Goal: Transaction & Acquisition: Purchase product/service

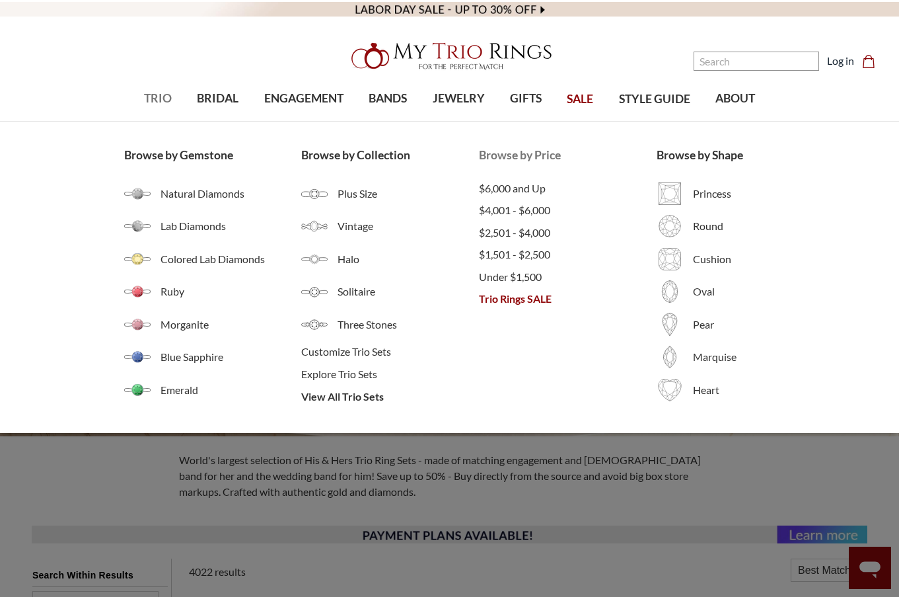
click at [536, 295] on span "Trio Rings SALE" at bounding box center [568, 299] width 178 height 16
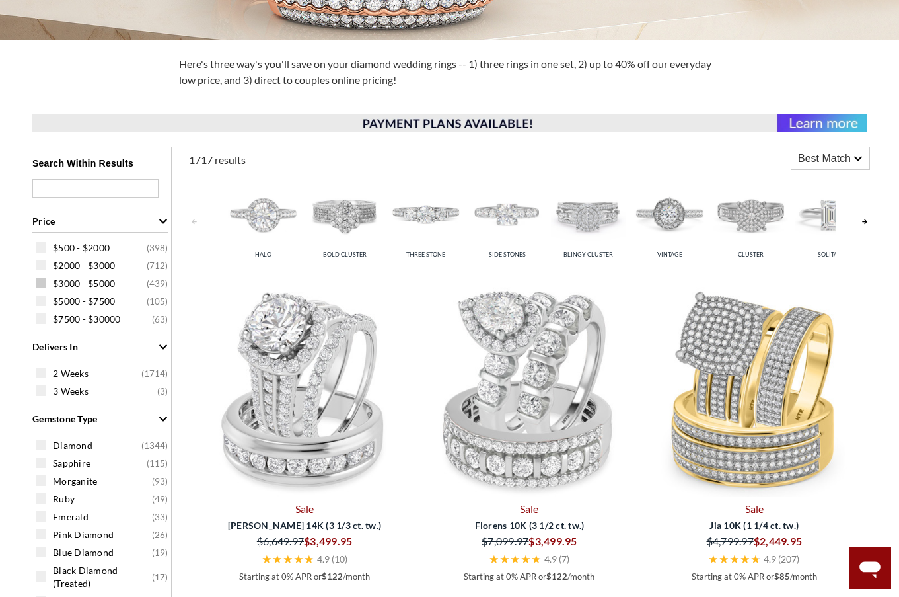
scroll to position [396, 0]
click at [39, 248] on span at bounding box center [41, 246] width 11 height 11
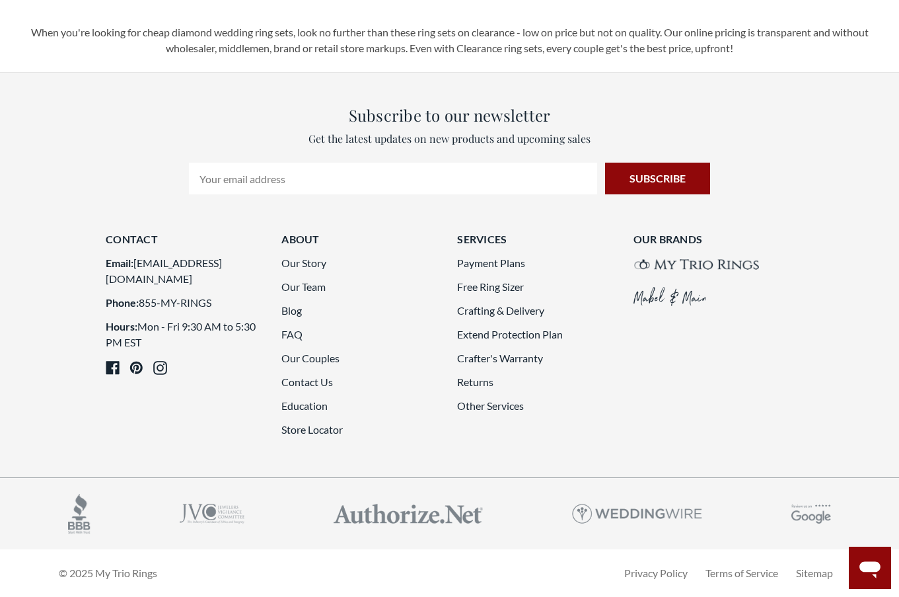
scroll to position [3501, 0]
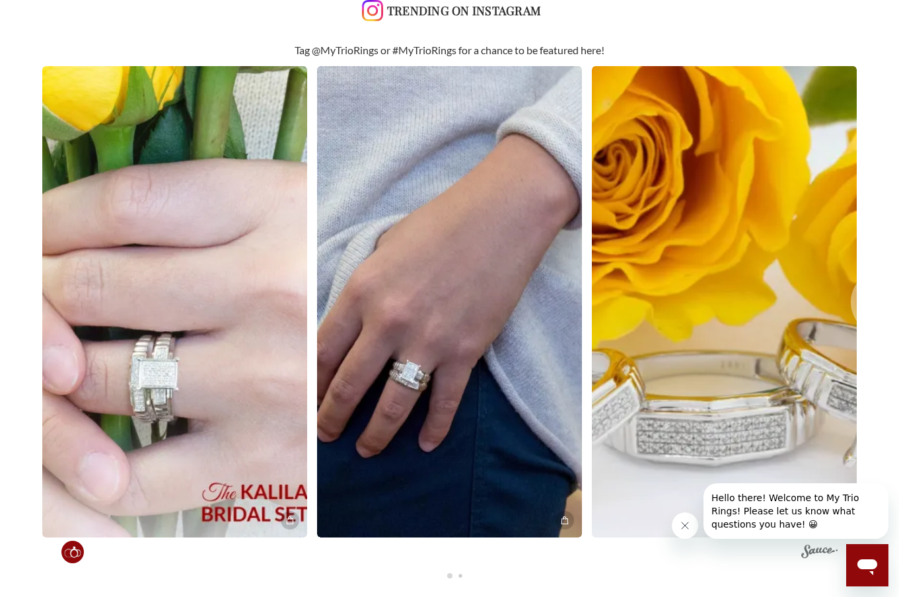
scroll to position [2444, 0]
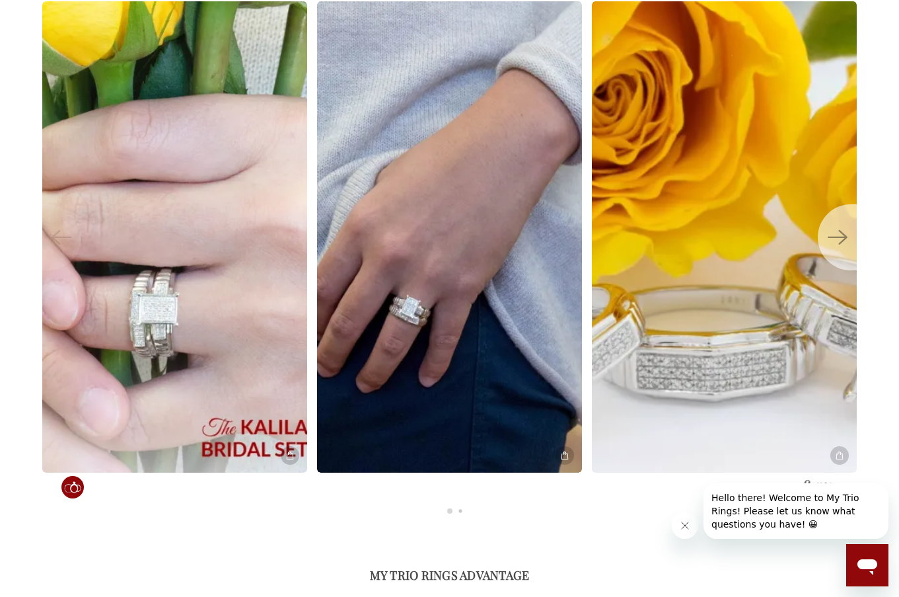
click at [846, 238] on icon "Next" at bounding box center [838, 237] width 20 height 20
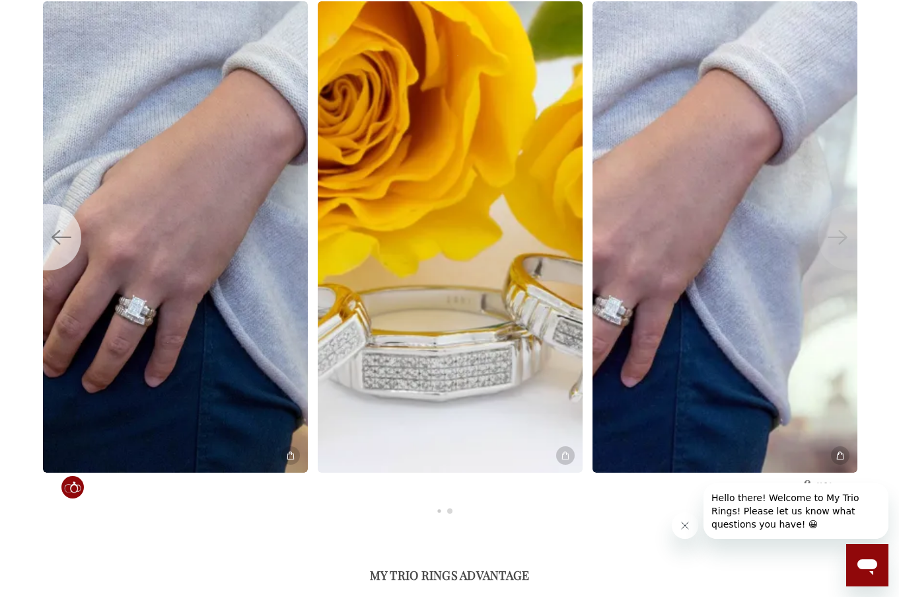
click at [44, 246] on button "Previous" at bounding box center [62, 237] width 40 height 66
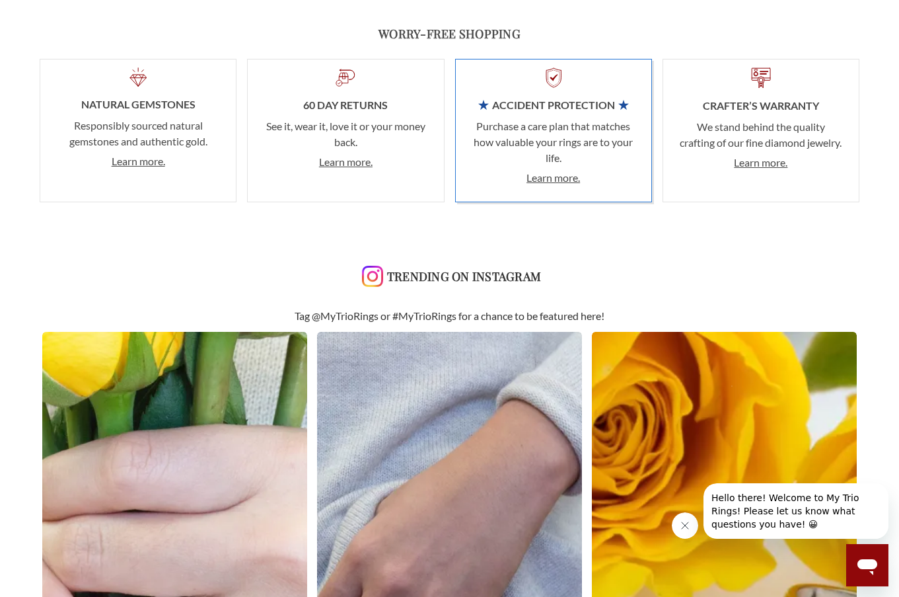
scroll to position [2072, 0]
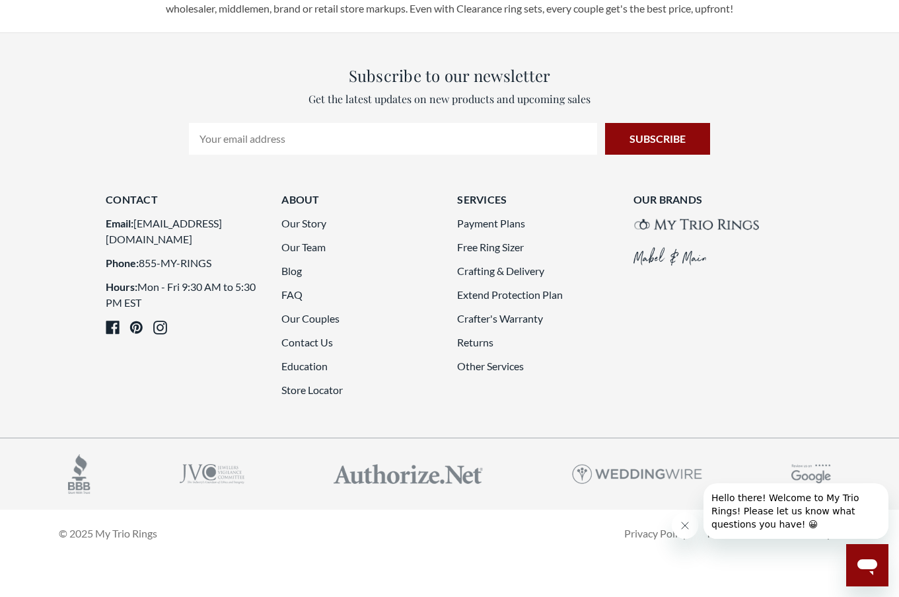
scroll to position [2830, 0]
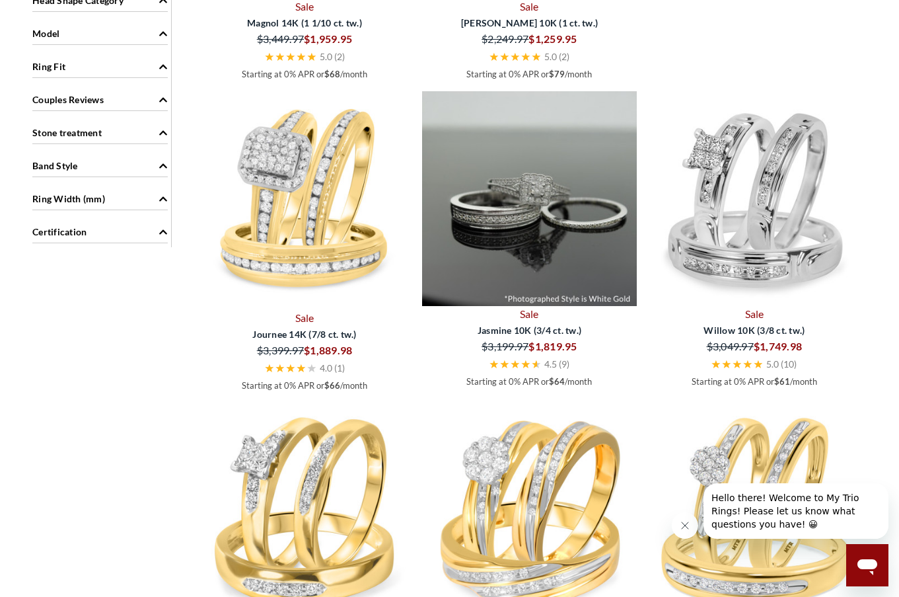
scroll to position [1320, 0]
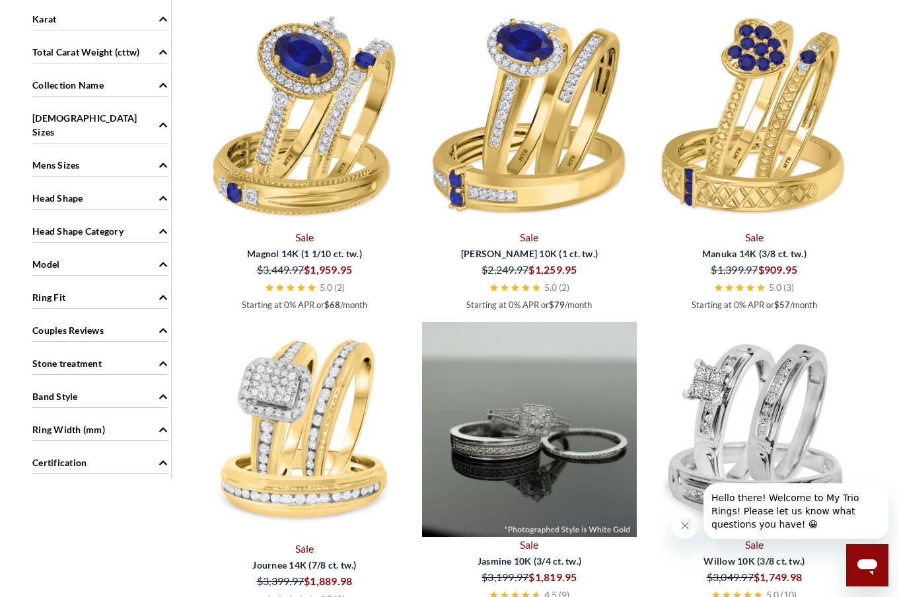
click at [534, 363] on img at bounding box center [529, 429] width 214 height 214
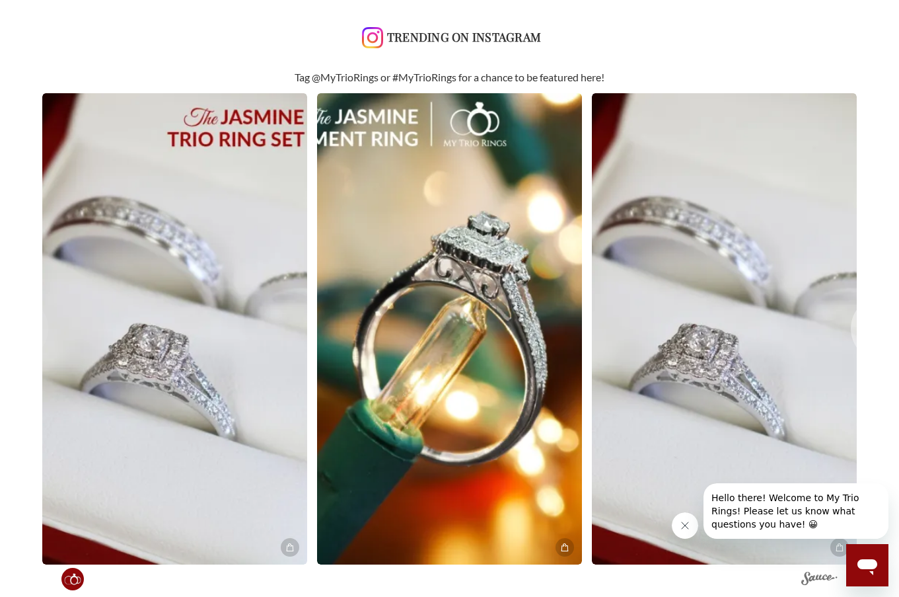
scroll to position [2114, 0]
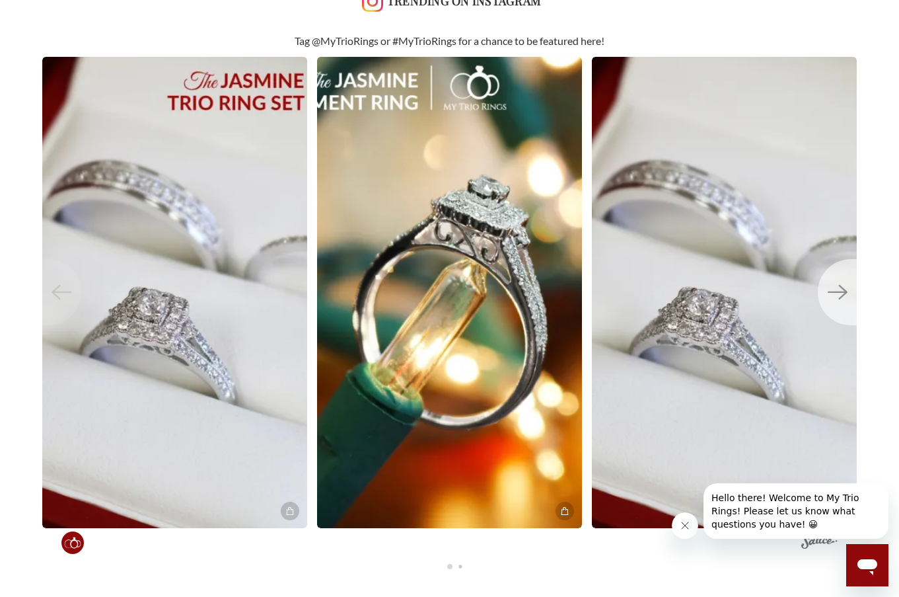
click at [851, 286] on button "Next" at bounding box center [838, 292] width 40 height 66
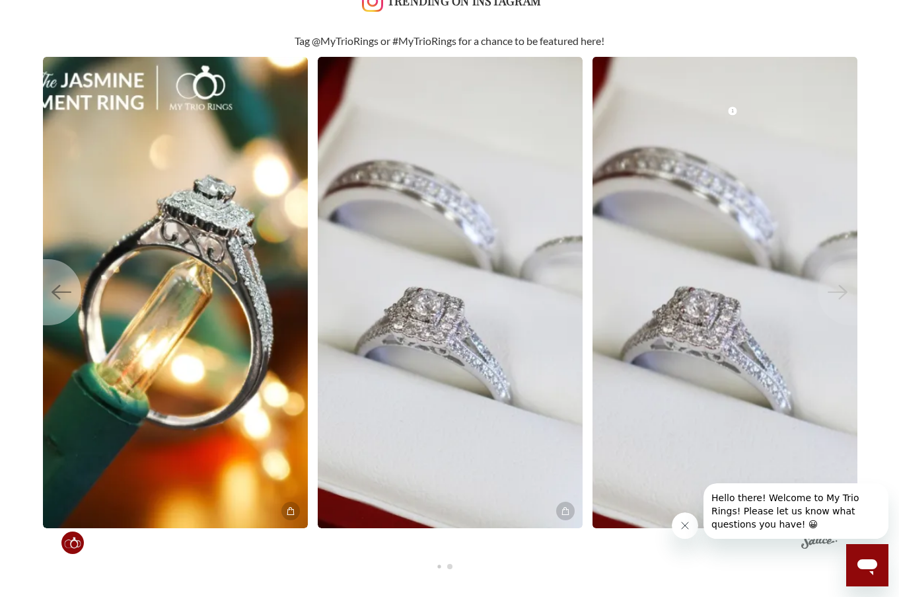
scroll to position [2642, 0]
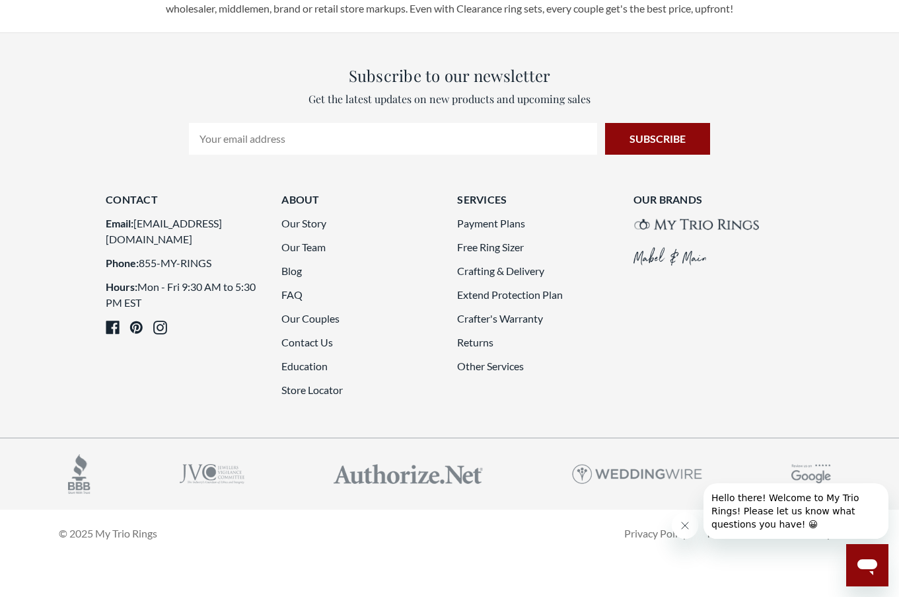
scroll to position [3500, 0]
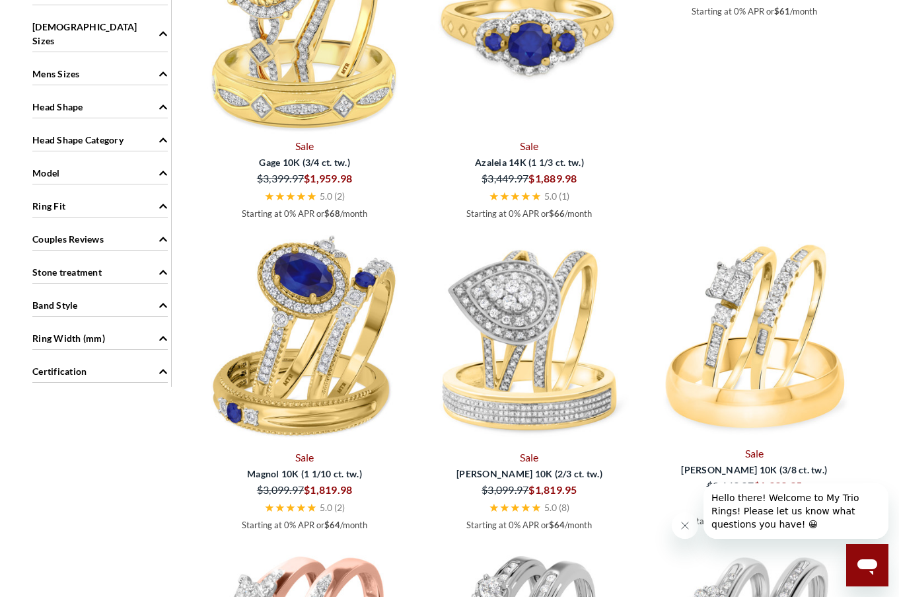
scroll to position [1452, 0]
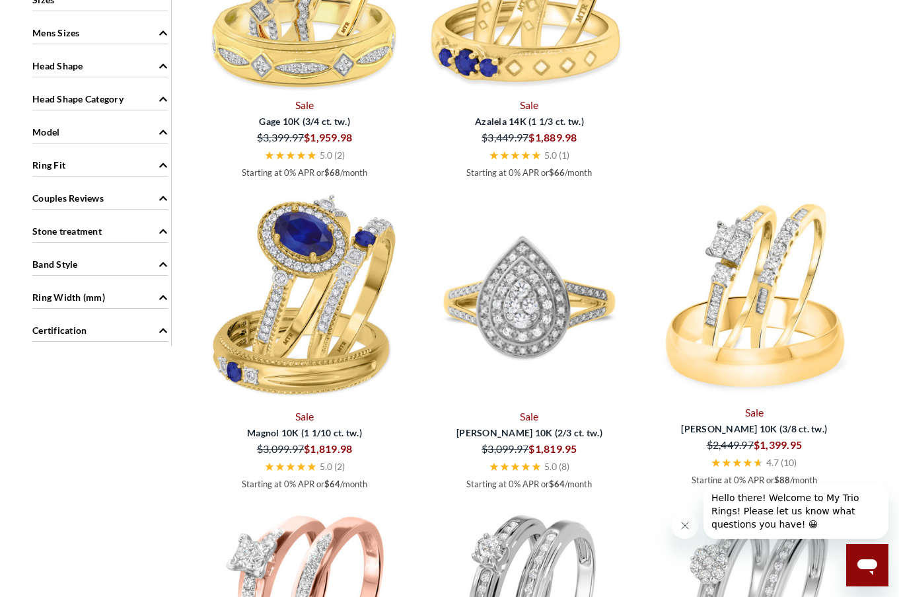
click at [552, 305] on img at bounding box center [529, 297] width 214 height 214
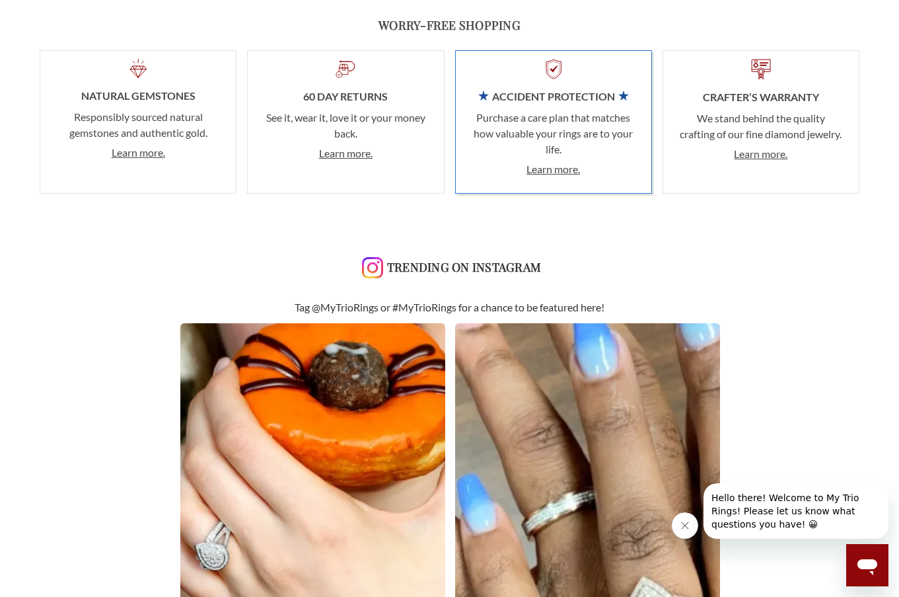
scroll to position [1652, 0]
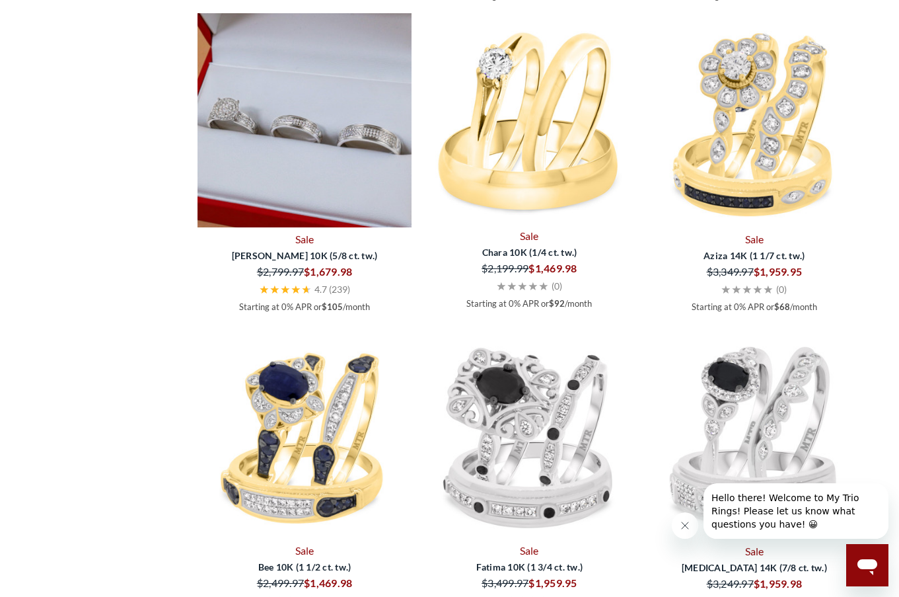
scroll to position [2179, 0]
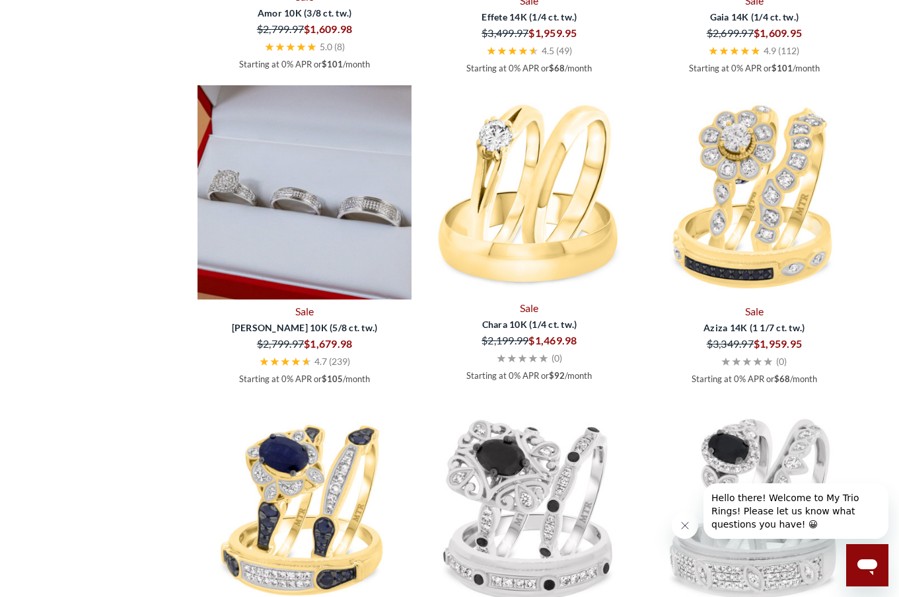
click at [330, 181] on img at bounding box center [305, 192] width 214 height 214
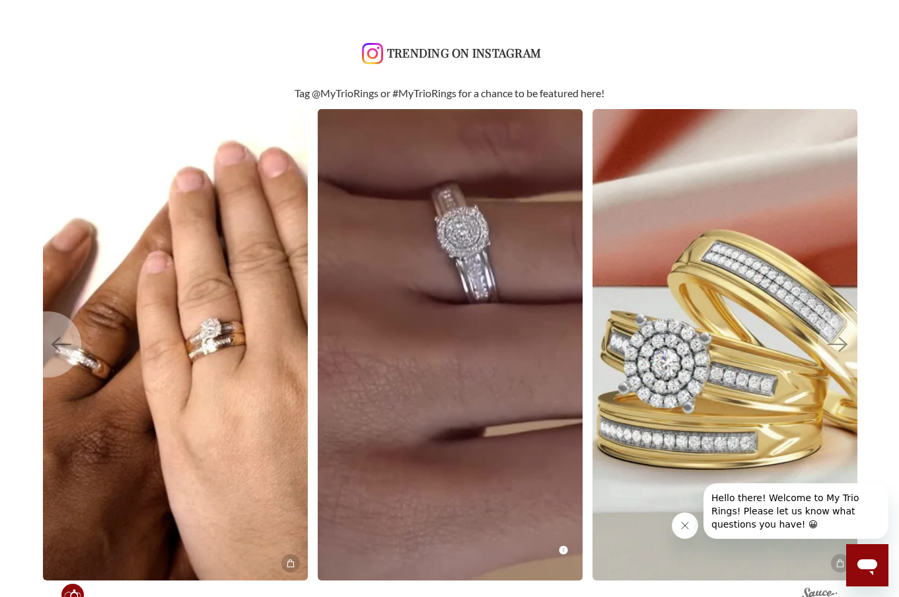
scroll to position [2907, 0]
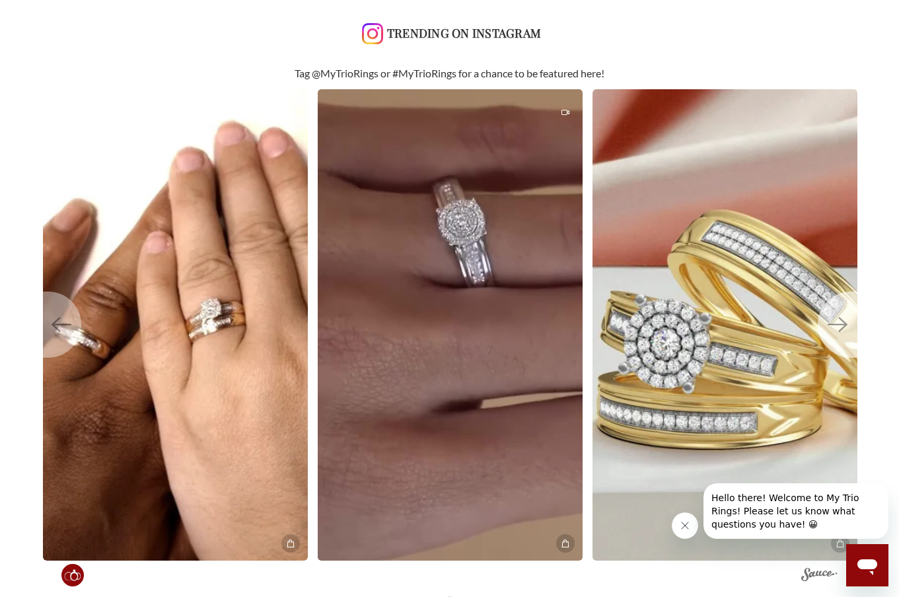
click at [841, 320] on icon "Next" at bounding box center [838, 324] width 20 height 20
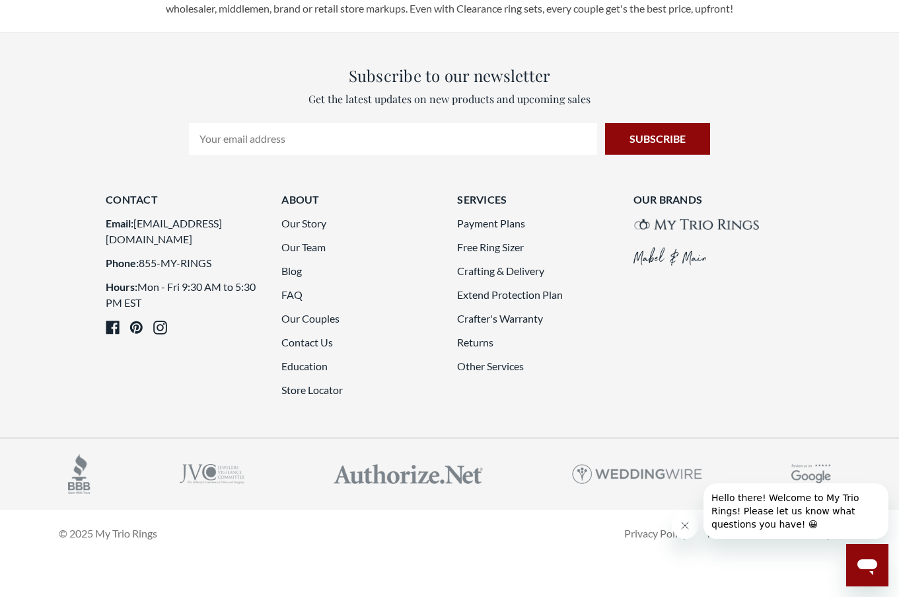
scroll to position [3566, 0]
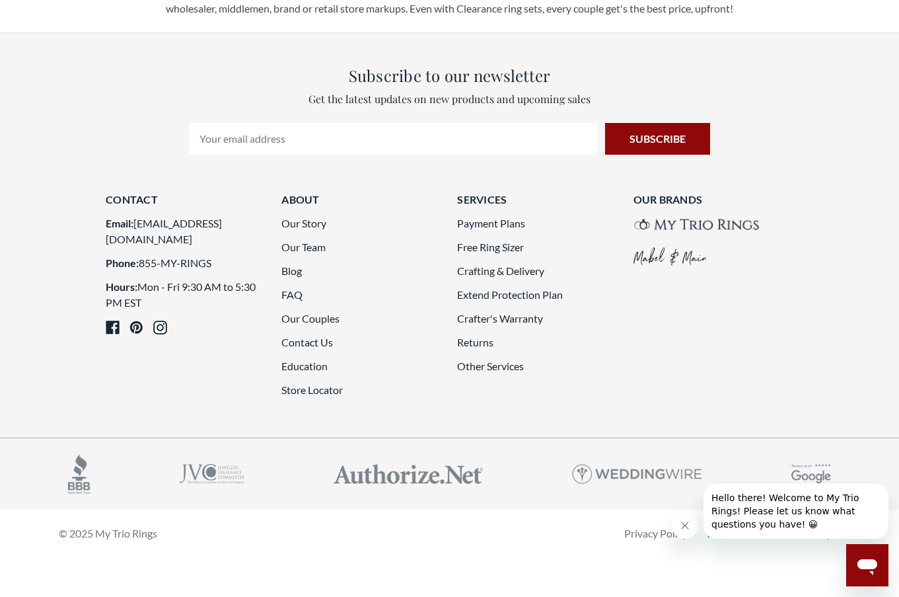
scroll to position [3500, 0]
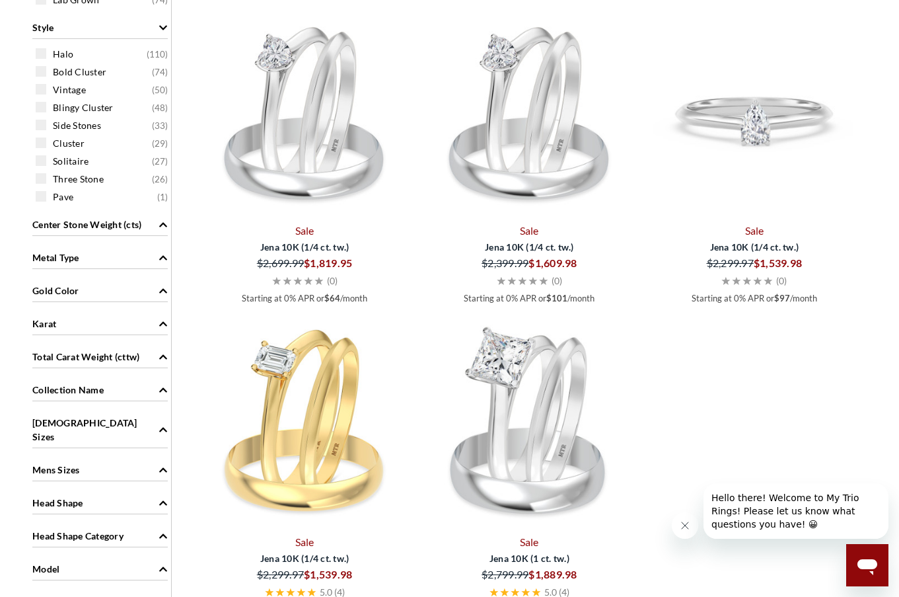
scroll to position [725, 0]
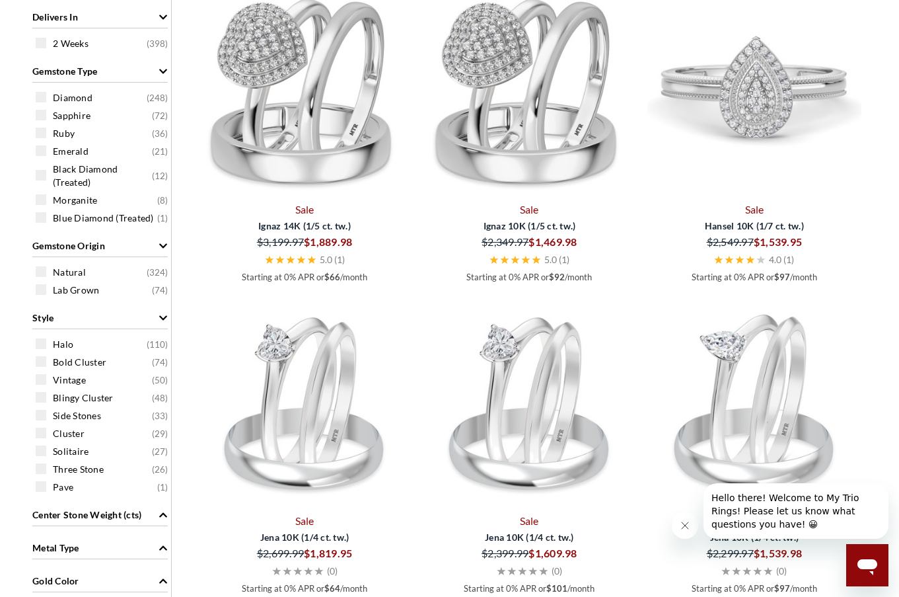
click at [736, 130] on img at bounding box center [754, 90] width 214 height 214
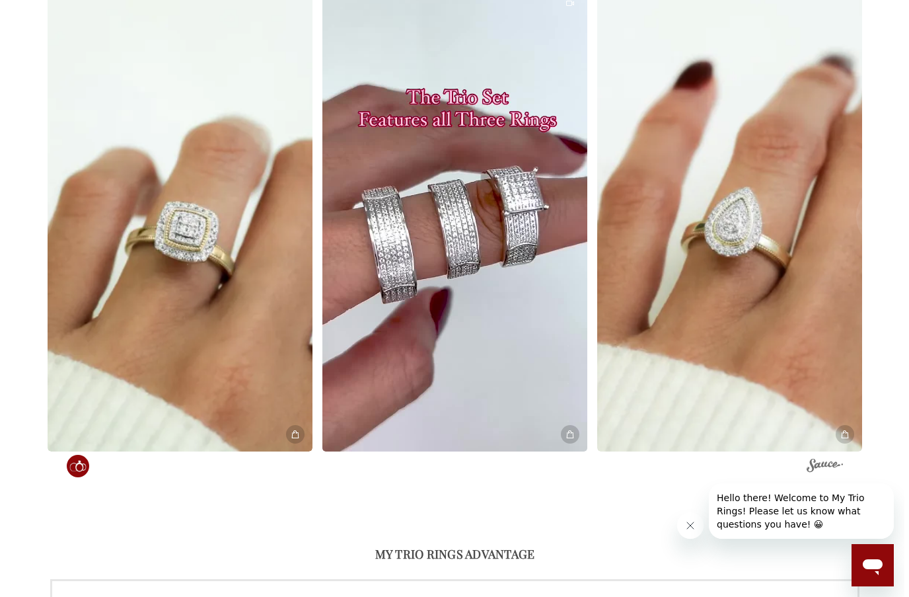
scroll to position [2510, 0]
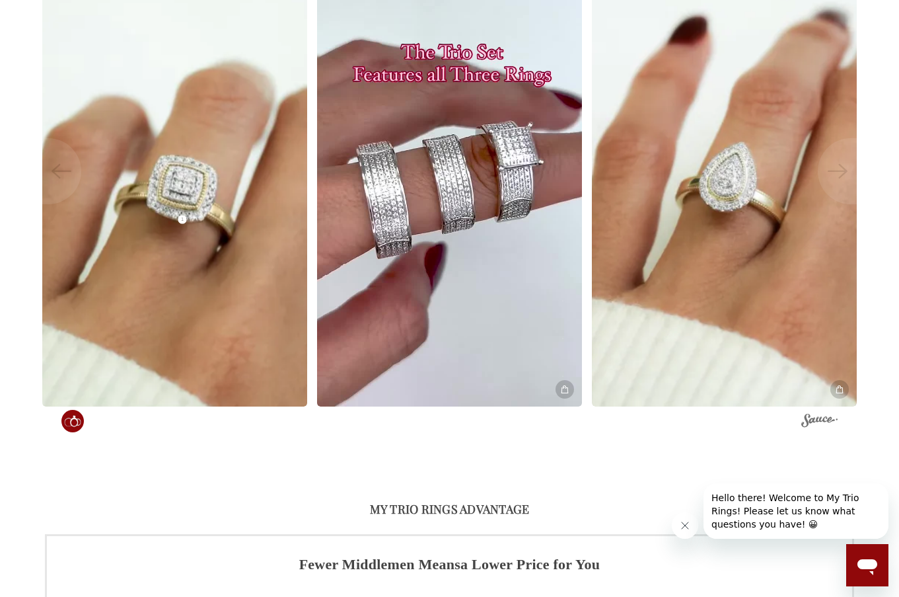
click at [81, 166] on img at bounding box center [174, 170] width 291 height 518
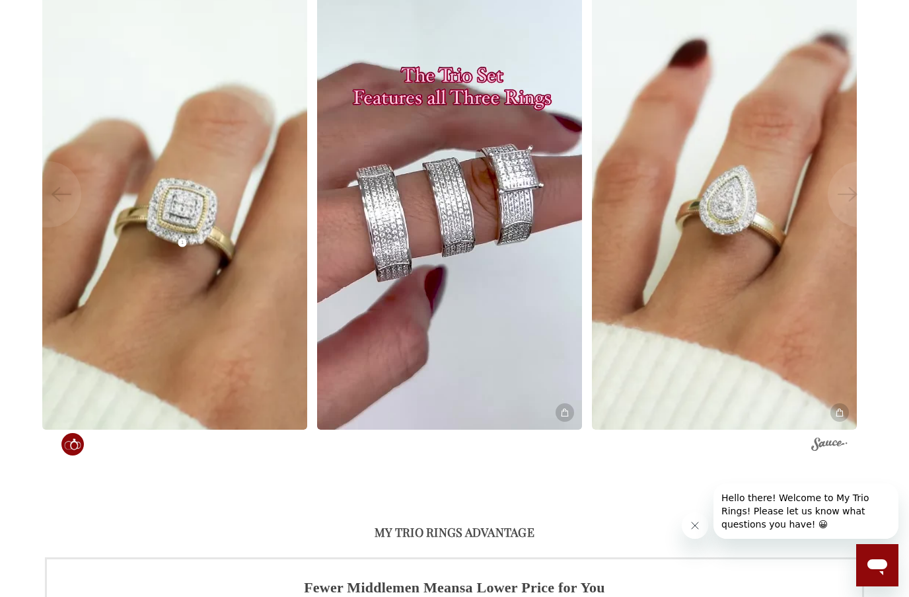
scroll to position [542, 836]
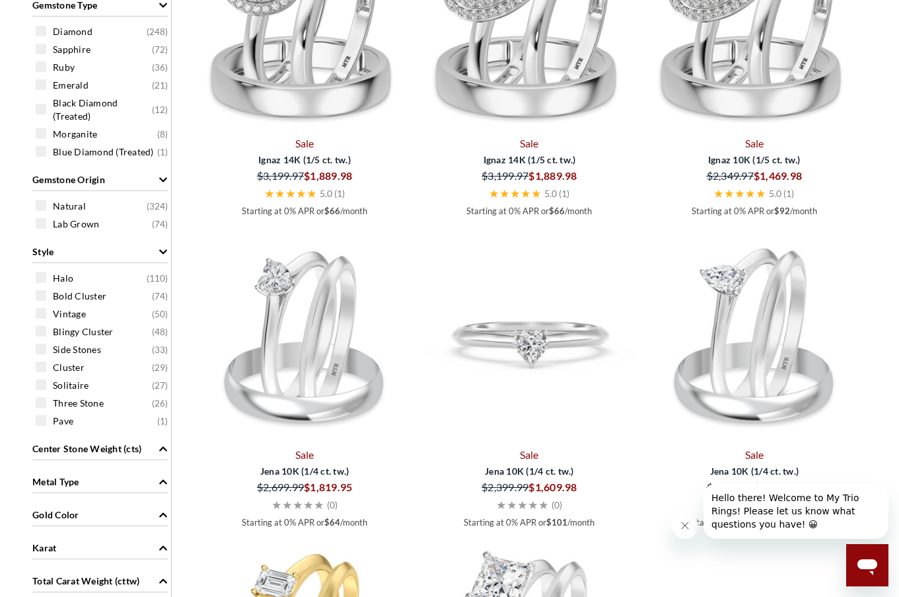
scroll to position [1254, 0]
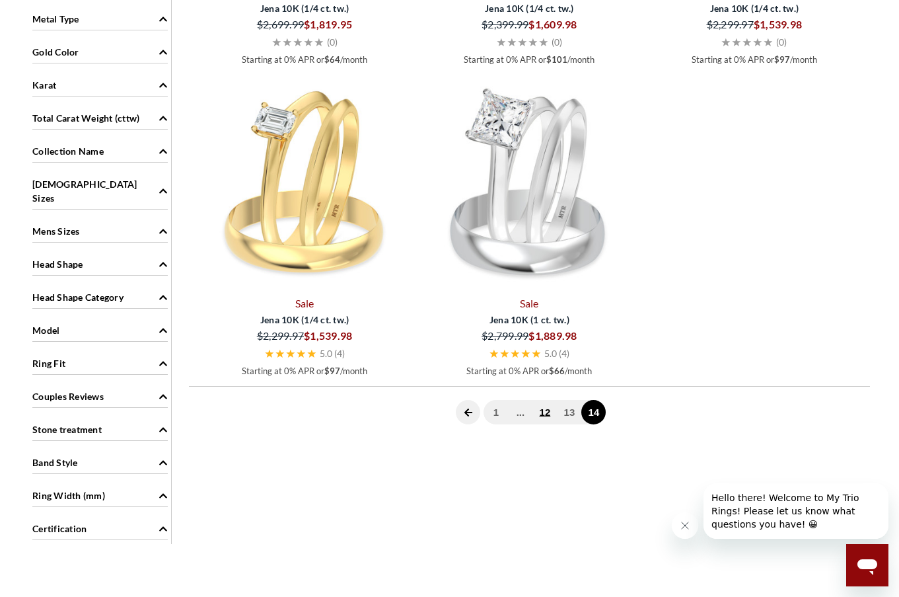
click at [544, 414] on link "12" at bounding box center [544, 412] width 24 height 24
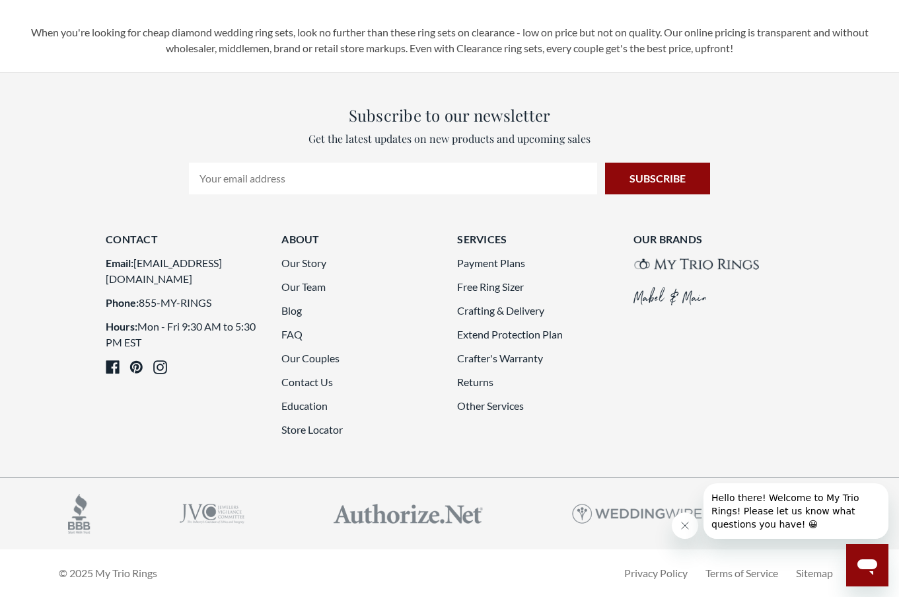
scroll to position [3434, 0]
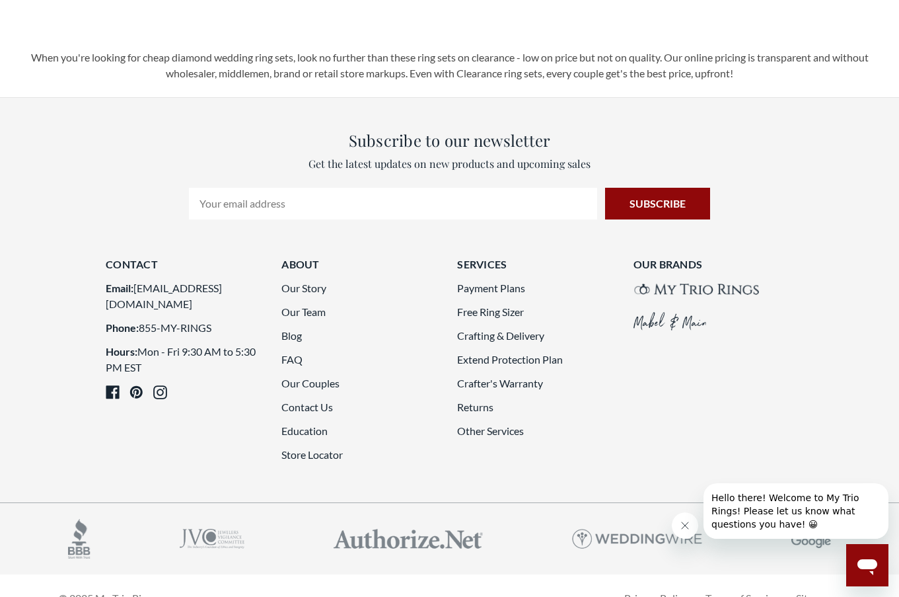
scroll to position [2575, 0]
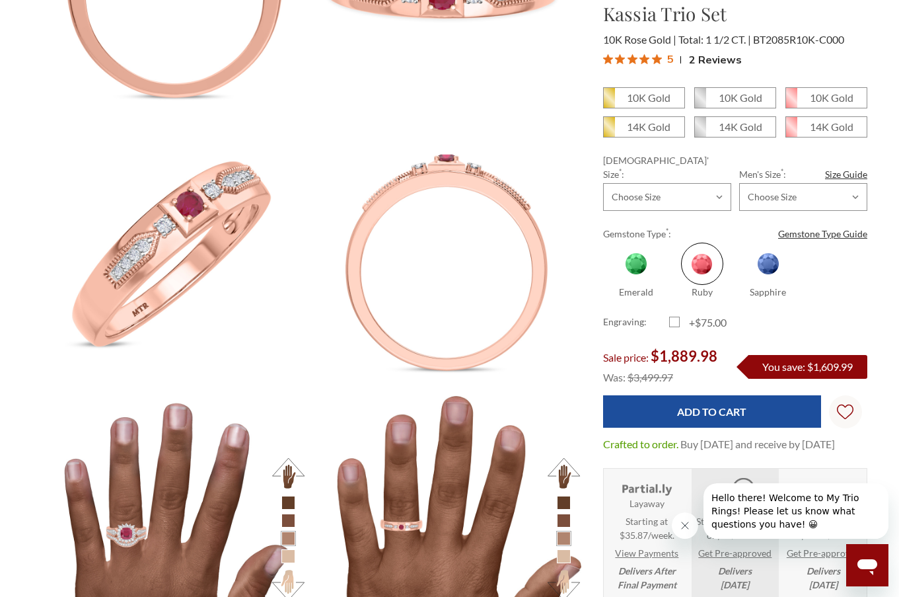
scroll to position [925, 0]
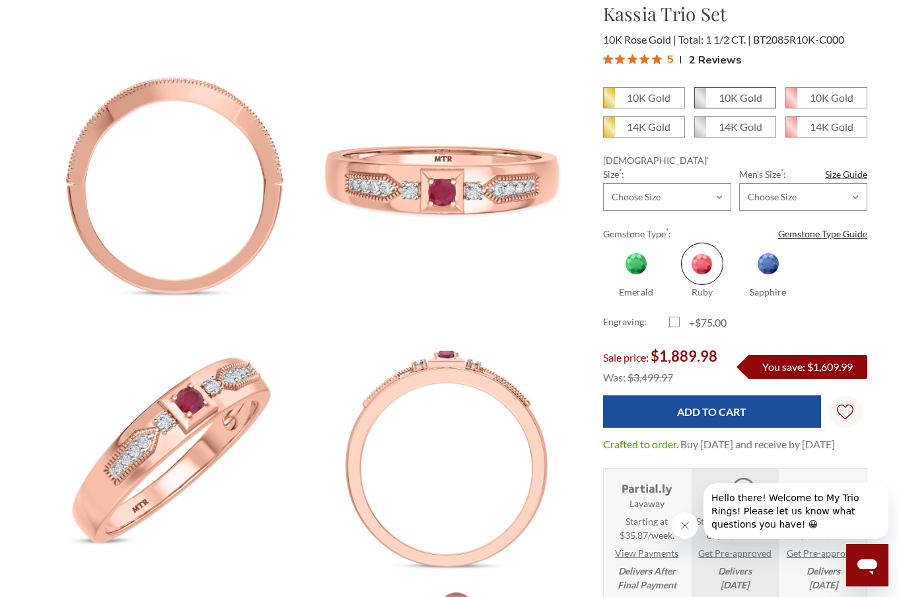
click at [717, 98] on span "10K Gold" at bounding box center [735, 98] width 81 height 20
click at [700, 102] on input "10K Gold" at bounding box center [700, 102] width 1 height 1
radio input "true"
click at [733, 126] on em "14K Gold" at bounding box center [741, 126] width 44 height 13
click at [700, 131] on input "14K Gold" at bounding box center [700, 131] width 1 height 1
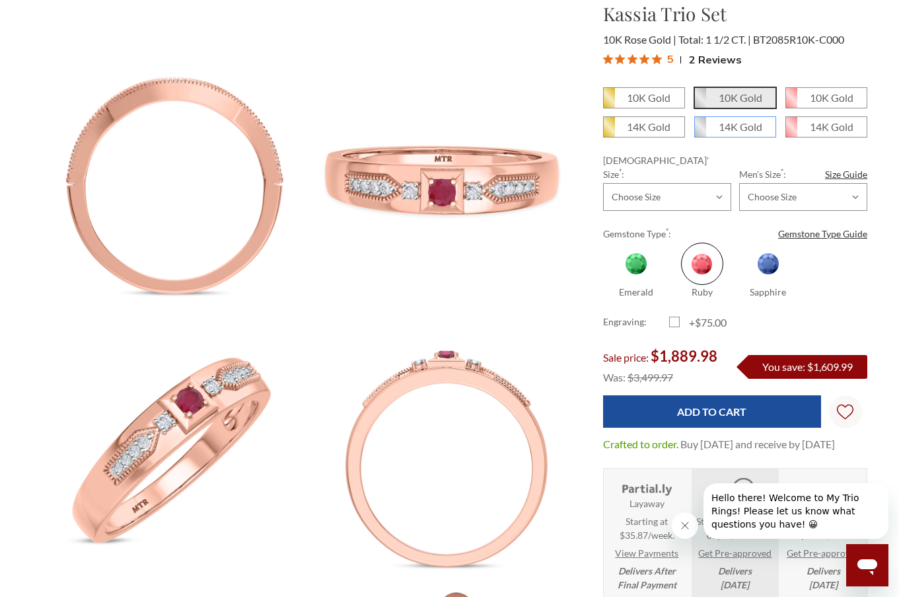
radio input "true"
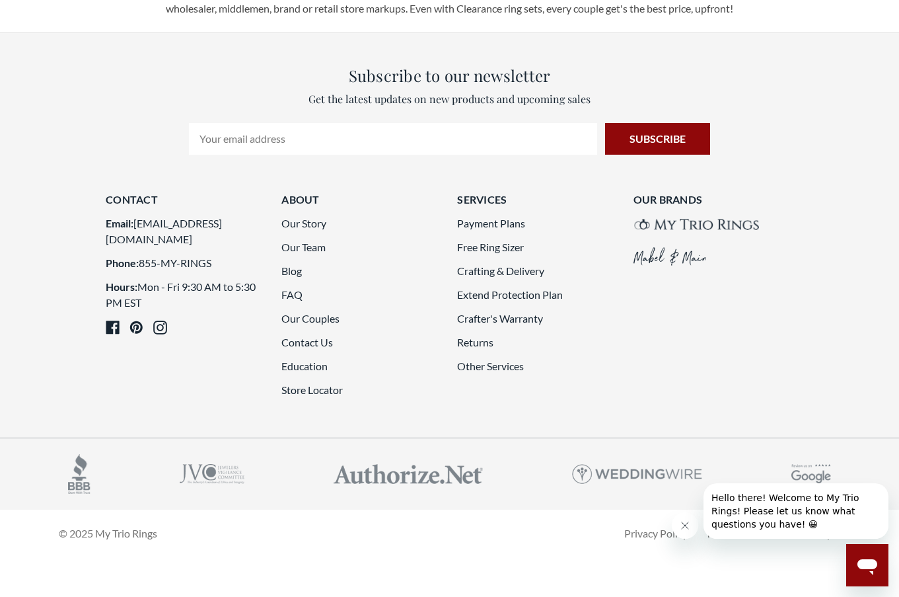
scroll to position [3500, 0]
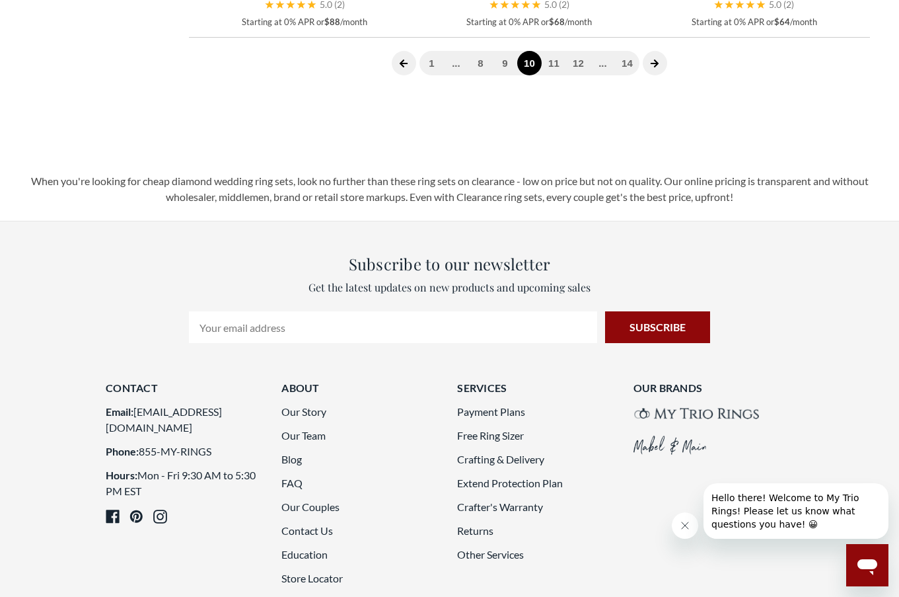
scroll to position [2377, 0]
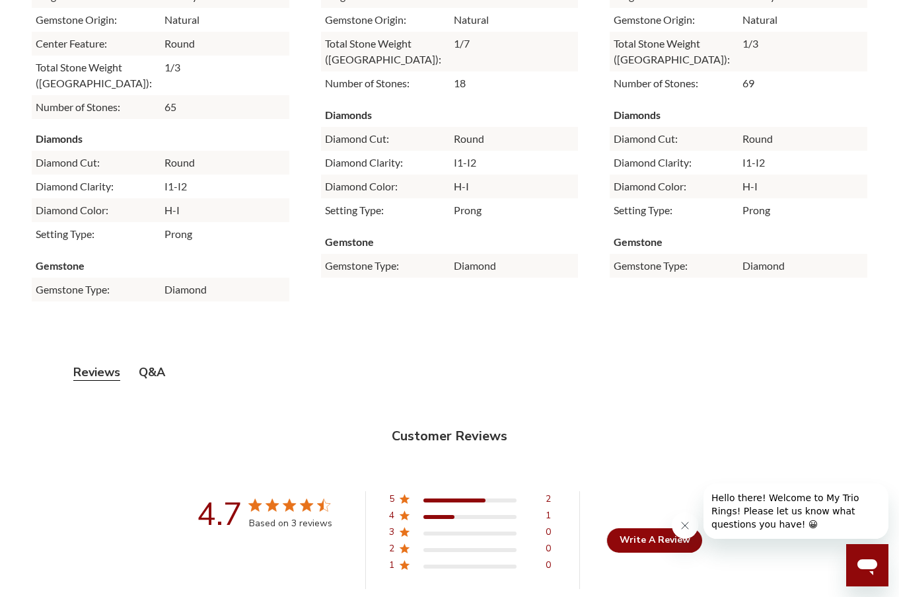
scroll to position [3369, 0]
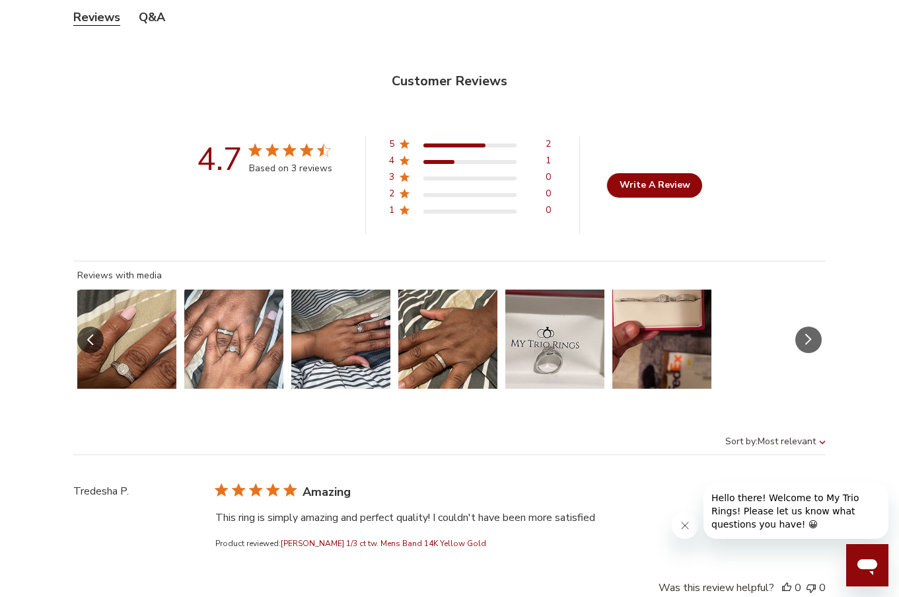
click at [809, 334] on icon "Slide Controls" at bounding box center [808, 339] width 7 height 11
click at [221, 336] on button "Slide 2 of 6.\a Image of customer." at bounding box center [233, 338] width 99 height 99
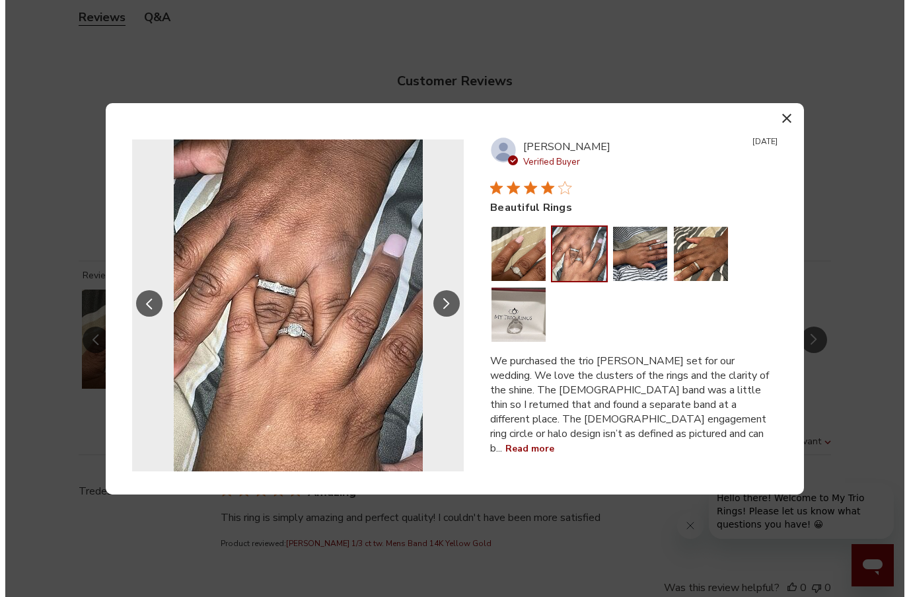
scroll to position [3392, 0]
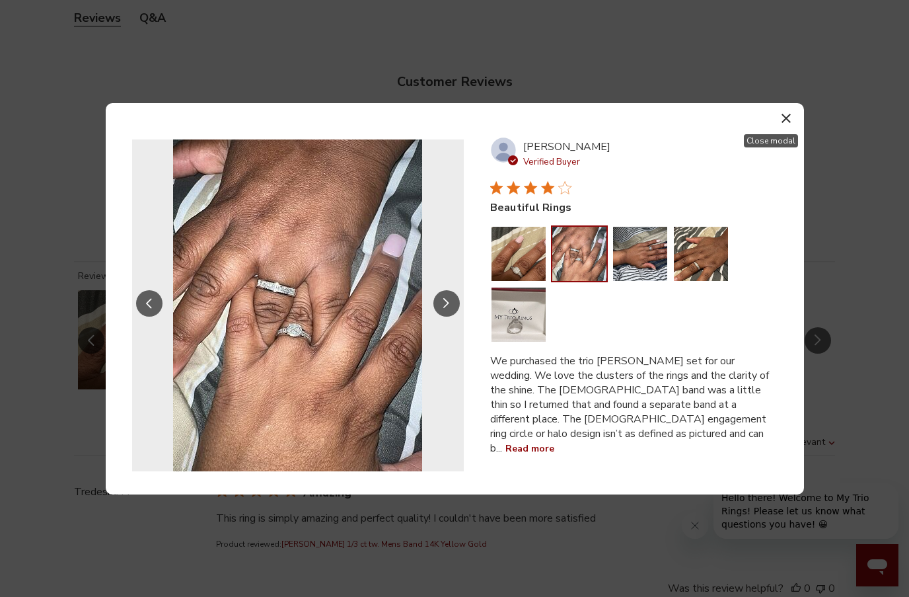
click at [788, 120] on icon "button" at bounding box center [785, 118] width 9 height 9
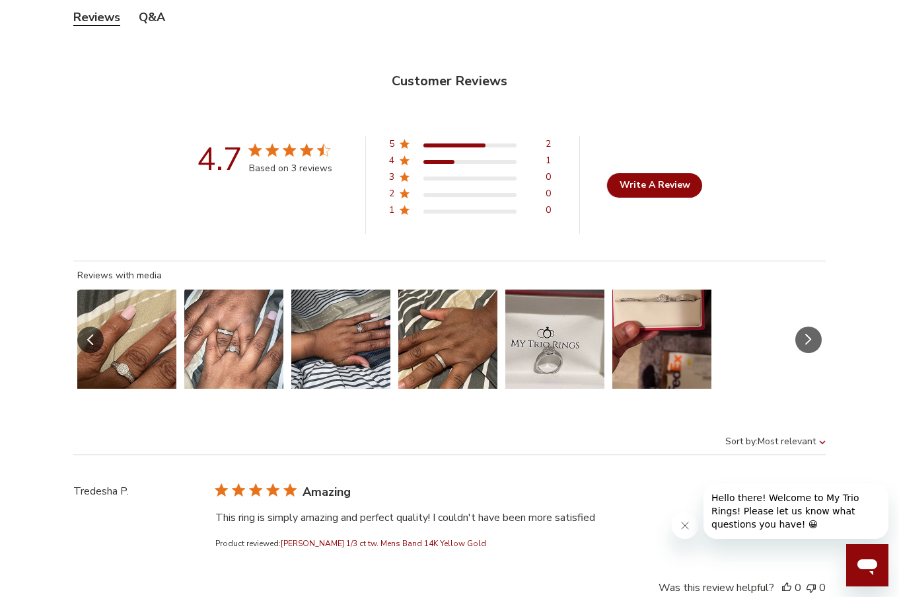
scroll to position [0, 0]
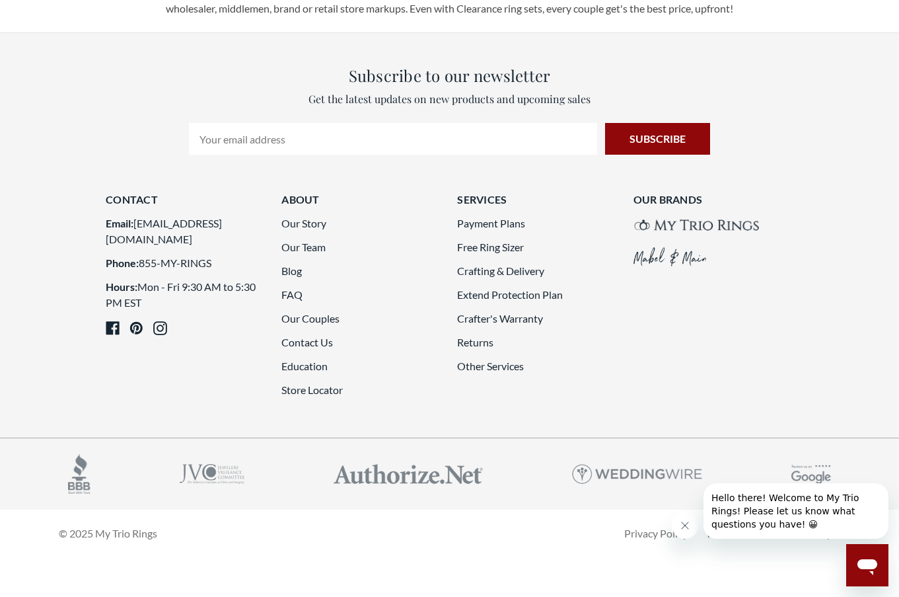
scroll to position [2905, 0]
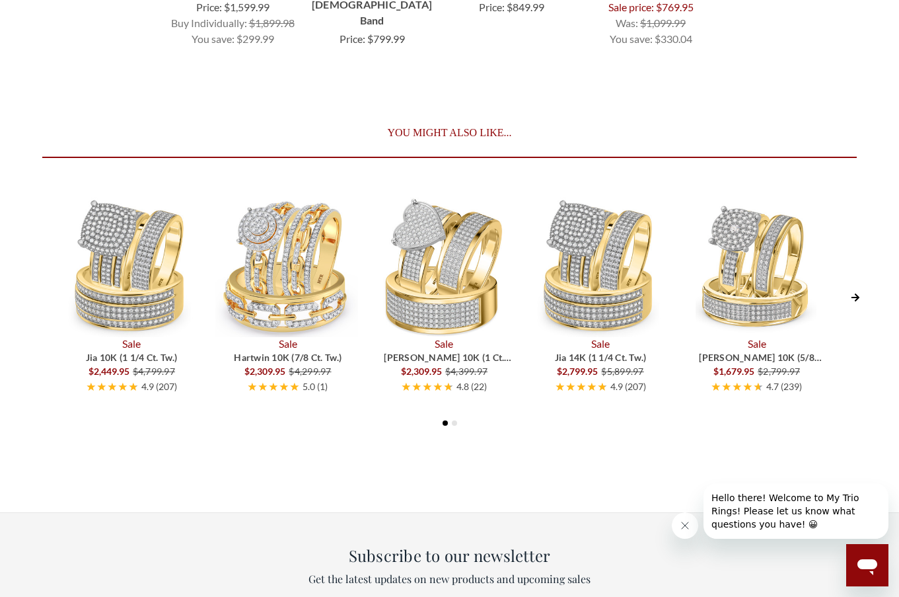
scroll to position [4228, 0]
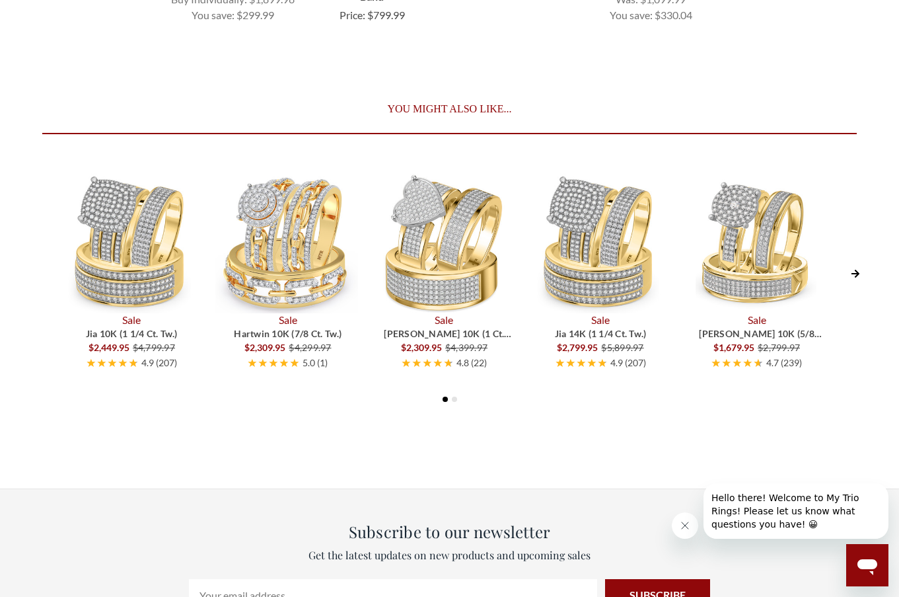
click at [593, 235] on img at bounding box center [599, 241] width 143 height 143
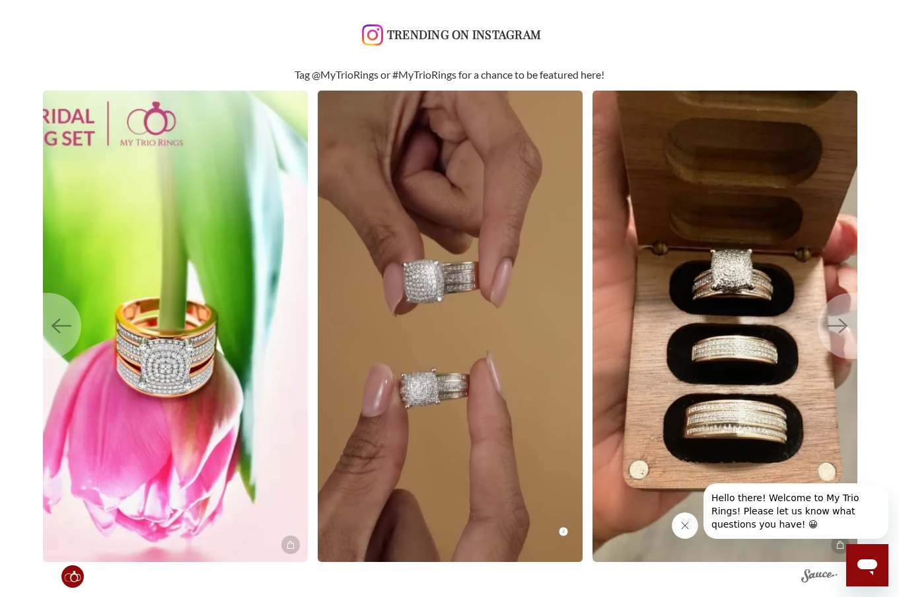
scroll to position [2907, 0]
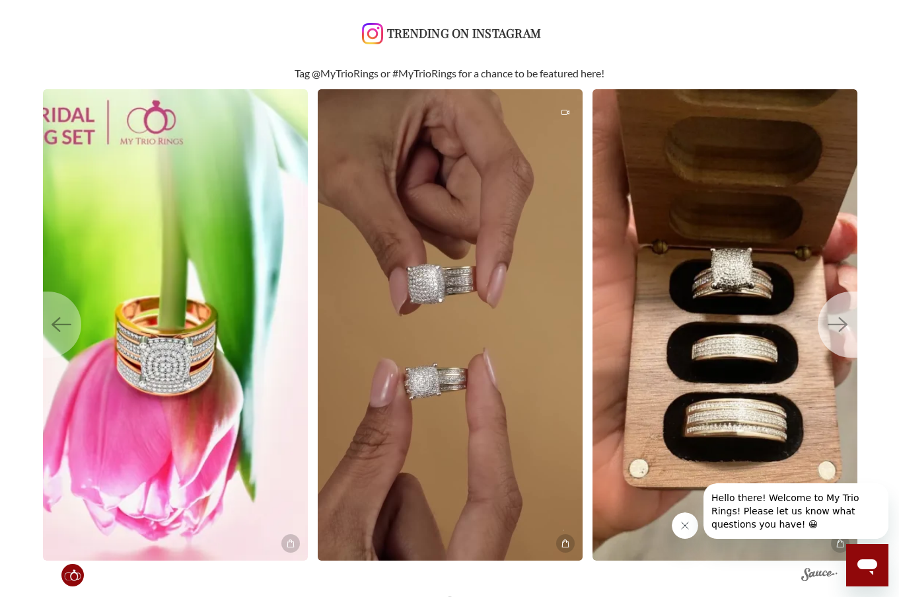
click at [825, 323] on button "Next" at bounding box center [838, 324] width 40 height 66
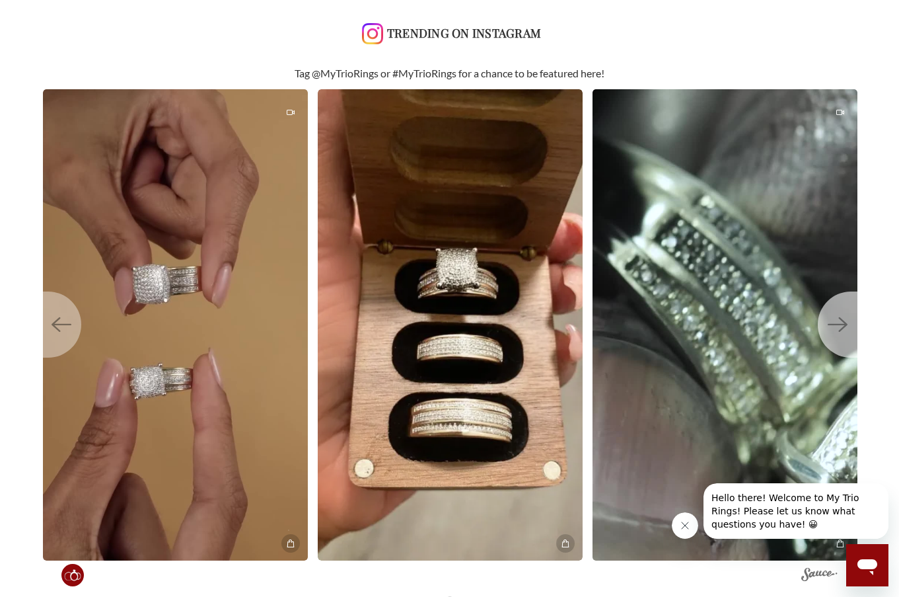
click at [825, 323] on button "Next" at bounding box center [838, 324] width 40 height 66
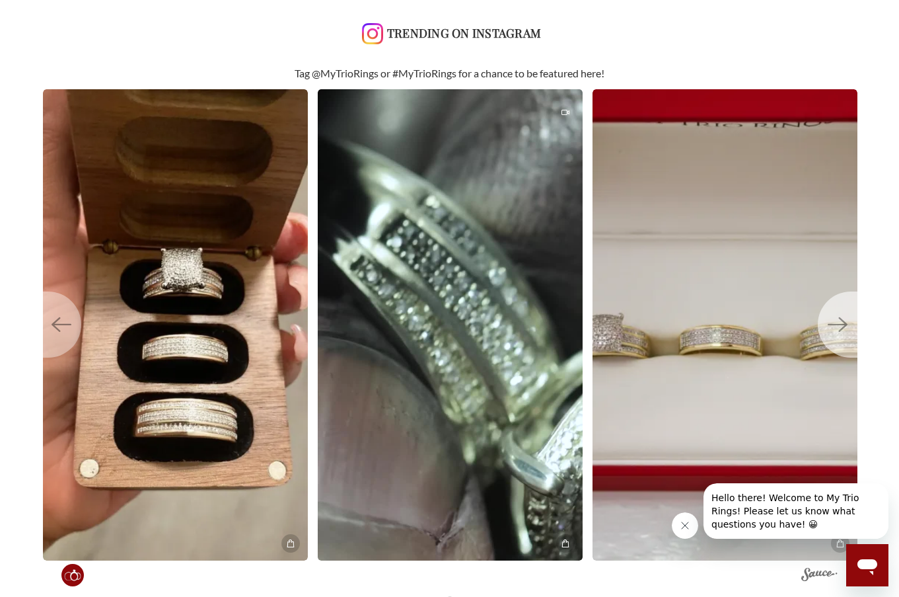
click at [823, 323] on button "Next" at bounding box center [838, 324] width 40 height 66
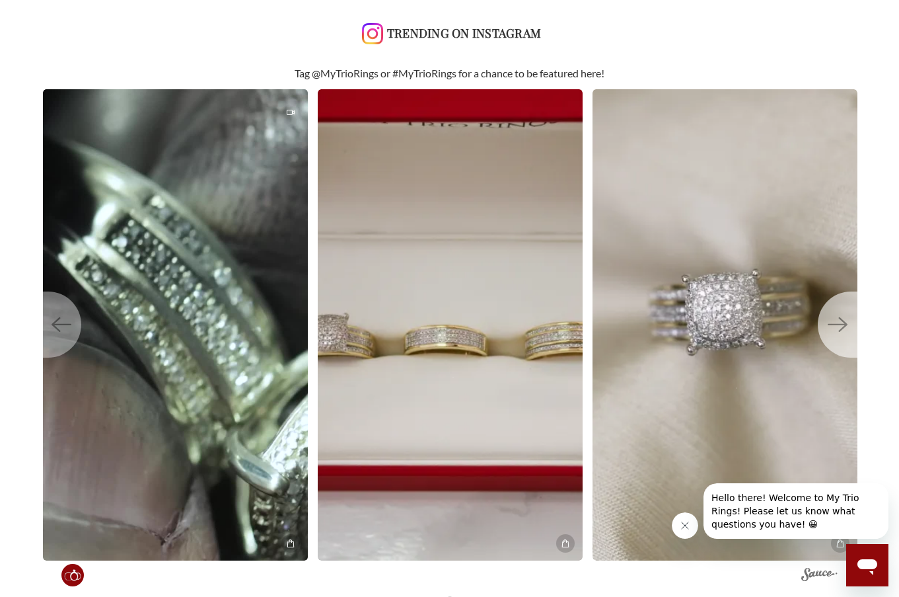
click at [834, 326] on icon "Next" at bounding box center [838, 324] width 20 height 20
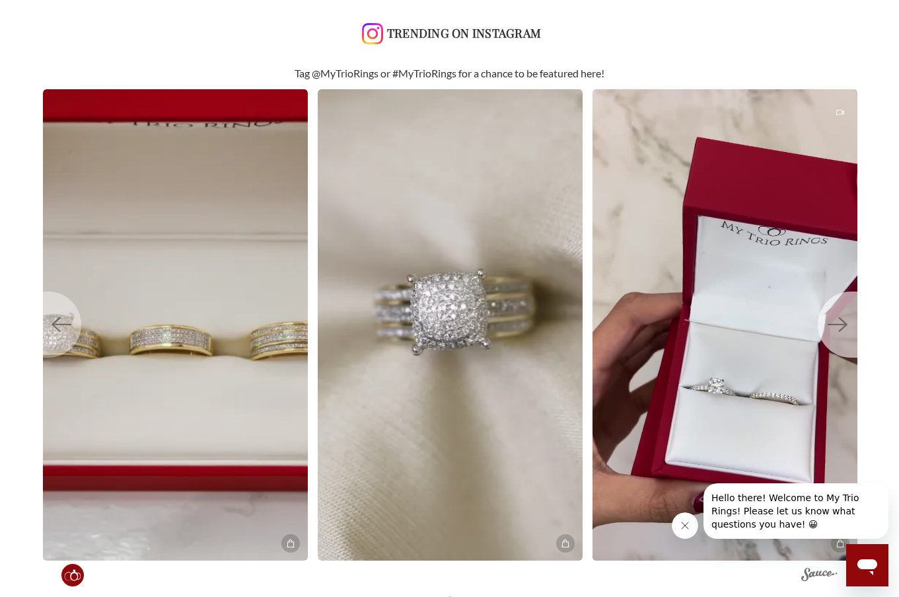
click at [834, 326] on icon "Next" at bounding box center [838, 324] width 20 height 20
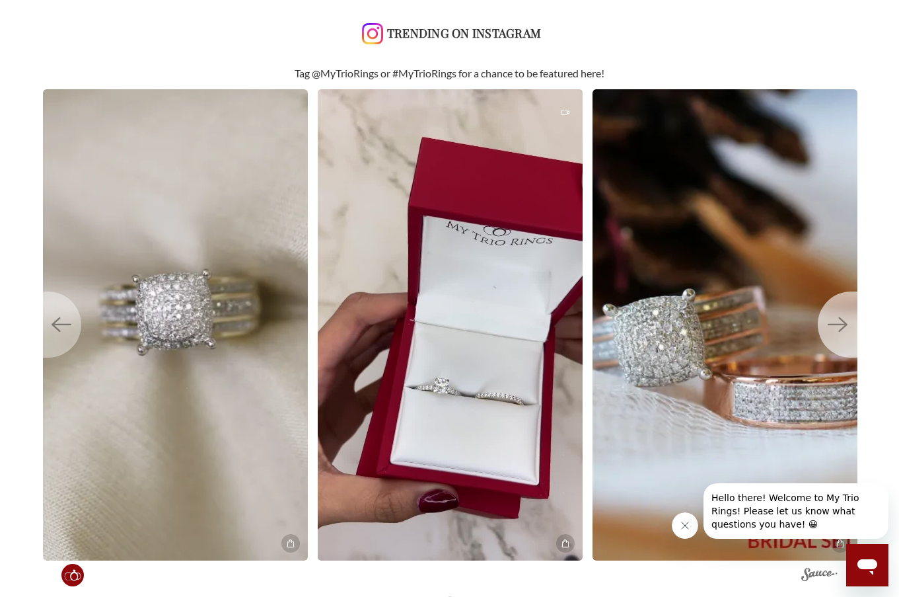
click at [835, 326] on icon "Next" at bounding box center [838, 324] width 20 height 20
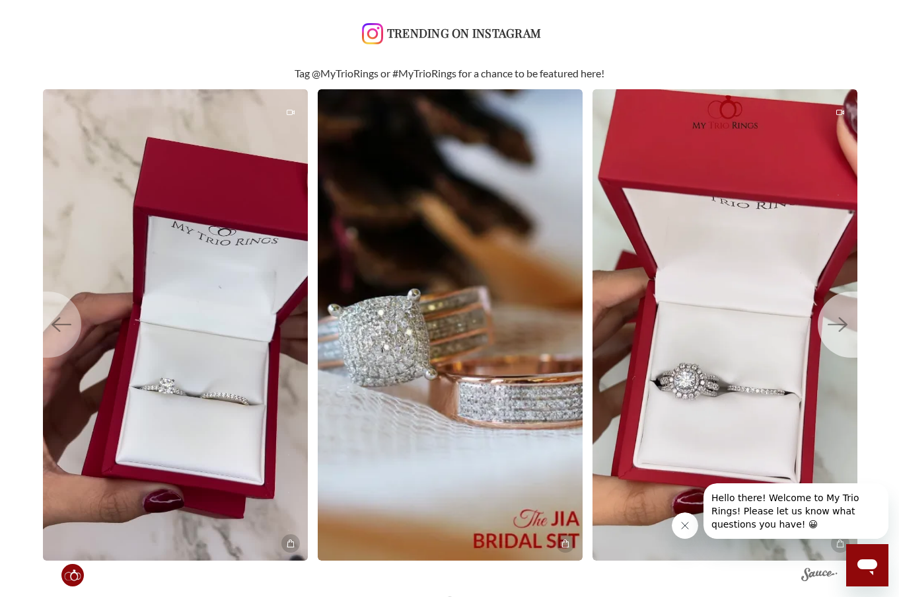
click at [835, 326] on icon "Next" at bounding box center [838, 324] width 20 height 20
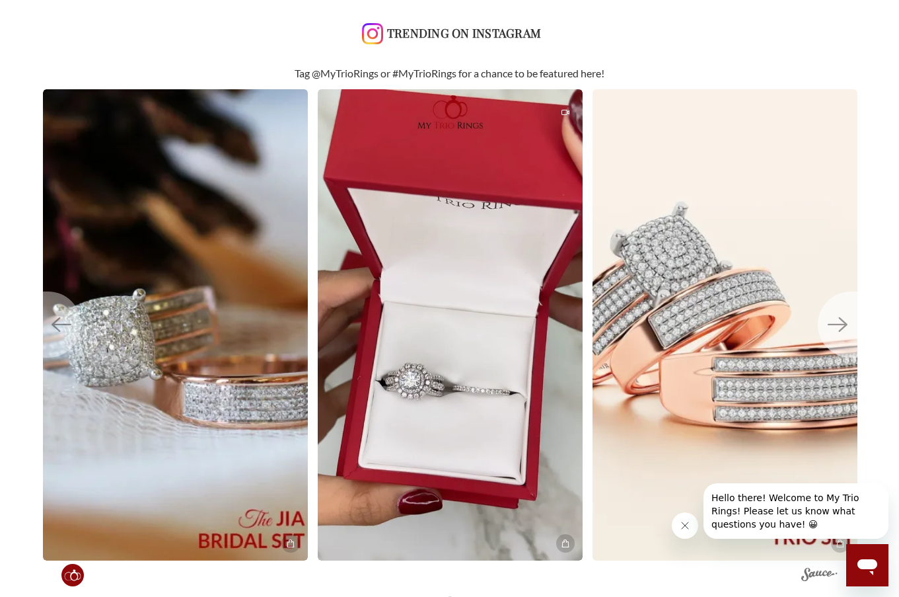
click at [835, 326] on icon "Next" at bounding box center [838, 324] width 20 height 20
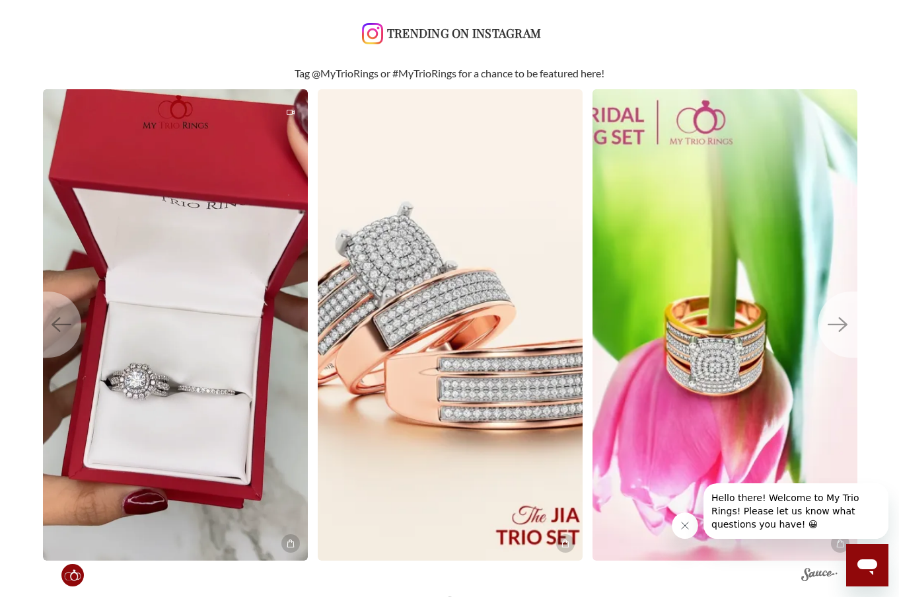
click at [835, 326] on icon "Next" at bounding box center [838, 324] width 20 height 20
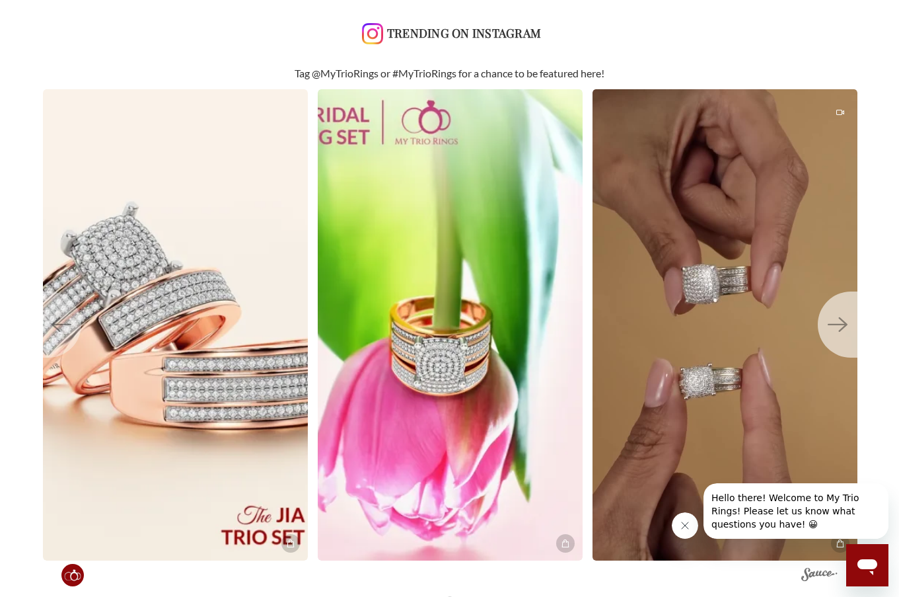
click at [835, 326] on icon "Next" at bounding box center [838, 324] width 20 height 20
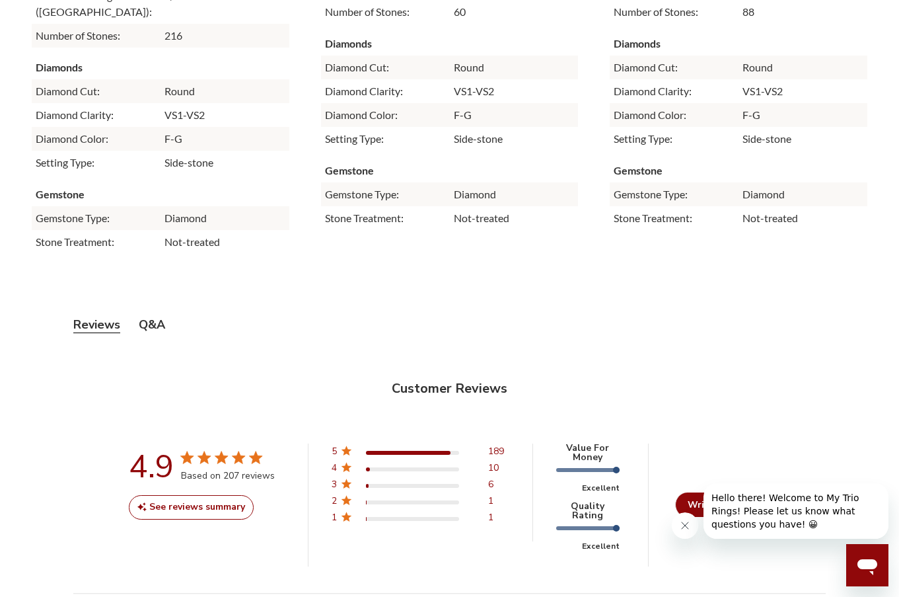
scroll to position [4558, 0]
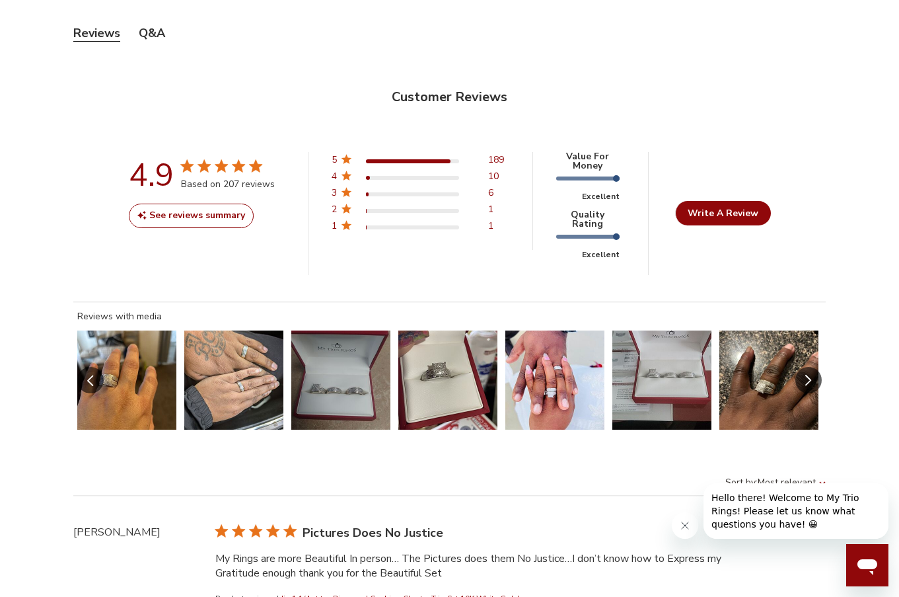
click at [126, 342] on button "Slide 1 of 29.\a Image of customer." at bounding box center [126, 379] width 99 height 99
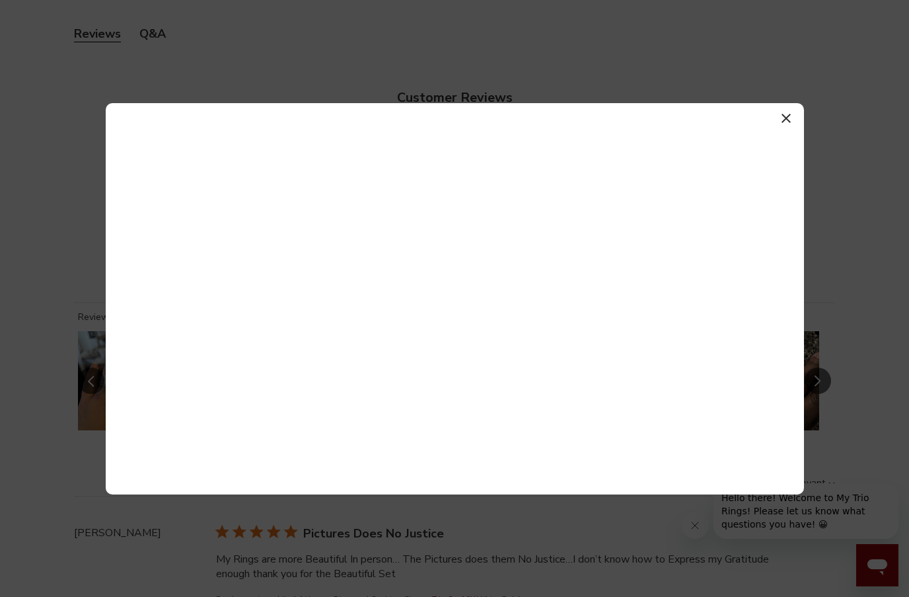
scroll to position [542, 836]
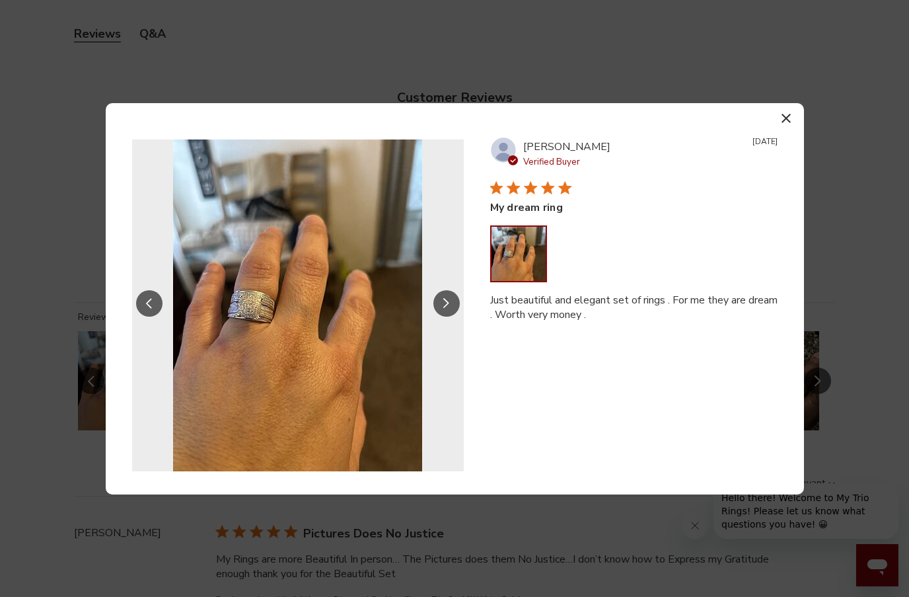
click at [443, 309] on button "Slide Controls" at bounding box center [446, 303] width 26 height 26
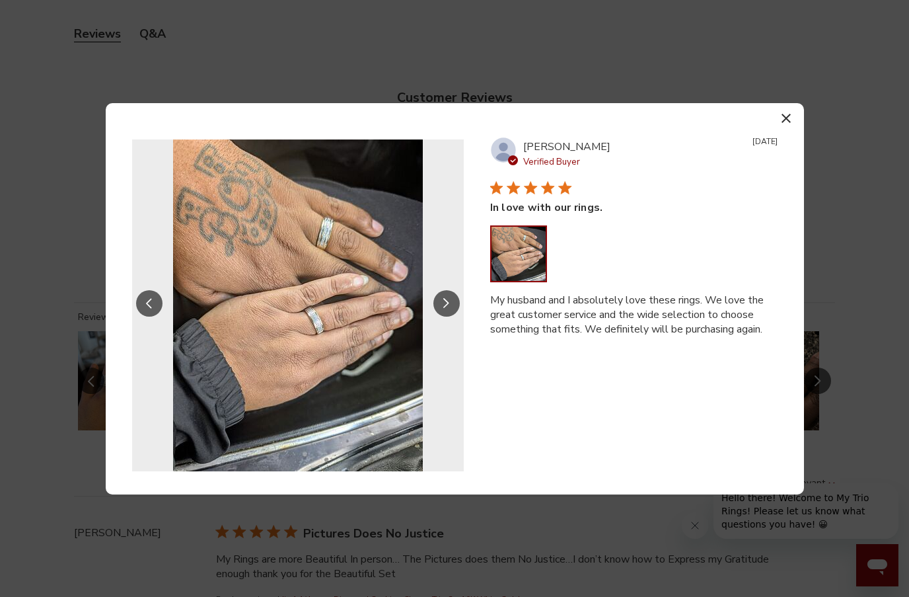
click at [445, 300] on icon "Slide Controls" at bounding box center [446, 303] width 6 height 11
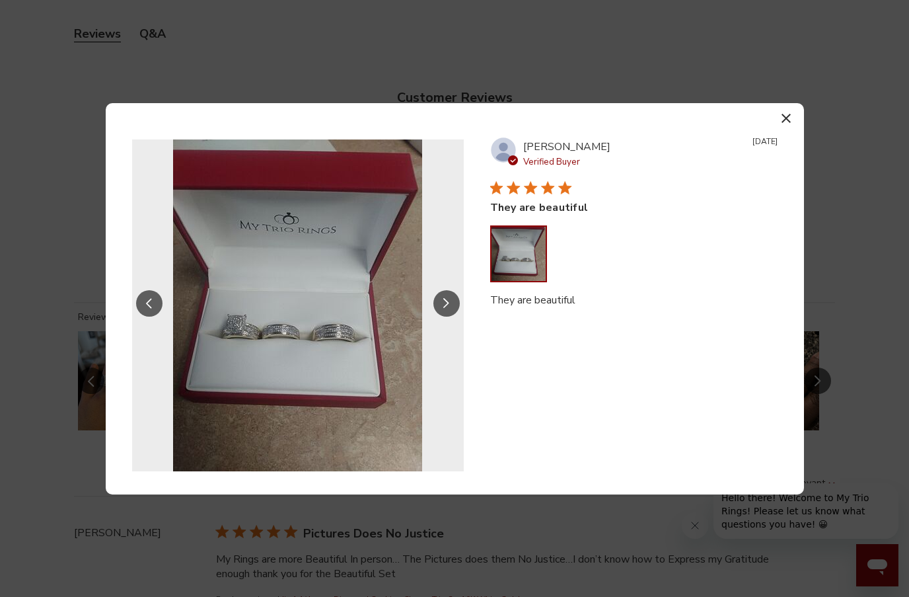
click at [445, 300] on icon "Slide Controls" at bounding box center [446, 303] width 6 height 11
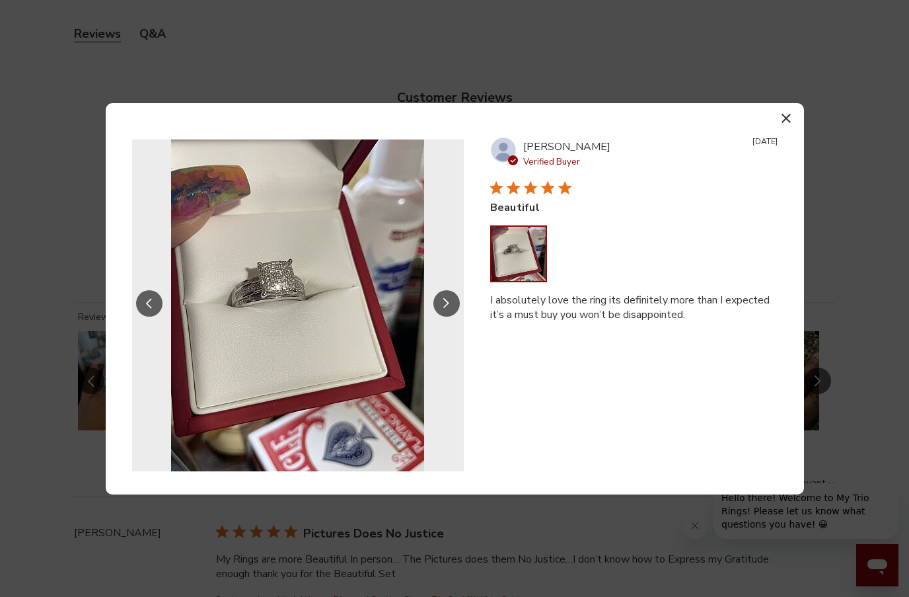
click at [445, 300] on icon "Slide Controls" at bounding box center [446, 303] width 6 height 11
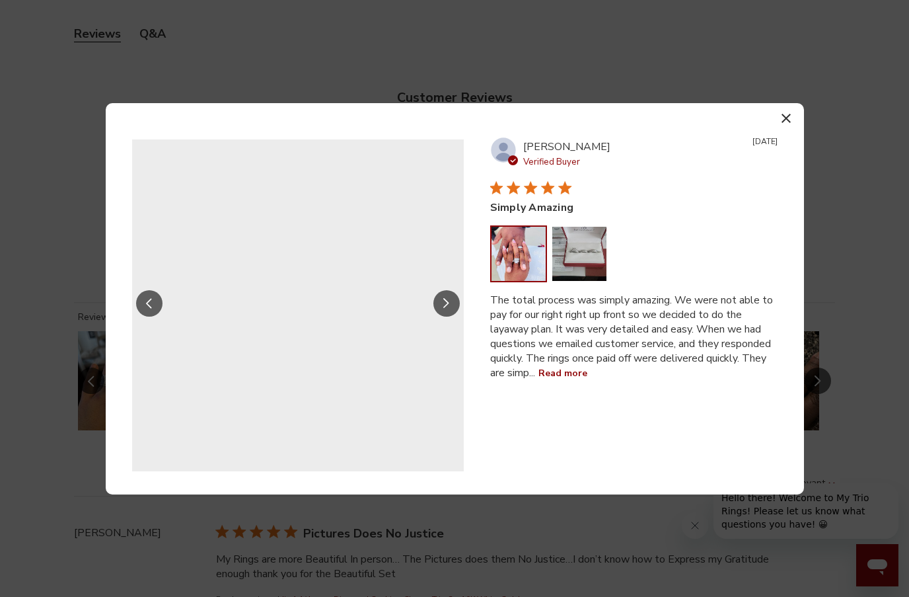
click at [445, 300] on icon "Slide Controls" at bounding box center [446, 303] width 6 height 11
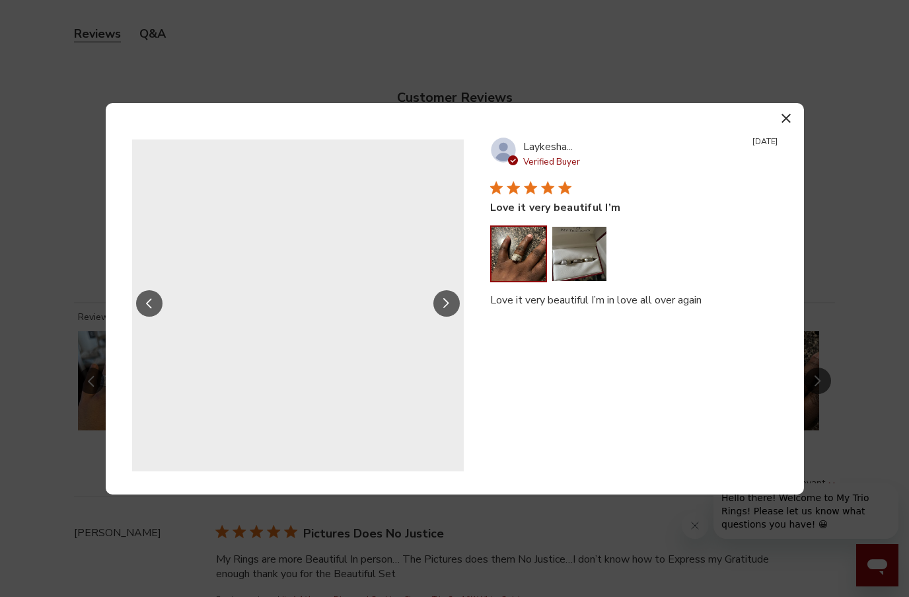
click at [445, 300] on icon "Slide Controls" at bounding box center [446, 303] width 6 height 11
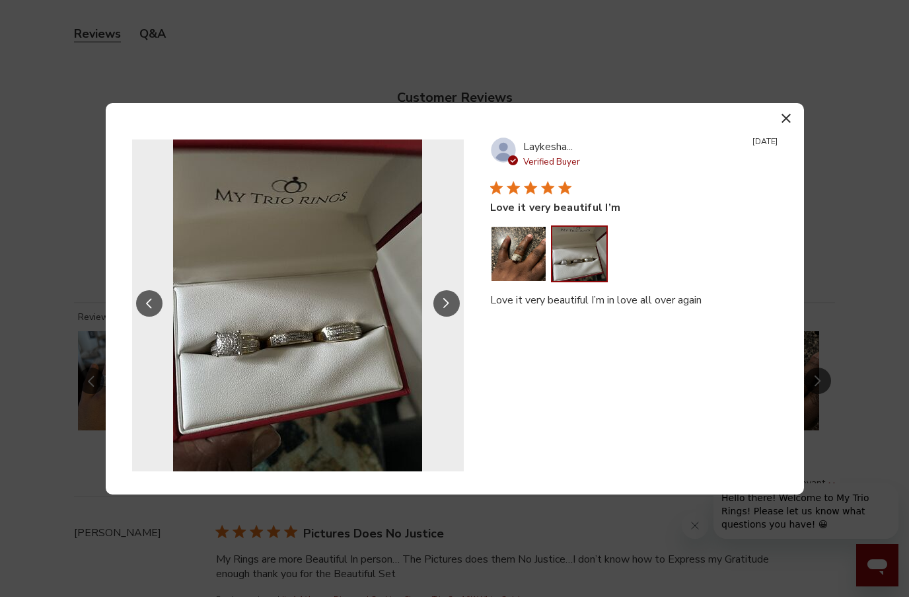
click at [144, 309] on button "Slide Controls" at bounding box center [149, 303] width 26 height 26
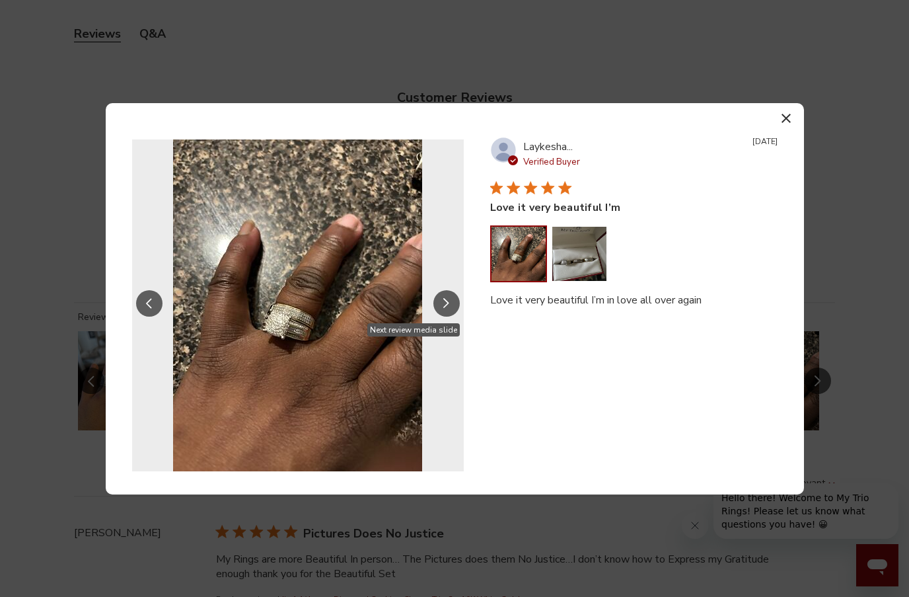
click at [439, 304] on button "Slide Controls" at bounding box center [446, 303] width 26 height 26
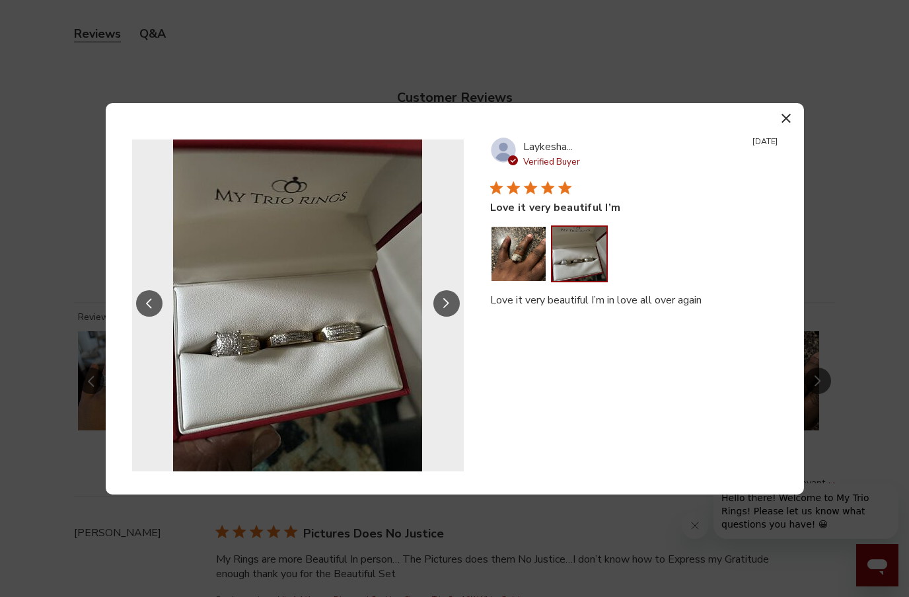
click at [439, 304] on button "Slide Controls" at bounding box center [446, 303] width 26 height 26
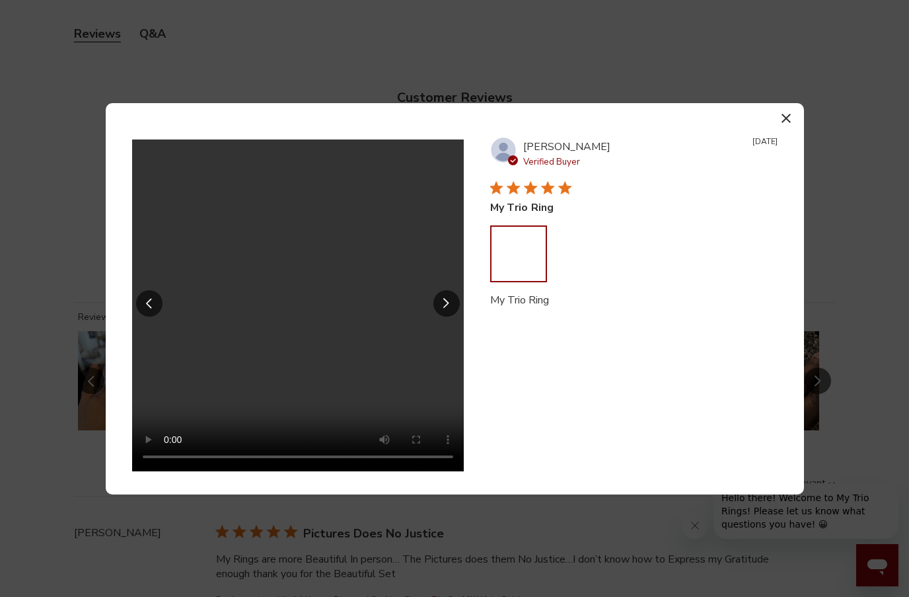
click at [439, 304] on button "Slide Controls" at bounding box center [446, 303] width 26 height 26
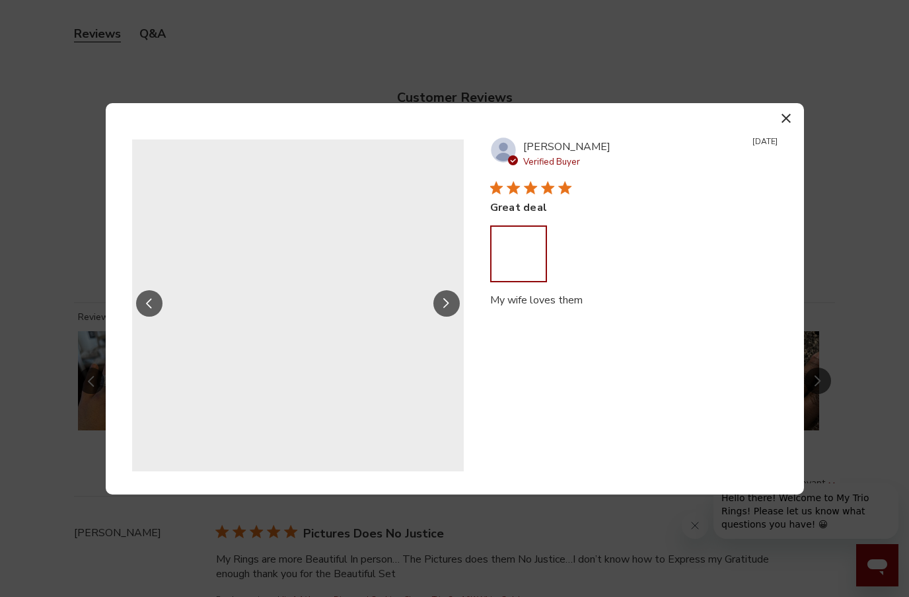
click at [439, 304] on button "Slide Controls" at bounding box center [446, 303] width 26 height 26
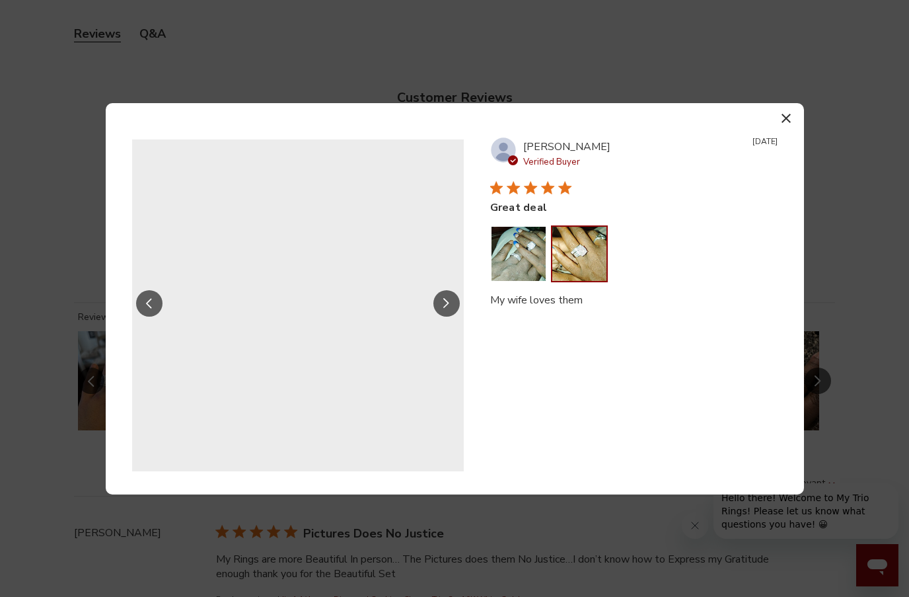
click at [441, 306] on button "Slide Controls" at bounding box center [446, 303] width 26 height 26
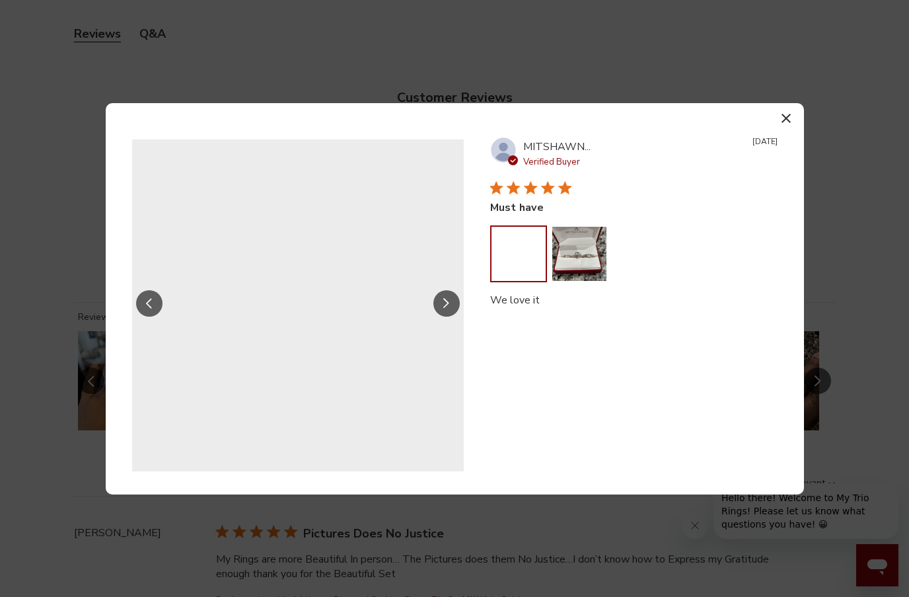
click at [441, 309] on button "Slide Controls" at bounding box center [446, 303] width 26 height 26
click at [441, 313] on button "Slide Controls" at bounding box center [446, 303] width 26 height 26
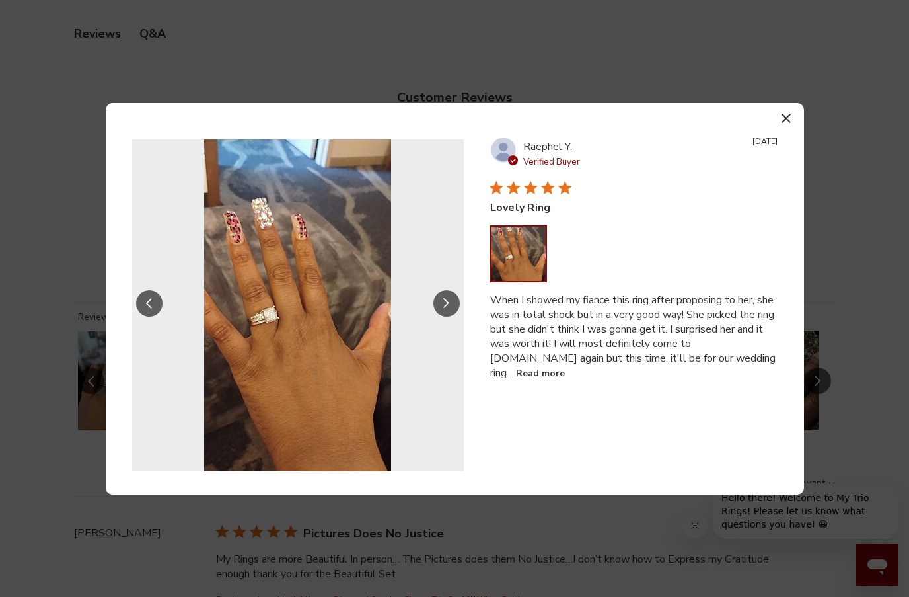
click at [550, 368] on button "Read more" at bounding box center [540, 373] width 49 height 16
click at [445, 294] on button "Slide Controls" at bounding box center [446, 303] width 26 height 26
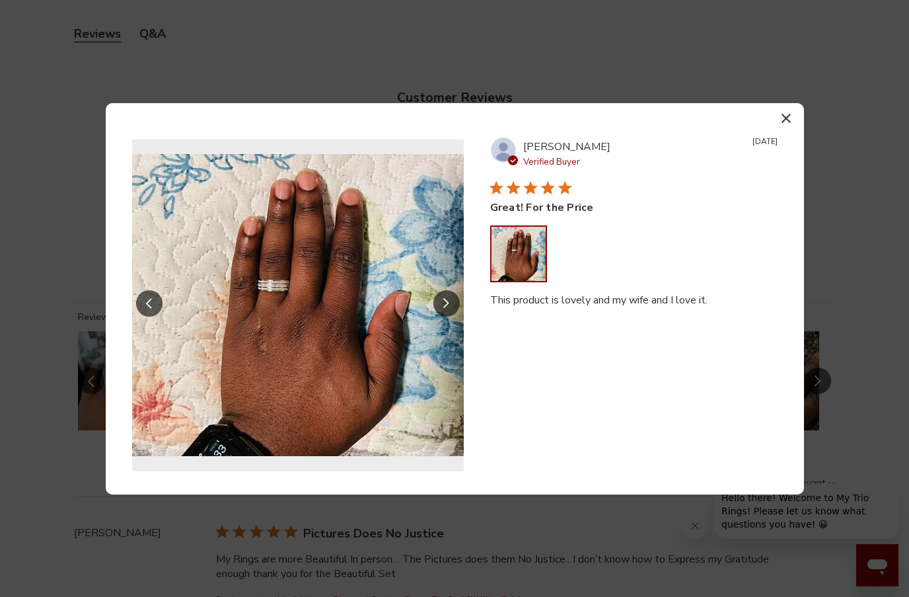
click at [445, 294] on button "Slide Controls" at bounding box center [446, 303] width 26 height 26
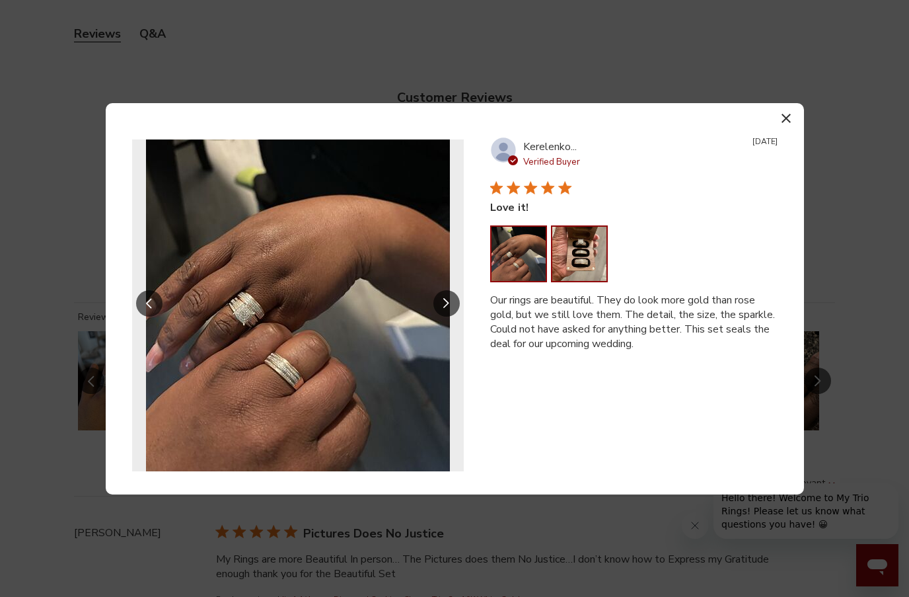
click at [562, 256] on button "Image of review by Kerelenko B. on April 29, 24 number 2" at bounding box center [579, 254] width 54 height 54
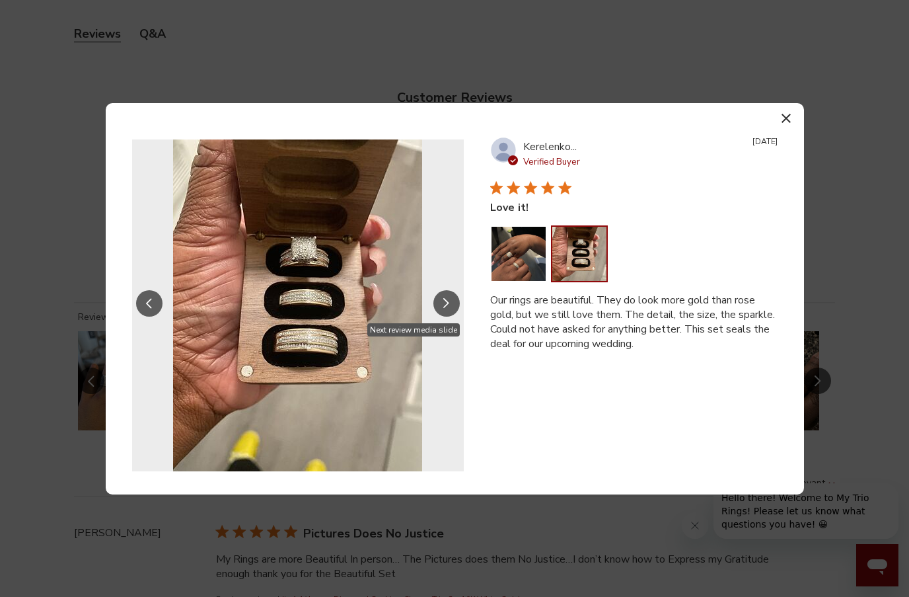
click at [451, 305] on button "Slide Controls" at bounding box center [446, 303] width 26 height 26
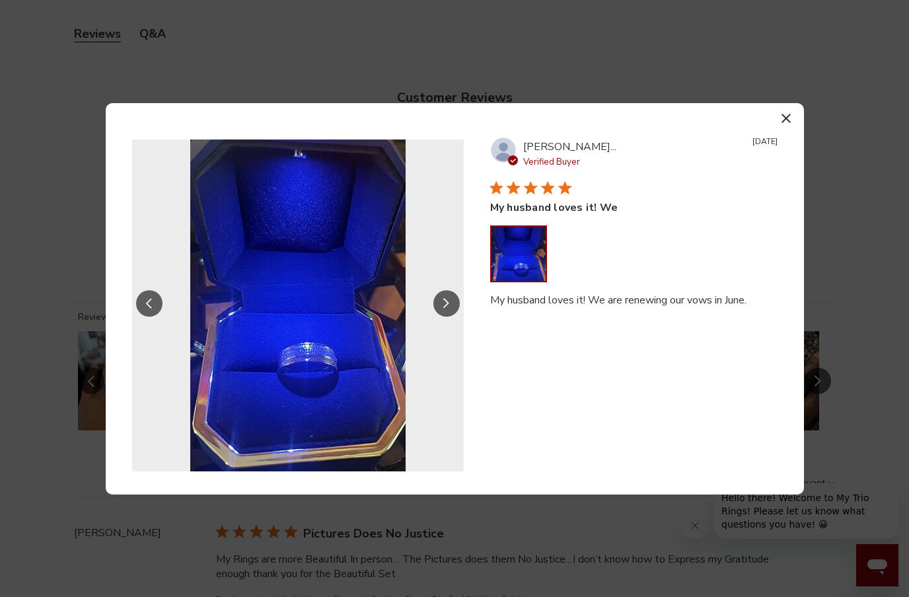
click at [451, 305] on button "Slide Controls" at bounding box center [446, 303] width 26 height 26
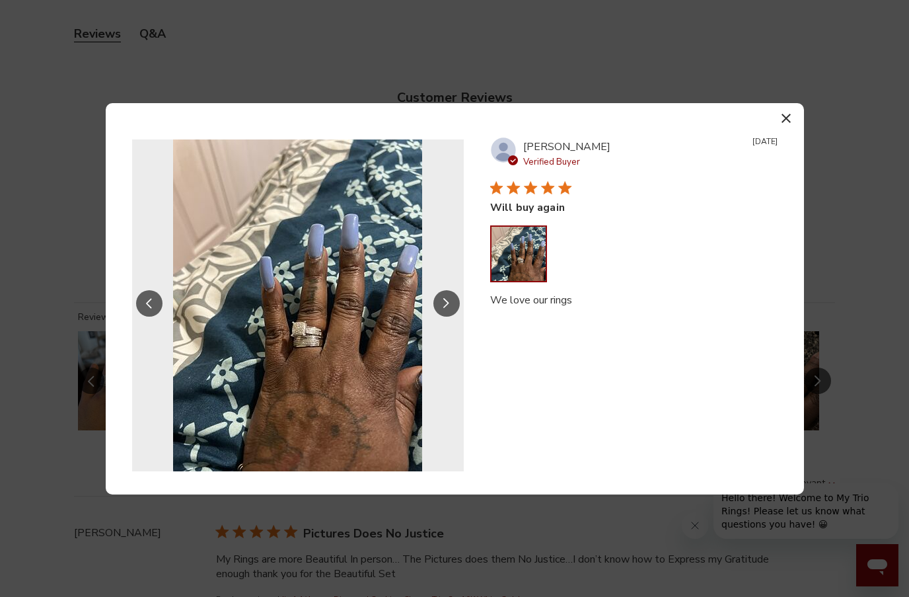
click at [450, 305] on button "Slide Controls" at bounding box center [446, 303] width 26 height 26
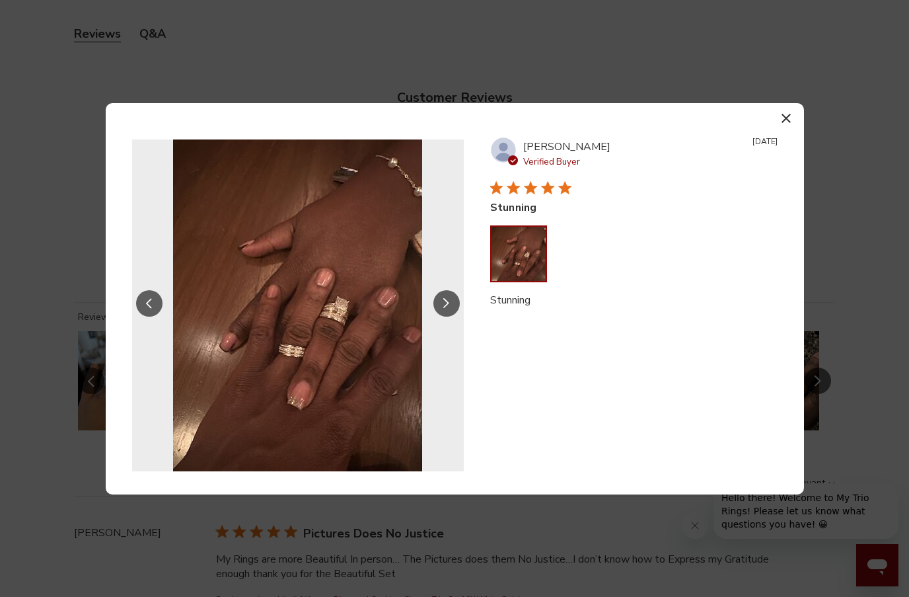
click at [450, 305] on button "Slide Controls" at bounding box center [446, 303] width 26 height 26
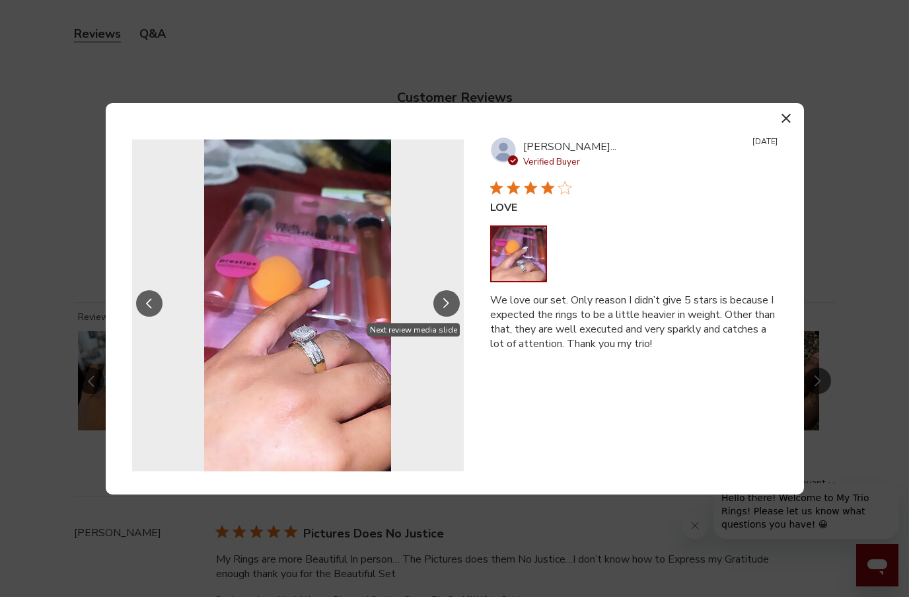
click at [448, 301] on icon "Slide Controls" at bounding box center [446, 303] width 7 height 11
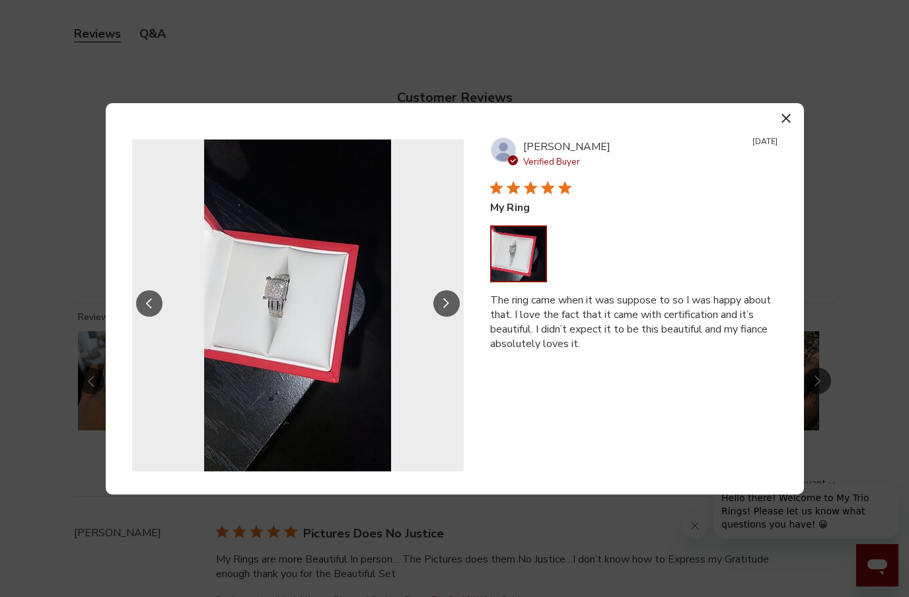
click at [448, 301] on icon "Slide Controls" at bounding box center [446, 303] width 7 height 11
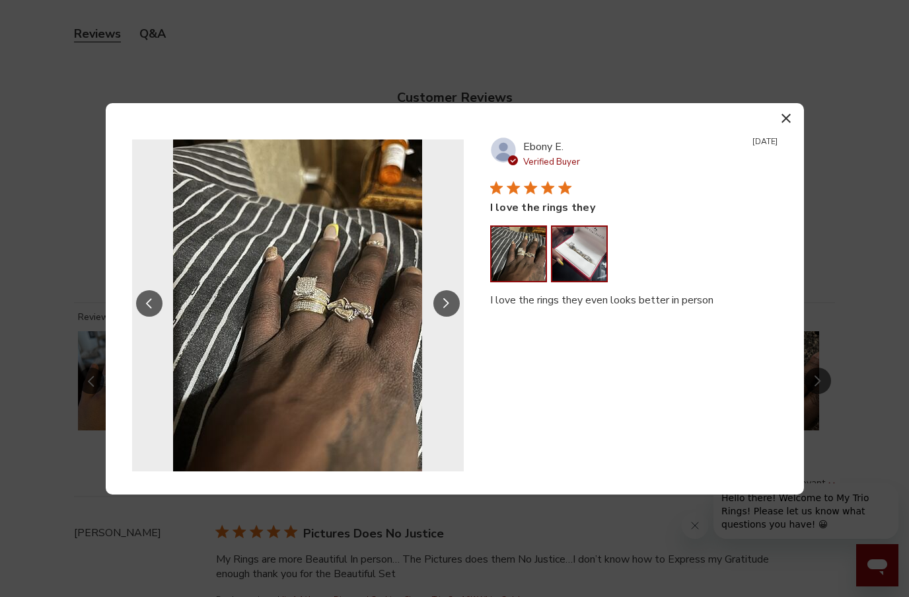
click at [567, 248] on button "Image of review by Ebony E. on December 19, 23 number 2" at bounding box center [579, 254] width 54 height 54
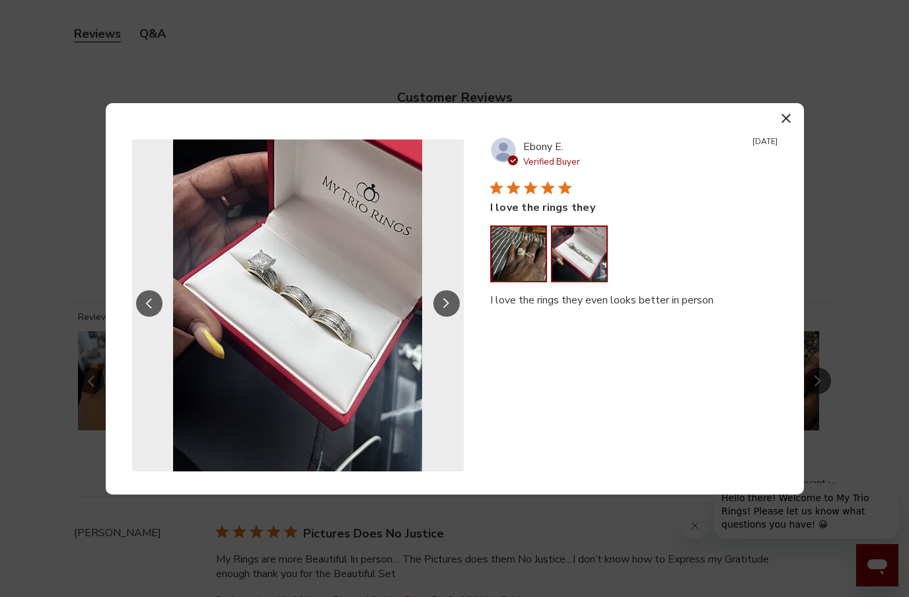
click at [538, 252] on button "Image of review by Ebony E. on December 19, 23 number 1" at bounding box center [518, 254] width 54 height 54
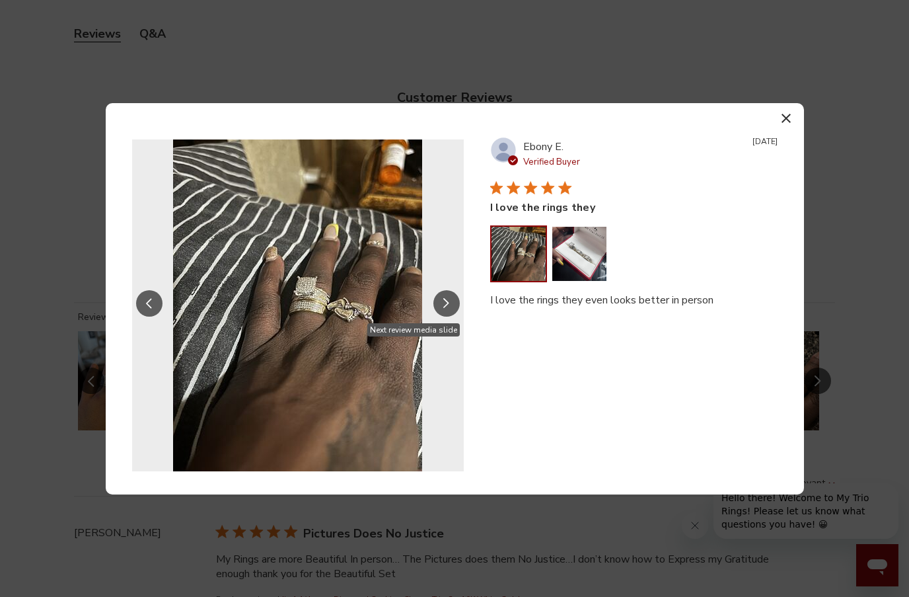
click at [449, 298] on icon "Slide Controls" at bounding box center [446, 303] width 7 height 11
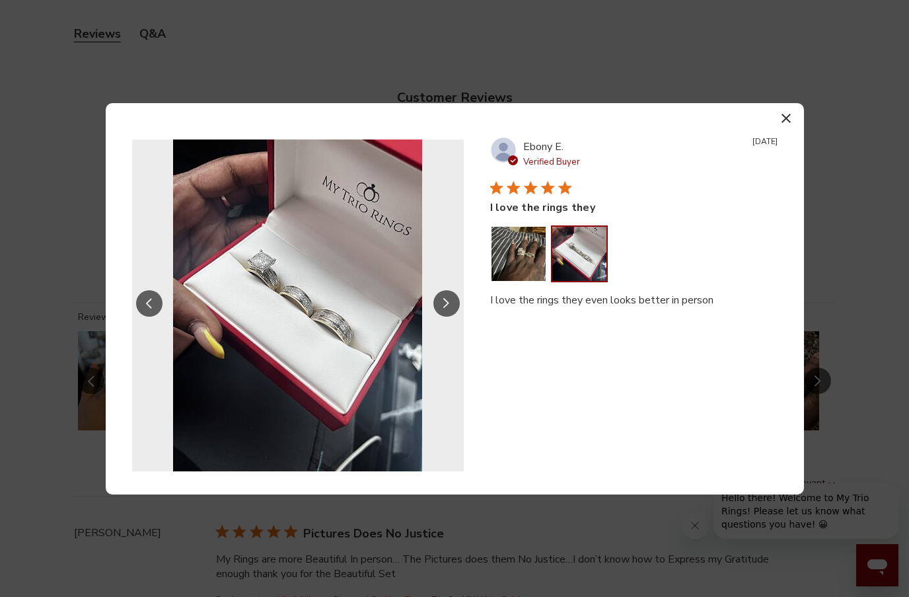
click at [449, 298] on icon "Slide Controls" at bounding box center [446, 303] width 7 height 11
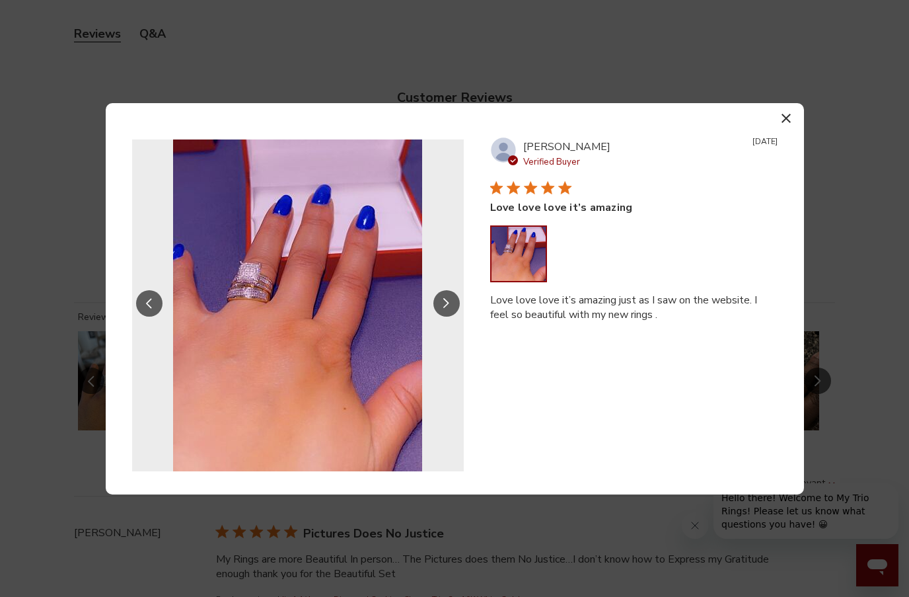
click at [449, 298] on icon "Slide Controls" at bounding box center [446, 303] width 7 height 11
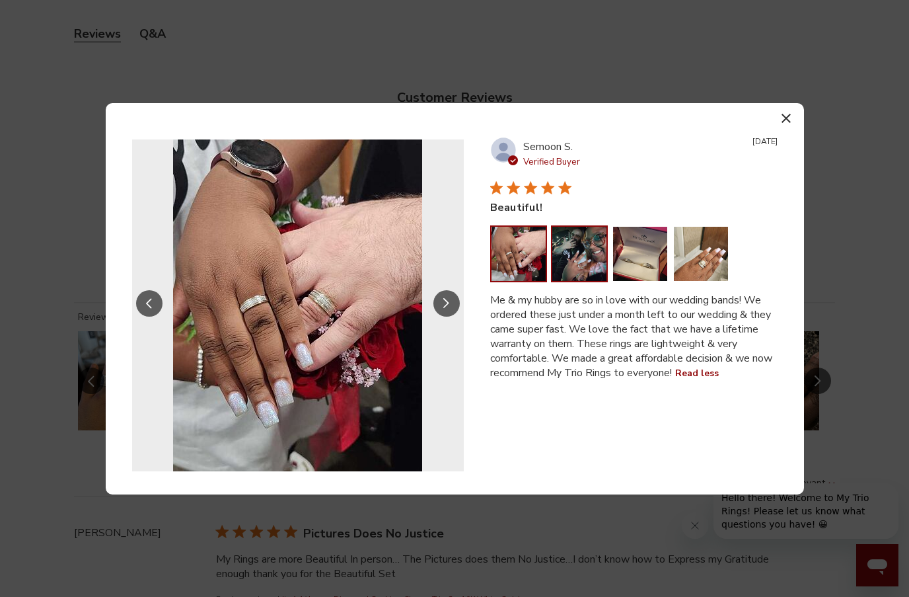
click at [564, 260] on button "Image of review by Semoon S. on November 04, 23 number 2" at bounding box center [579, 254] width 54 height 54
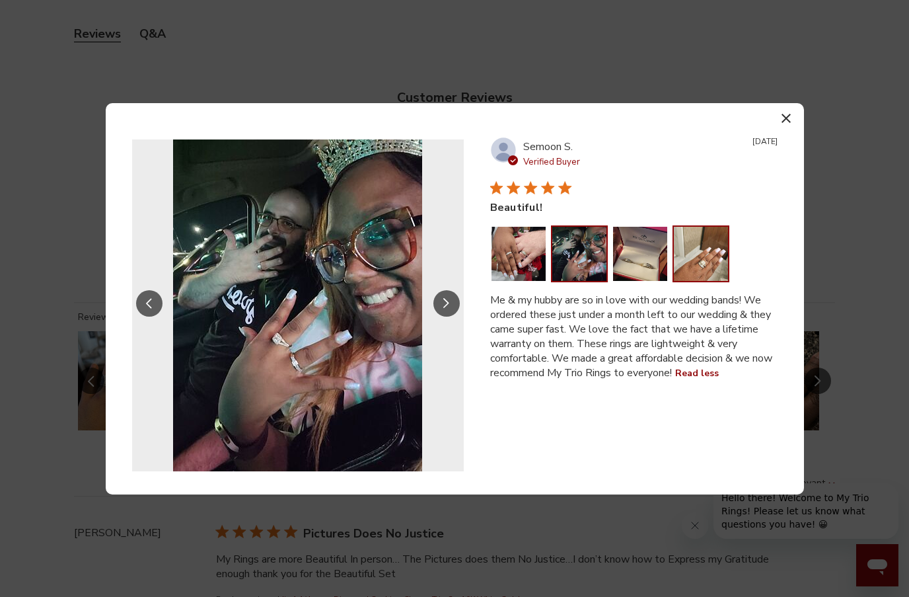
click at [678, 252] on button "Image of review by Semoon S. on November 04, 23 number 4" at bounding box center [701, 254] width 54 height 54
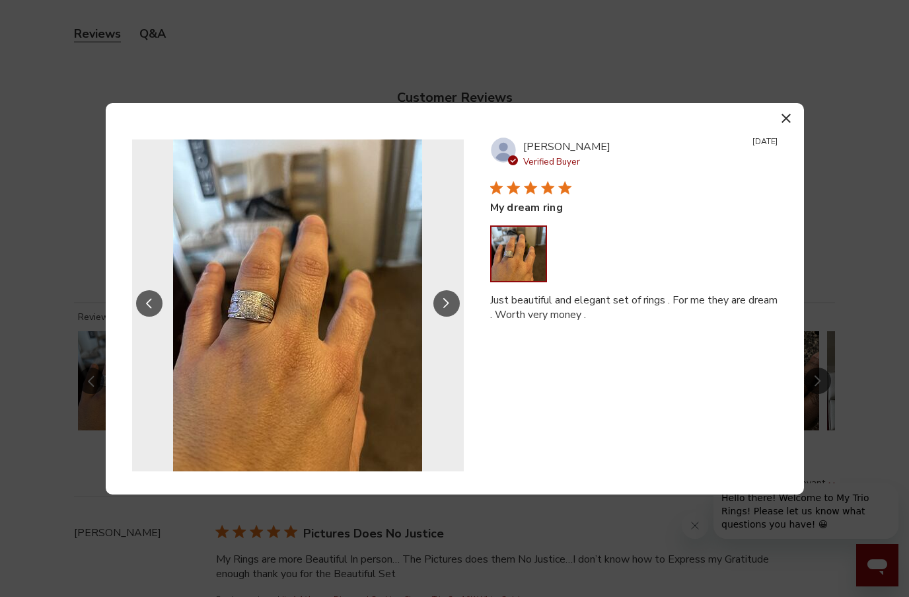
click at [789, 118] on icon "button" at bounding box center [785, 118] width 9 height 9
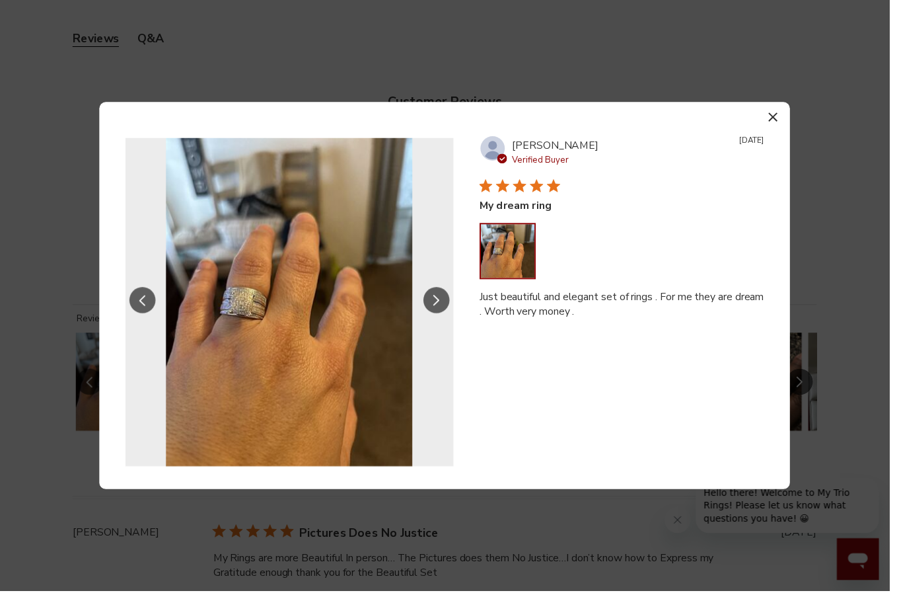
scroll to position [536, 826]
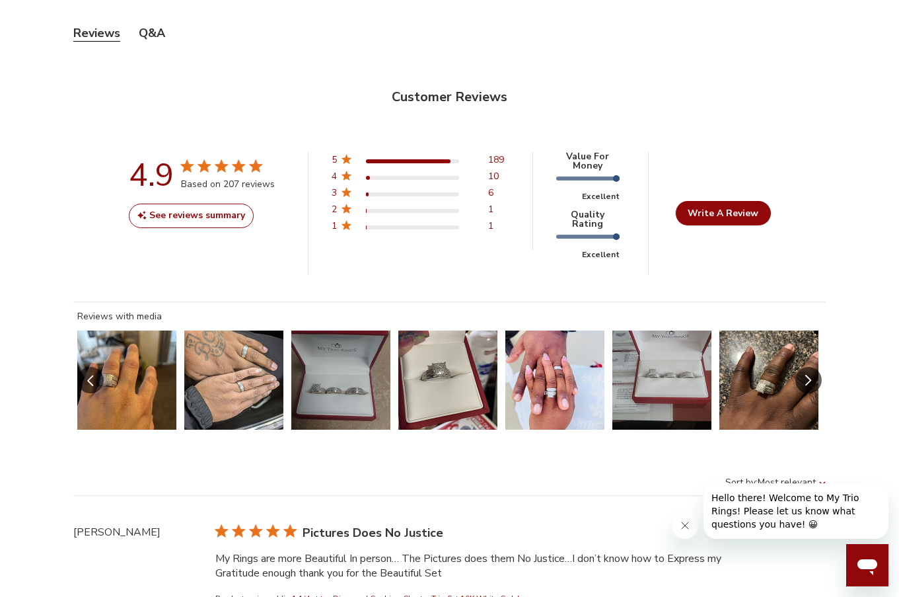
click at [813, 367] on button "Slide Controls" at bounding box center [808, 380] width 26 height 26
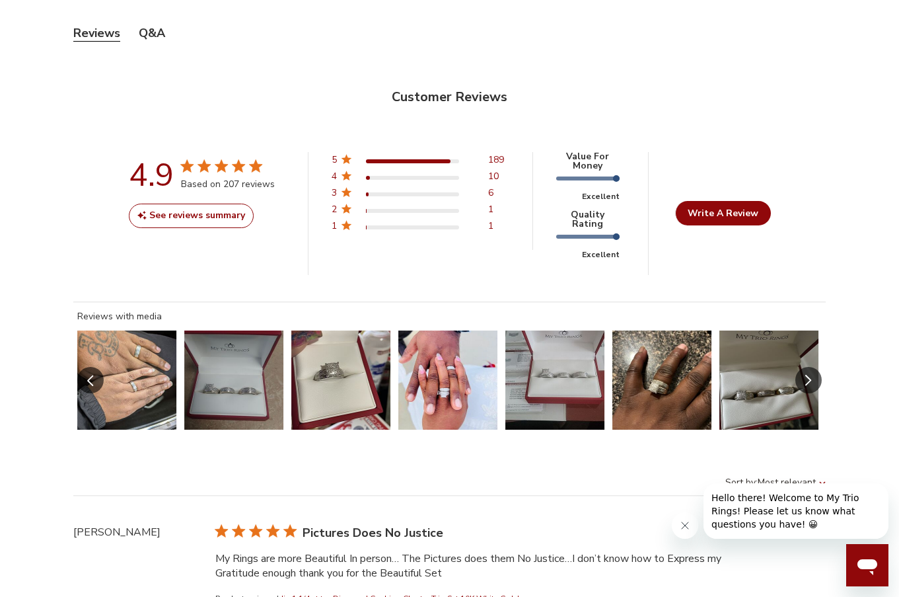
click at [813, 367] on button "Slide Controls" at bounding box center [808, 380] width 26 height 26
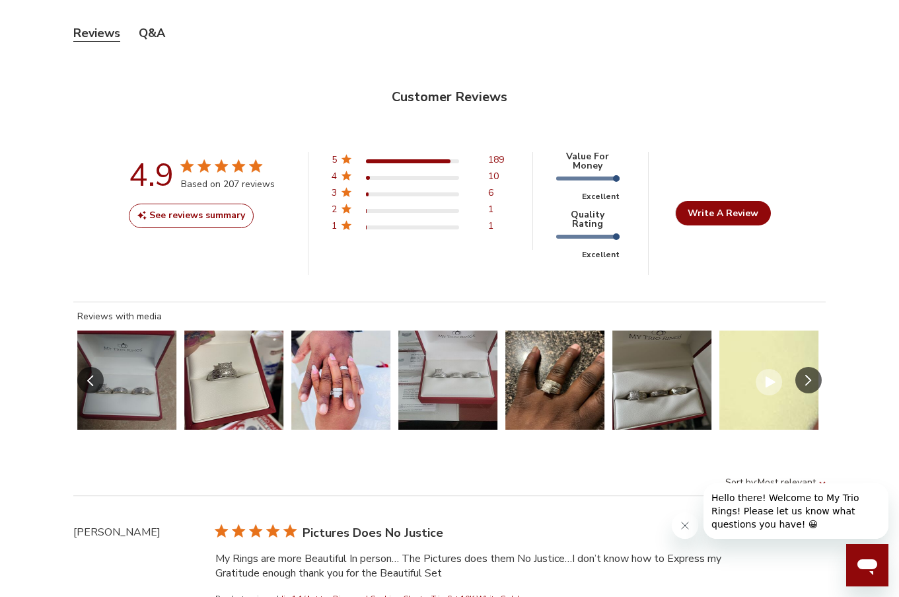
click at [813, 367] on button "Slide Controls" at bounding box center [808, 380] width 26 height 26
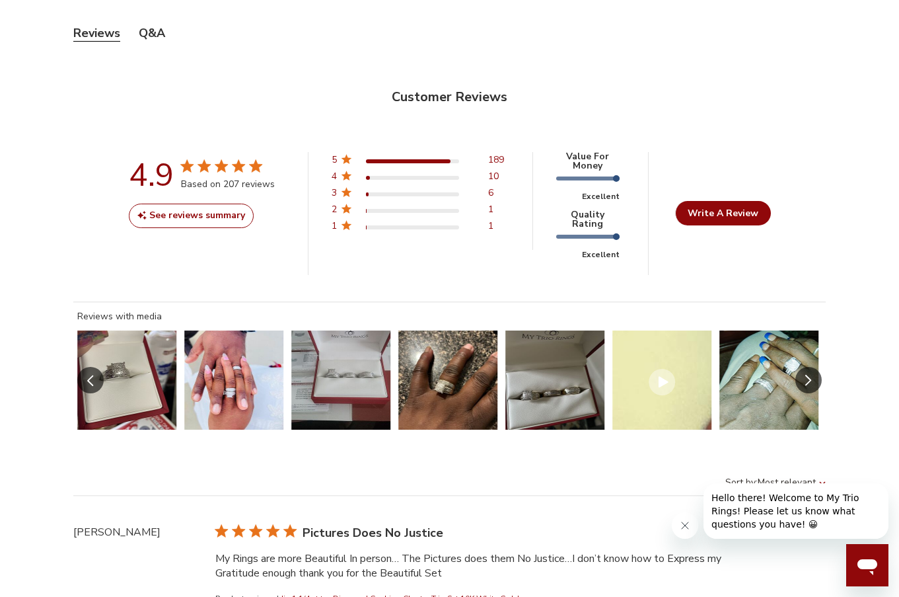
click at [813, 367] on button "Slide Controls" at bounding box center [808, 380] width 26 height 26
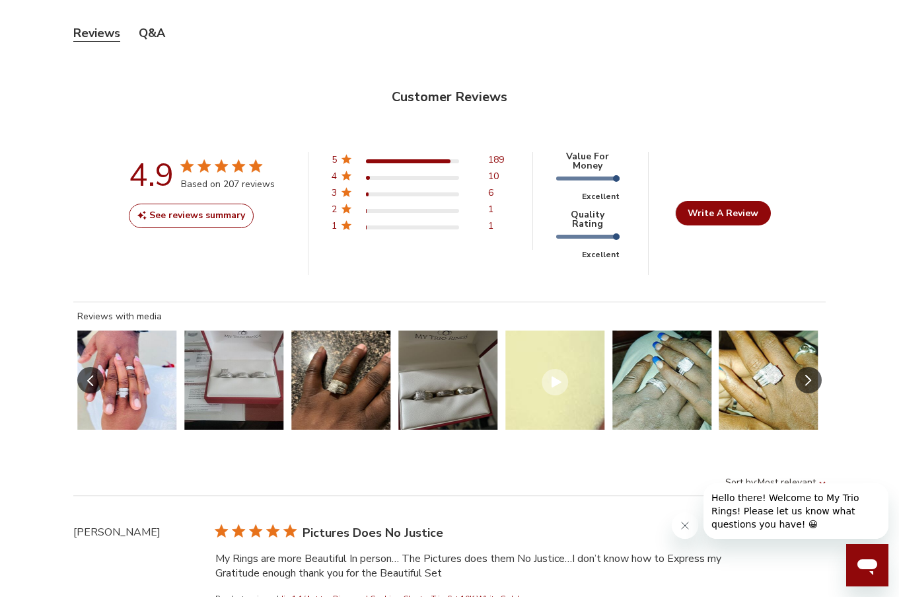
click at [813, 367] on button "Slide Controls" at bounding box center [808, 380] width 26 height 26
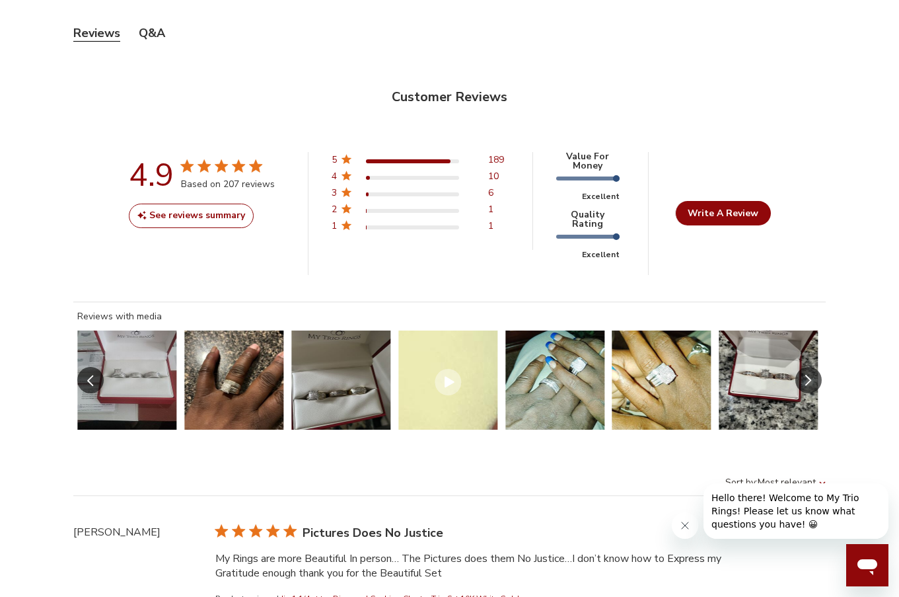
click at [813, 367] on button "Slide Controls" at bounding box center [808, 380] width 26 height 26
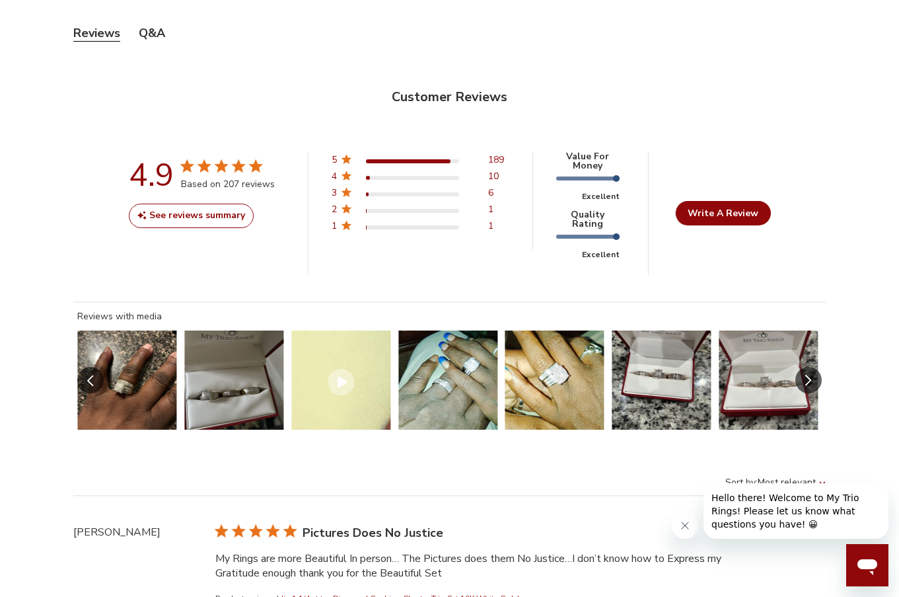
click at [813, 367] on button "Slide Controls" at bounding box center [808, 380] width 26 height 26
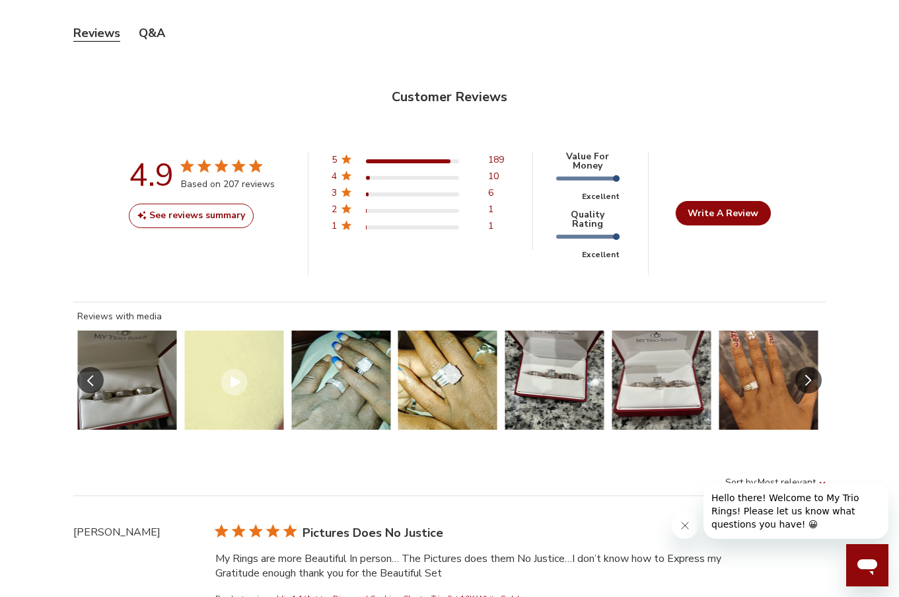
click at [813, 367] on button "Slide Controls" at bounding box center [808, 380] width 26 height 26
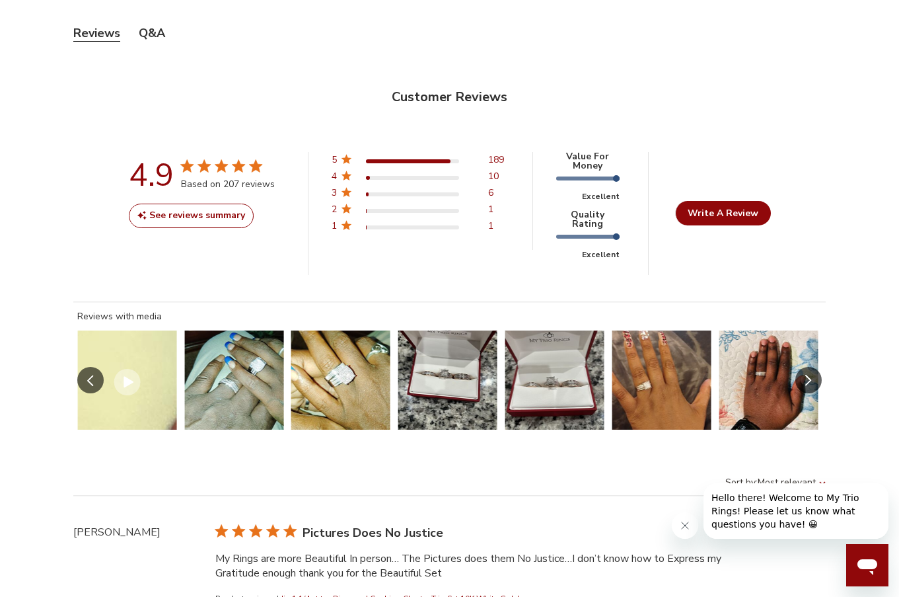
click at [813, 367] on button "Slide Controls" at bounding box center [808, 380] width 26 height 26
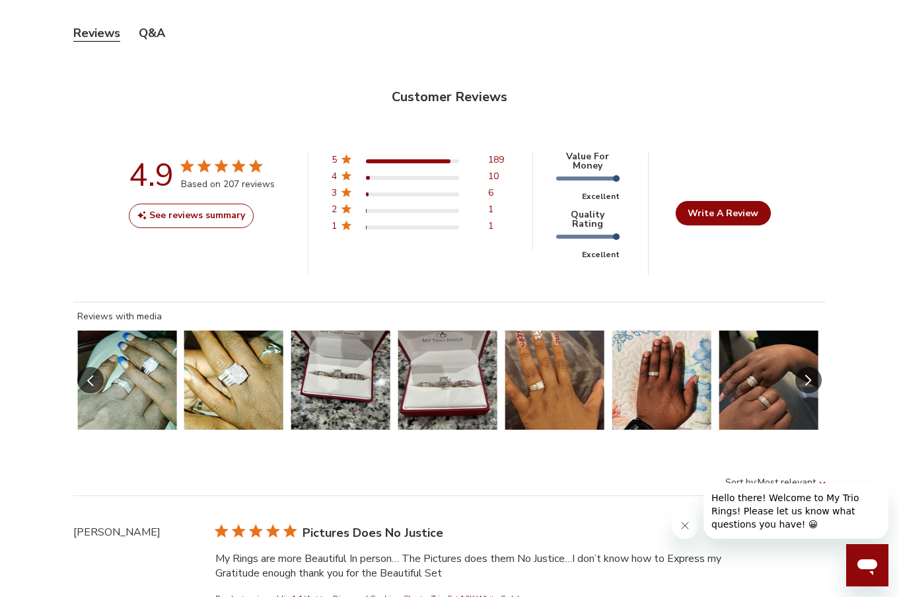
click at [813, 367] on button "Slide Controls" at bounding box center [808, 380] width 26 height 26
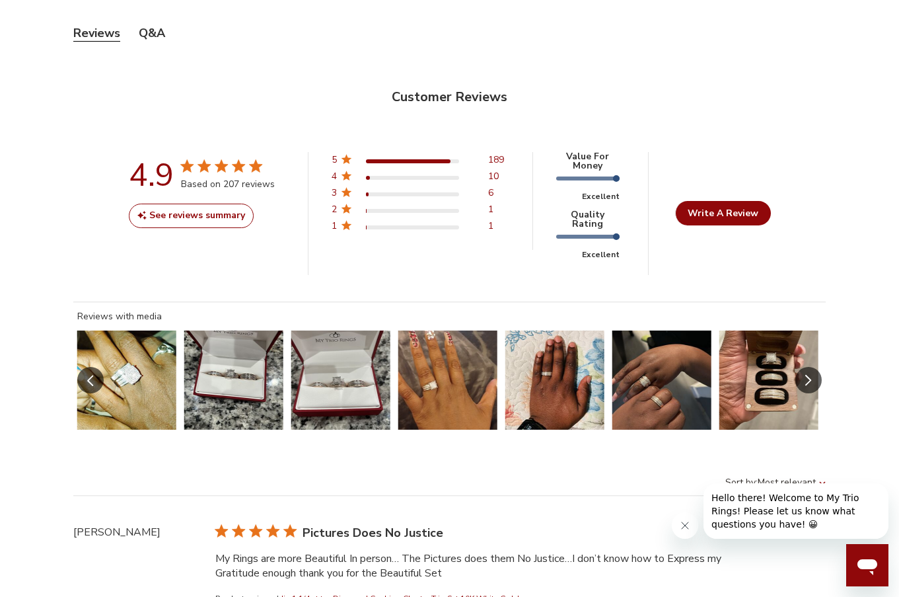
click at [813, 367] on button "Slide Controls" at bounding box center [808, 380] width 26 height 26
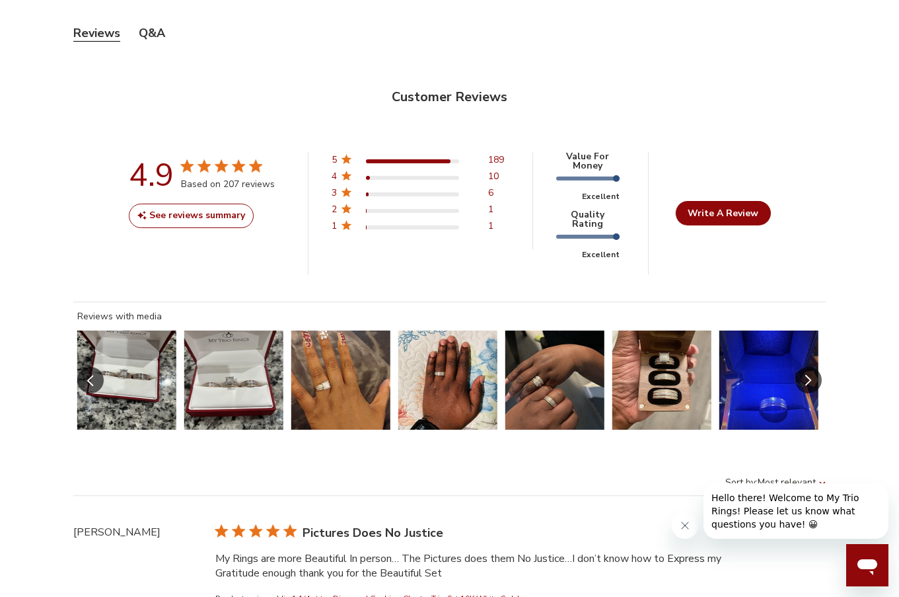
click at [813, 367] on button "Slide Controls" at bounding box center [808, 380] width 26 height 26
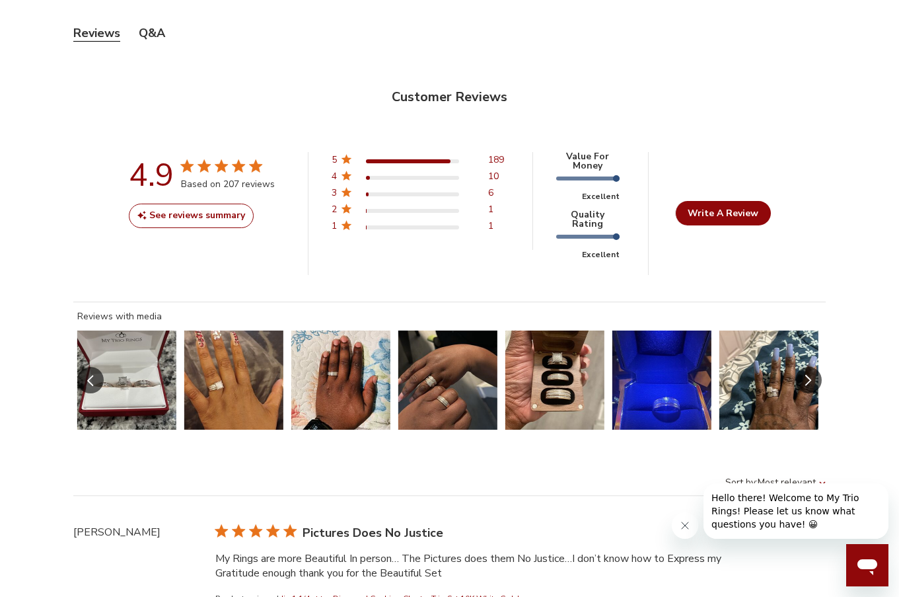
click at [808, 375] on icon "Slide Controls" at bounding box center [808, 380] width 7 height 11
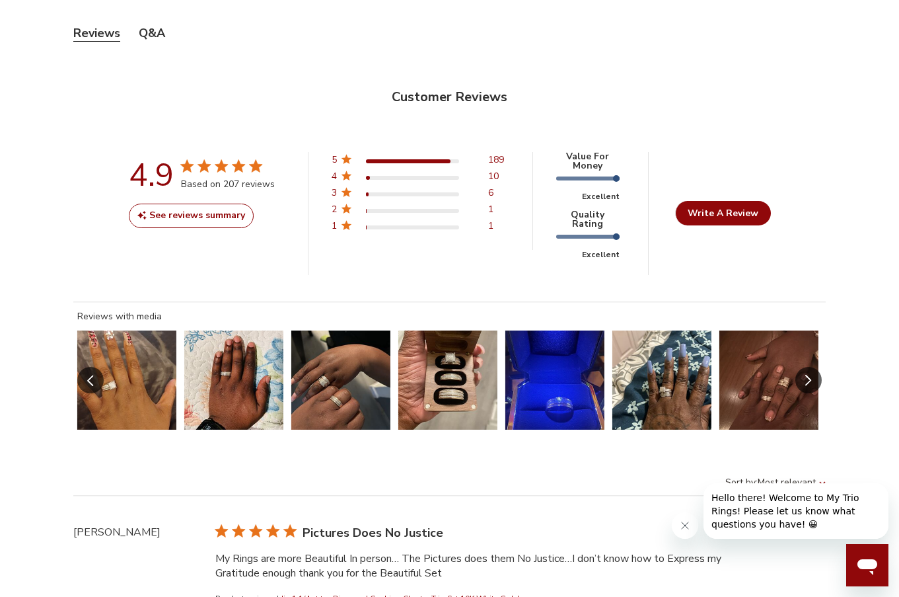
click at [808, 375] on icon "Slide Controls" at bounding box center [808, 380] width 7 height 11
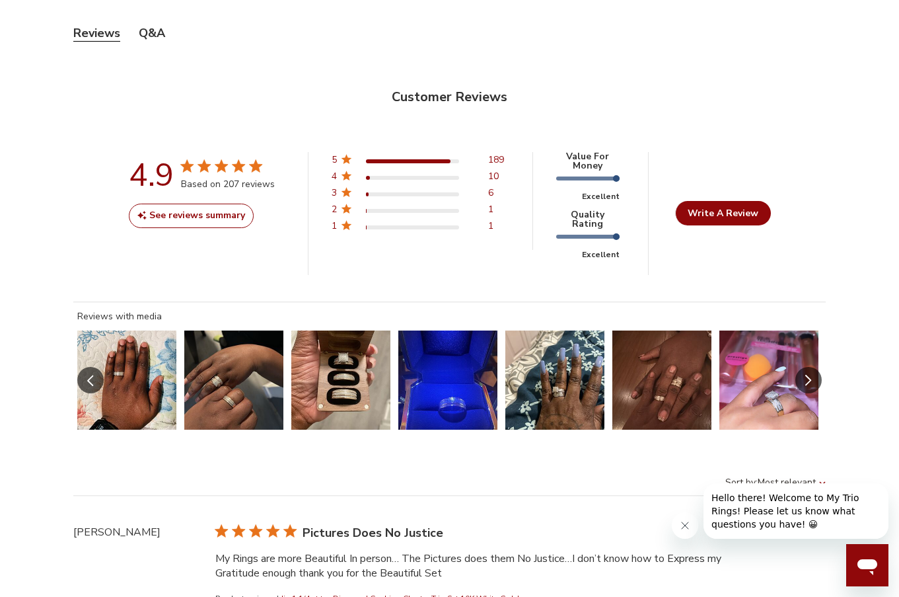
click at [808, 375] on icon "Slide Controls" at bounding box center [808, 380] width 7 height 11
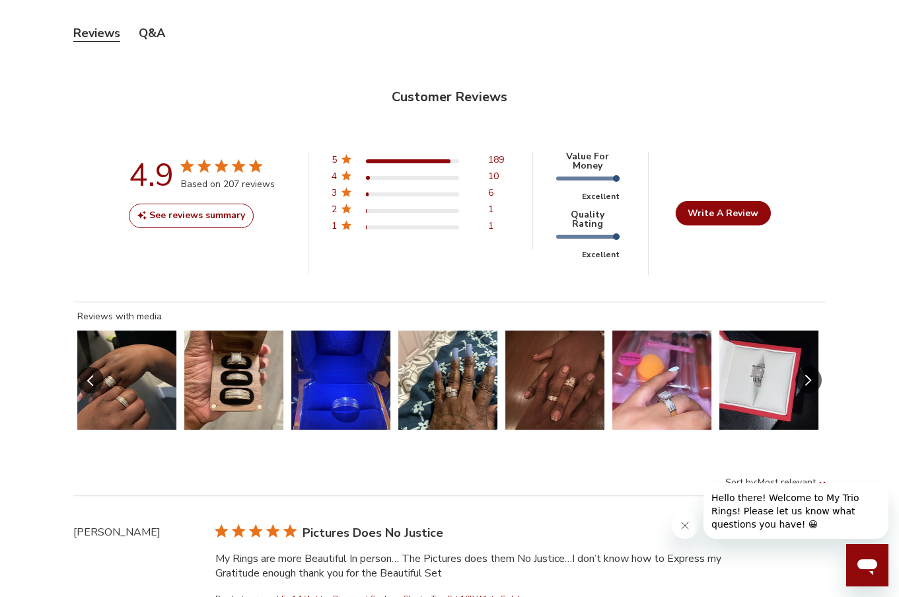
click at [805, 375] on icon "Slide Controls" at bounding box center [808, 380] width 7 height 11
click at [803, 367] on button "Slide Controls" at bounding box center [808, 380] width 26 height 26
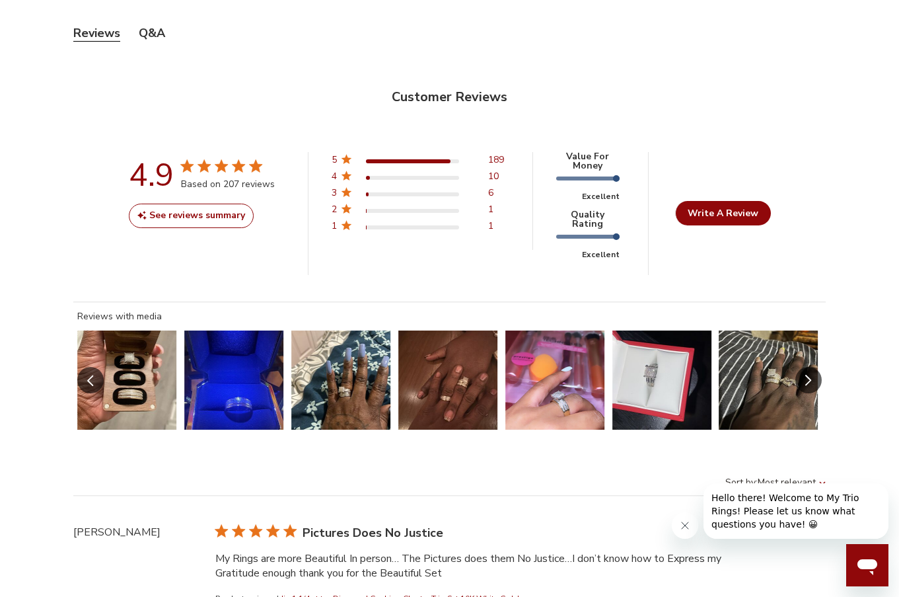
click at [803, 367] on button "Slide Controls" at bounding box center [808, 380] width 26 height 26
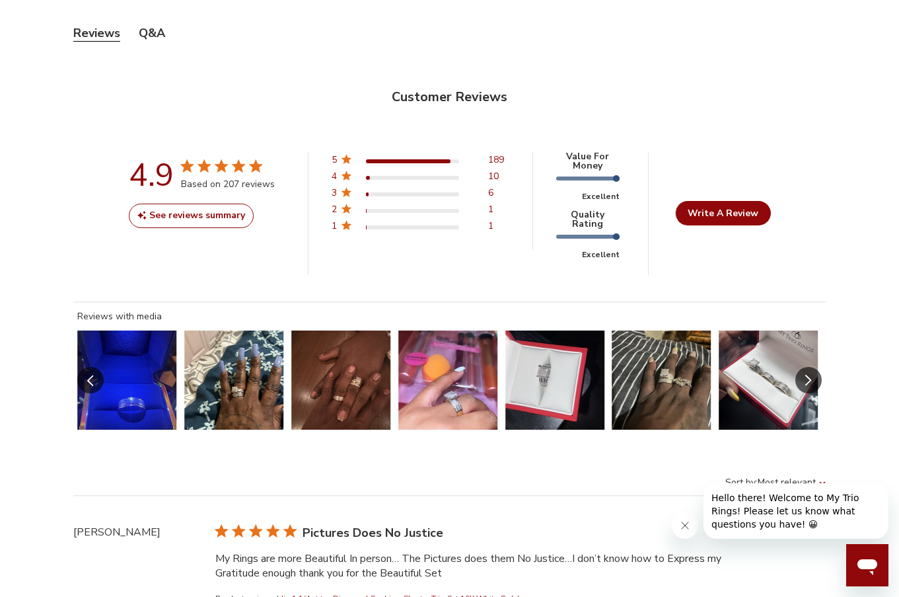
click at [803, 367] on button "Slide Controls" at bounding box center [808, 380] width 26 height 26
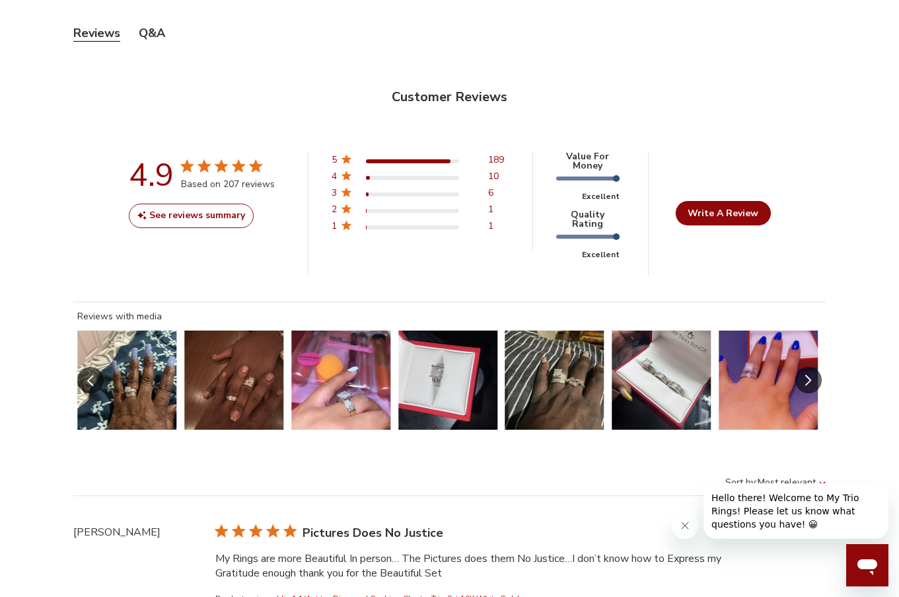
click at [802, 367] on button "Slide Controls" at bounding box center [808, 380] width 26 height 26
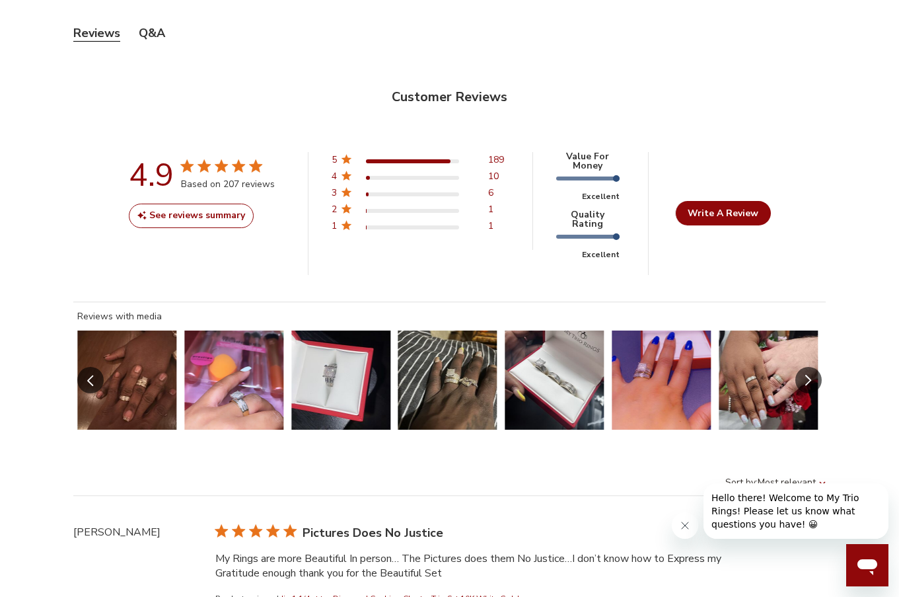
drag, startPoint x: 820, startPoint y: 350, endPoint x: 809, endPoint y: 350, distance: 11.9
click at [813, 367] on button "Slide Controls" at bounding box center [808, 380] width 26 height 26
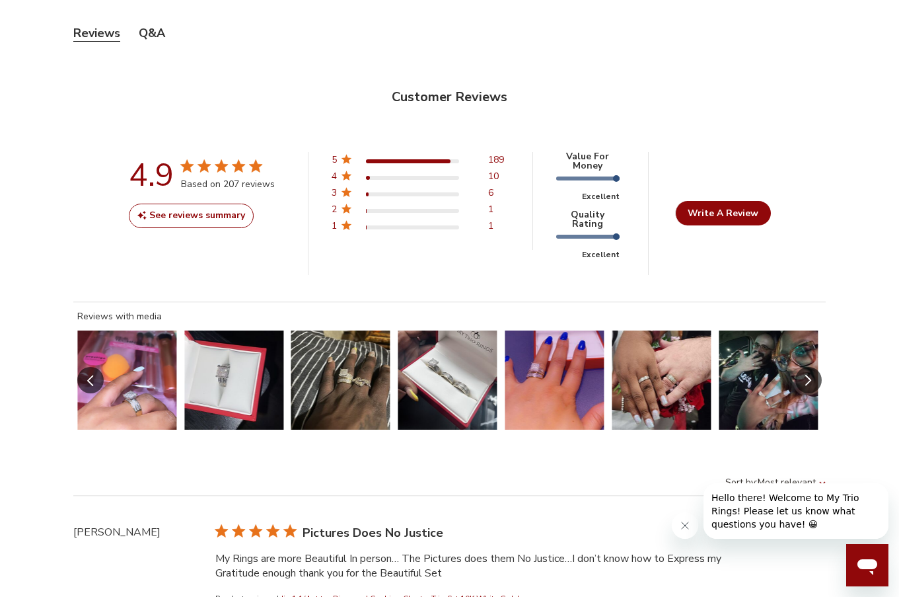
click at [809, 375] on icon "Slide Controls" at bounding box center [808, 380] width 7 height 11
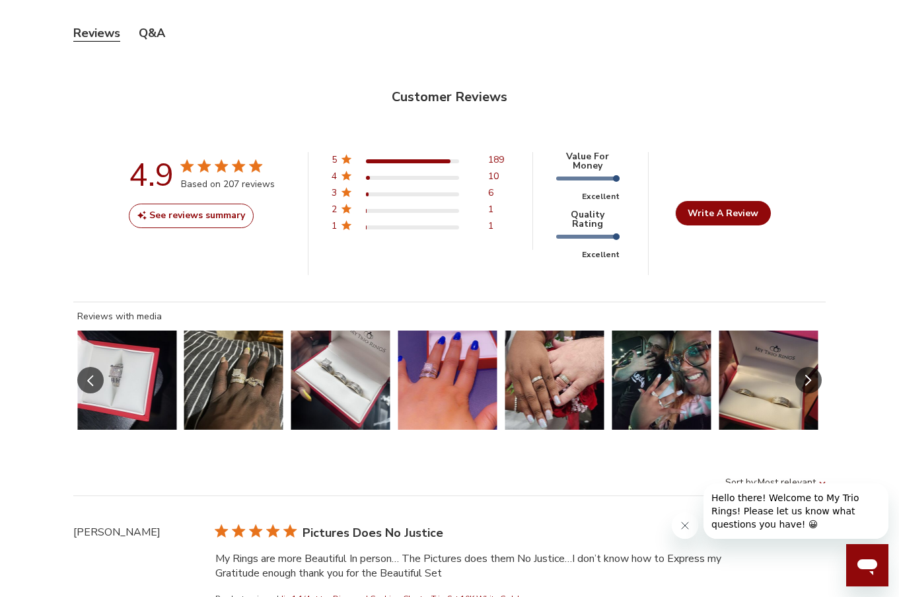
click at [809, 375] on icon "Slide Controls" at bounding box center [808, 380] width 7 height 11
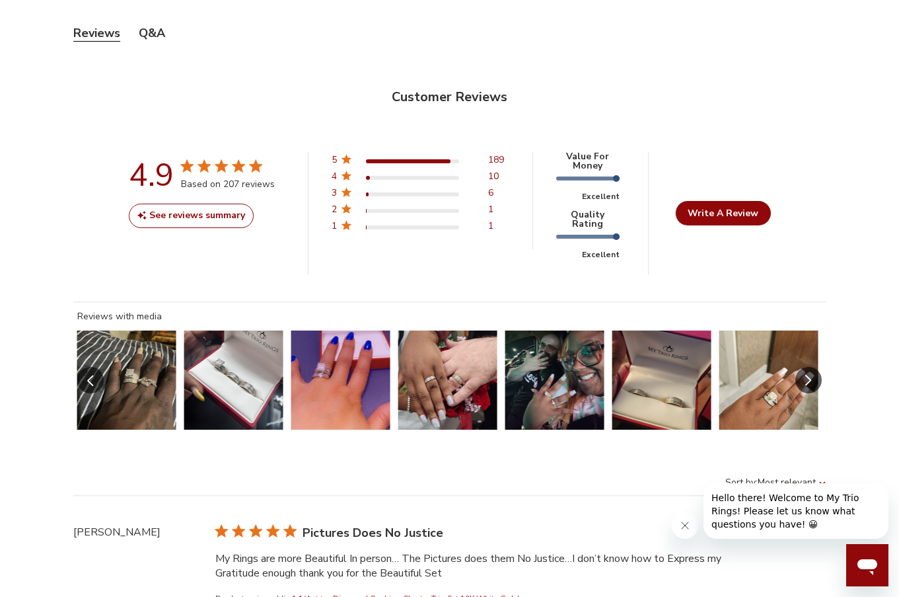
click at [809, 375] on icon "Slide Controls" at bounding box center [808, 380] width 7 height 11
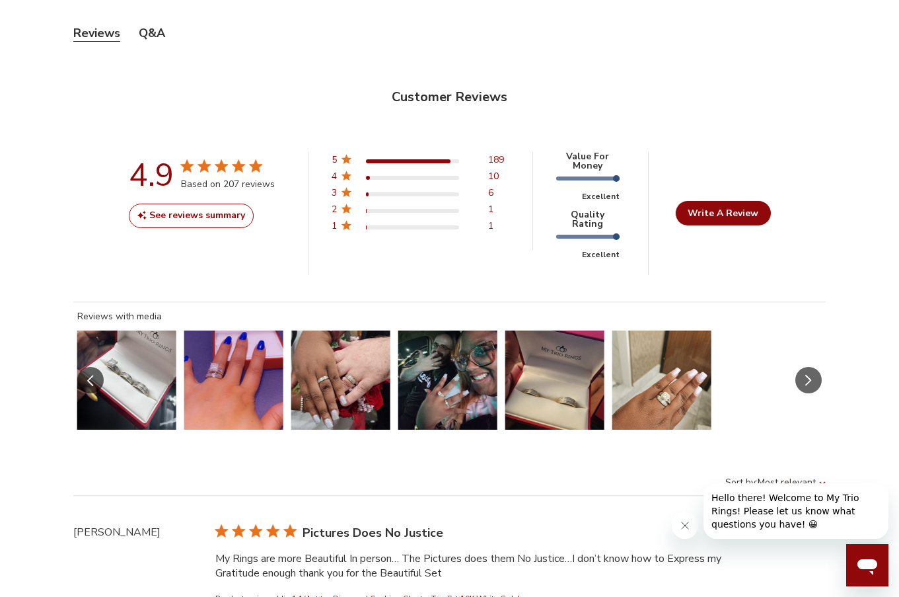
click at [809, 375] on icon "Slide Controls" at bounding box center [808, 380] width 7 height 11
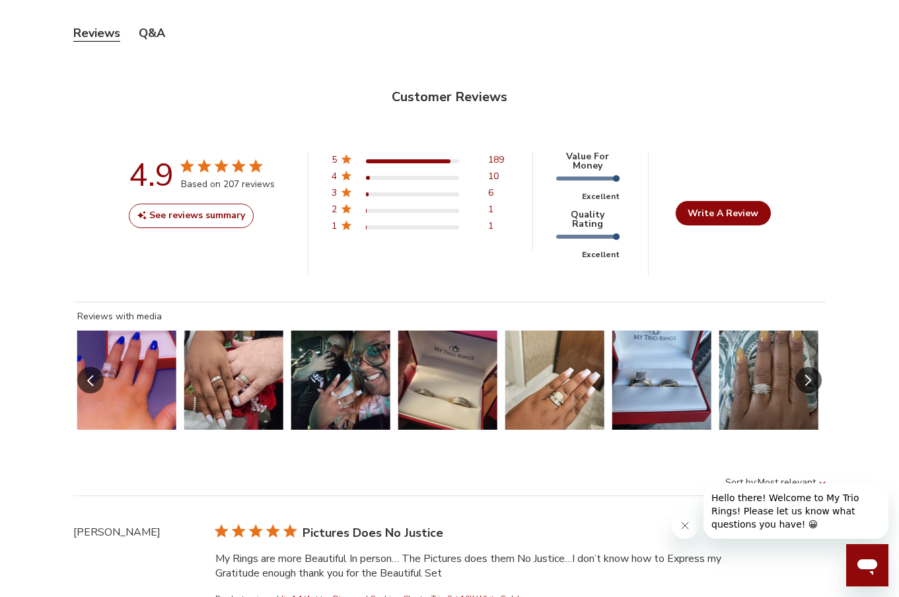
click at [563, 375] on button "Slide 29 of 55.\a Image of customer." at bounding box center [554, 379] width 99 height 99
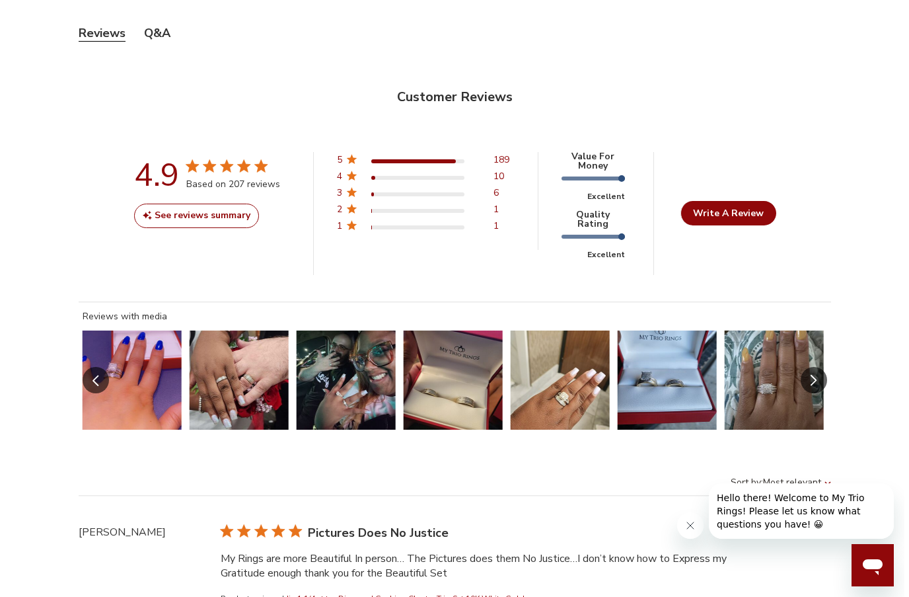
scroll to position [542, 836]
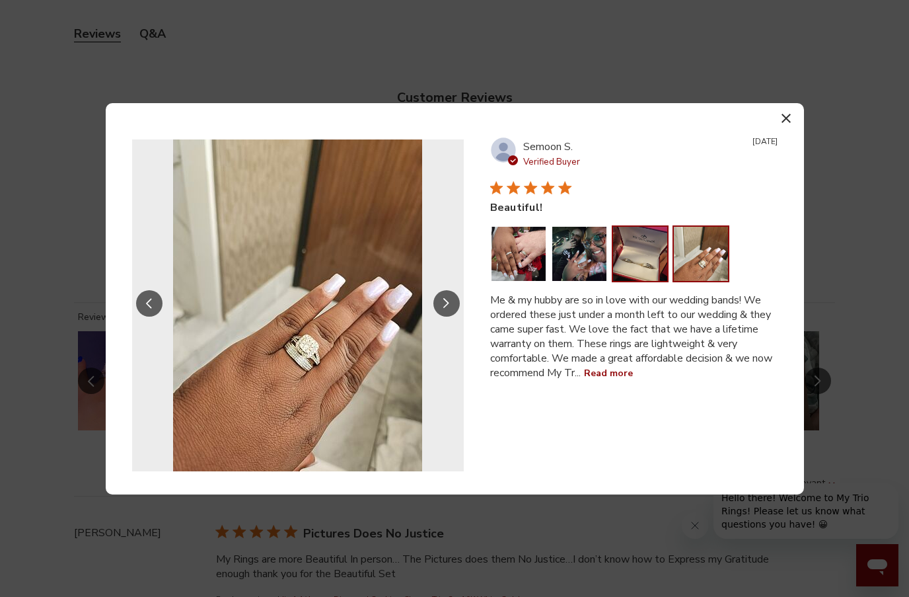
click at [651, 263] on button "Image of review by Semoon S. on November 04, 23 number 3" at bounding box center [640, 254] width 54 height 54
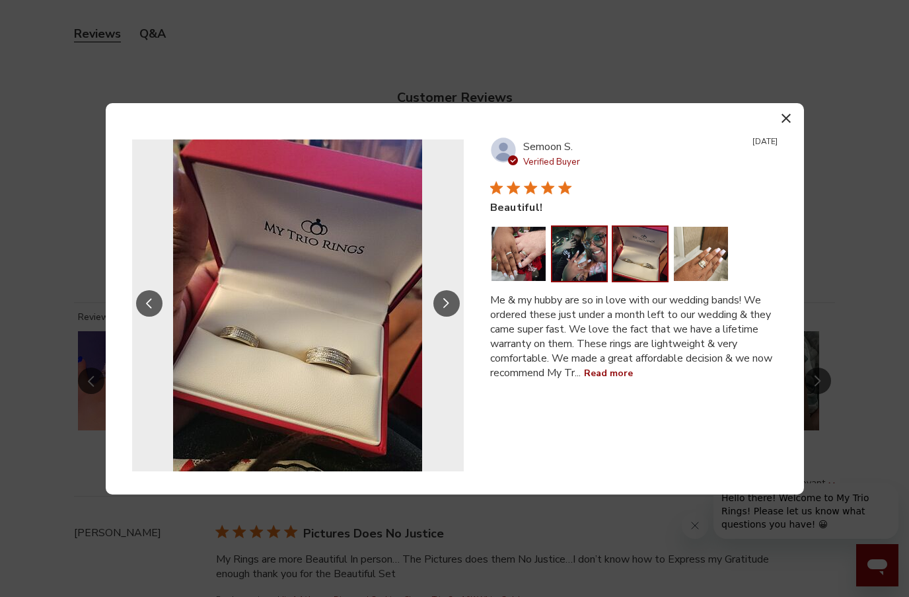
click at [575, 264] on button "Image of review by Semoon S. on November 04, 23 number 2" at bounding box center [579, 254] width 54 height 54
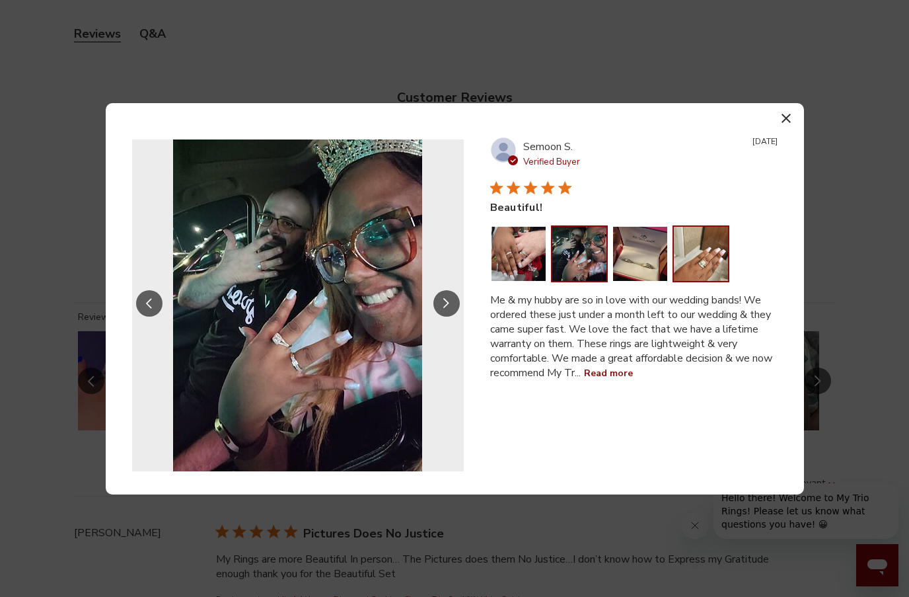
click at [711, 268] on button "Image of review by Semoon S. on November 04, 23 number 4" at bounding box center [701, 254] width 54 height 54
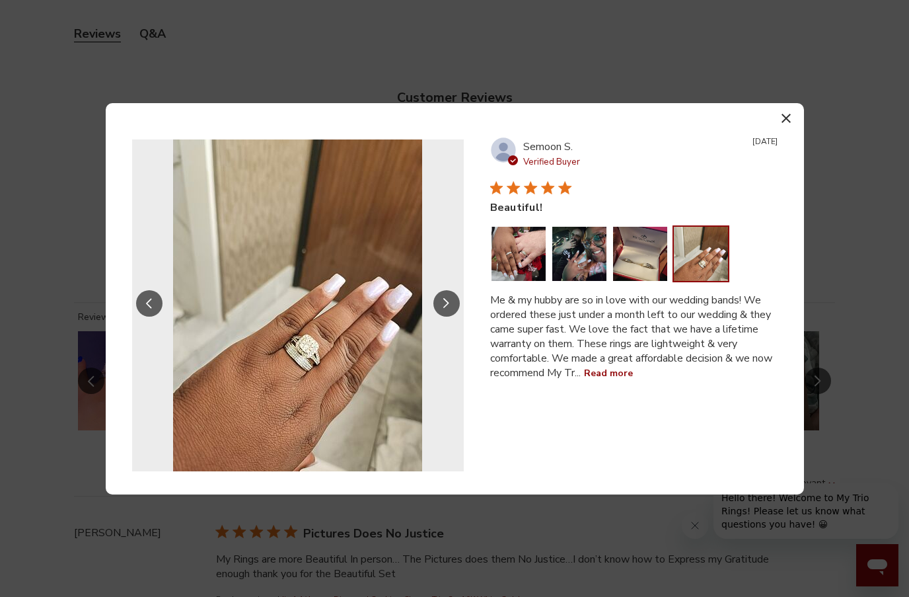
click at [824, 353] on div "Close modal Reviews with media Your browser does not support the video tag. Pre…" at bounding box center [454, 298] width 909 height 597
click at [784, 112] on button "button" at bounding box center [786, 118] width 19 height 19
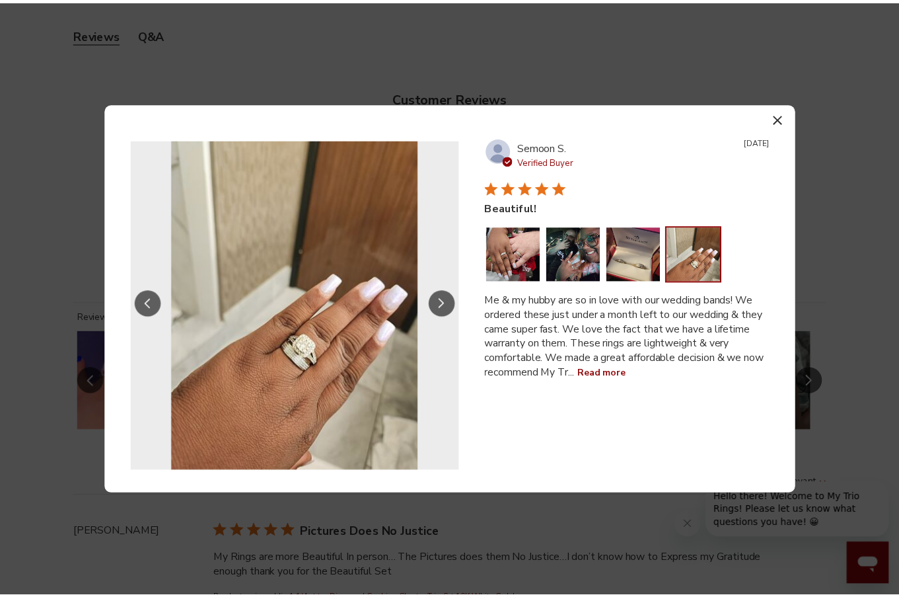
scroll to position [536, 826]
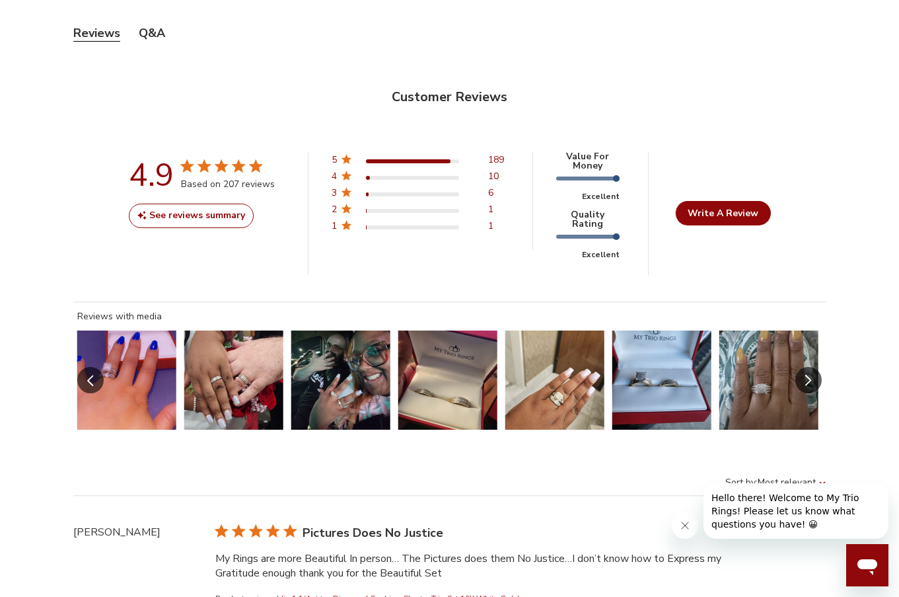
click at [743, 363] on button "Slide 31 of 55.\a Image of customer." at bounding box center [768, 379] width 99 height 99
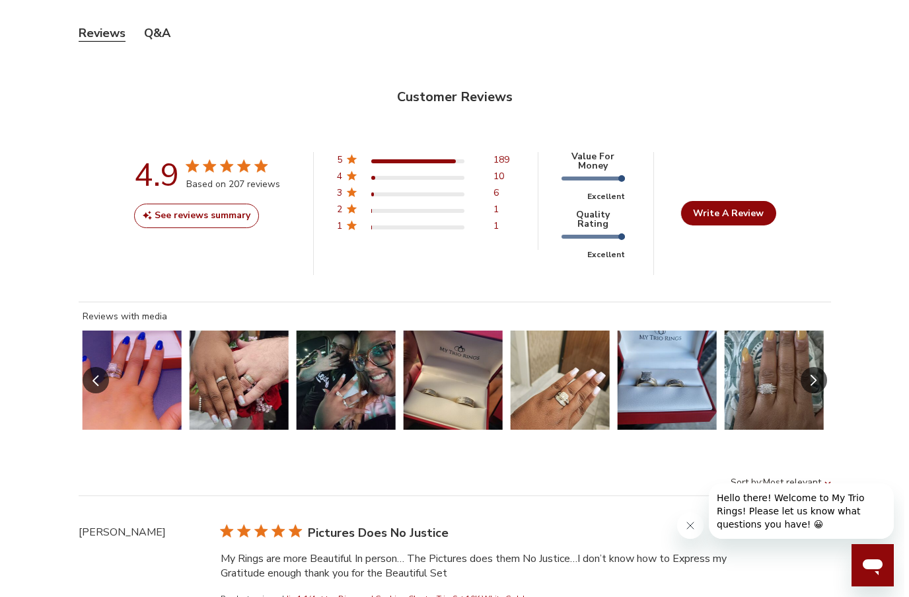
scroll to position [542, 836]
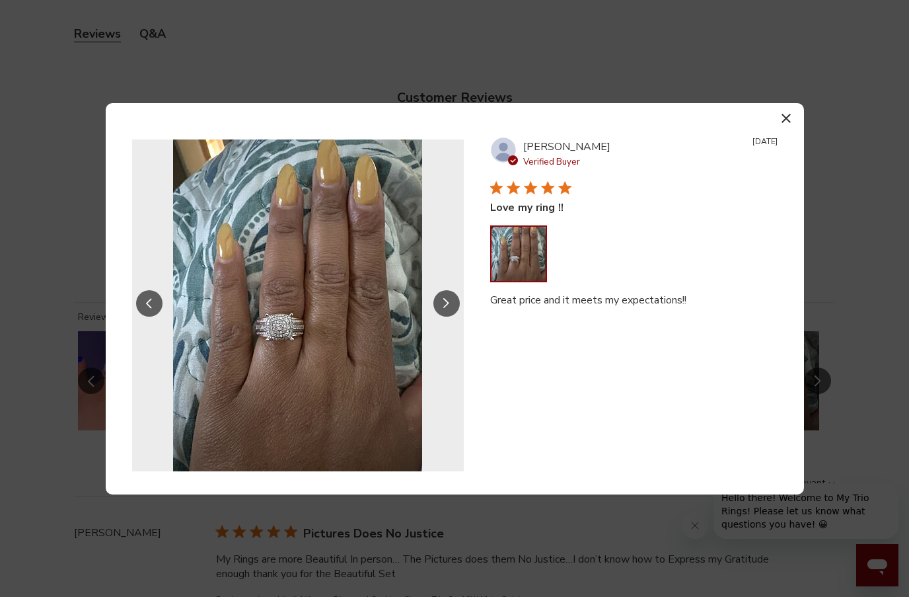
click at [785, 117] on icon "button" at bounding box center [785, 118] width 9 height 9
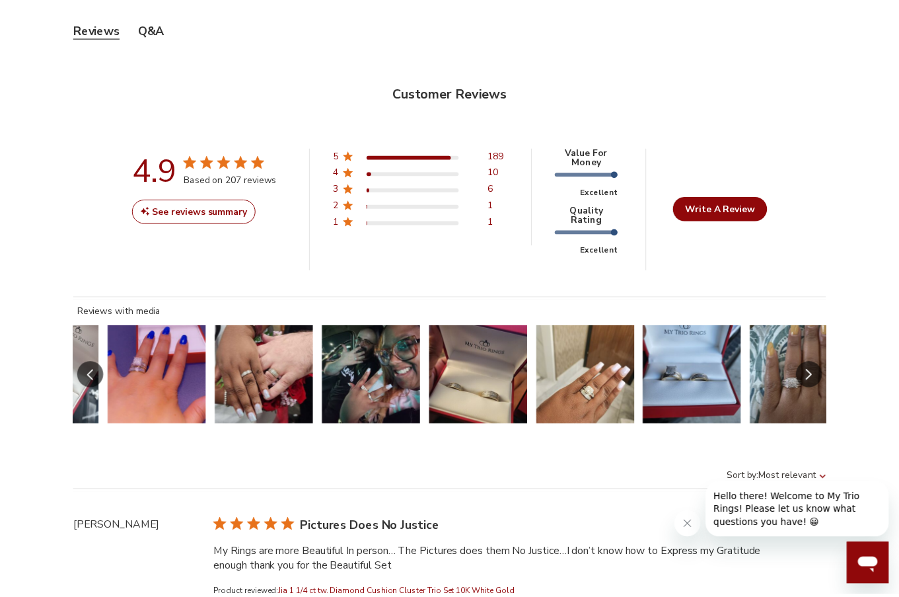
scroll to position [536, 826]
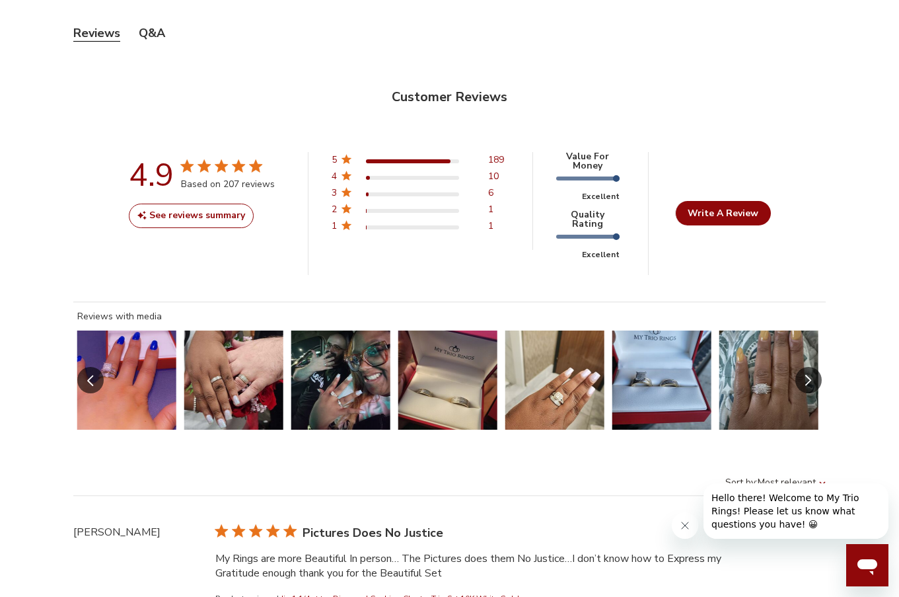
click at [813, 367] on button "Slide Controls" at bounding box center [808, 380] width 26 height 26
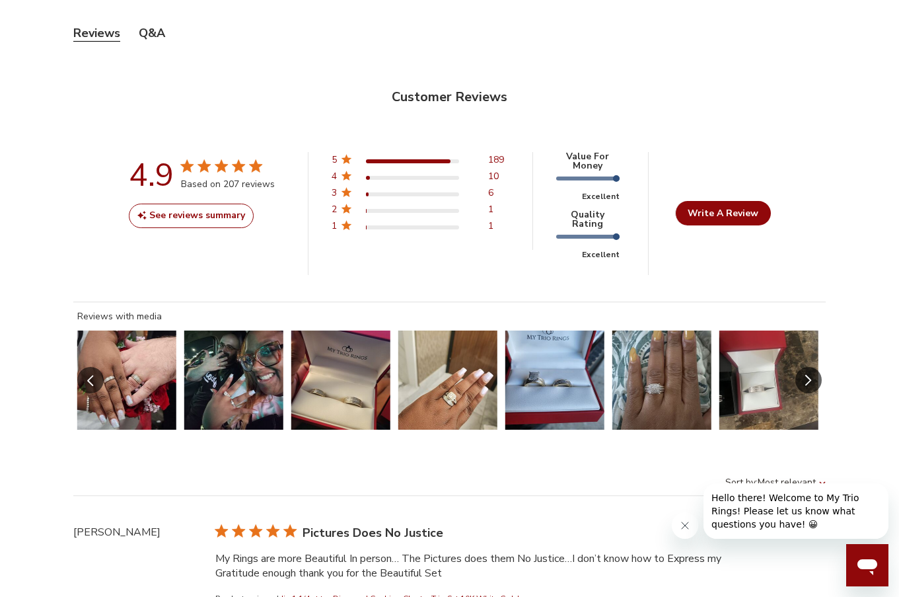
click at [813, 367] on button "Slide Controls" at bounding box center [808, 380] width 26 height 26
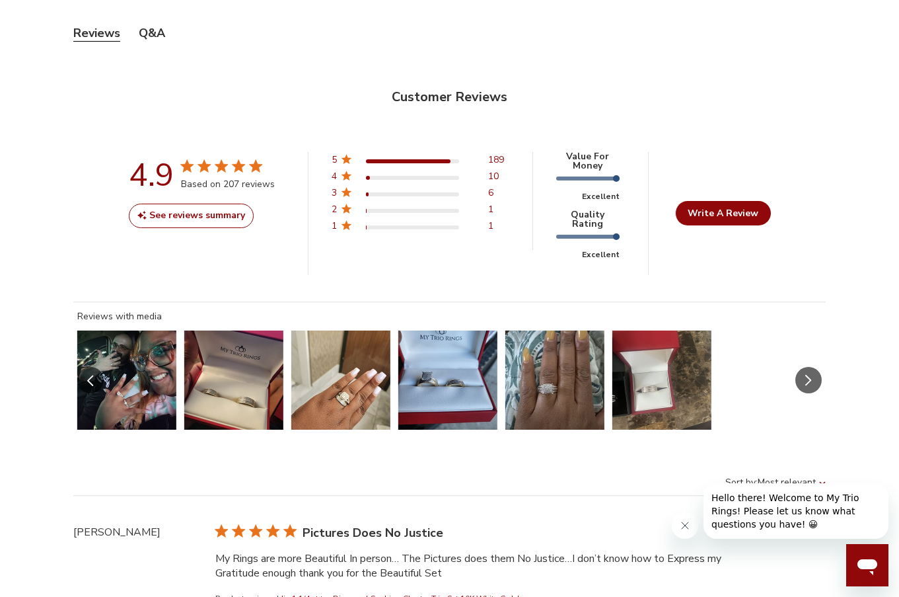
click at [811, 367] on button "Slide Controls" at bounding box center [808, 380] width 26 height 26
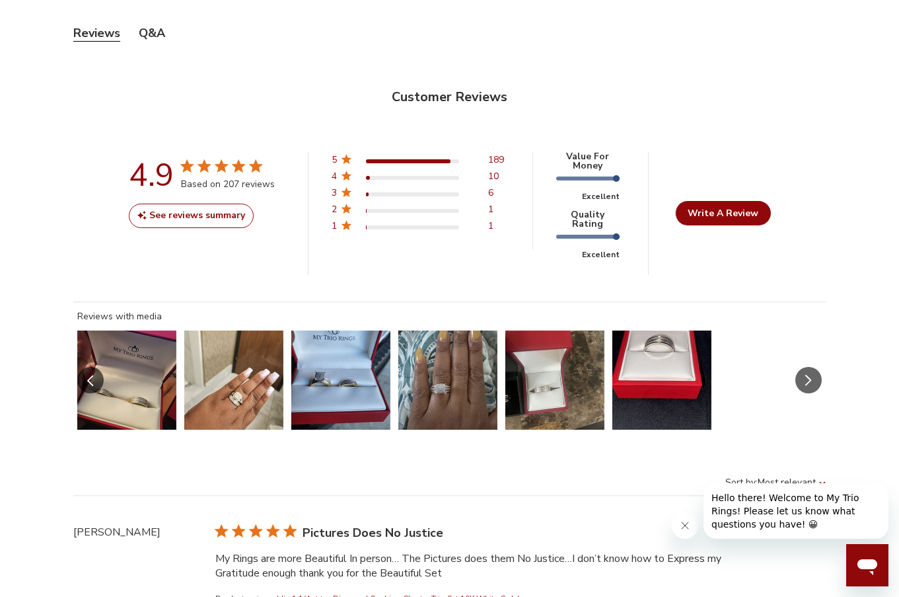
click at [811, 375] on icon "Slide Controls" at bounding box center [808, 380] width 7 height 11
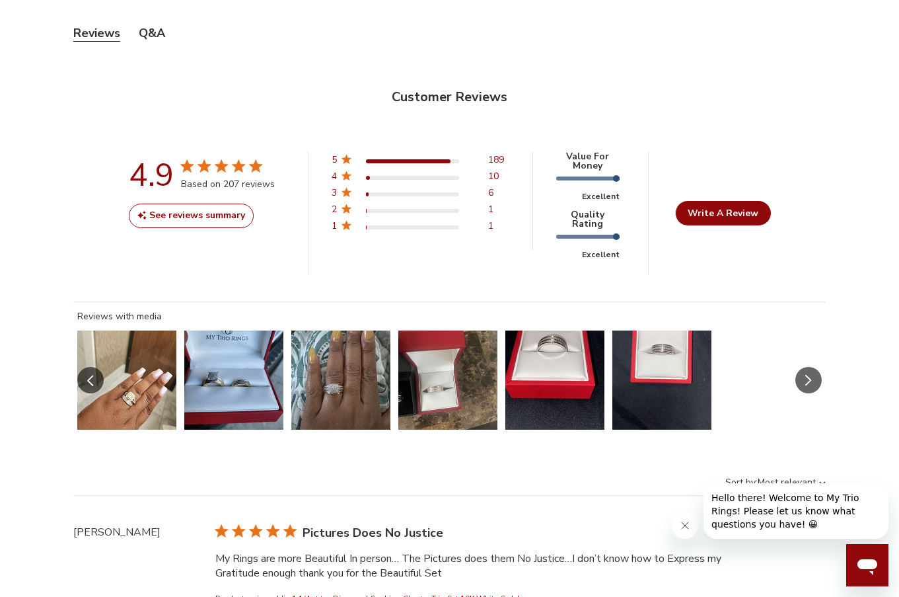
click at [811, 375] on icon "Slide Controls" at bounding box center [808, 380] width 7 height 11
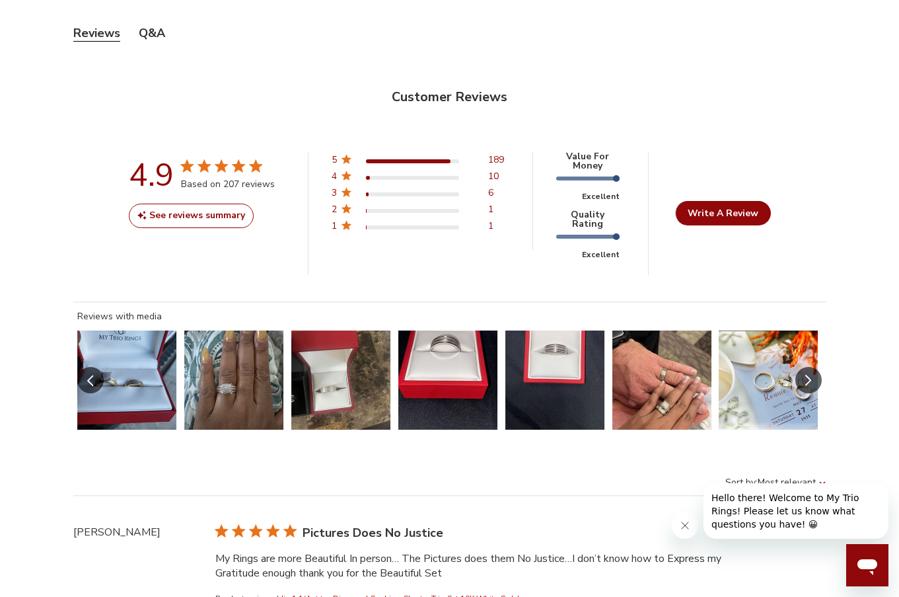
click at [811, 375] on icon "Slide Controls" at bounding box center [808, 380] width 7 height 11
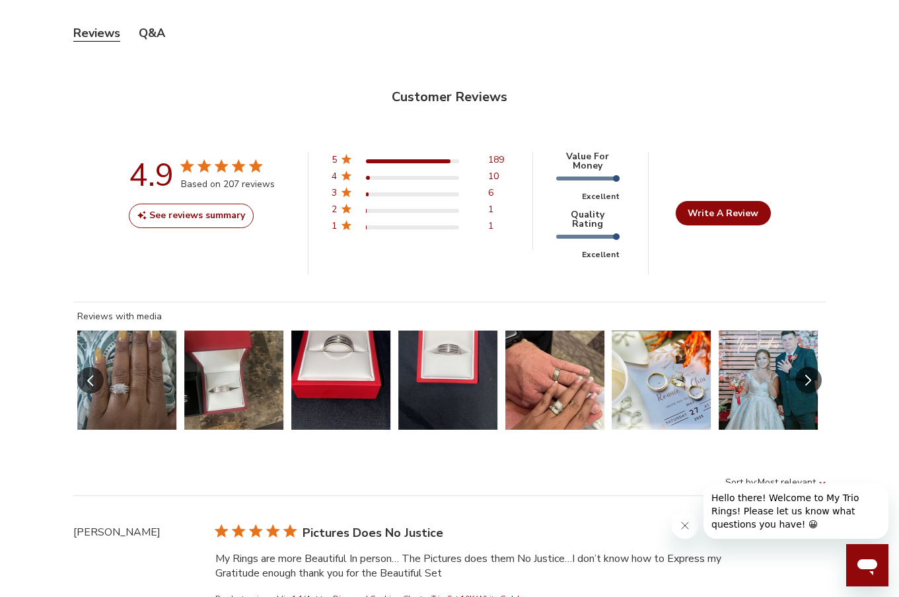
click at [568, 371] on button "Slide 35 of 55.\a Image of customer." at bounding box center [554, 379] width 99 height 99
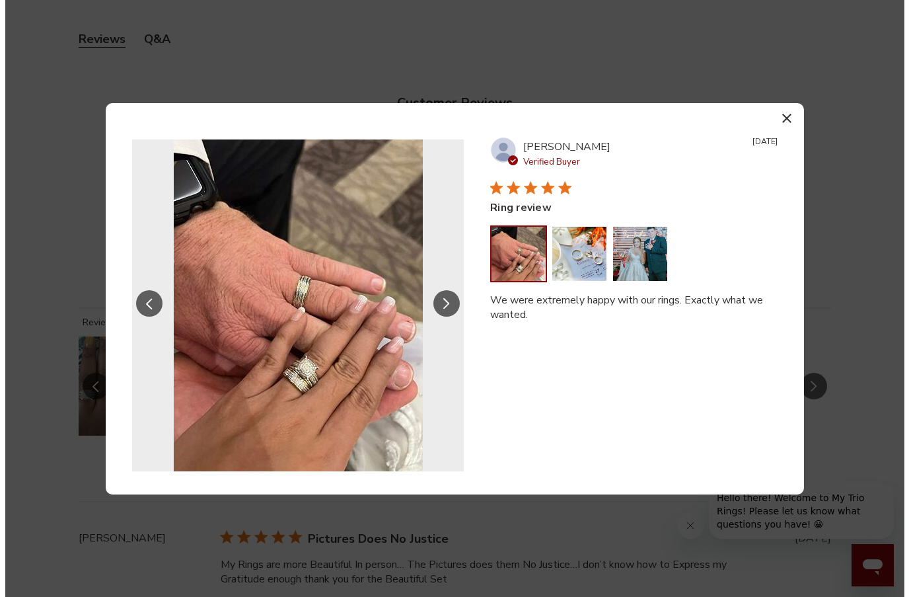
scroll to position [542, 836]
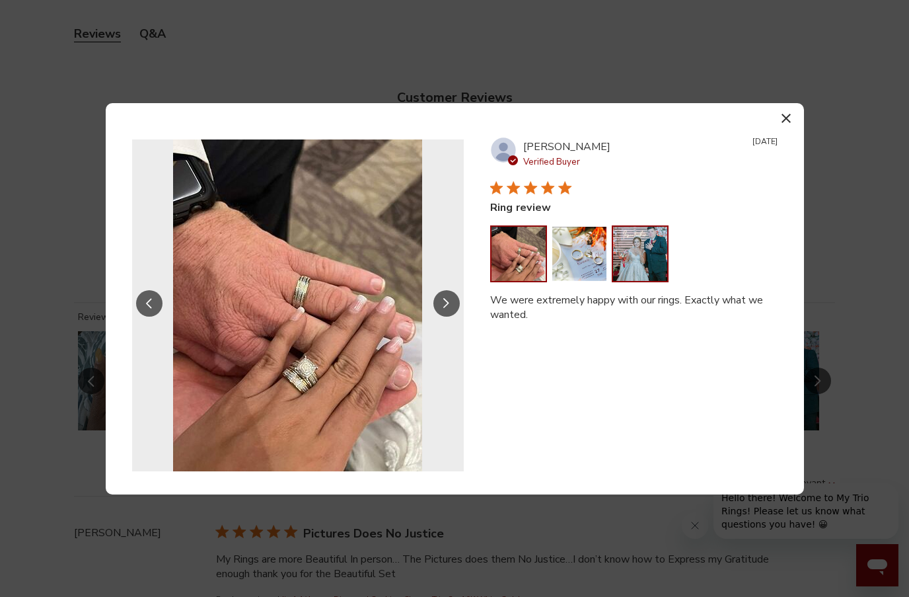
click at [640, 260] on button "Image of review by Ronnie W. on June 10, 23 number 3" at bounding box center [640, 254] width 54 height 54
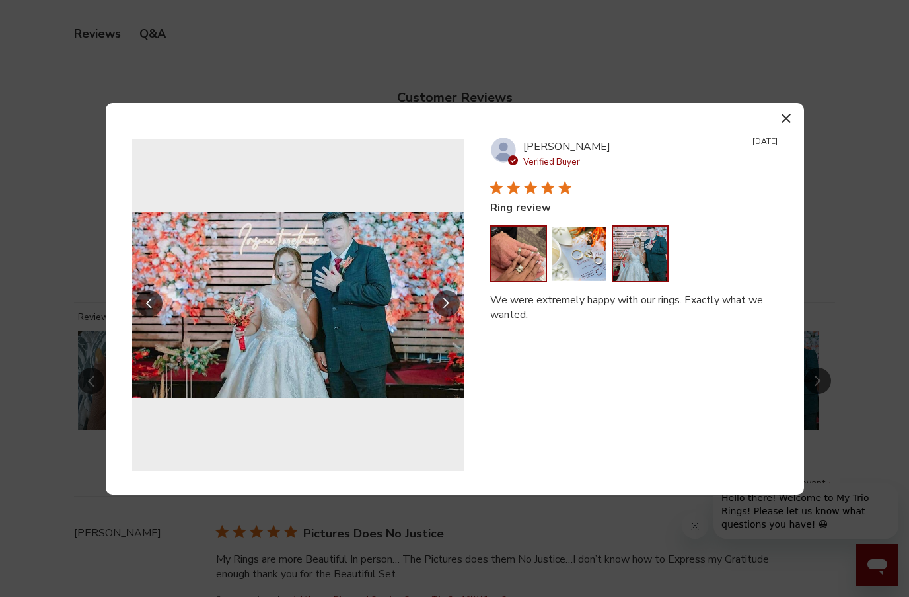
click at [513, 260] on button "Image of review by Ronnie W. on June 10, 23 number 1" at bounding box center [518, 254] width 54 height 54
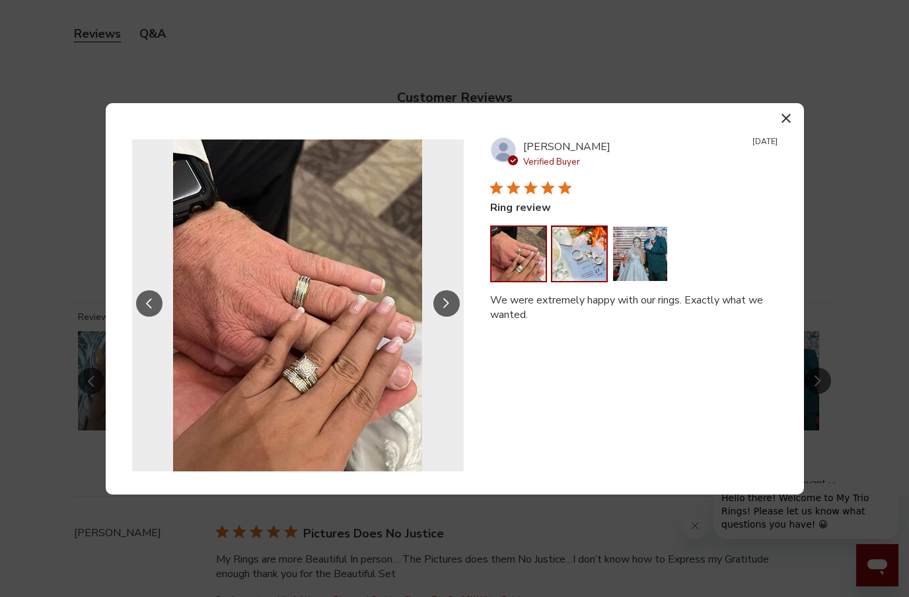
click at [589, 266] on button "Image of review by Ronnie W. on June 10, 23 number 2" at bounding box center [579, 254] width 54 height 54
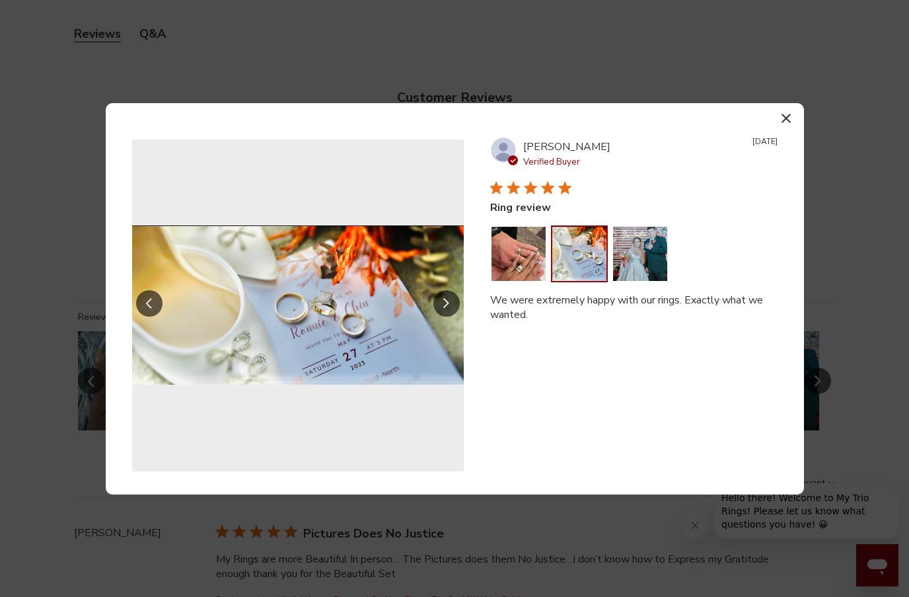
click at [788, 116] on icon "button" at bounding box center [785, 118] width 9 height 9
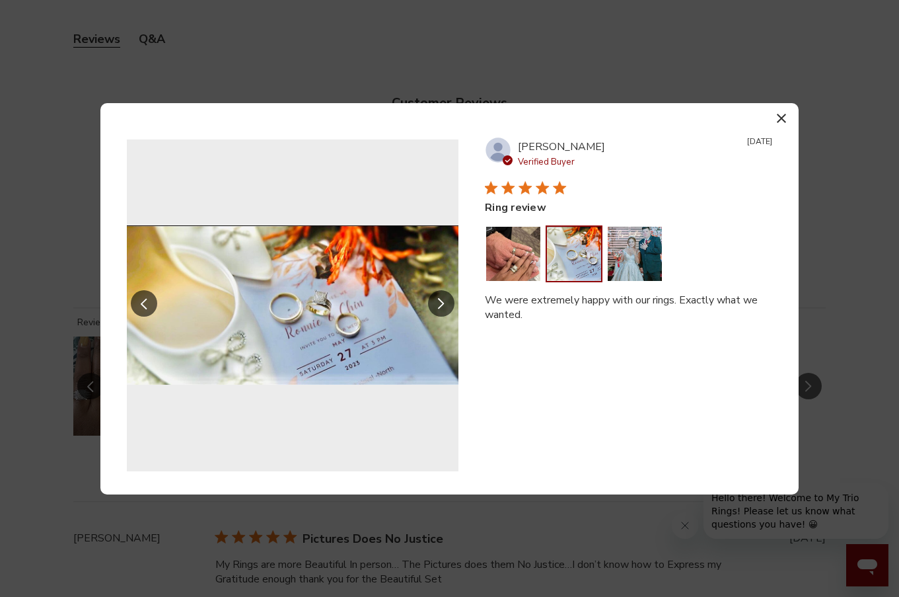
scroll to position [536, 826]
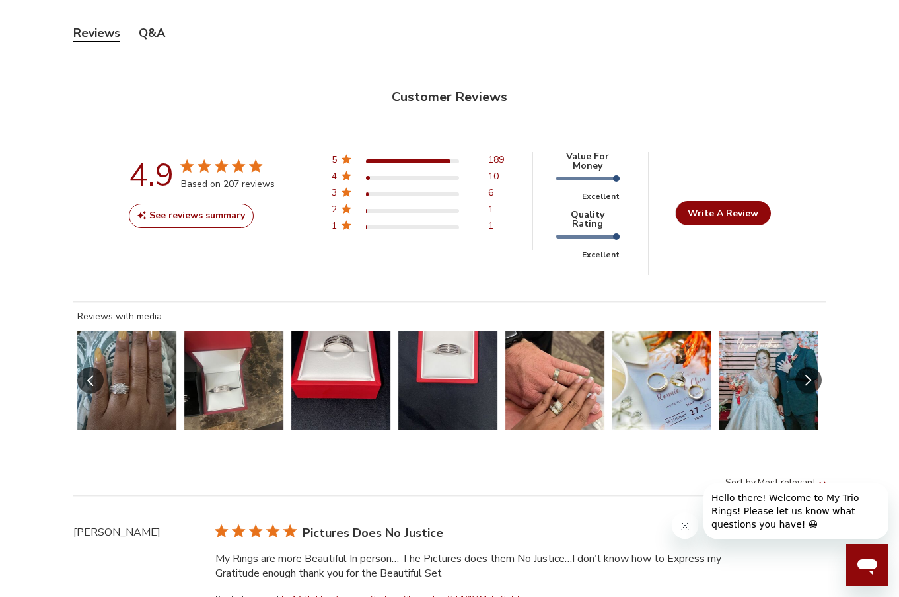
click at [811, 375] on icon "Slide Controls" at bounding box center [808, 380] width 7 height 11
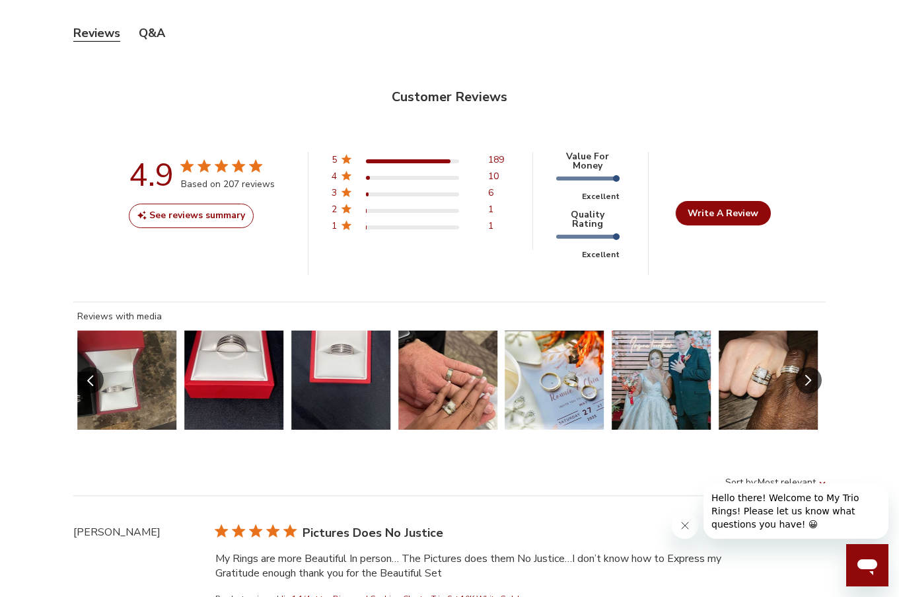
click at [774, 375] on button "Slide 38 of 55.\a Image of customer." at bounding box center [768, 379] width 99 height 99
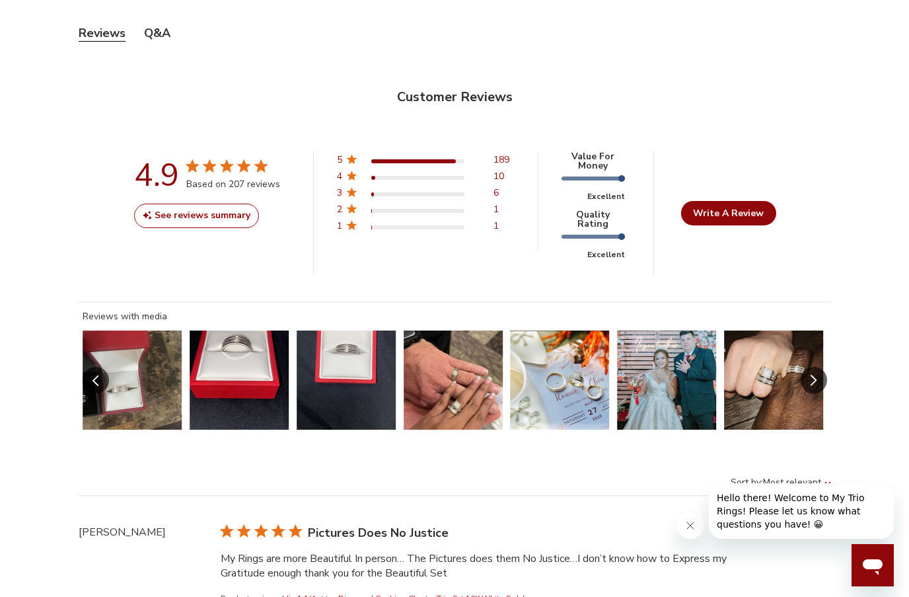
scroll to position [542, 836]
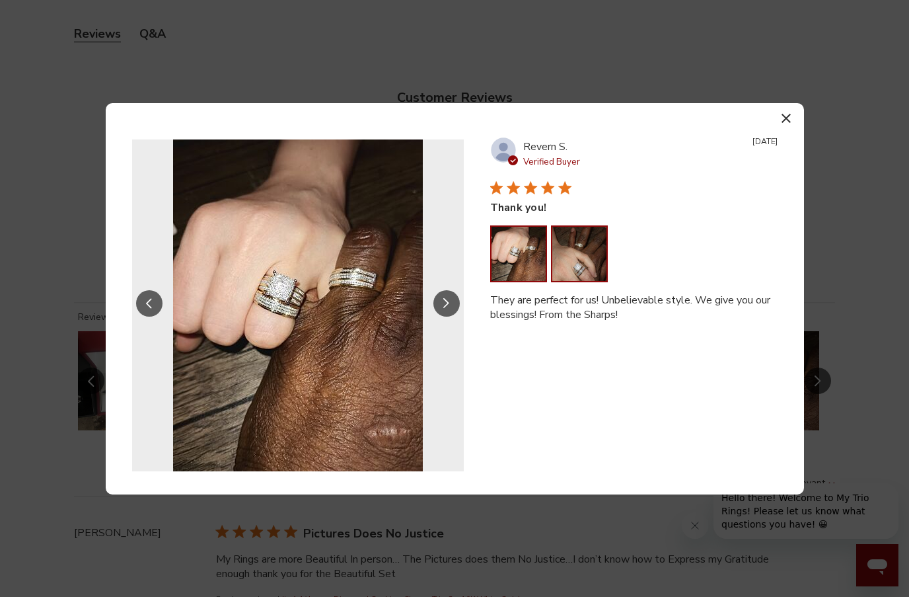
click at [577, 250] on button "Image of review by Revern S. on May 10, 23 number 2" at bounding box center [579, 254] width 54 height 54
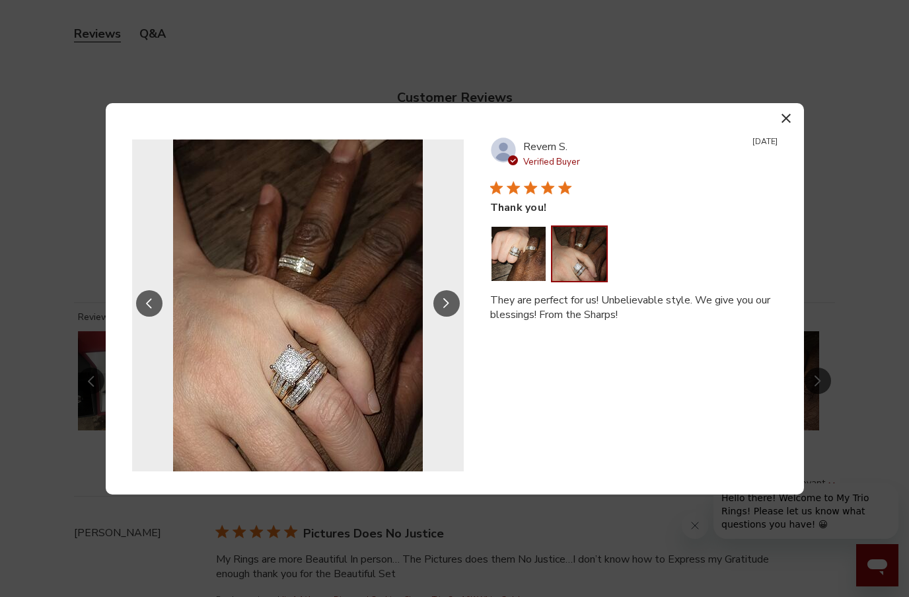
click at [788, 115] on icon "button" at bounding box center [785, 118] width 9 height 9
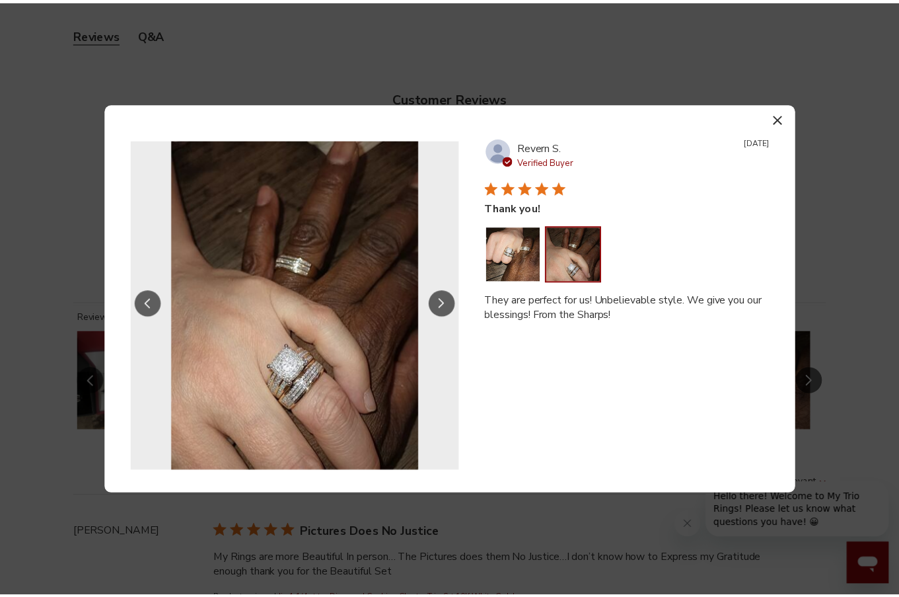
scroll to position [536, 826]
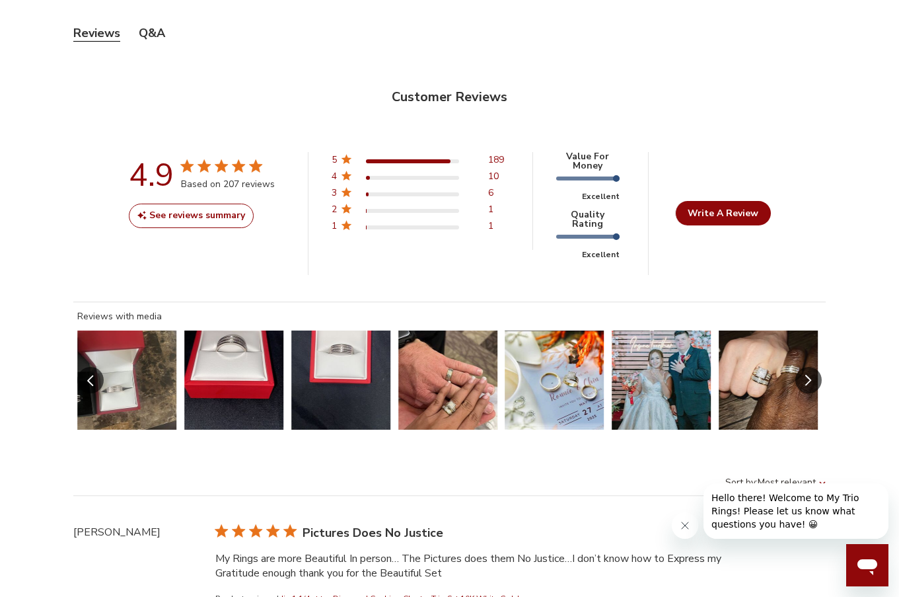
click at [812, 367] on button "Slide Controls" at bounding box center [808, 380] width 26 height 26
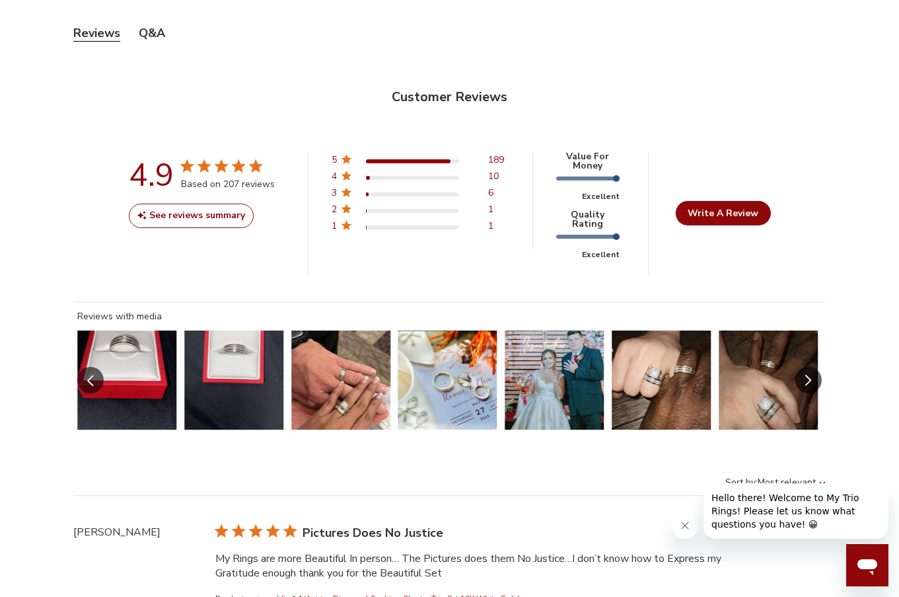
click at [812, 367] on button "Slide Controls" at bounding box center [808, 380] width 26 height 26
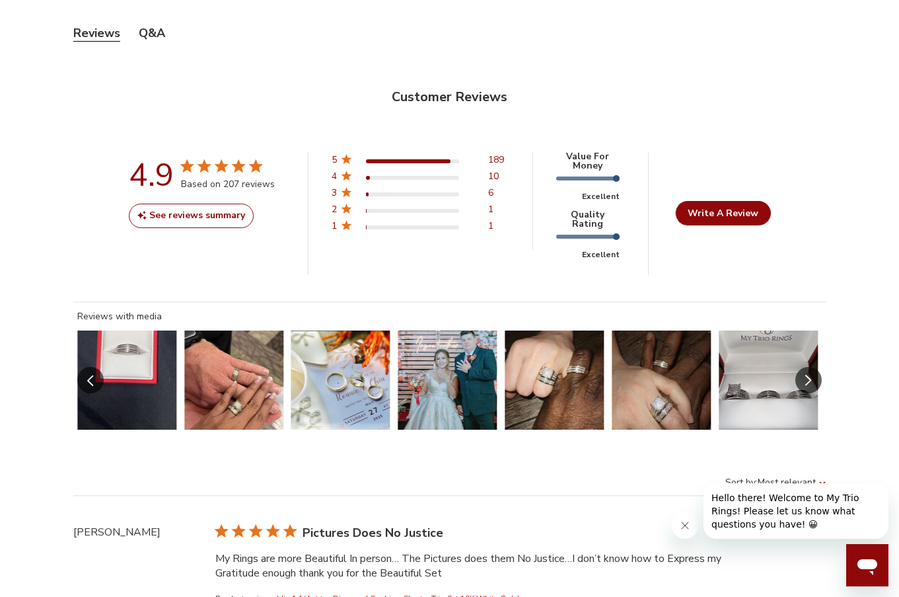
click at [811, 375] on icon "Slide Controls" at bounding box center [808, 380] width 7 height 11
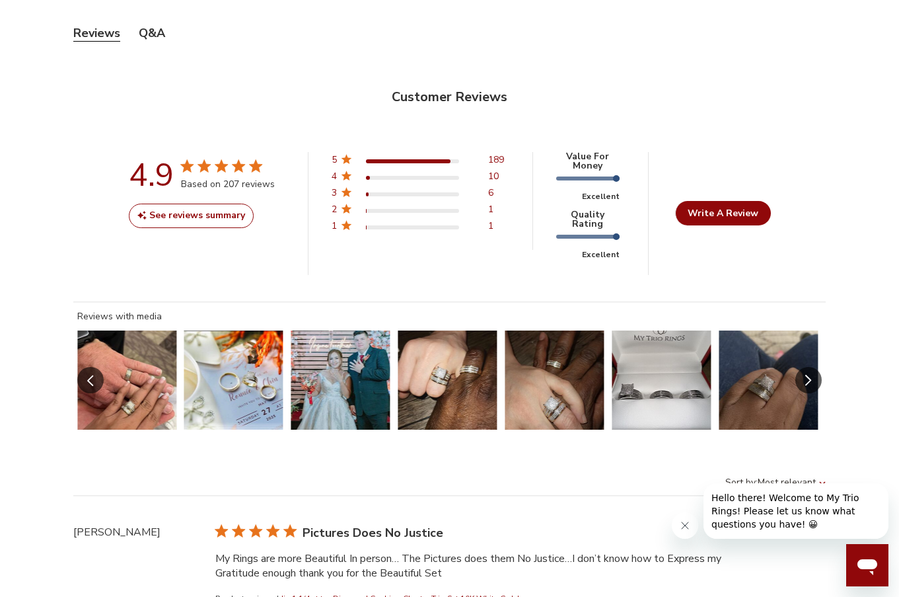
click at [811, 375] on icon "Slide Controls" at bounding box center [808, 380] width 7 height 11
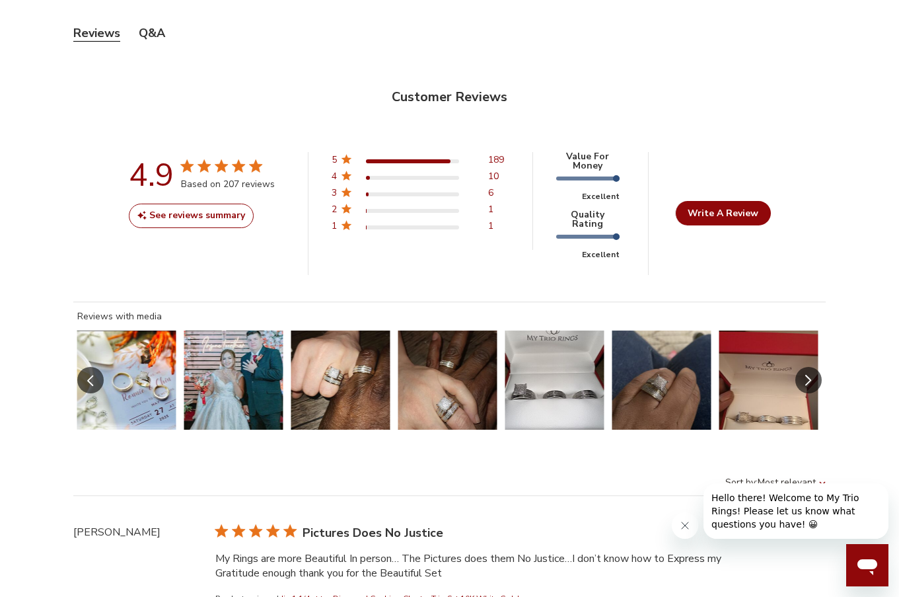
click at [811, 375] on icon "Slide Controls" at bounding box center [808, 380] width 7 height 11
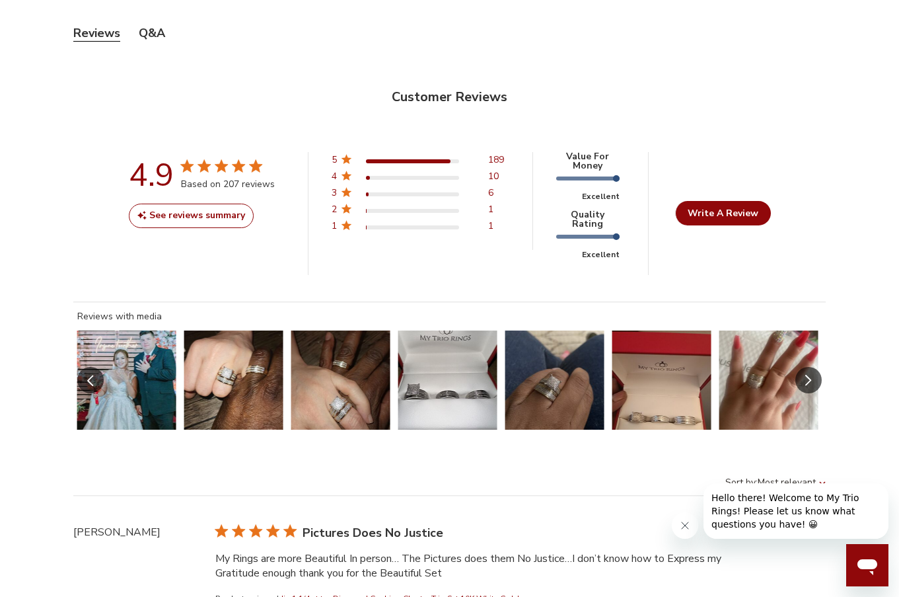
click at [581, 360] on button "Slide 41 of 55.\a Image of customer." at bounding box center [554, 379] width 99 height 99
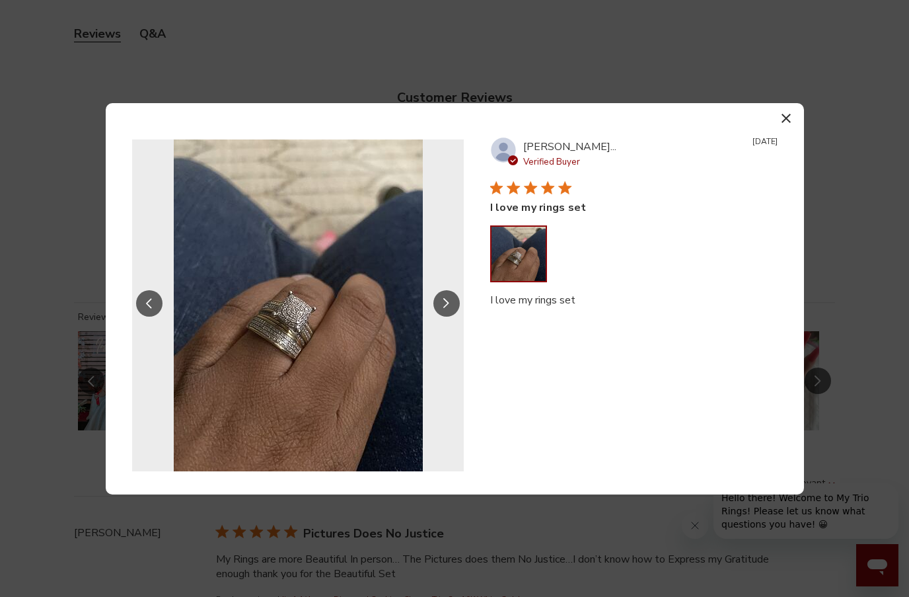
scroll to position [542, 836]
click at [786, 116] on icon "button" at bounding box center [785, 118] width 9 height 9
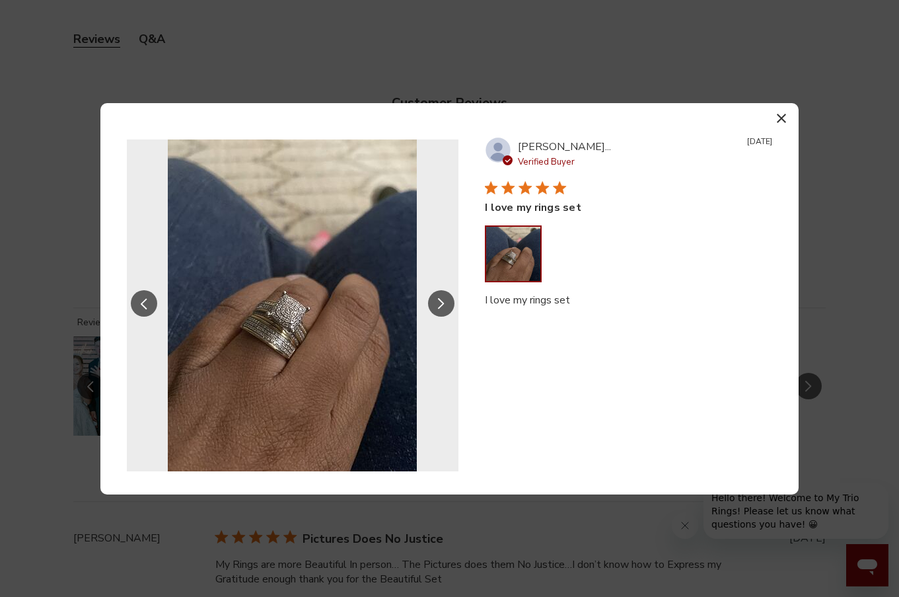
scroll to position [536, 826]
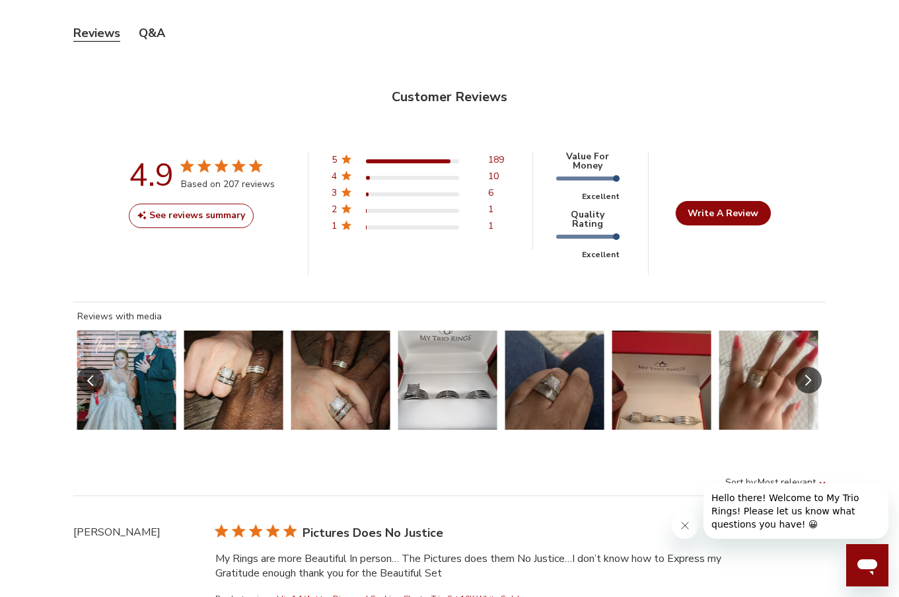
click at [772, 363] on button "Slide 43 of 55.\a Image of customer." at bounding box center [768, 379] width 99 height 99
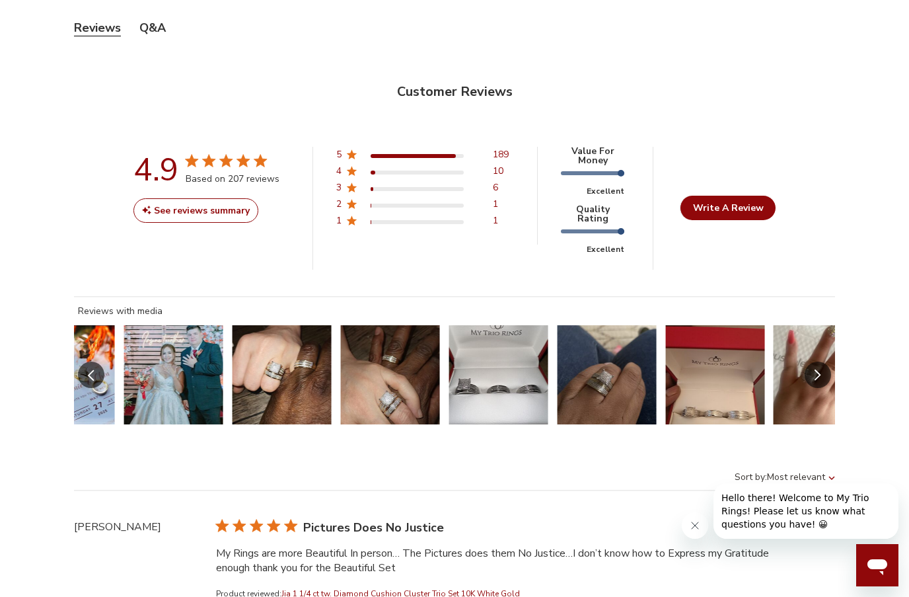
scroll to position [542, 836]
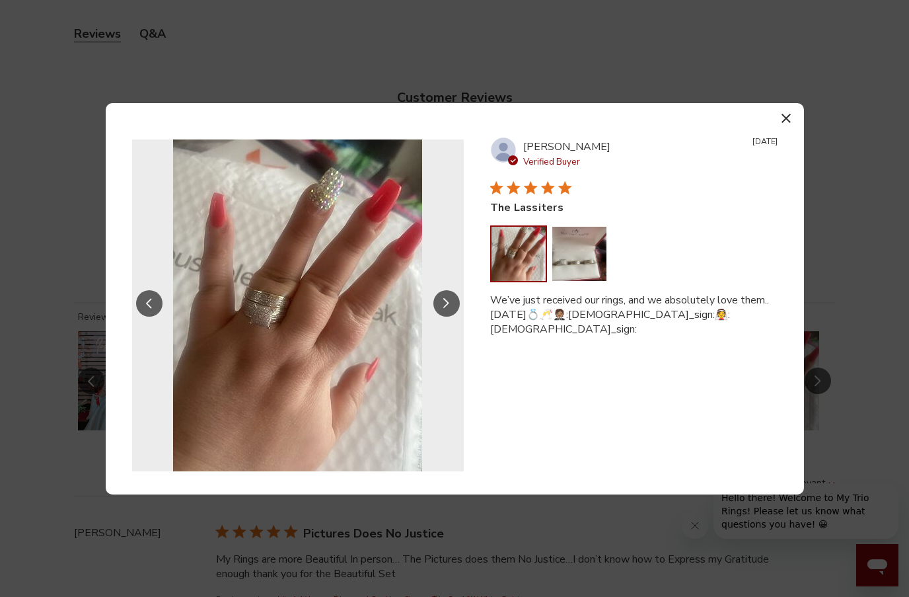
click at [784, 113] on button "button" at bounding box center [786, 118] width 19 height 19
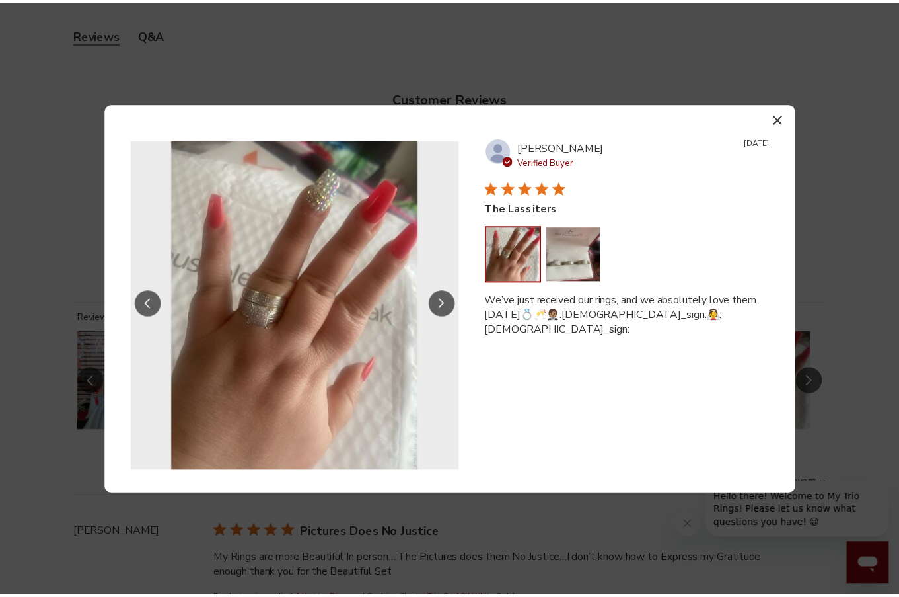
scroll to position [536, 826]
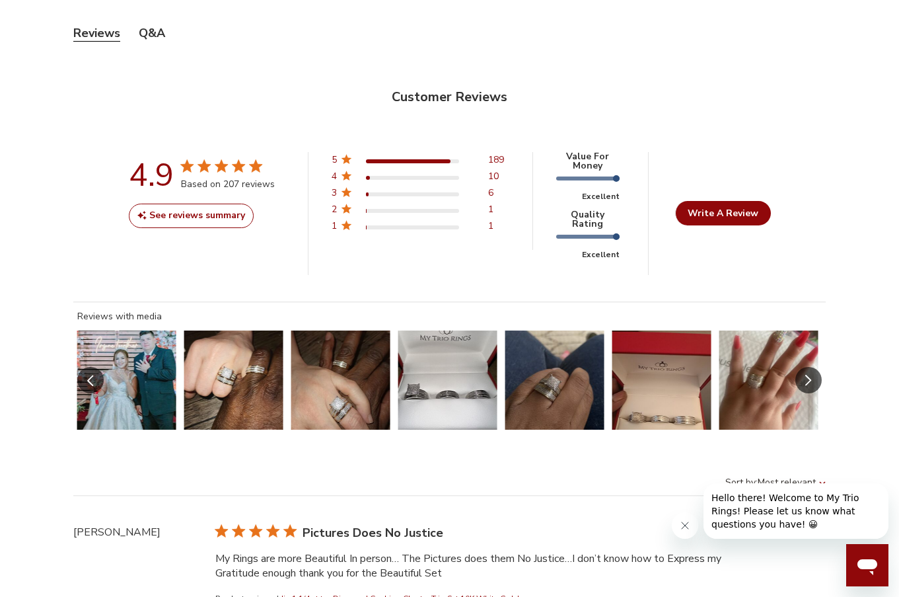
click at [813, 367] on button "Slide Controls" at bounding box center [808, 380] width 26 height 26
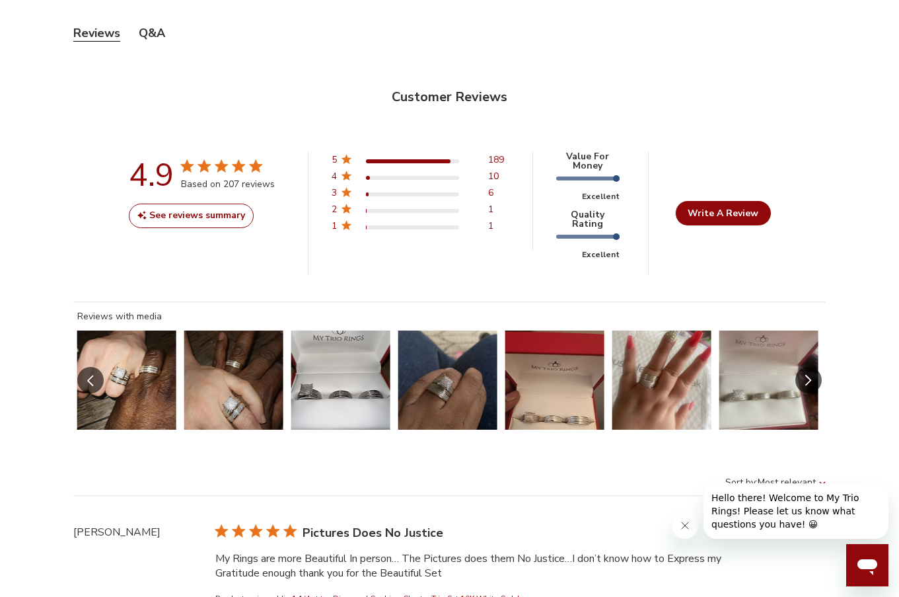
click at [813, 367] on button "Slide Controls" at bounding box center [808, 380] width 26 height 26
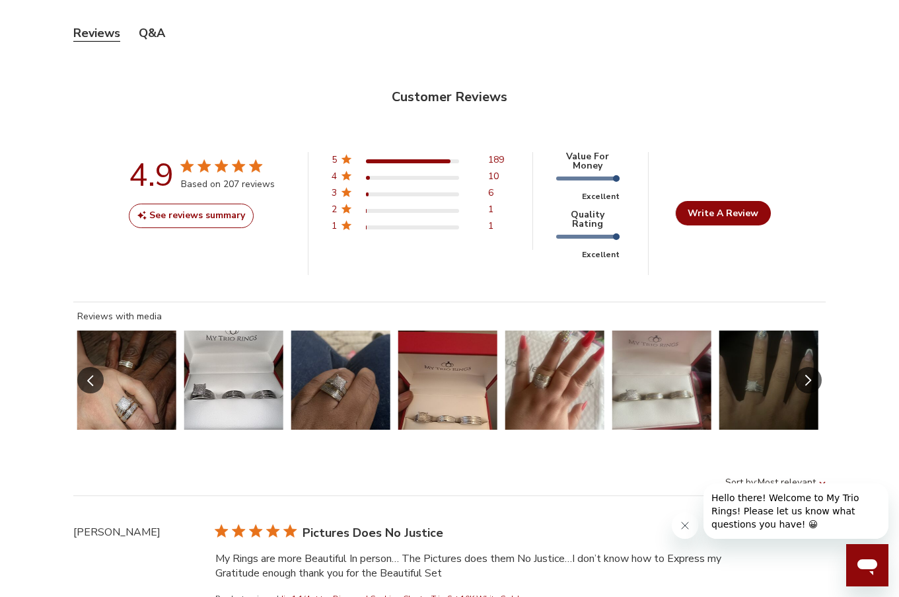
click at [813, 367] on button "Slide Controls" at bounding box center [808, 380] width 26 height 26
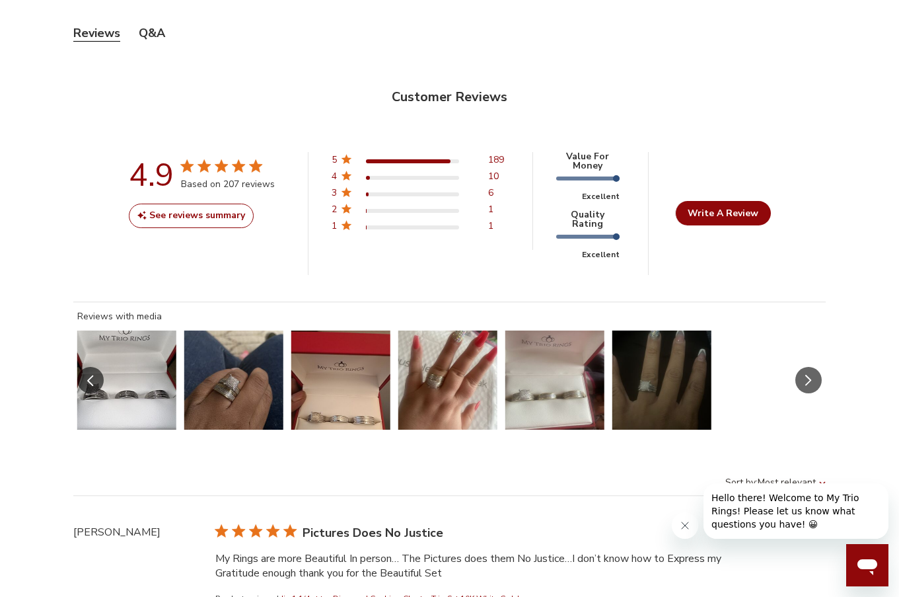
click at [813, 367] on button "Slide Controls" at bounding box center [808, 380] width 26 height 26
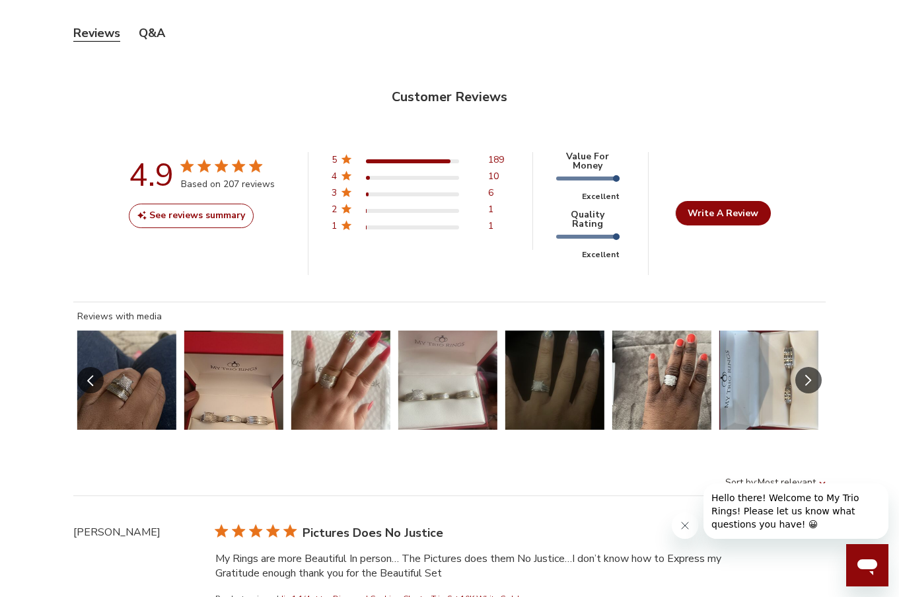
click at [535, 361] on button "Slide 45 of 55.\a Image of customer." at bounding box center [554, 379] width 99 height 99
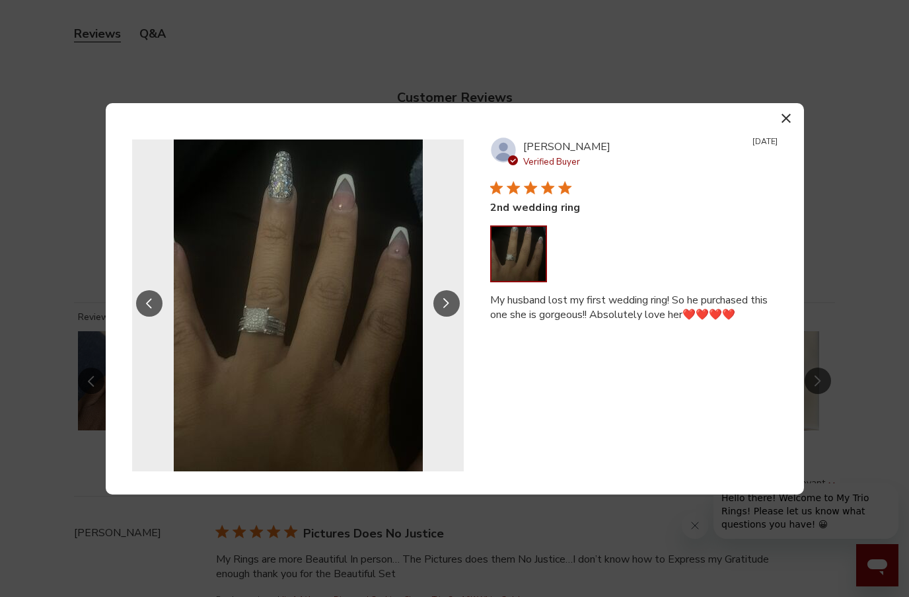
scroll to position [542, 836]
click at [783, 118] on icon "button" at bounding box center [785, 118] width 9 height 9
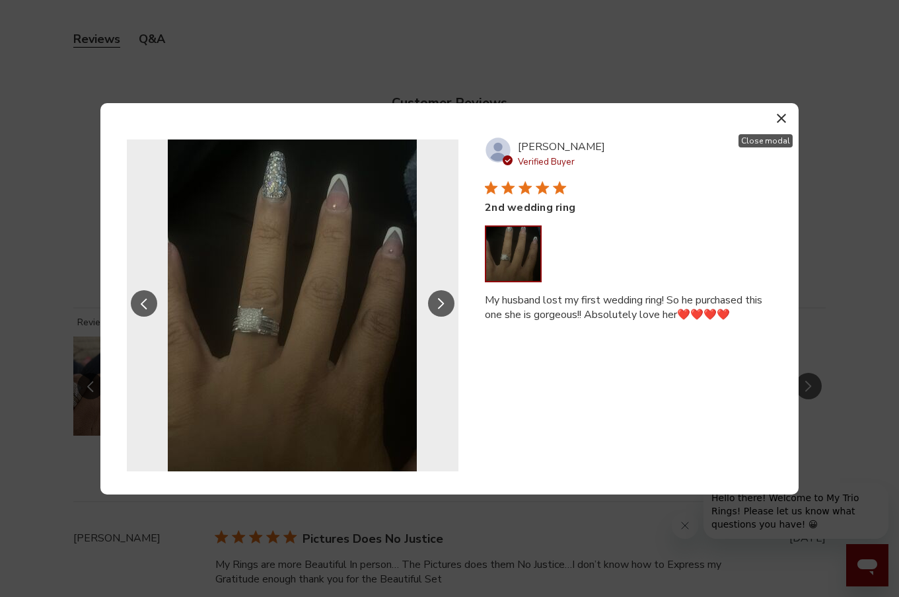
scroll to position [536, 826]
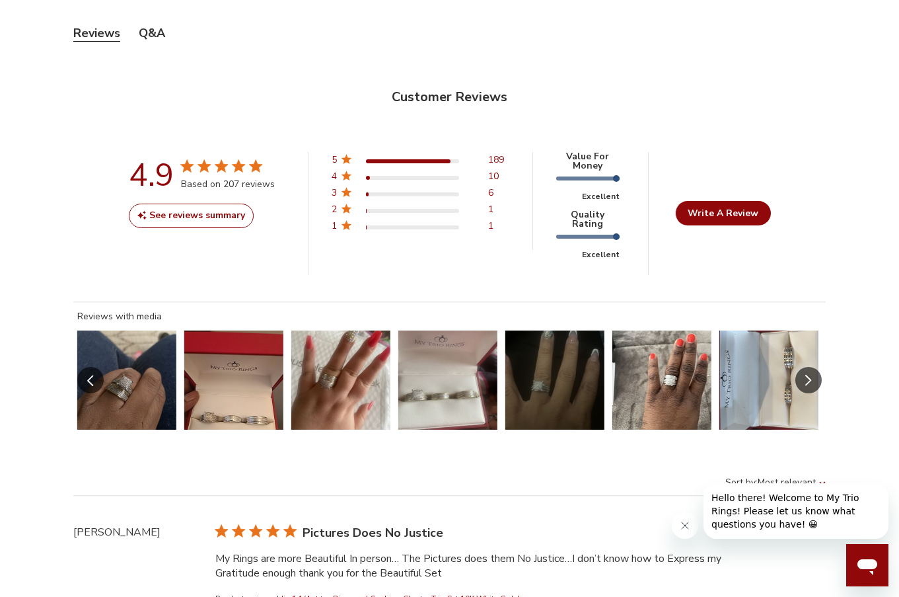
click at [696, 355] on button "Slide 46 of 55.\a Image of customer." at bounding box center [661, 379] width 99 height 99
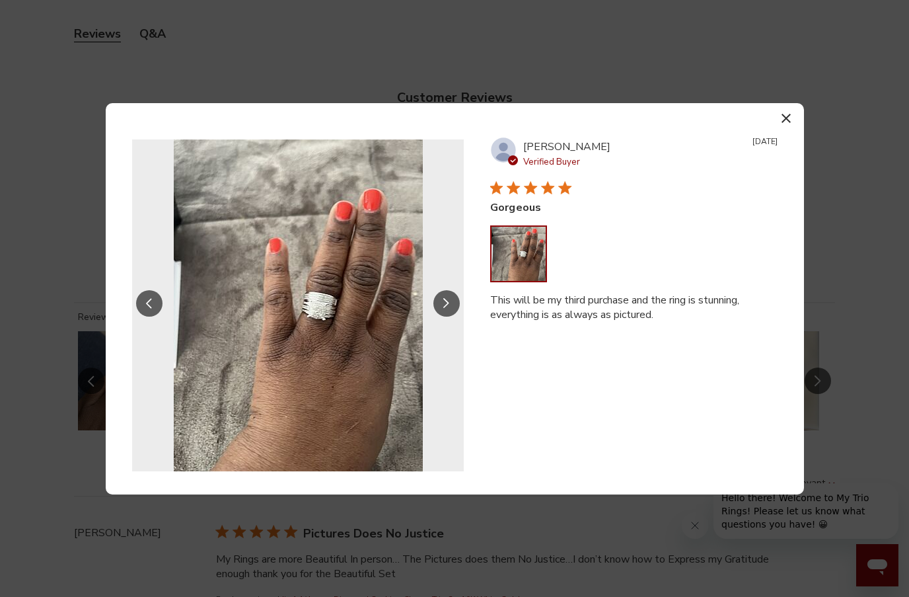
scroll to position [542, 836]
click at [788, 118] on icon "button" at bounding box center [785, 118] width 9 height 9
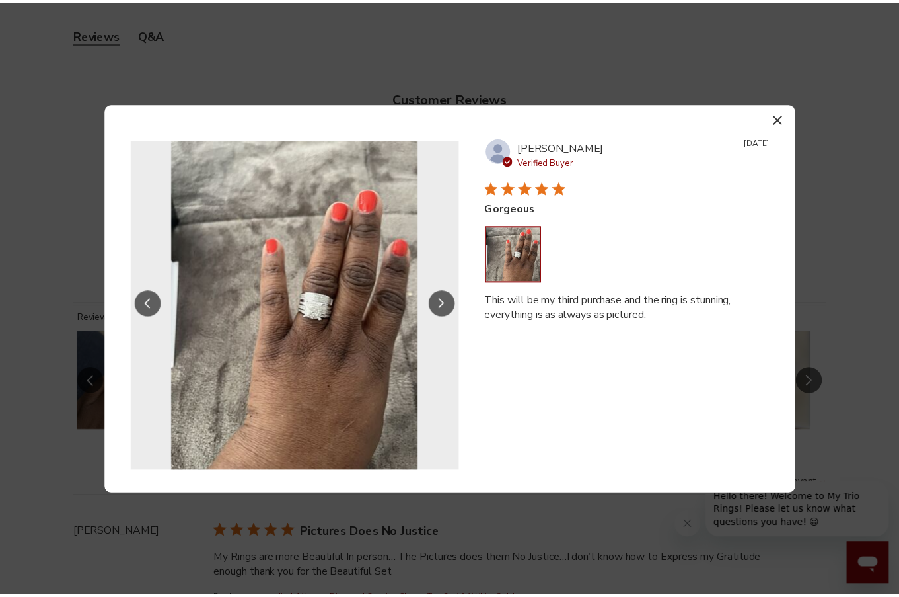
scroll to position [536, 826]
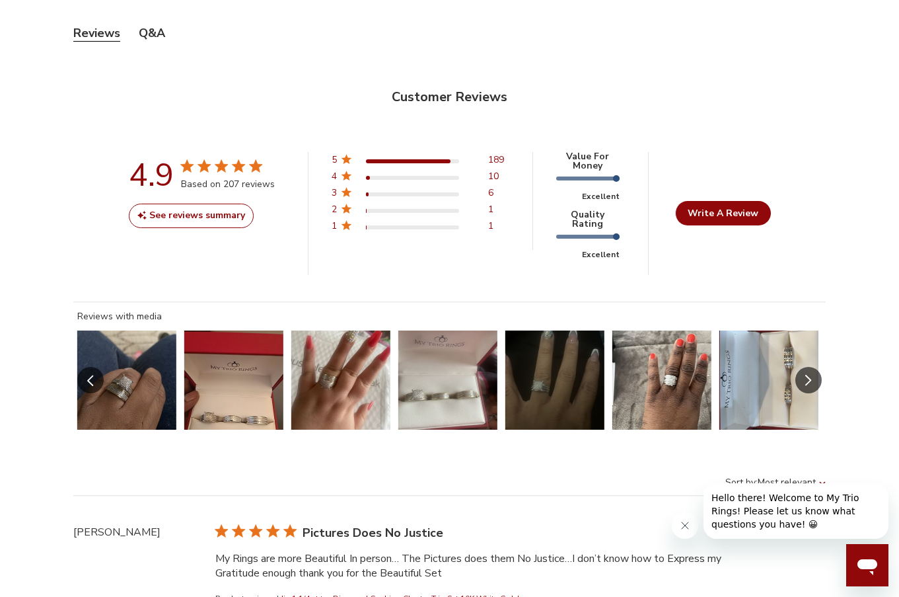
click at [814, 367] on button "Slide Controls" at bounding box center [808, 380] width 26 height 26
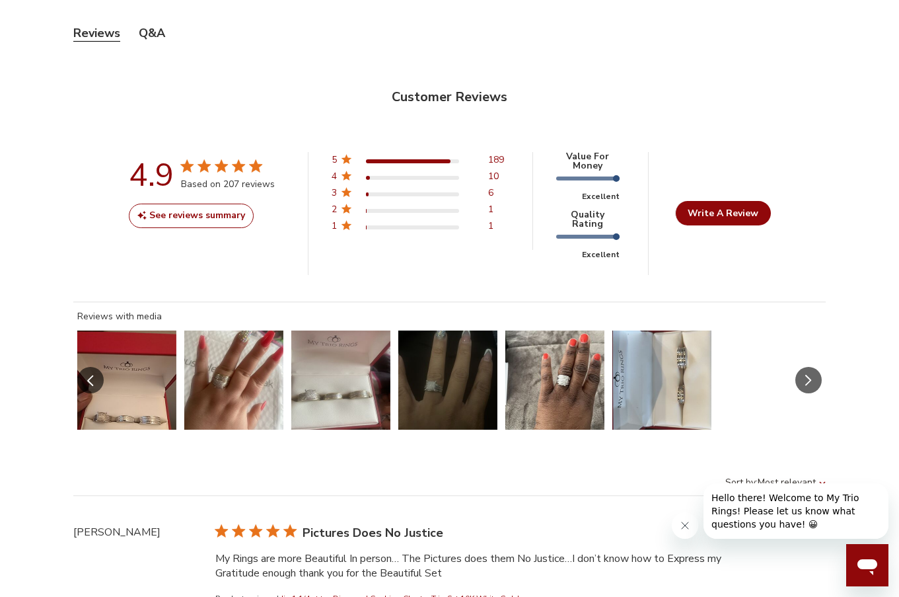
click at [814, 367] on button "Slide Controls" at bounding box center [808, 380] width 26 height 26
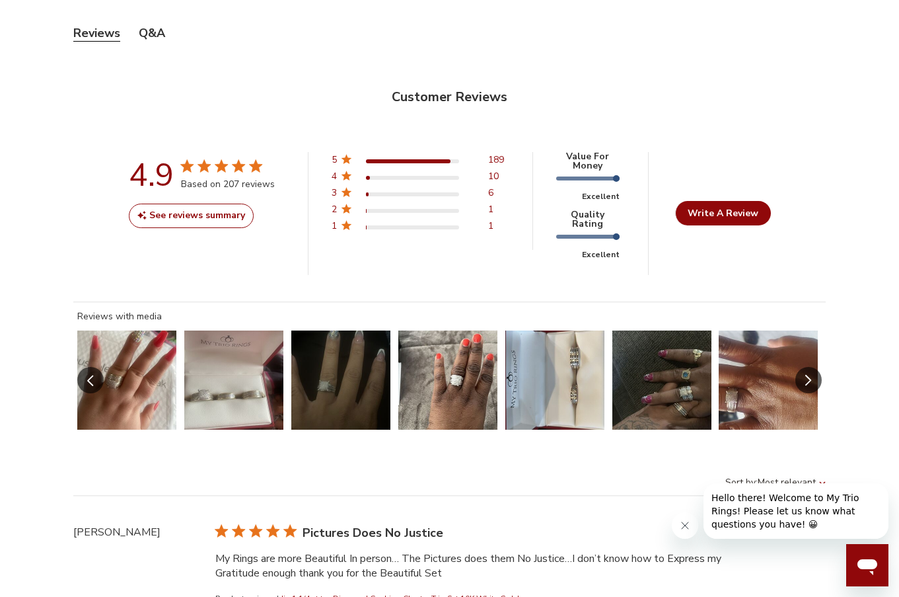
click at [662, 367] on button "Slide 48 of 55.\a Image of customer." at bounding box center [661, 379] width 99 height 99
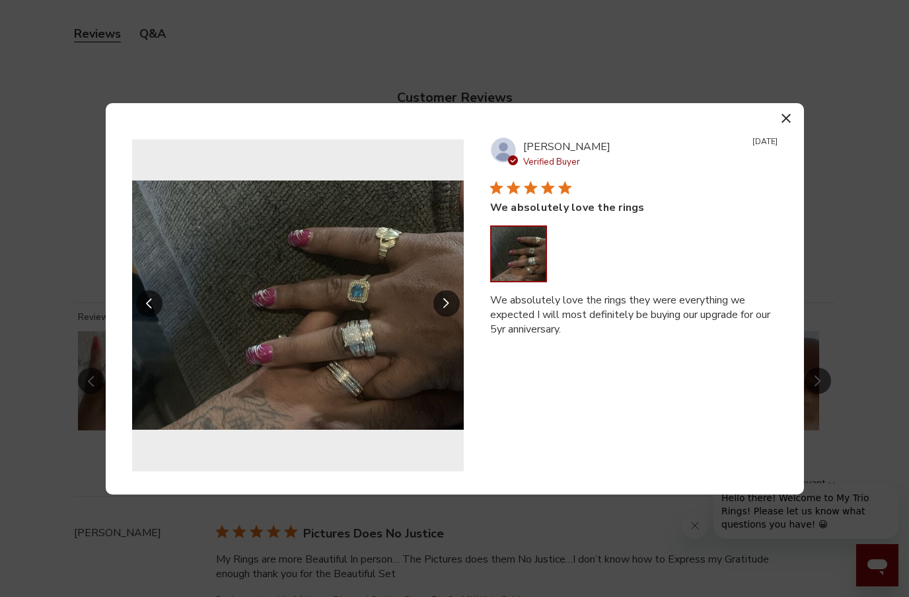
scroll to position [542, 836]
click at [783, 122] on icon "button" at bounding box center [785, 118] width 9 height 9
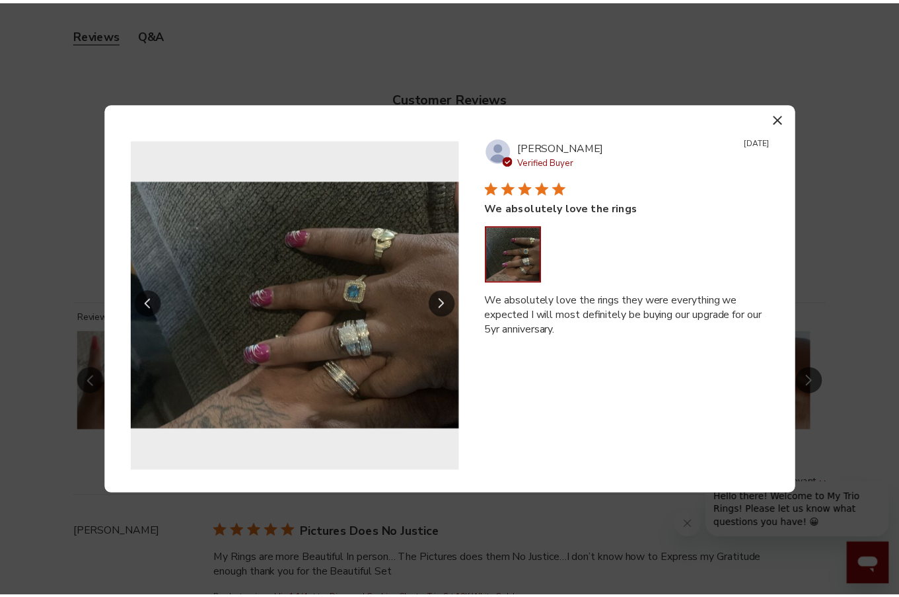
scroll to position [536, 826]
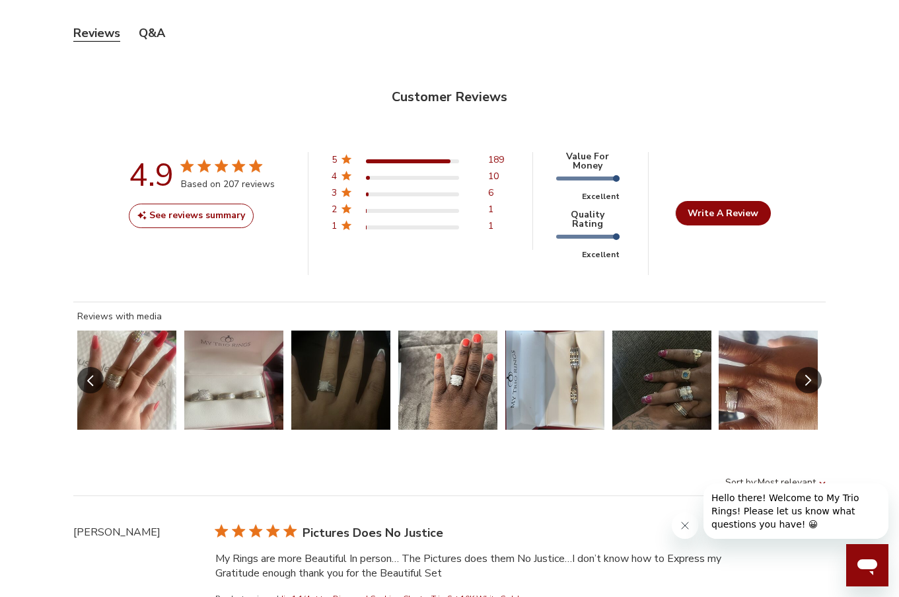
click at [794, 373] on button "Slide 49 of 55.\a Image of customer." at bounding box center [768, 379] width 99 height 99
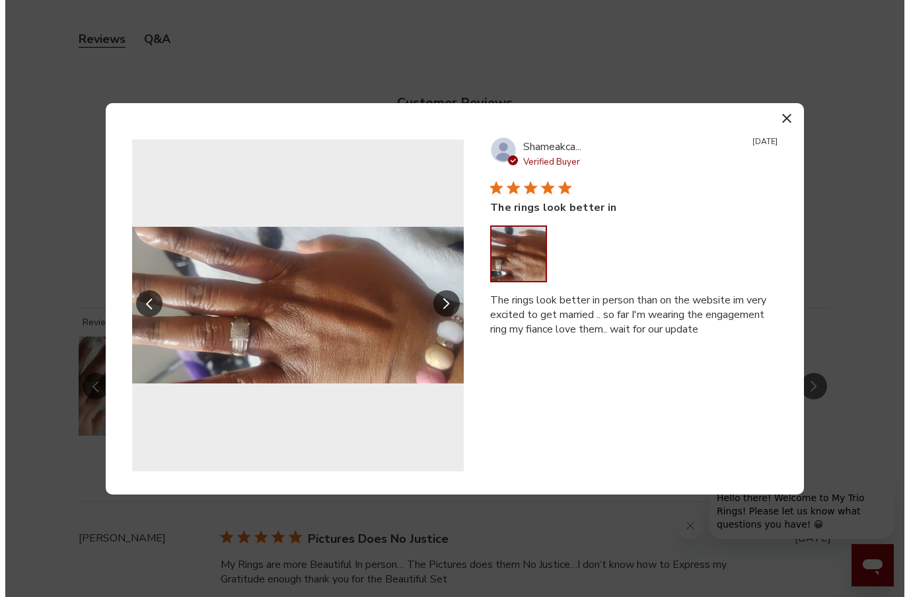
scroll to position [542, 836]
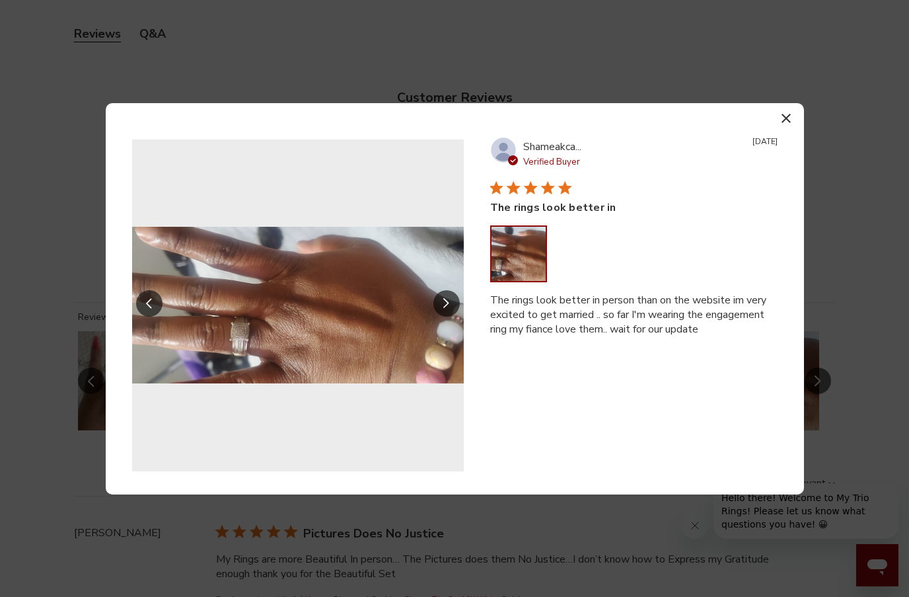
click at [785, 118] on icon "button" at bounding box center [785, 118] width 9 height 9
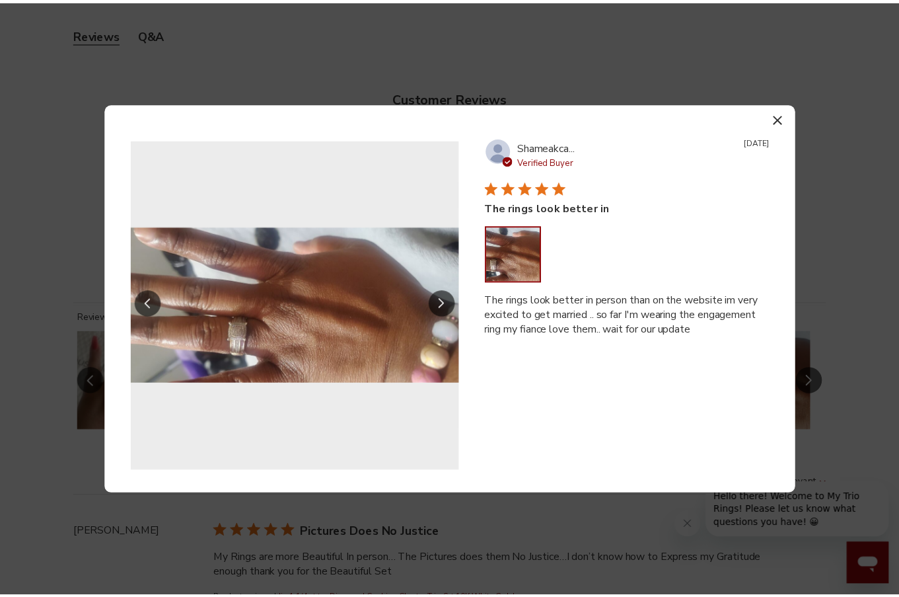
scroll to position [536, 826]
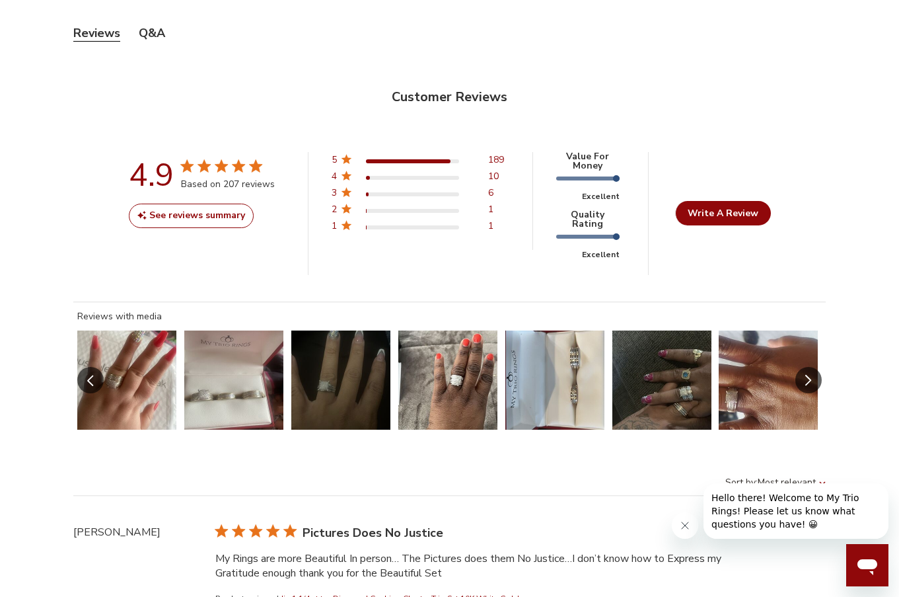
click at [803, 367] on button "Slide Controls" at bounding box center [808, 380] width 26 height 26
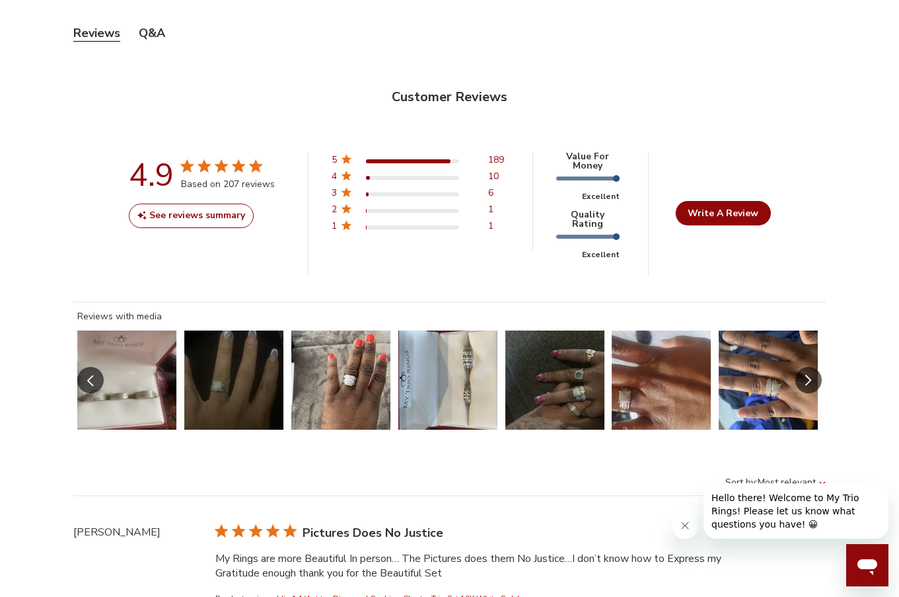
click at [803, 367] on button "Slide Controls" at bounding box center [808, 380] width 26 height 26
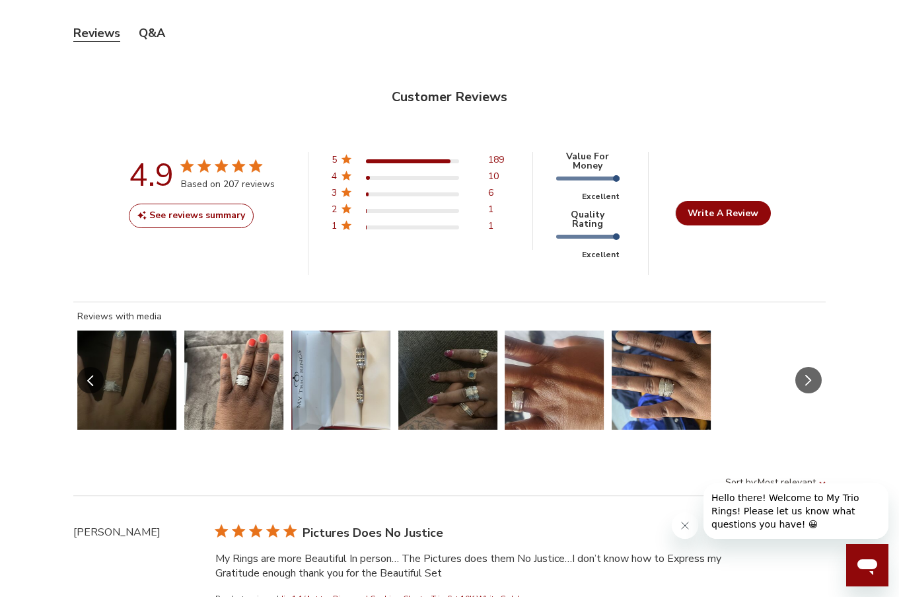
click at [803, 367] on button "Slide Controls" at bounding box center [808, 380] width 26 height 26
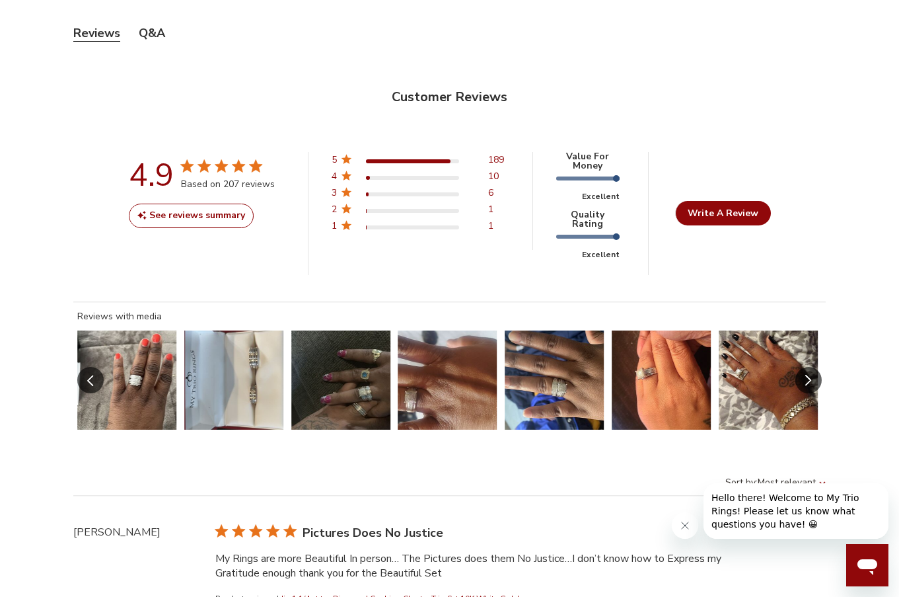
click at [803, 367] on button "Slide Controls" at bounding box center [808, 380] width 26 height 26
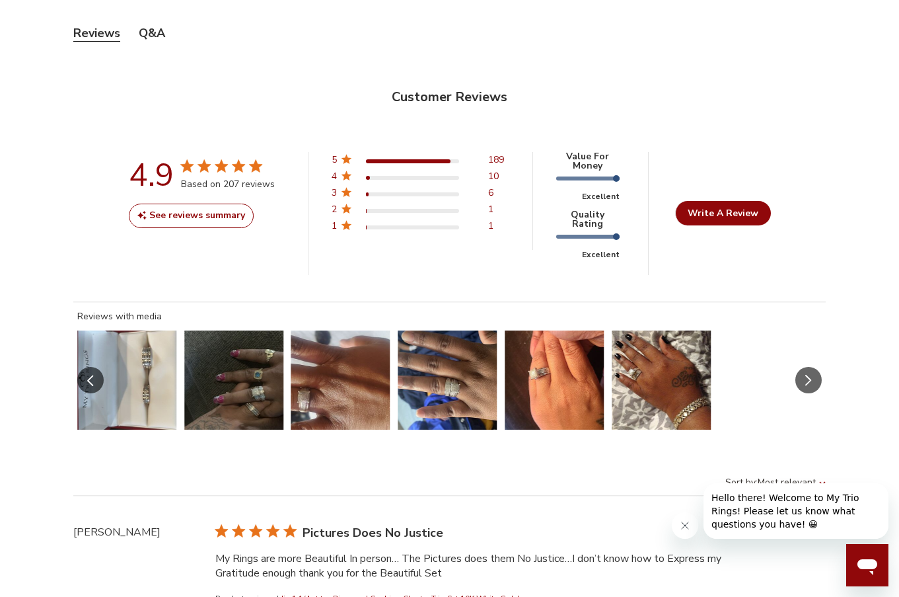
click at [803, 367] on button "Slide Controls" at bounding box center [808, 380] width 26 height 26
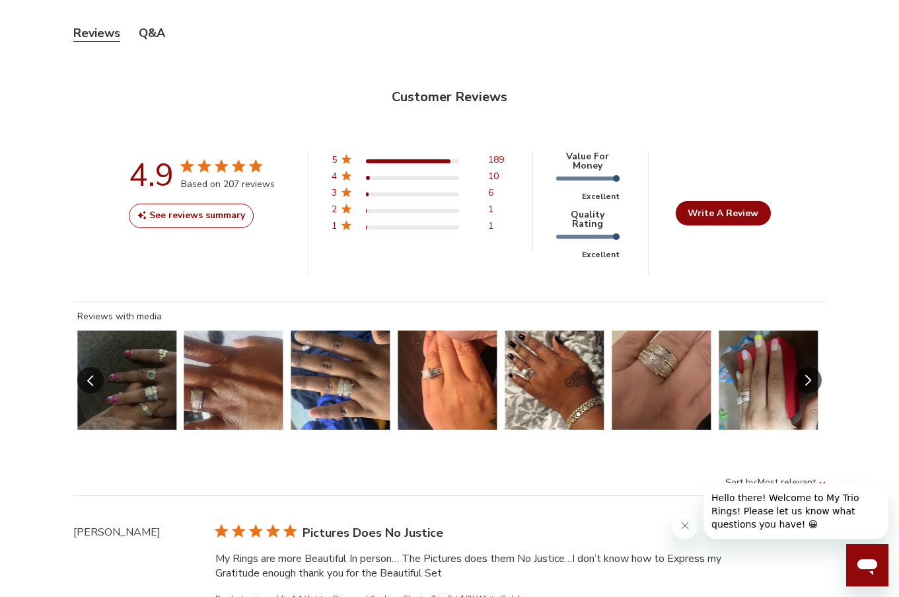
click at [369, 356] on button "Slide 50 of 80.\a Image of customer." at bounding box center [340, 379] width 99 height 99
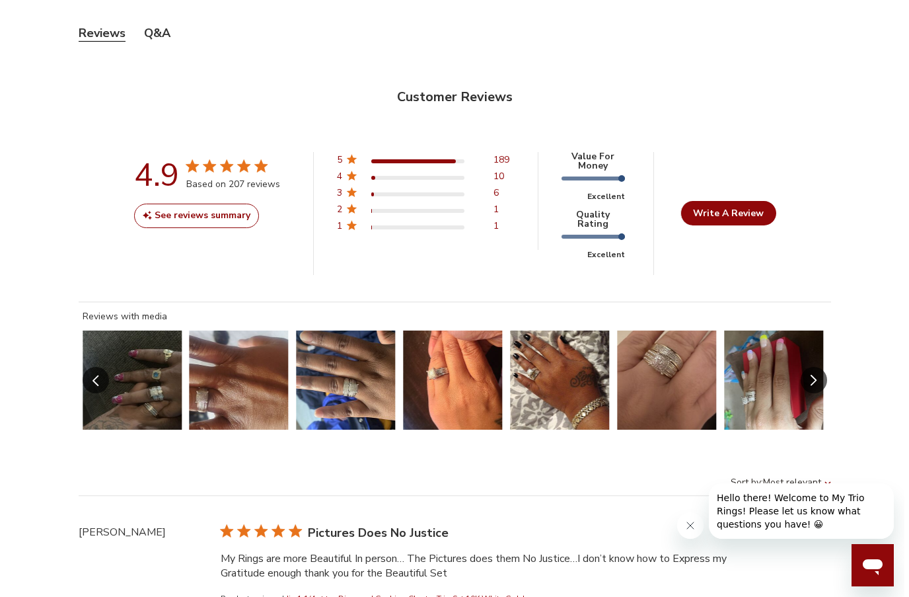
scroll to position [542, 836]
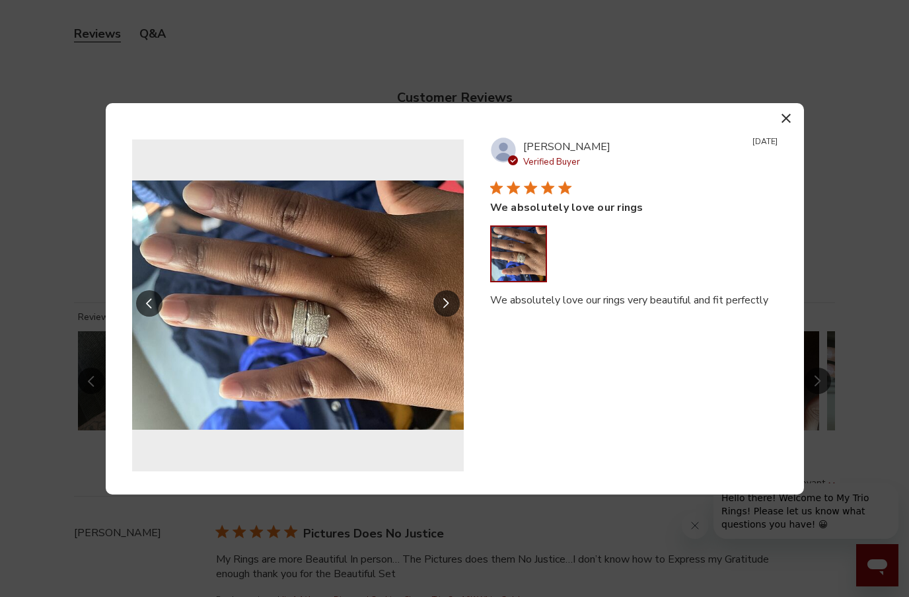
click at [452, 298] on button "Slide Controls" at bounding box center [446, 303] width 26 height 26
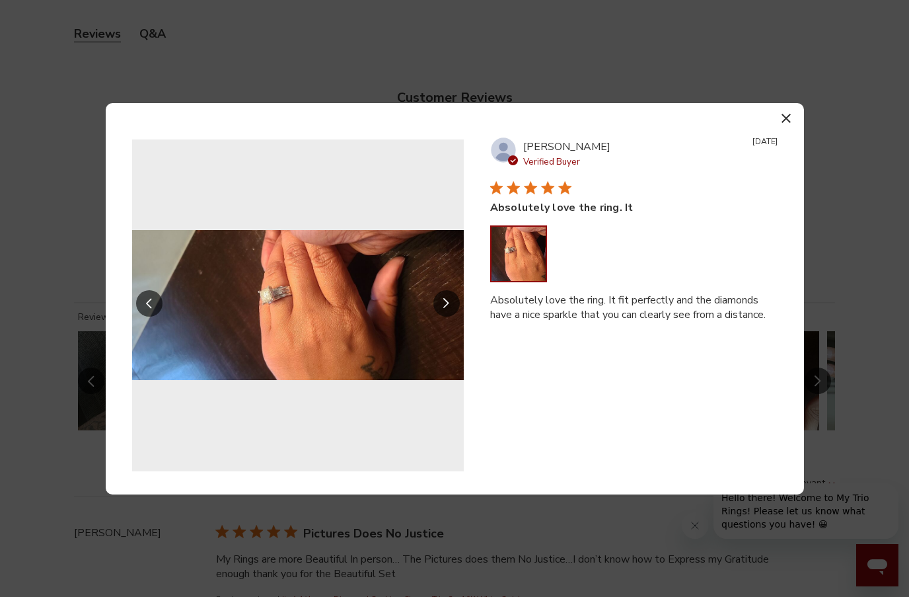
click at [453, 305] on button "Slide Controls" at bounding box center [446, 303] width 26 height 26
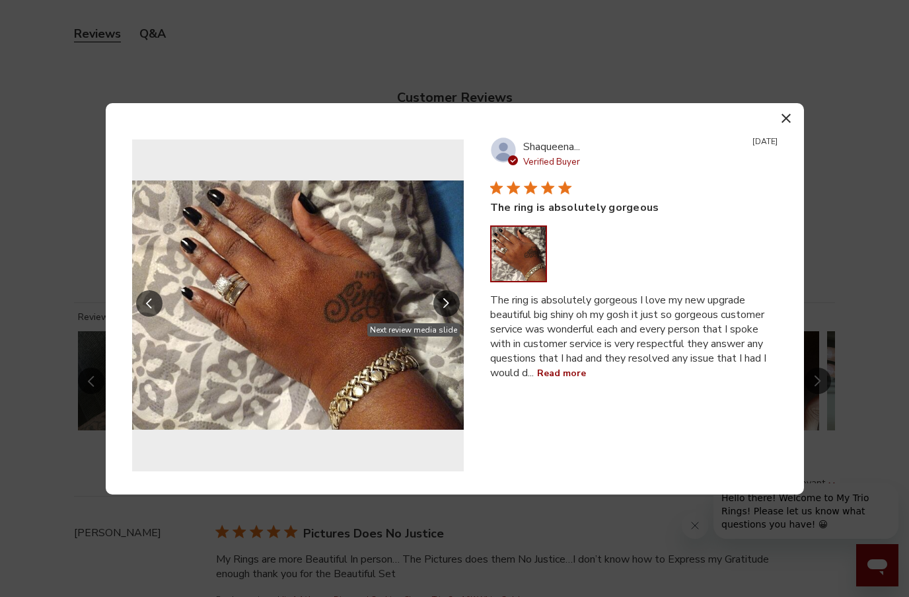
click at [449, 301] on icon "Slide Controls" at bounding box center [446, 303] width 7 height 11
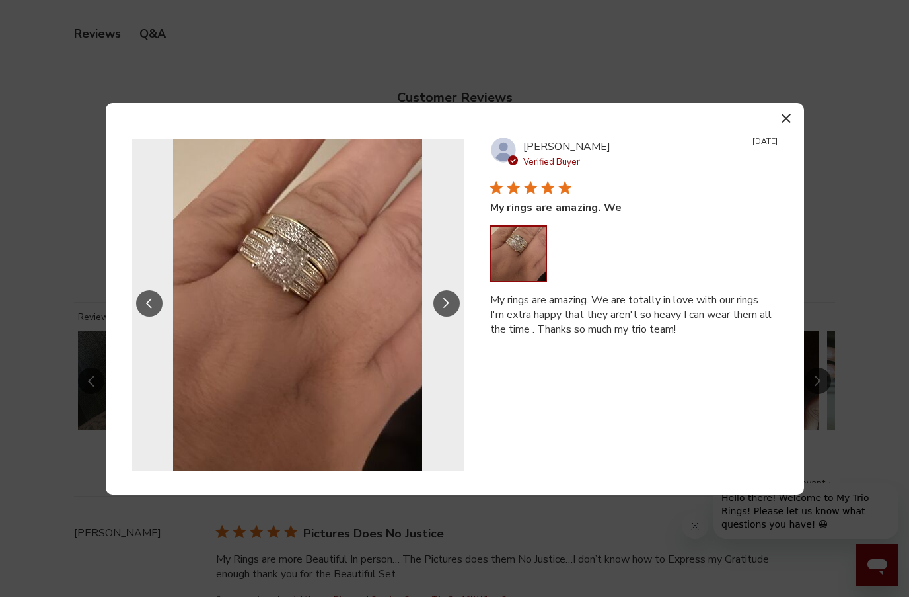
click at [449, 301] on icon "Slide Controls" at bounding box center [446, 303] width 7 height 11
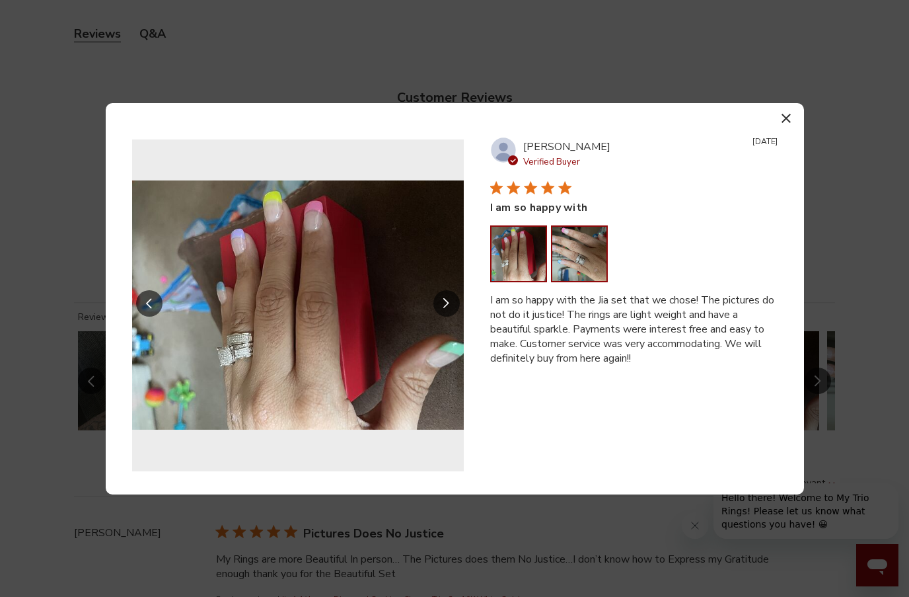
click at [589, 266] on button "Image of review by Kelsey J. on August 28, 21 number 2" at bounding box center [579, 254] width 54 height 54
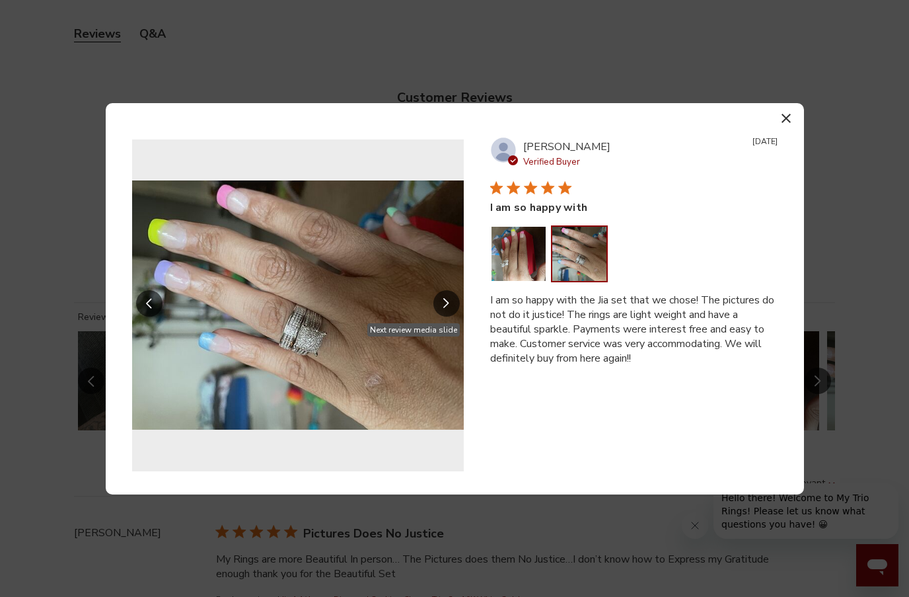
click at [442, 298] on button "Slide Controls" at bounding box center [446, 303] width 26 height 26
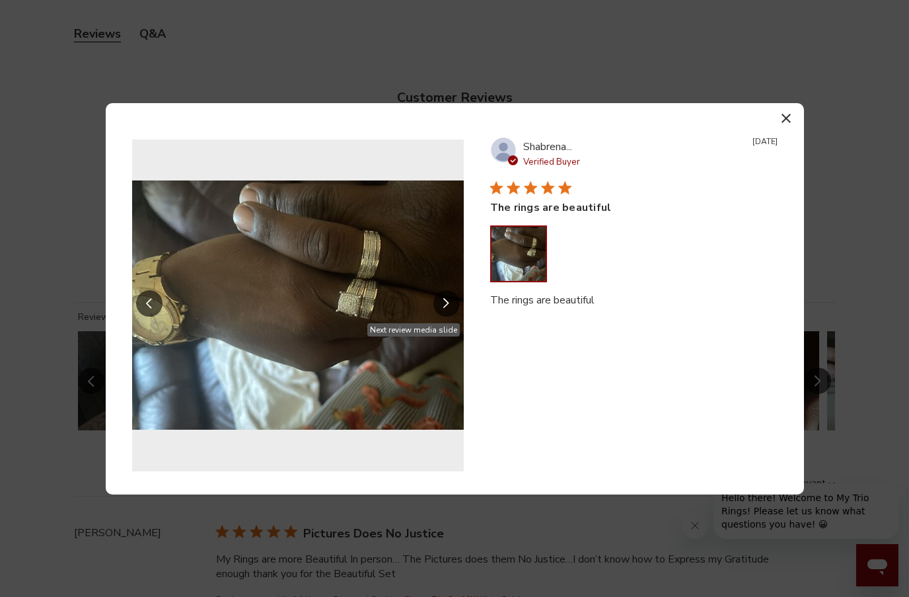
click at [451, 303] on button "Slide Controls" at bounding box center [446, 303] width 26 height 26
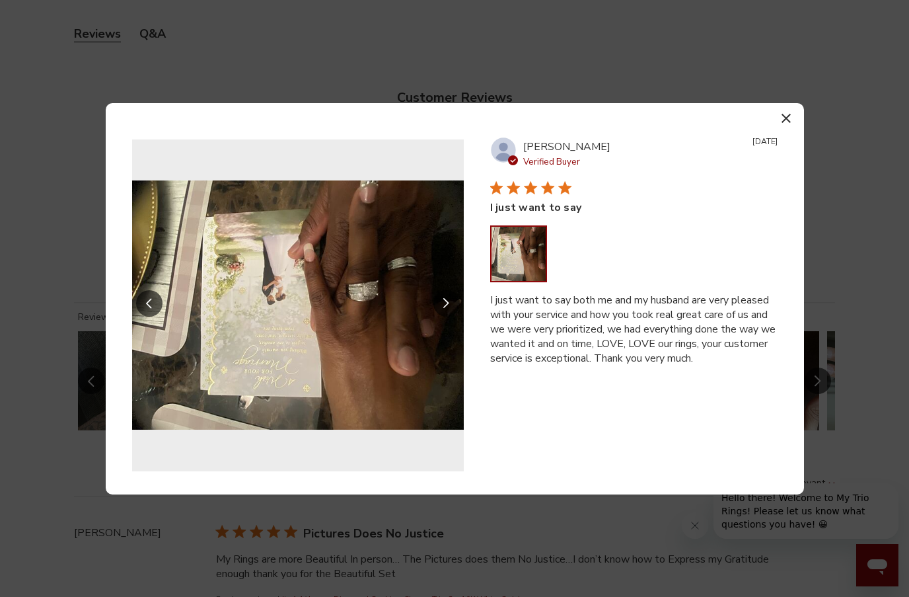
click at [449, 302] on icon "Slide Controls" at bounding box center [446, 303] width 7 height 11
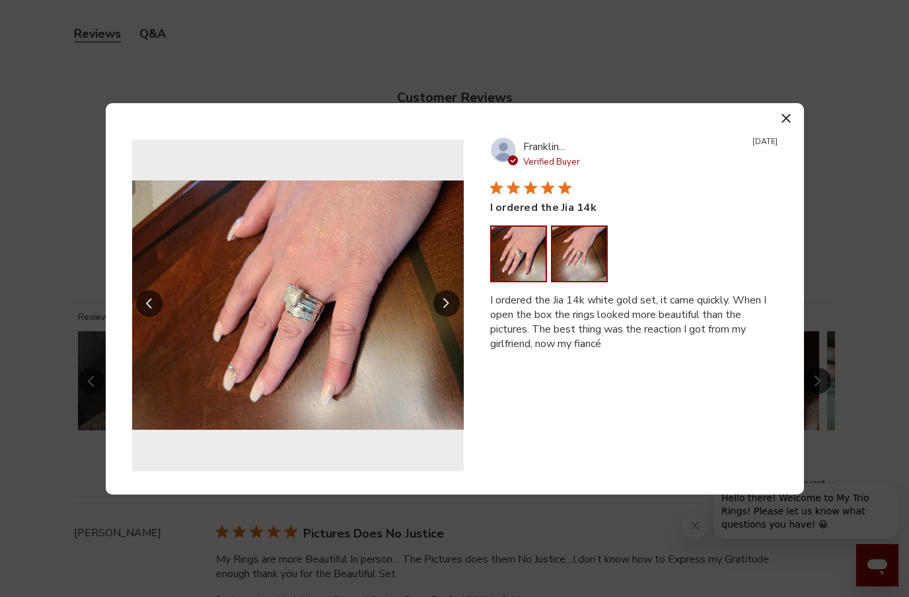
click at [581, 266] on button "Image of review by Franklin H. on May 14, 21 number 2" at bounding box center [579, 254] width 54 height 54
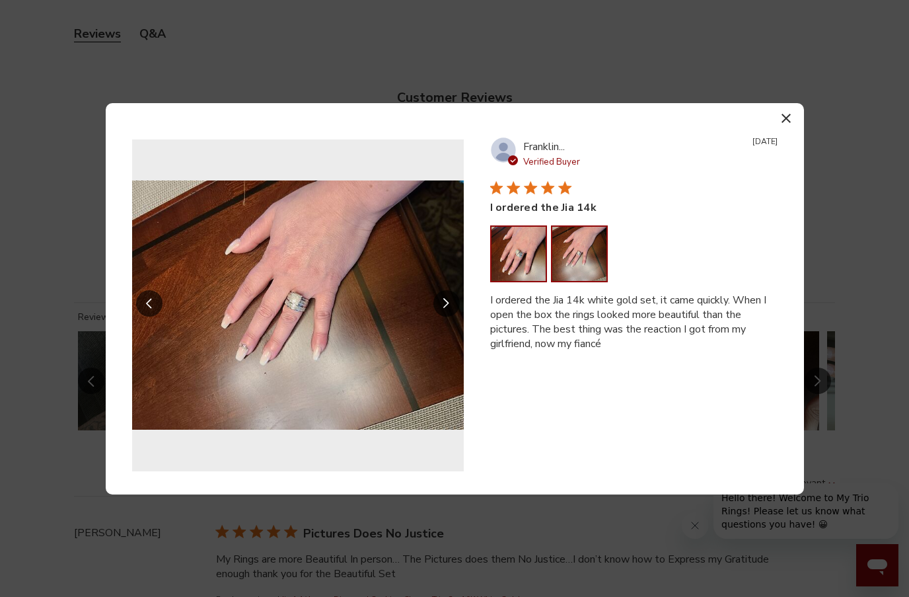
click at [525, 252] on button "Image of review by Franklin H. on May 14, 21 number 1" at bounding box center [518, 254] width 54 height 54
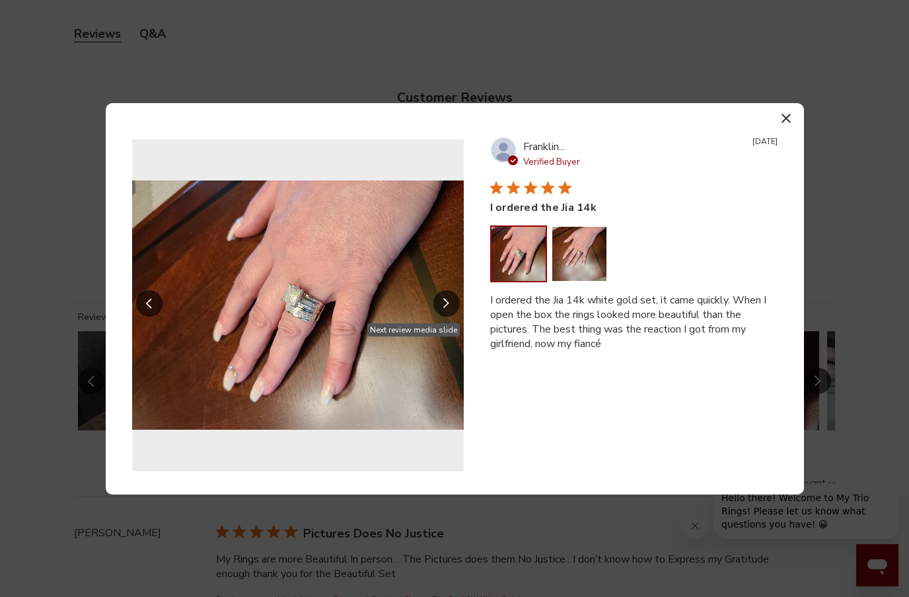
click at [452, 299] on button "Slide Controls" at bounding box center [446, 303] width 26 height 26
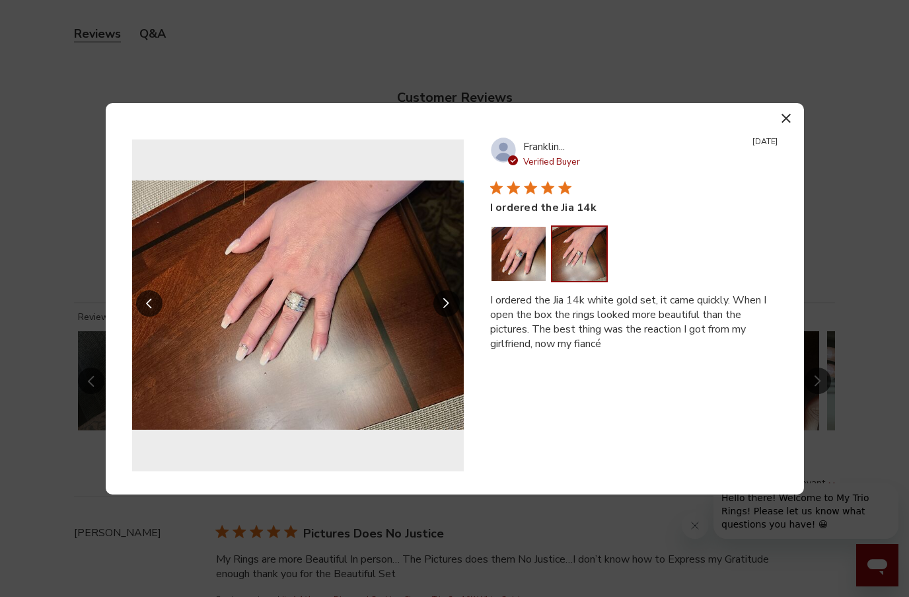
click at [452, 299] on button "Slide Controls" at bounding box center [446, 303] width 26 height 26
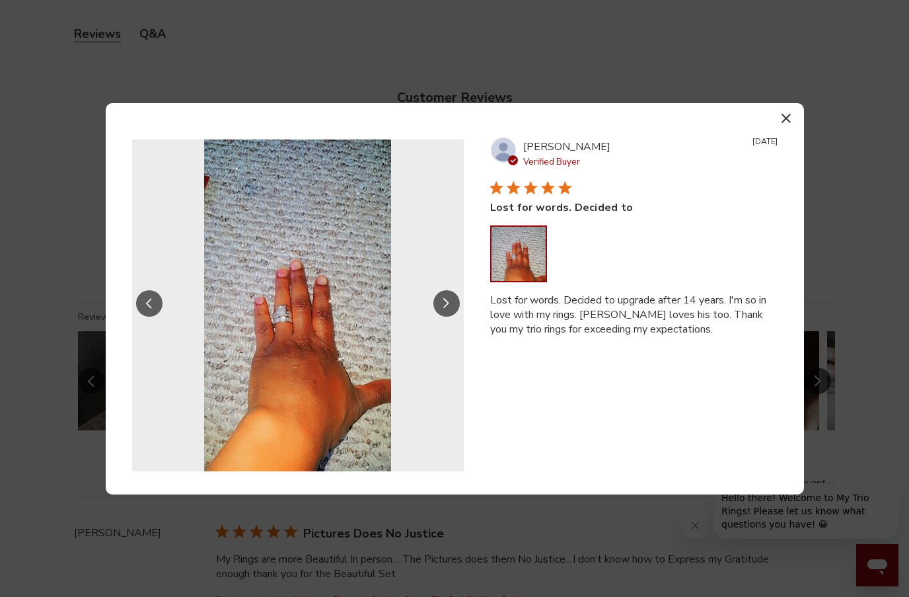
click at [455, 301] on button "Slide Controls" at bounding box center [446, 303] width 26 height 26
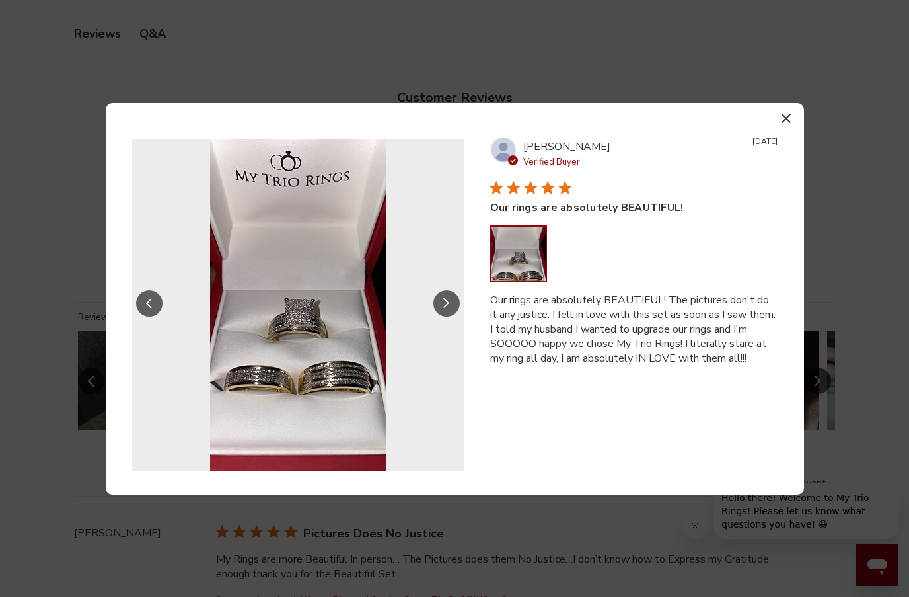
click at [455, 301] on button "Slide Controls" at bounding box center [446, 303] width 26 height 26
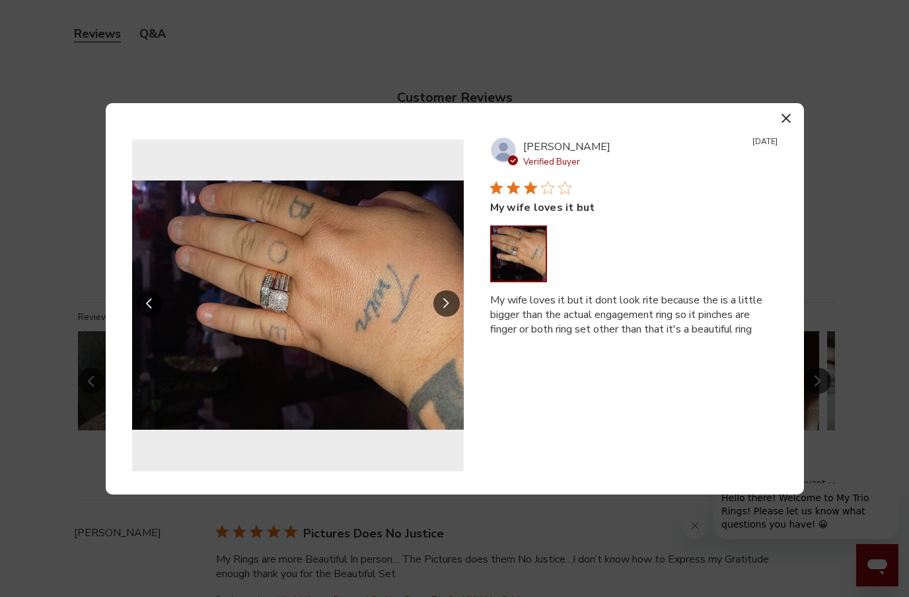
click at [146, 303] on icon "Slide Controls" at bounding box center [149, 303] width 7 height 11
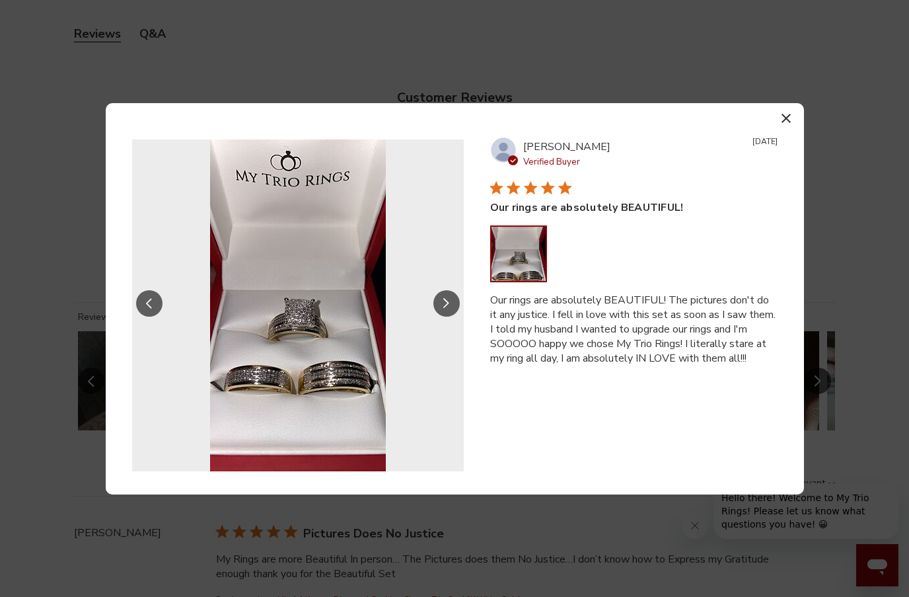
click at [453, 298] on button "Slide Controls" at bounding box center [446, 303] width 26 height 26
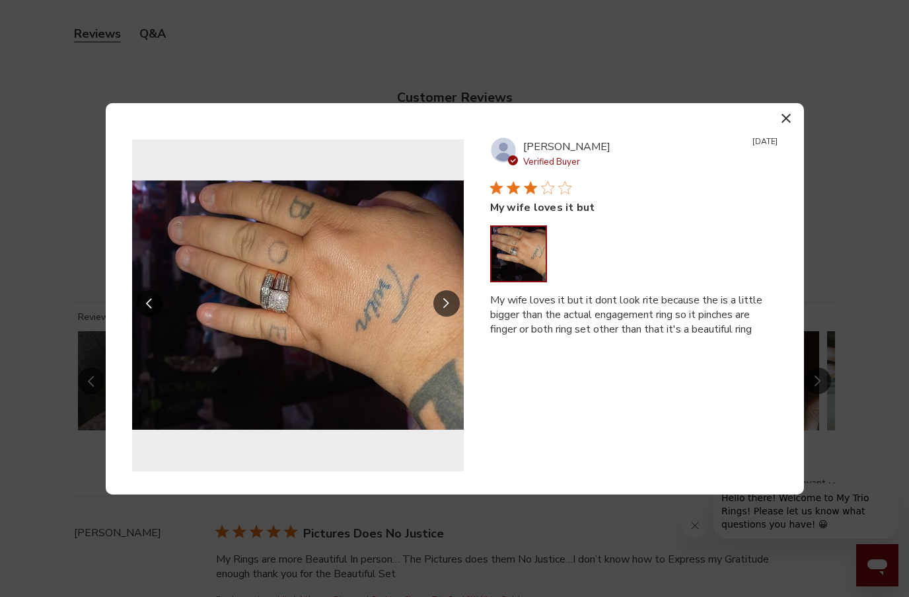
click at [449, 298] on icon "Slide Controls" at bounding box center [446, 303] width 7 height 11
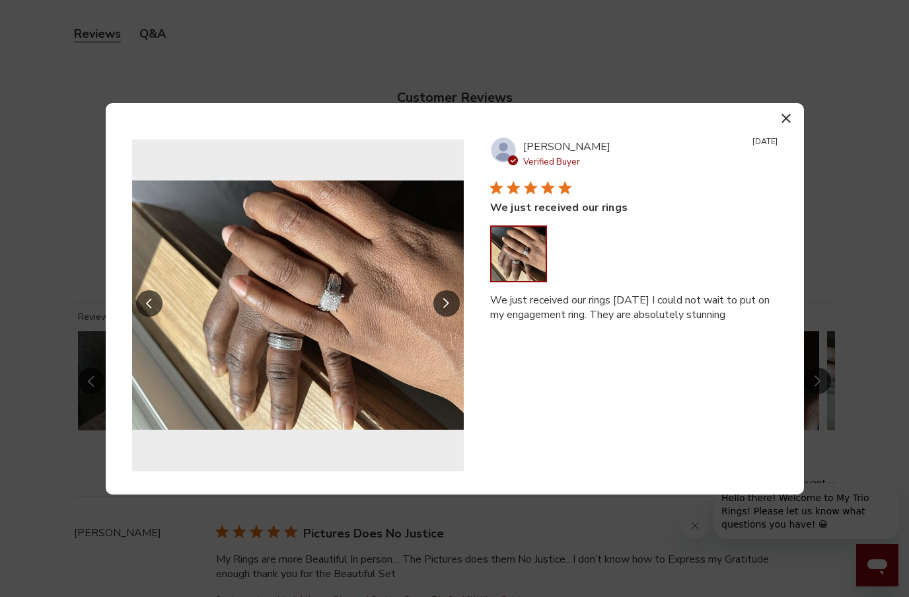
click at [447, 299] on icon "Slide Controls" at bounding box center [446, 303] width 7 height 11
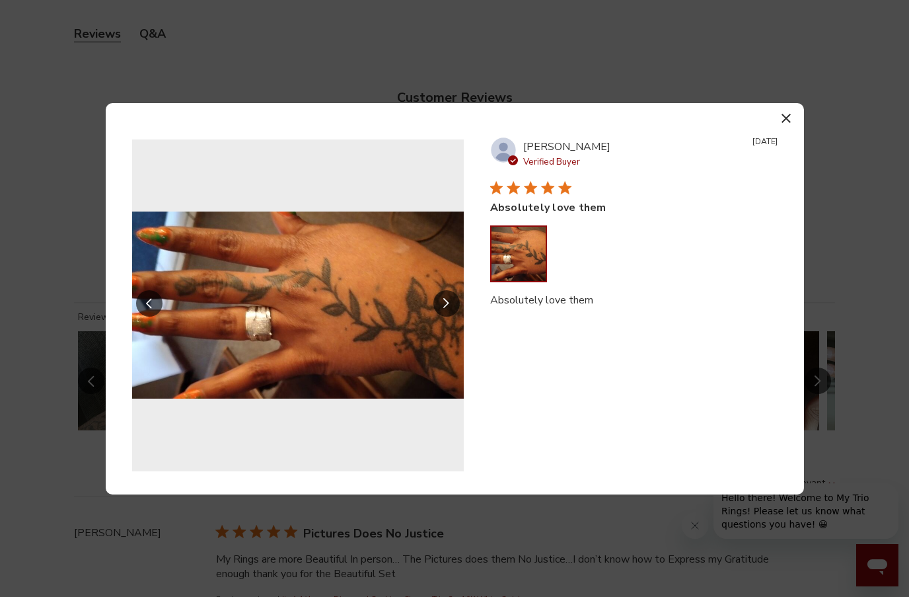
click at [447, 299] on icon "Slide Controls" at bounding box center [446, 303] width 7 height 11
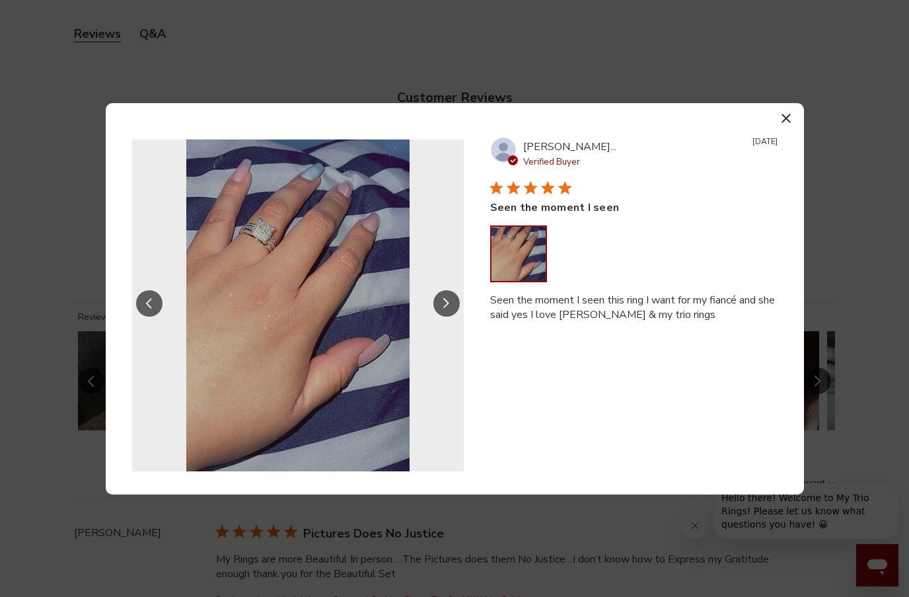
click at [447, 299] on icon "Slide Controls" at bounding box center [446, 303] width 7 height 11
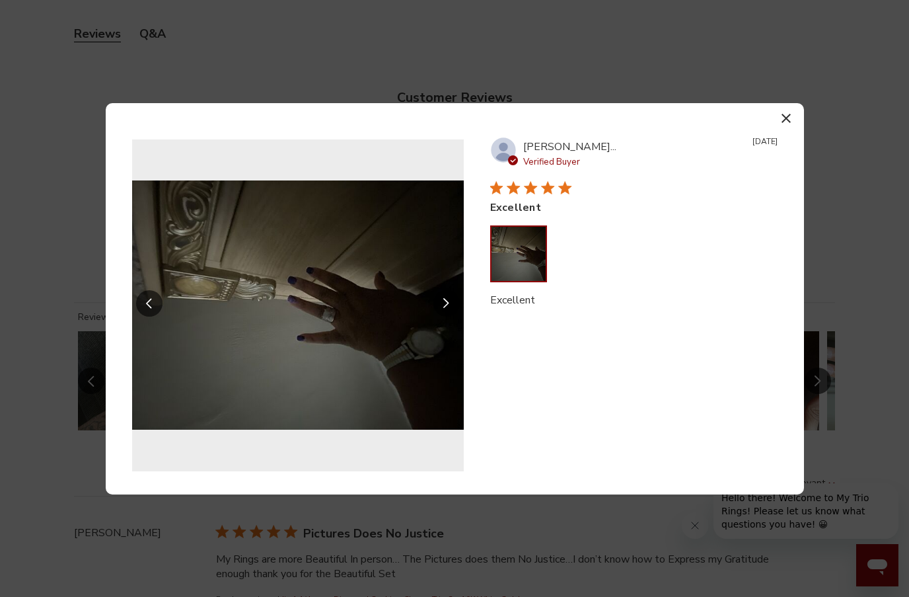
click at [447, 299] on icon "Slide Controls" at bounding box center [446, 303] width 7 height 11
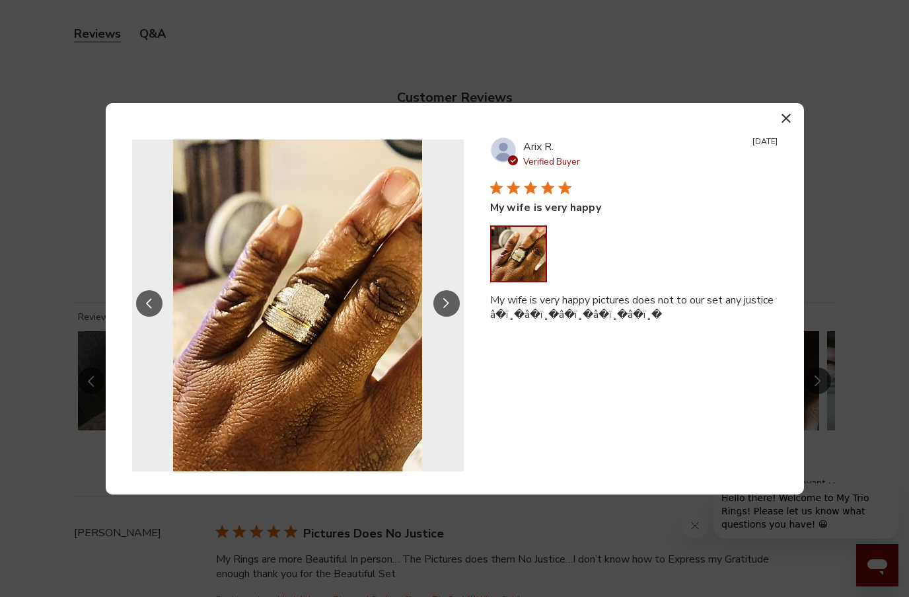
click at [445, 301] on icon "Slide Controls" at bounding box center [446, 303] width 7 height 11
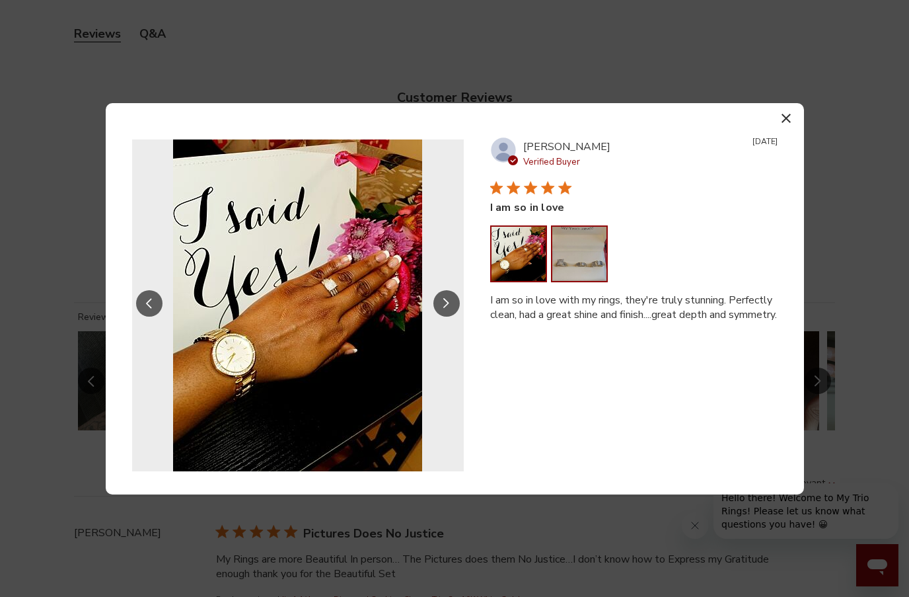
click at [563, 248] on button "Image of review by Shanice R. on February 18, 21 number 2" at bounding box center [579, 254] width 54 height 54
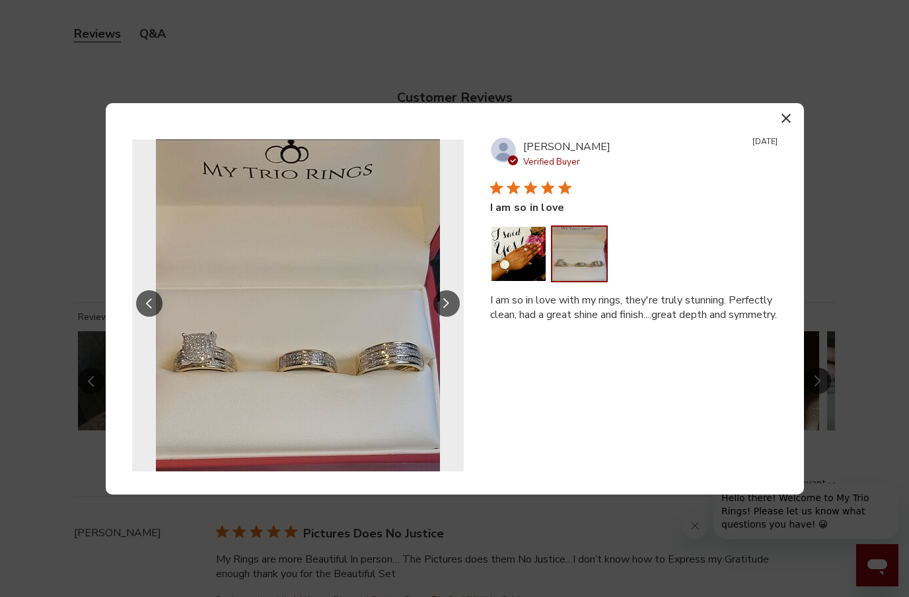
click at [570, 263] on button "Image of review by Shanice R. on February 18, 21 number 2" at bounding box center [579, 254] width 54 height 54
click at [440, 308] on button "Slide Controls" at bounding box center [446, 303] width 26 height 26
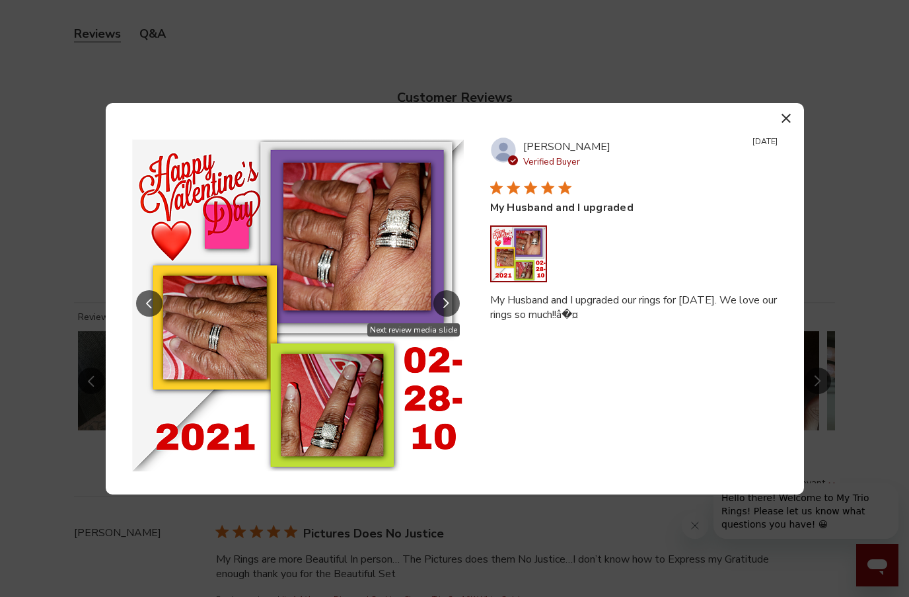
click at [452, 302] on button "Slide Controls" at bounding box center [446, 303] width 26 height 26
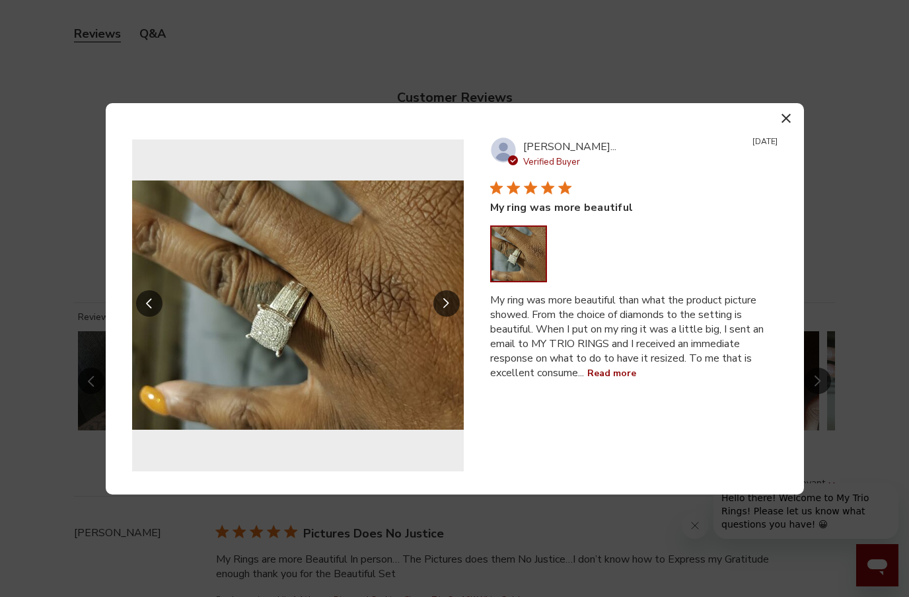
click at [452, 302] on button "Slide Controls" at bounding box center [446, 303] width 26 height 26
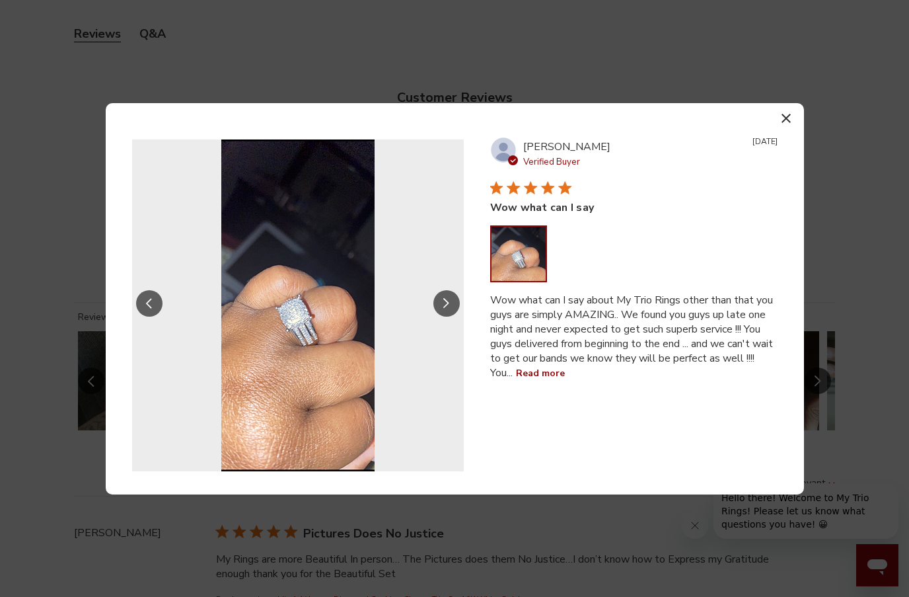
click at [452, 302] on button "Slide Controls" at bounding box center [446, 303] width 26 height 26
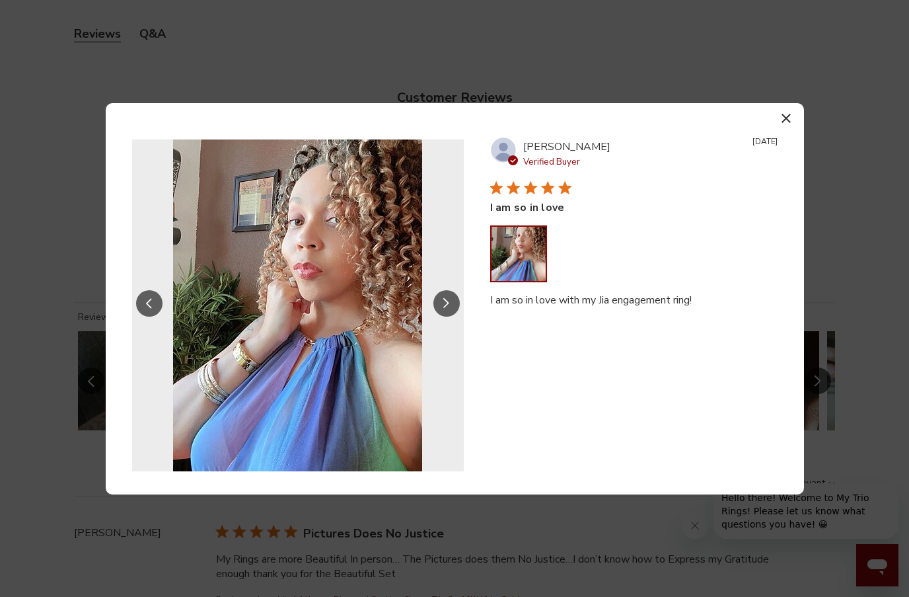
click at [452, 302] on button "Slide Controls" at bounding box center [446, 303] width 26 height 26
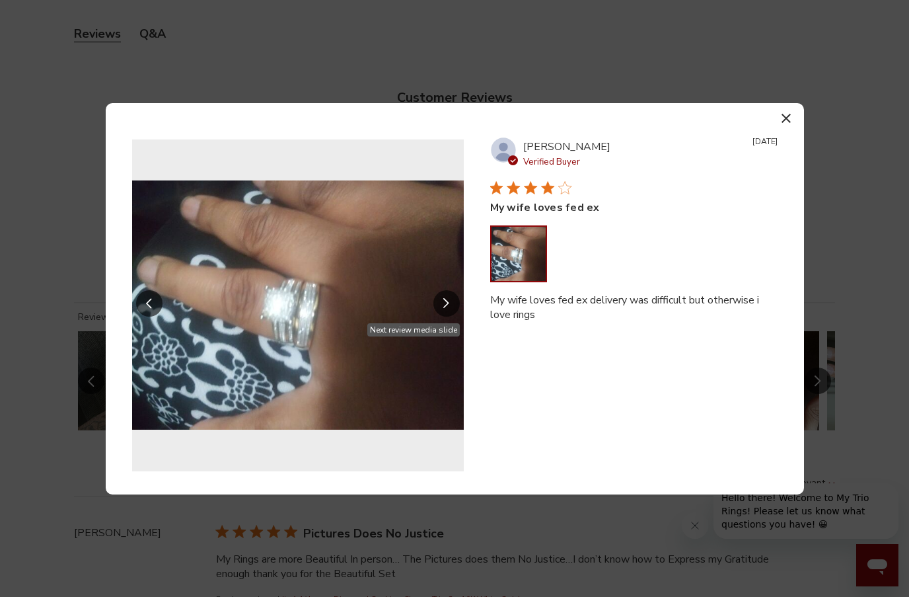
click at [443, 301] on icon "Slide Controls" at bounding box center [446, 303] width 7 height 11
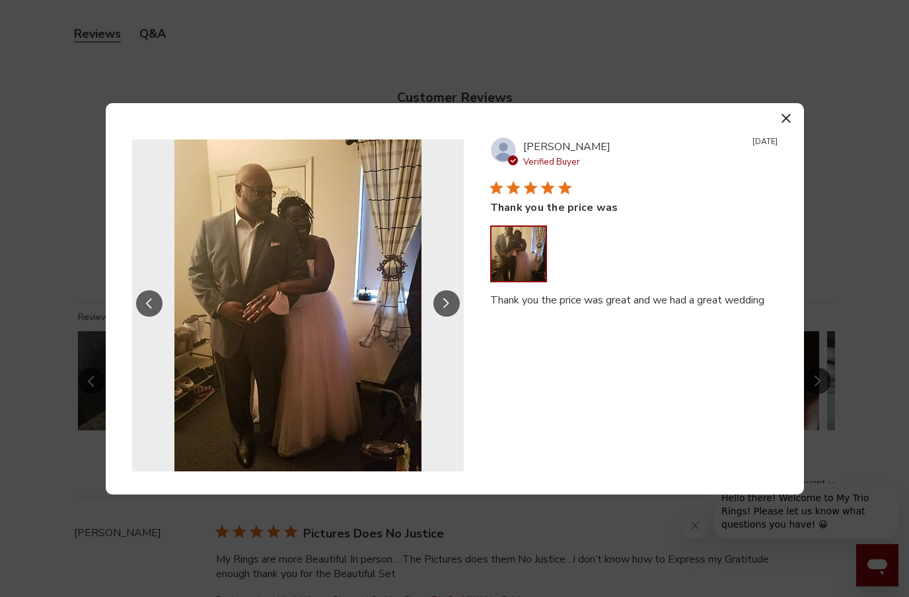
click at [443, 303] on icon "Slide Controls" at bounding box center [446, 303] width 7 height 11
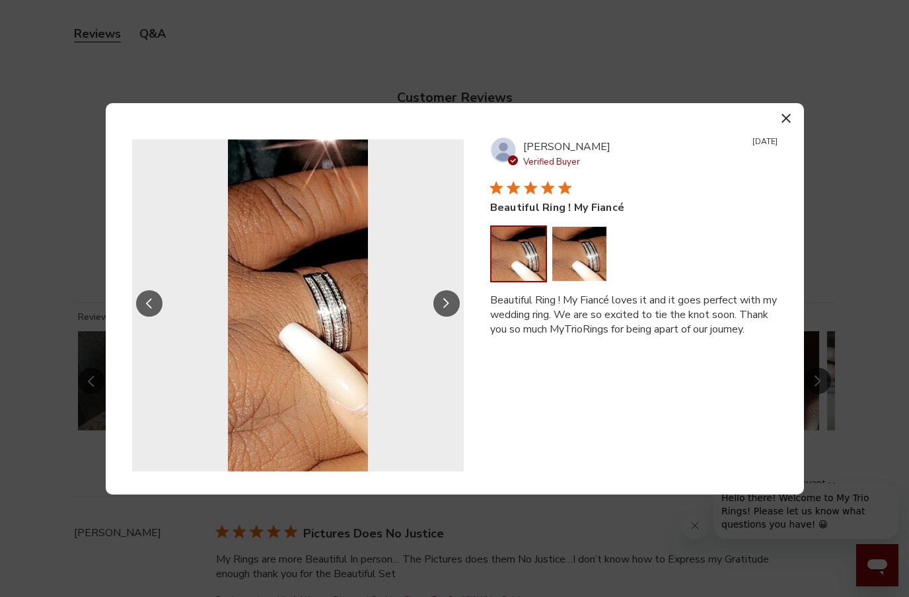
click at [157, 310] on button "Slide Controls" at bounding box center [149, 303] width 26 height 26
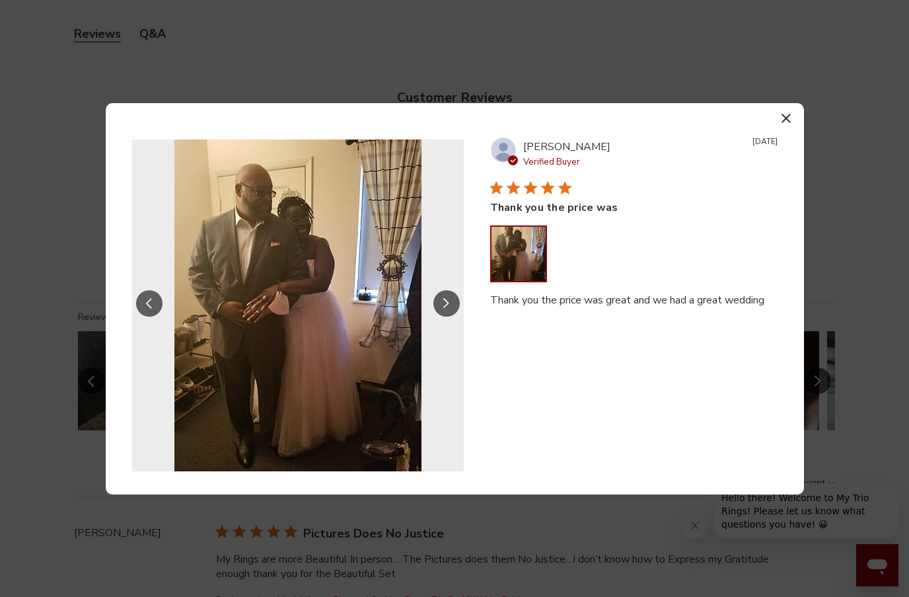
click at [438, 305] on button "Slide Controls" at bounding box center [446, 303] width 26 height 26
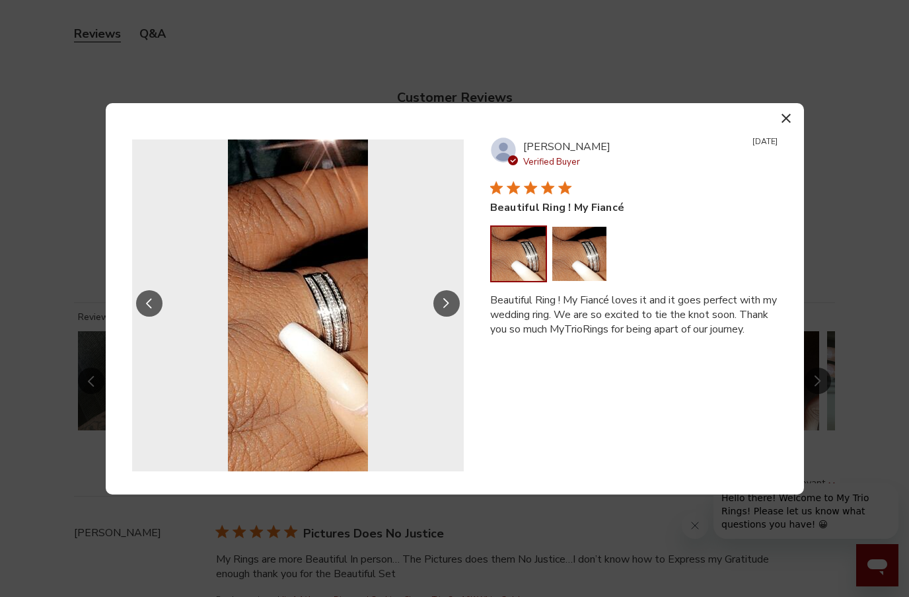
click at [443, 297] on button "Slide Controls" at bounding box center [446, 303] width 26 height 26
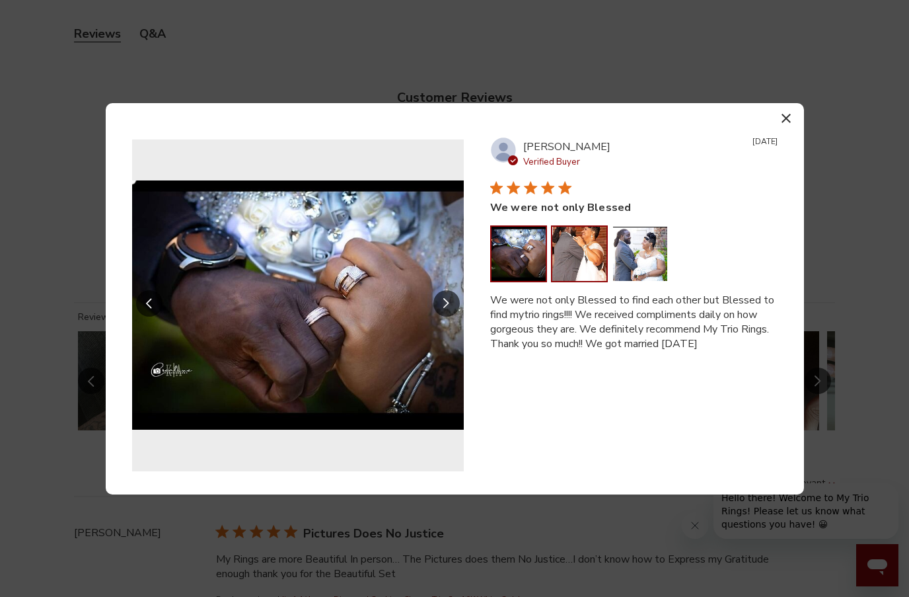
click at [569, 249] on button "Image of review by Dennis D. on October 28, 20 number 2" at bounding box center [579, 254] width 54 height 54
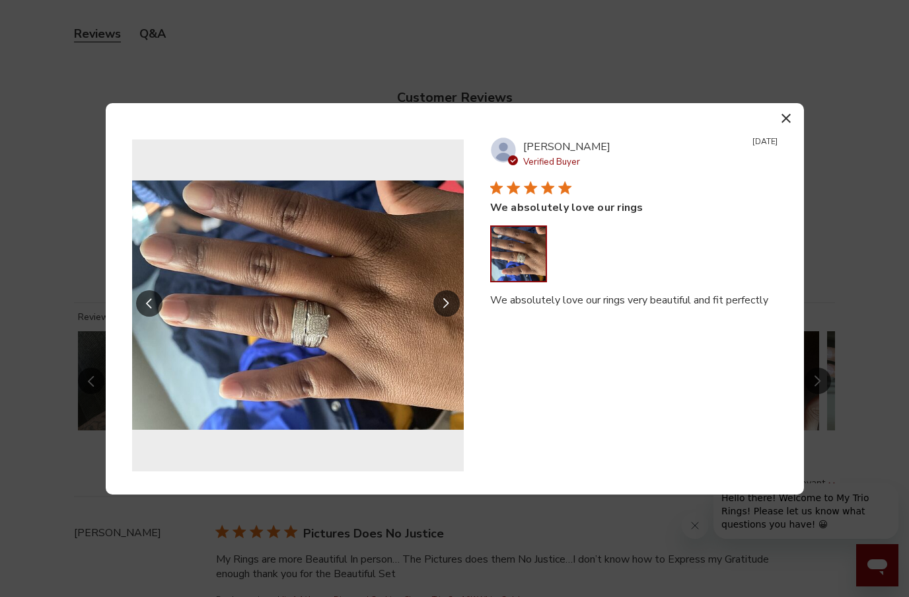
click at [147, 301] on icon "Slide Controls" at bounding box center [149, 303] width 7 height 11
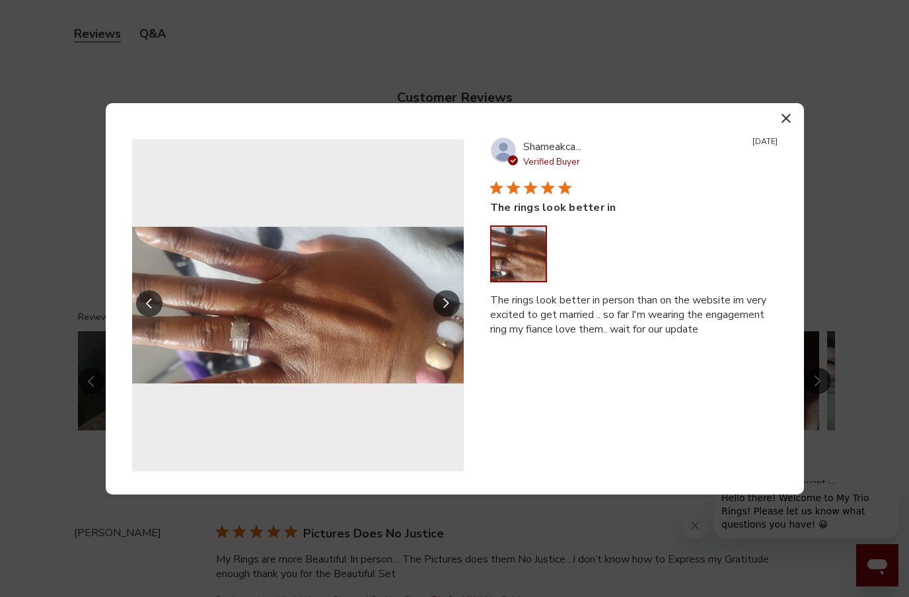
click at [147, 305] on icon "Slide Controls" at bounding box center [149, 303] width 6 height 11
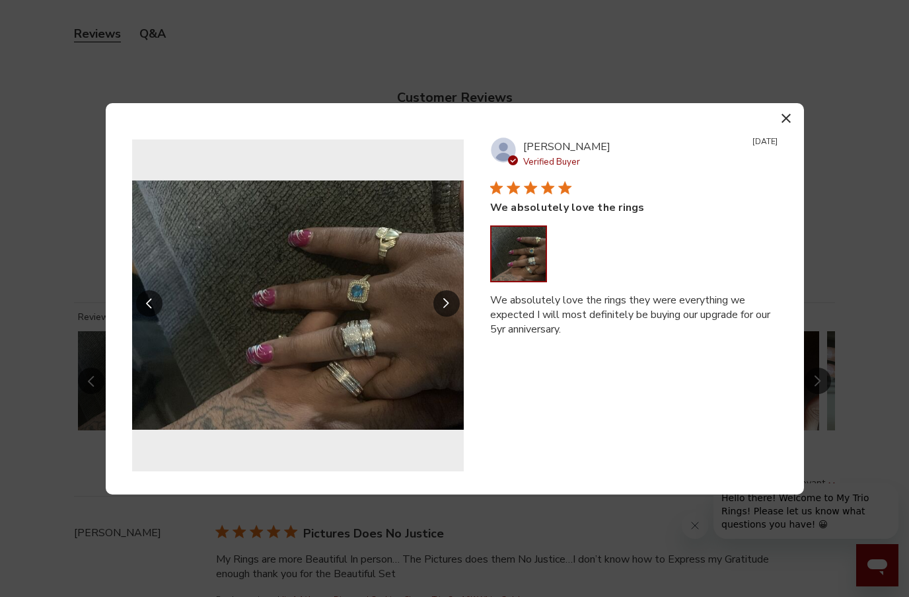
click at [781, 115] on button "button" at bounding box center [786, 118] width 19 height 19
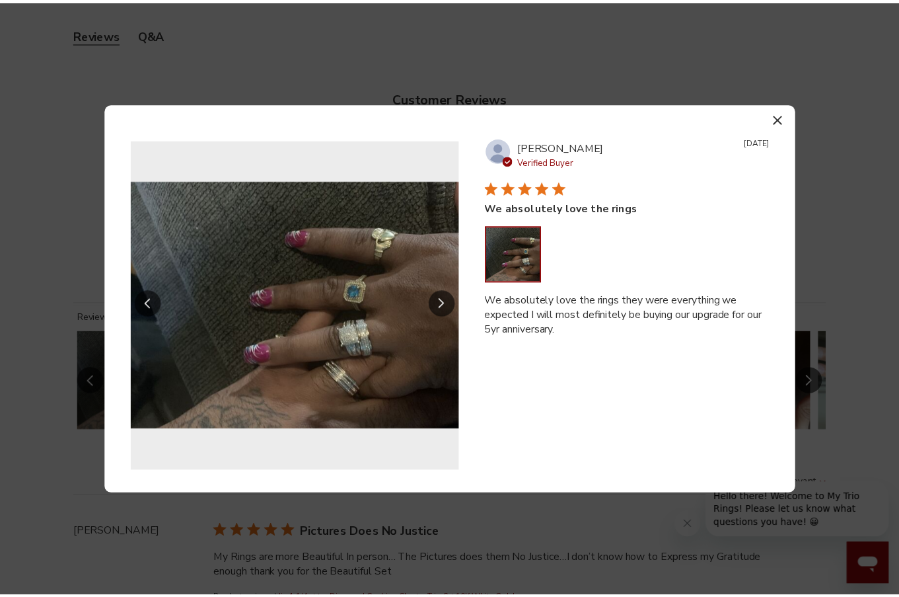
scroll to position [536, 826]
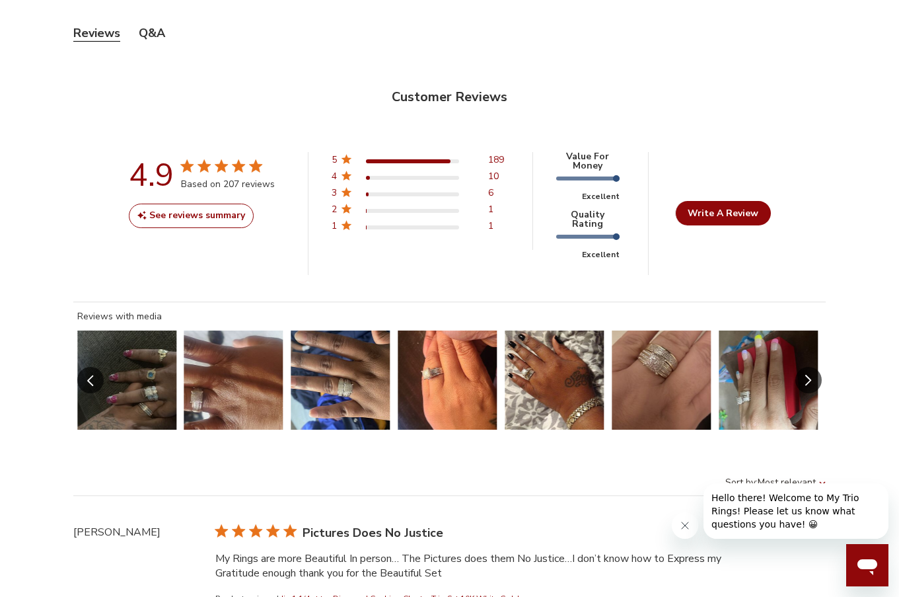
click at [805, 375] on icon "Slide Controls" at bounding box center [808, 380] width 7 height 11
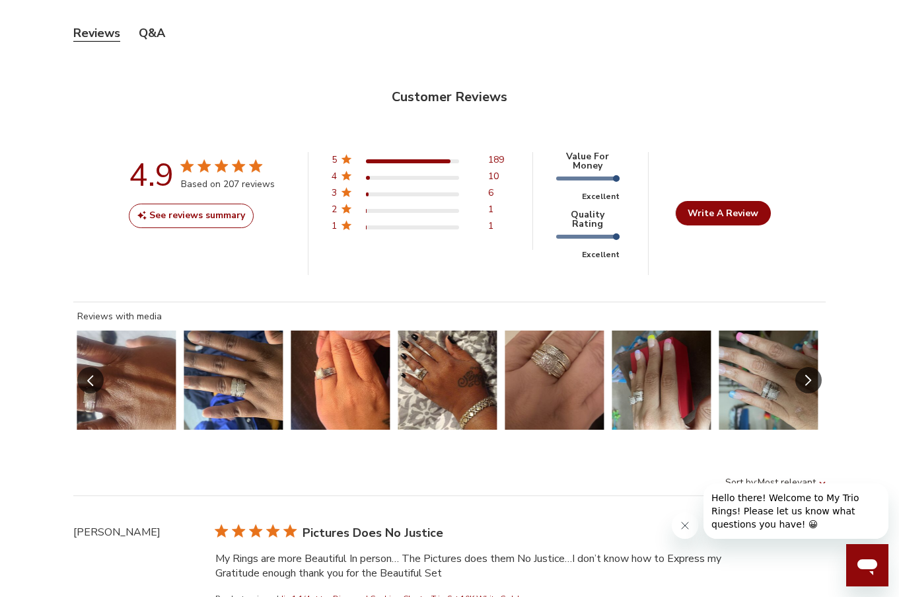
click at [807, 375] on icon "Slide Controls" at bounding box center [808, 380] width 6 height 11
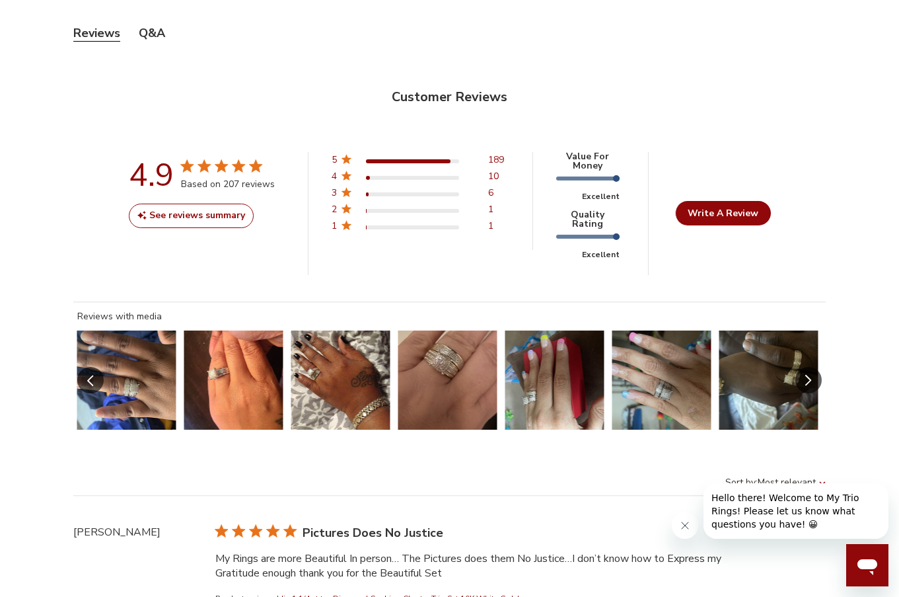
click at [807, 375] on icon "Slide Controls" at bounding box center [808, 380] width 6 height 11
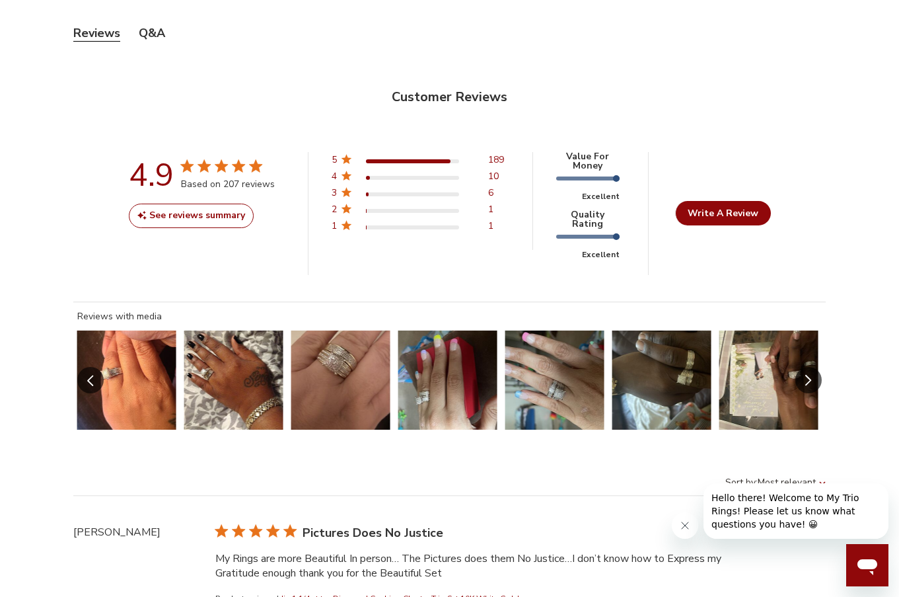
click at [808, 375] on icon "Slide Controls" at bounding box center [808, 380] width 7 height 11
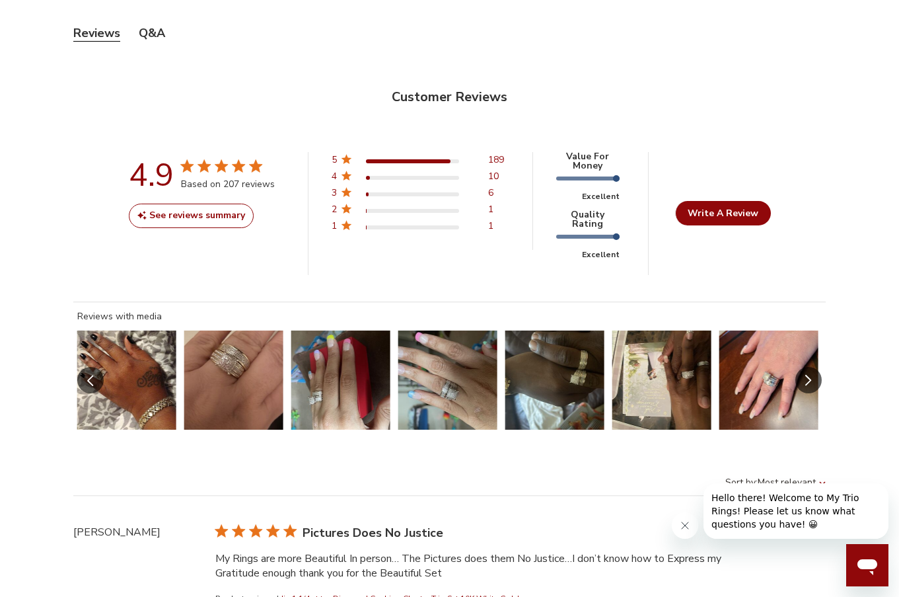
click at [808, 375] on icon "Slide Controls" at bounding box center [808, 380] width 7 height 11
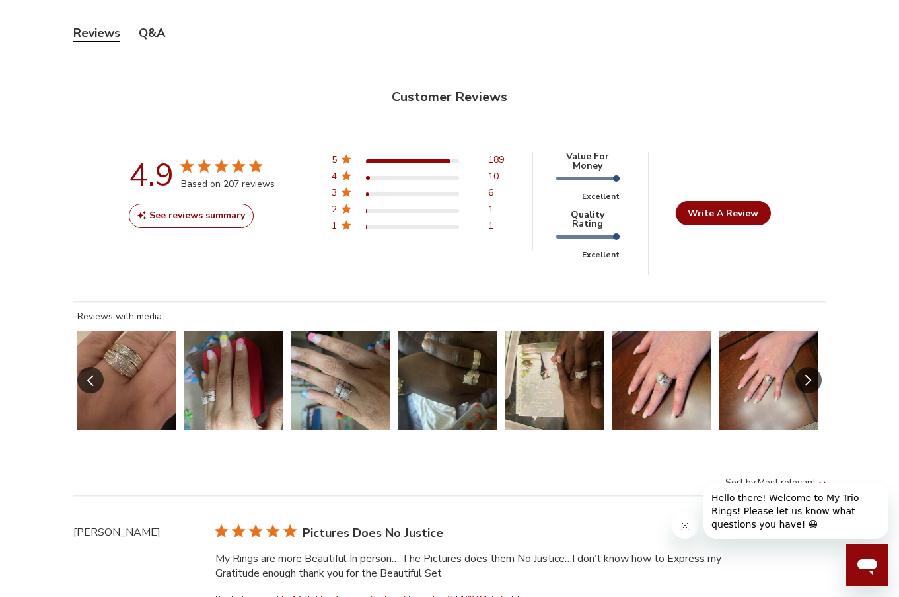
click at [809, 375] on icon "Slide Controls" at bounding box center [808, 380] width 7 height 11
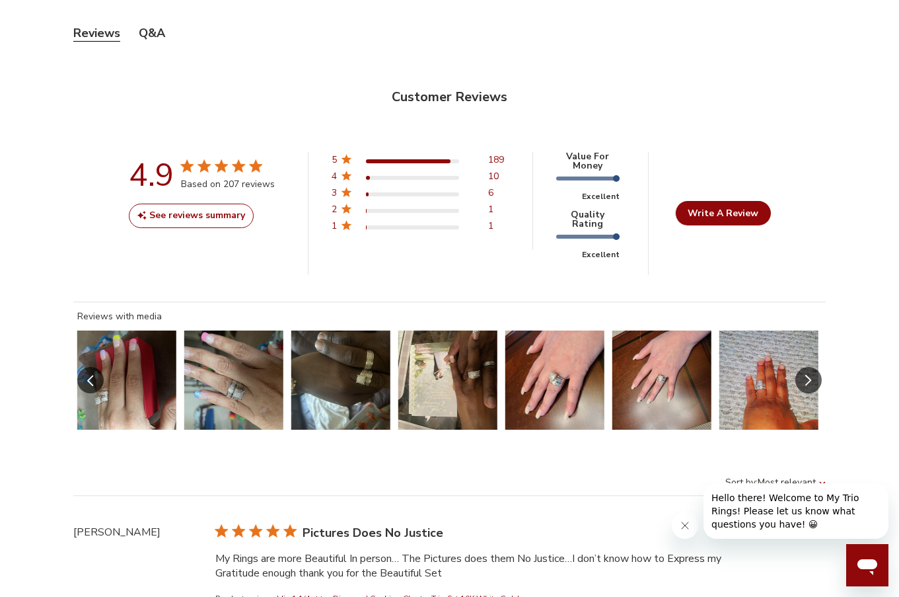
click at [809, 375] on icon "Slide Controls" at bounding box center [808, 380] width 7 height 11
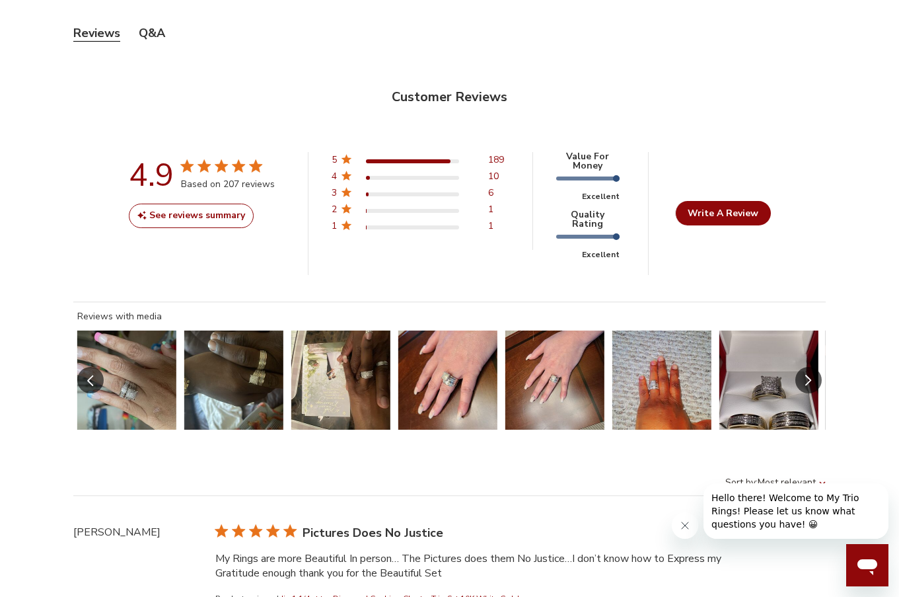
click at [809, 375] on icon "Slide Controls" at bounding box center [808, 380] width 7 height 11
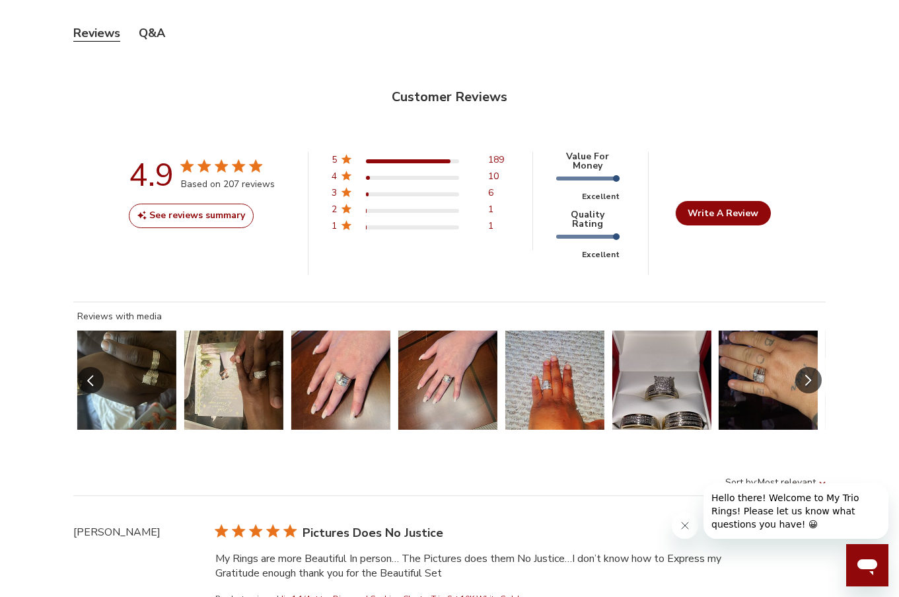
click at [809, 375] on icon "Slide Controls" at bounding box center [808, 380] width 7 height 11
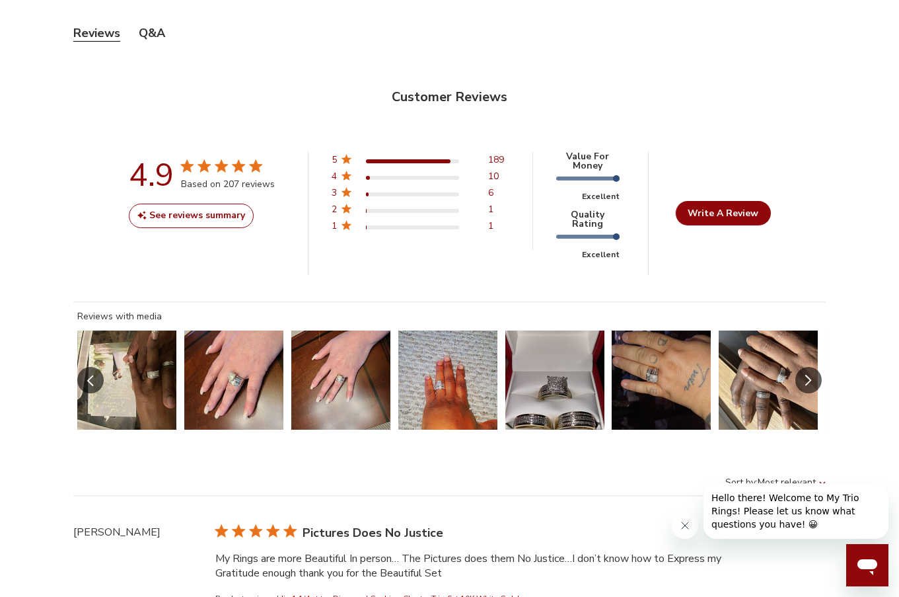
click at [809, 375] on icon "Slide Controls" at bounding box center [808, 380] width 7 height 11
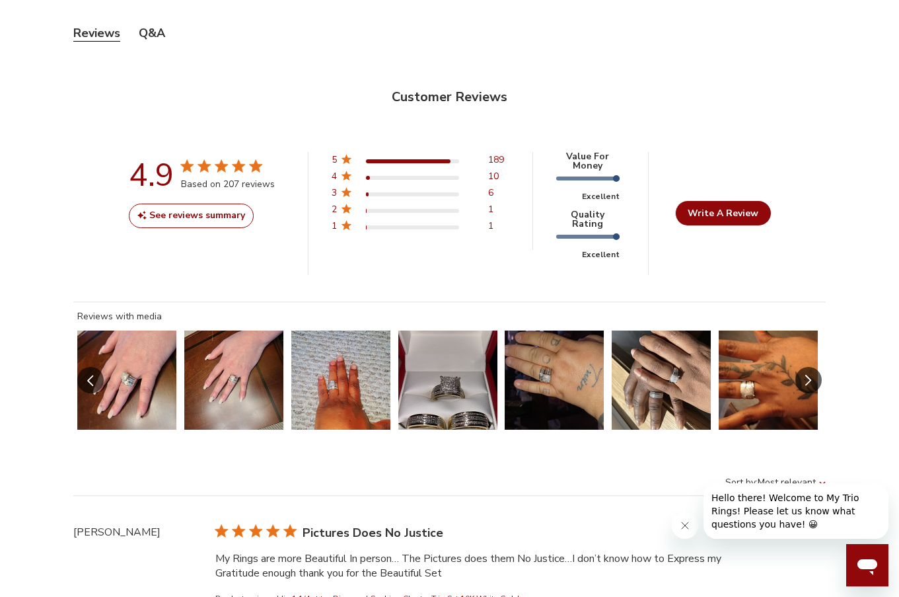
click at [809, 375] on icon "Slide Controls" at bounding box center [808, 380] width 7 height 11
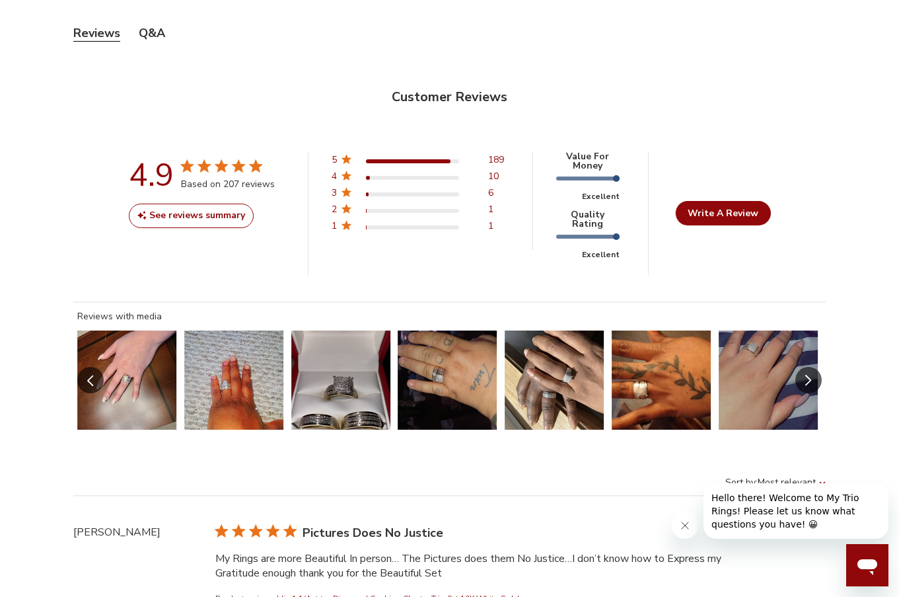
click at [809, 375] on icon "Slide Controls" at bounding box center [808, 380] width 7 height 11
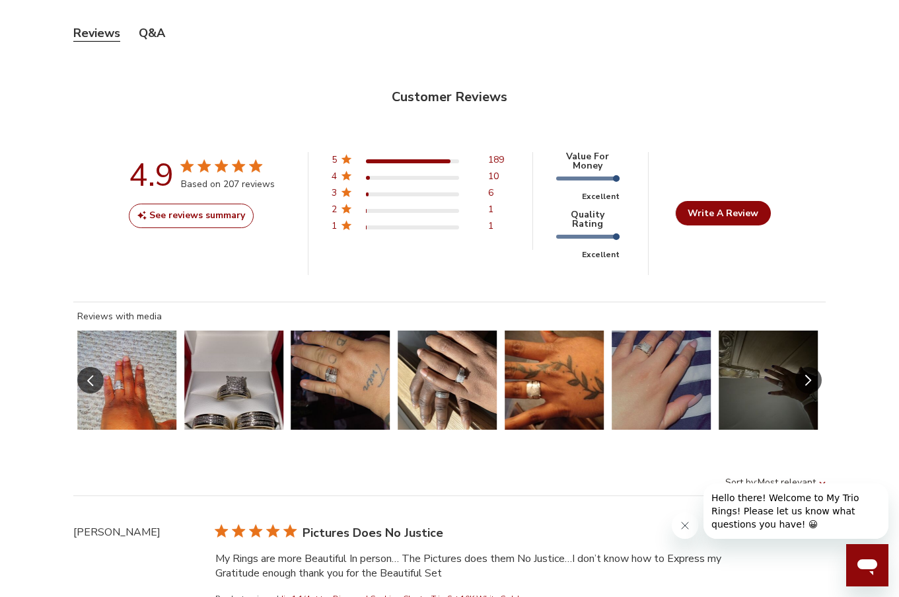
click at [809, 375] on icon "Slide Controls" at bounding box center [808, 380] width 7 height 11
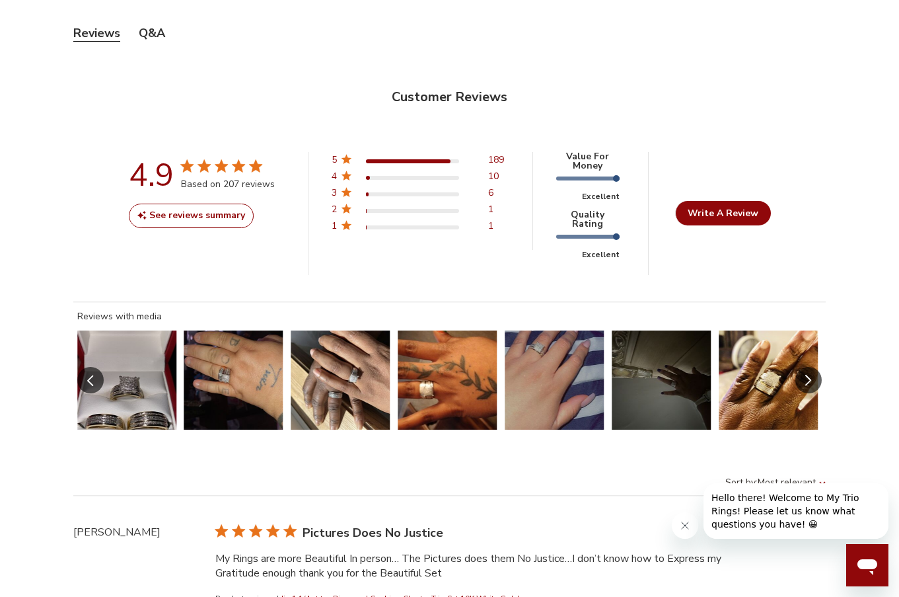
click at [809, 375] on icon "Slide Controls" at bounding box center [808, 380] width 7 height 11
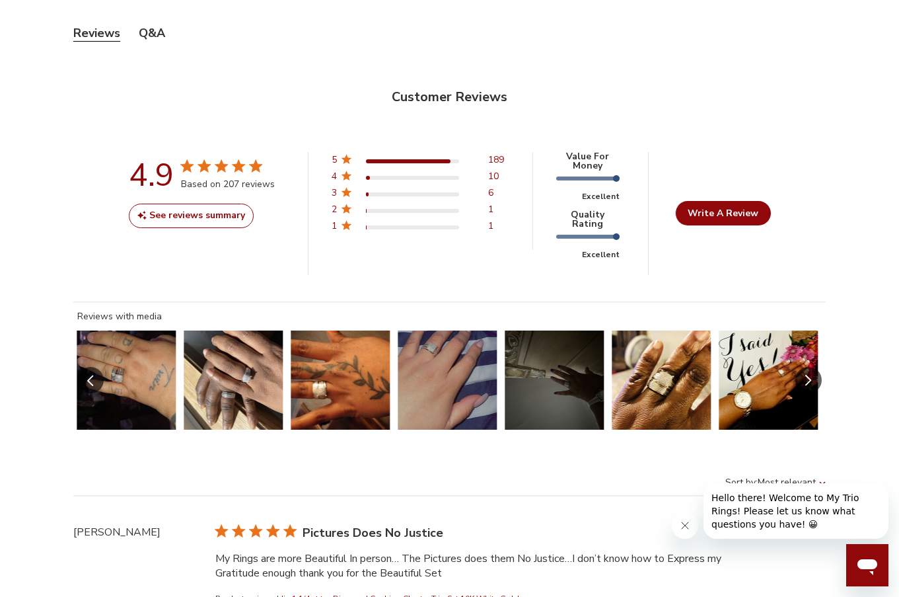
click at [809, 375] on icon "Slide Controls" at bounding box center [808, 380] width 7 height 11
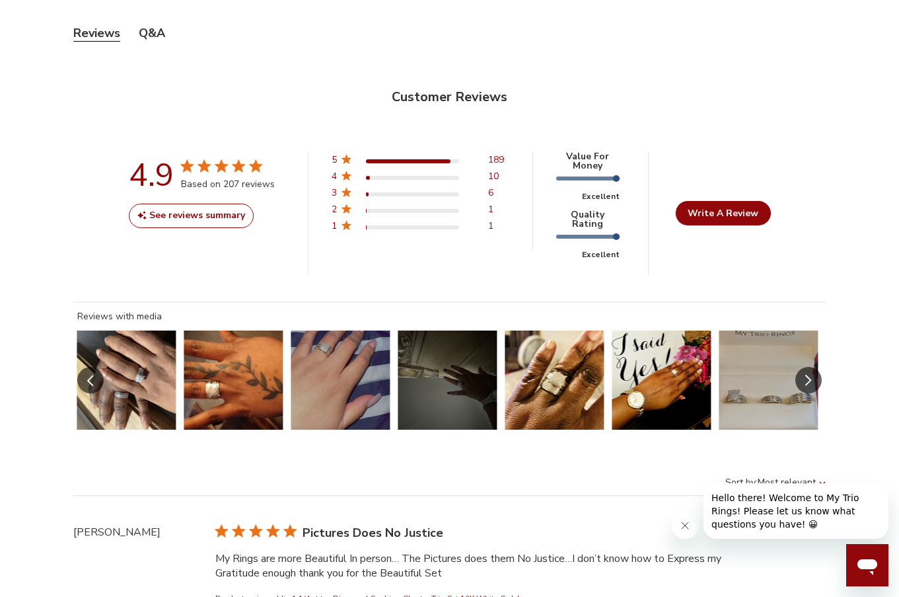
click at [809, 375] on icon "Slide Controls" at bounding box center [808, 380] width 7 height 11
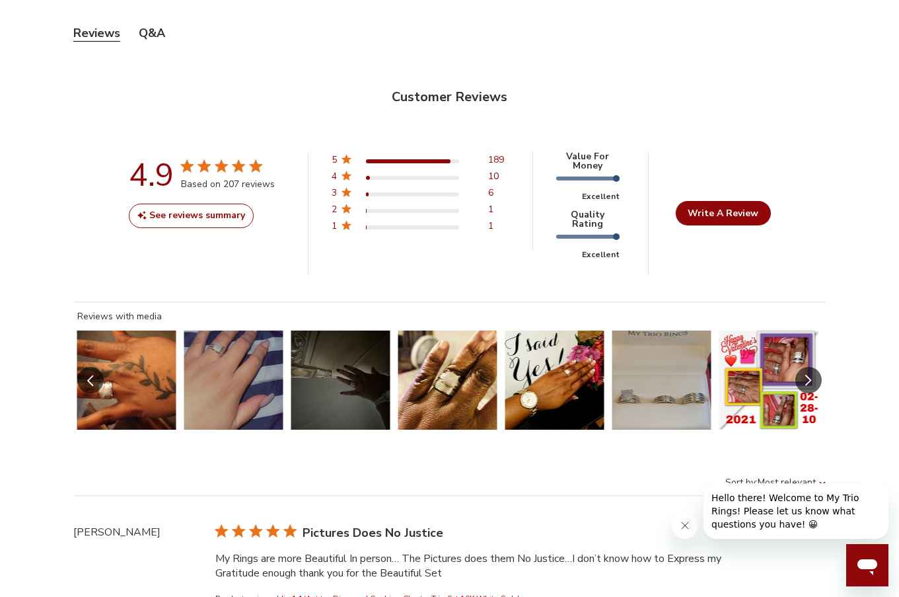
click at [809, 375] on icon "Slide Controls" at bounding box center [808, 380] width 7 height 11
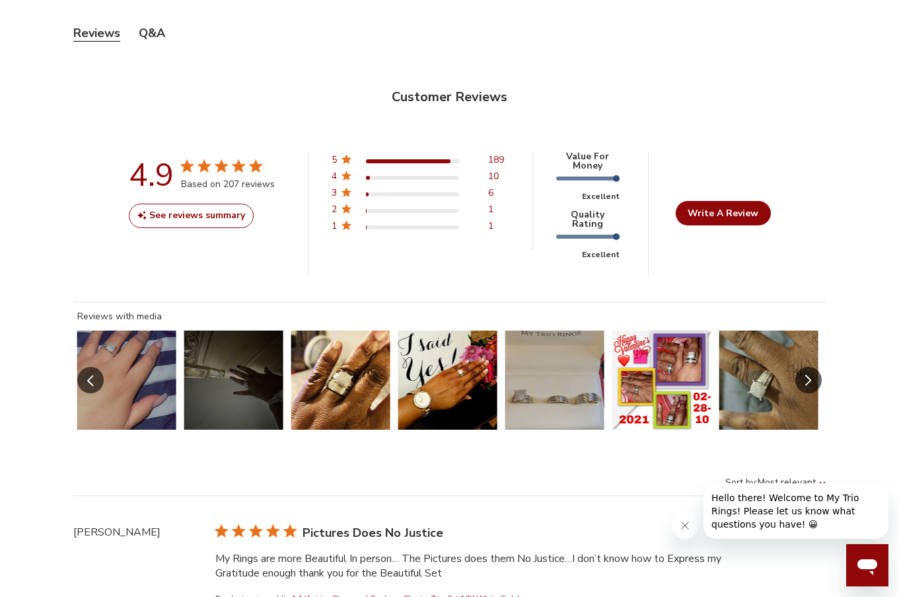
click at [809, 375] on icon "Slide Controls" at bounding box center [808, 380] width 7 height 11
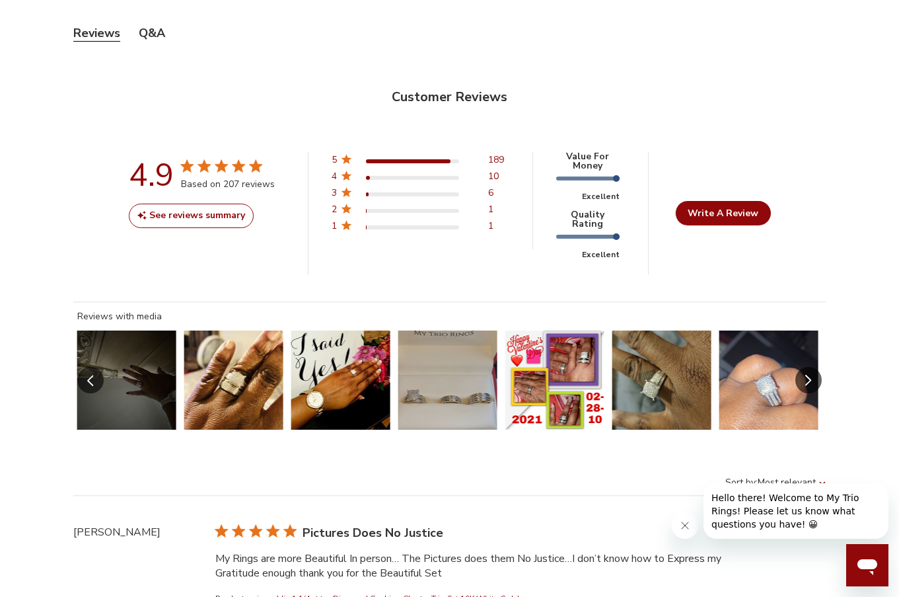
click at [554, 367] on button "Slide 70 of 102.\a Image of customer." at bounding box center [554, 379] width 99 height 99
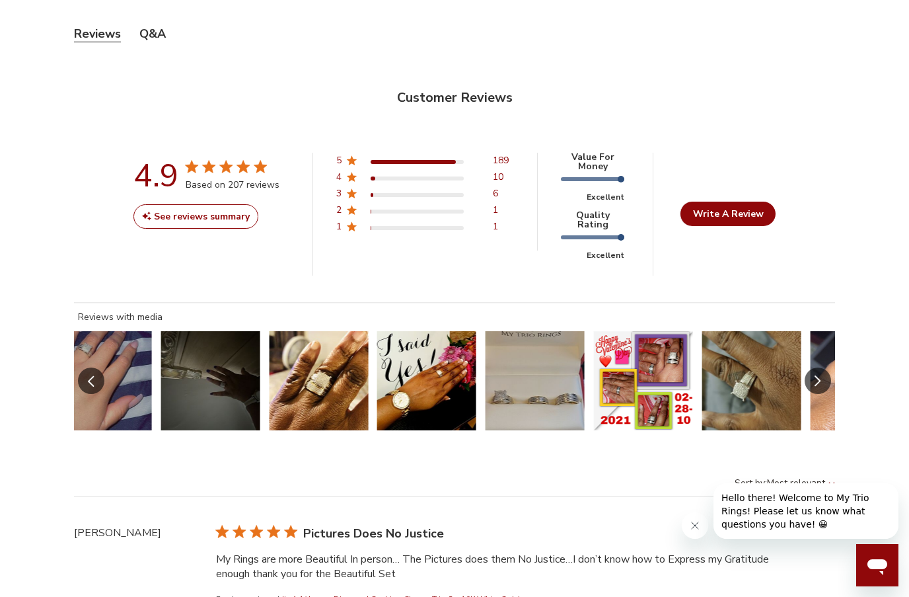
scroll to position [542, 836]
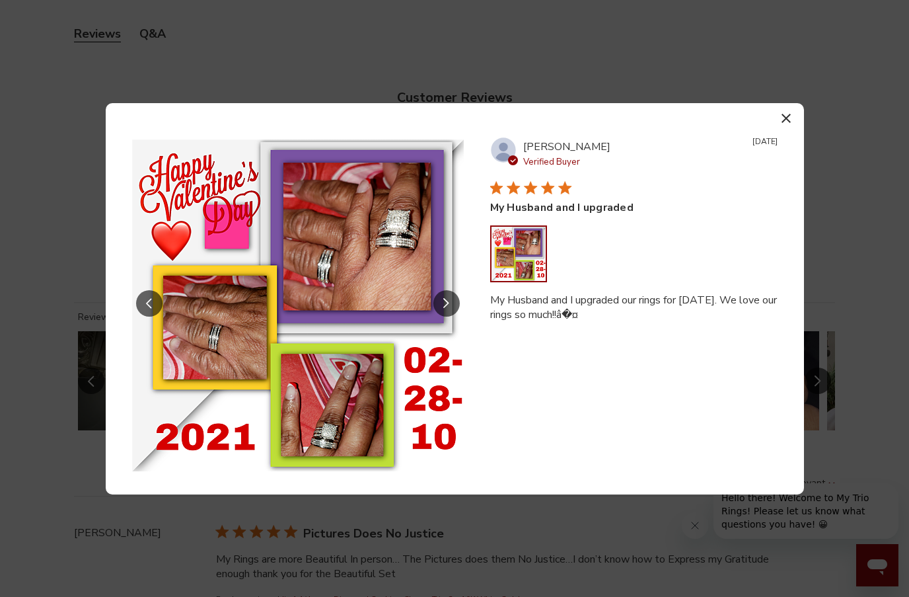
click at [820, 346] on div "Close modal Reviews with media Your browser does not support the video tag. Pre…" at bounding box center [454, 298] width 909 height 597
click at [439, 305] on button "Slide Controls" at bounding box center [446, 303] width 26 height 26
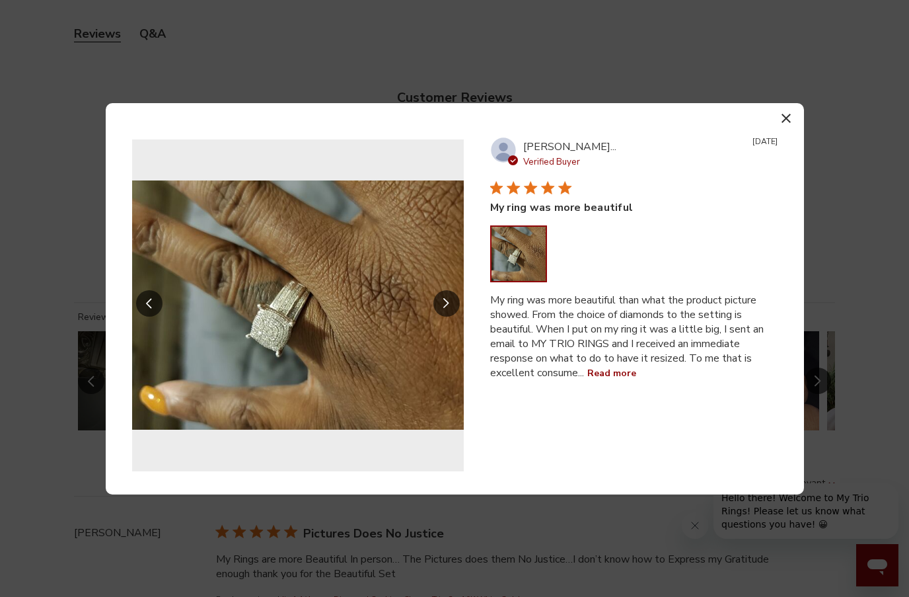
click at [446, 302] on icon "Slide Controls" at bounding box center [446, 303] width 7 height 11
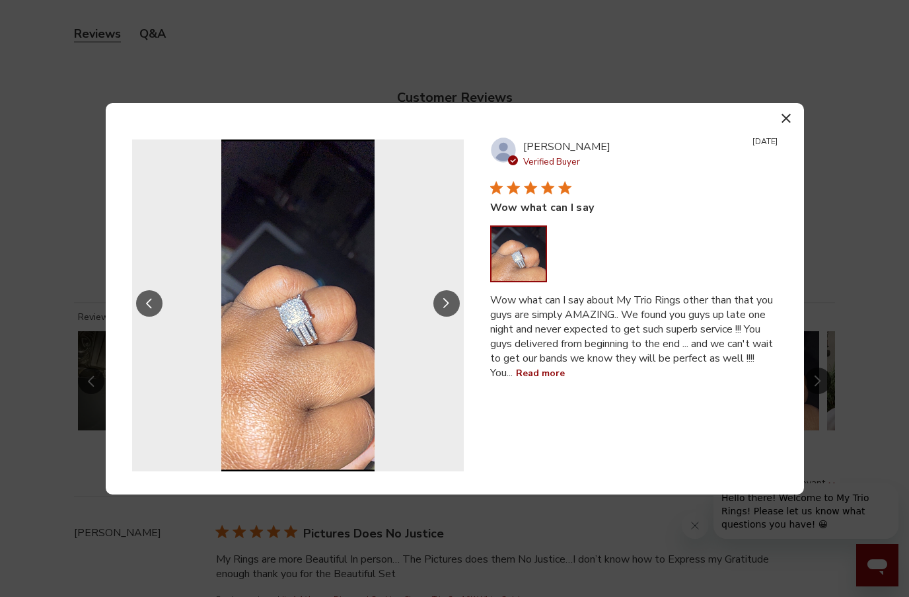
click at [446, 302] on icon "Slide Controls" at bounding box center [446, 303] width 7 height 11
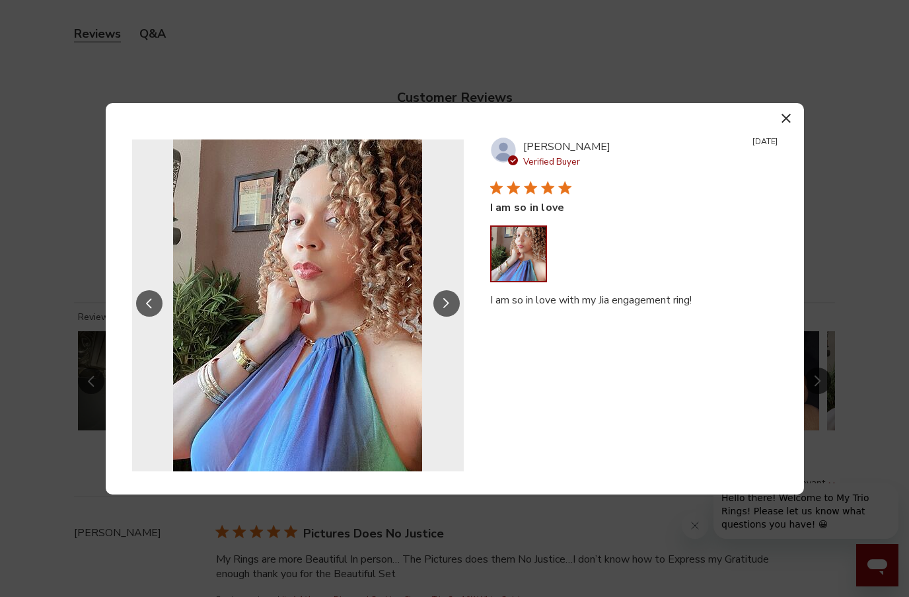
click at [446, 302] on icon "Slide Controls" at bounding box center [446, 303] width 7 height 11
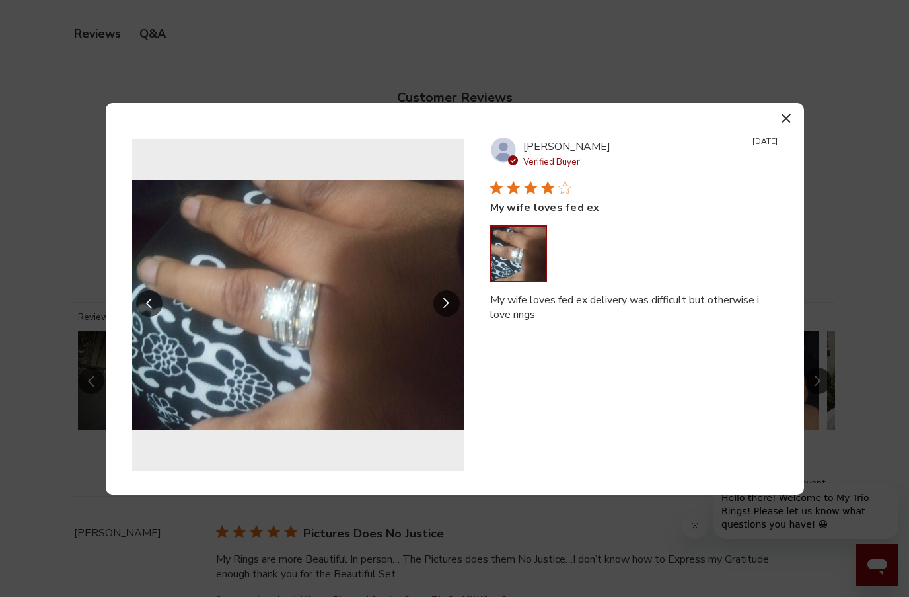
click at [446, 302] on icon "Slide Controls" at bounding box center [446, 303] width 7 height 11
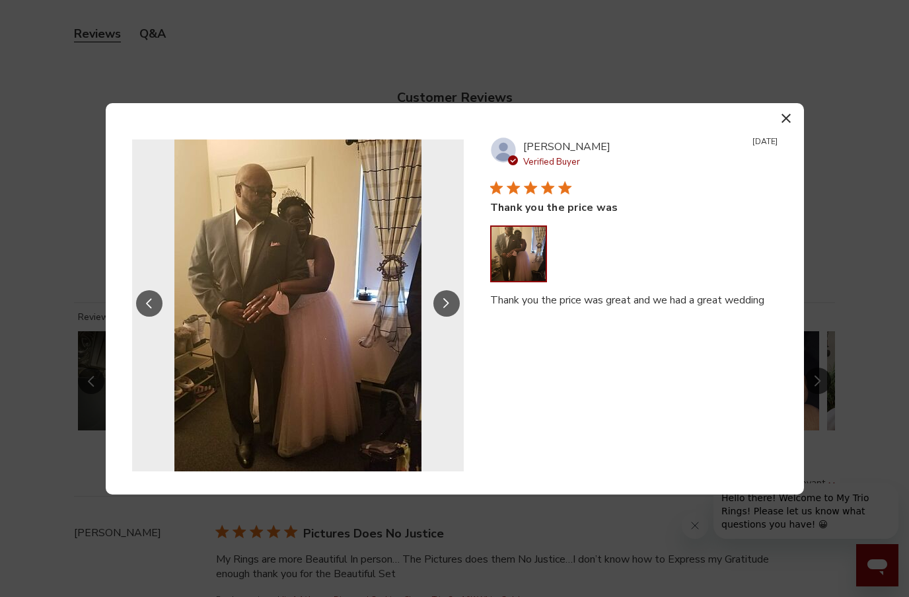
click at [446, 302] on icon "Slide Controls" at bounding box center [446, 303] width 7 height 11
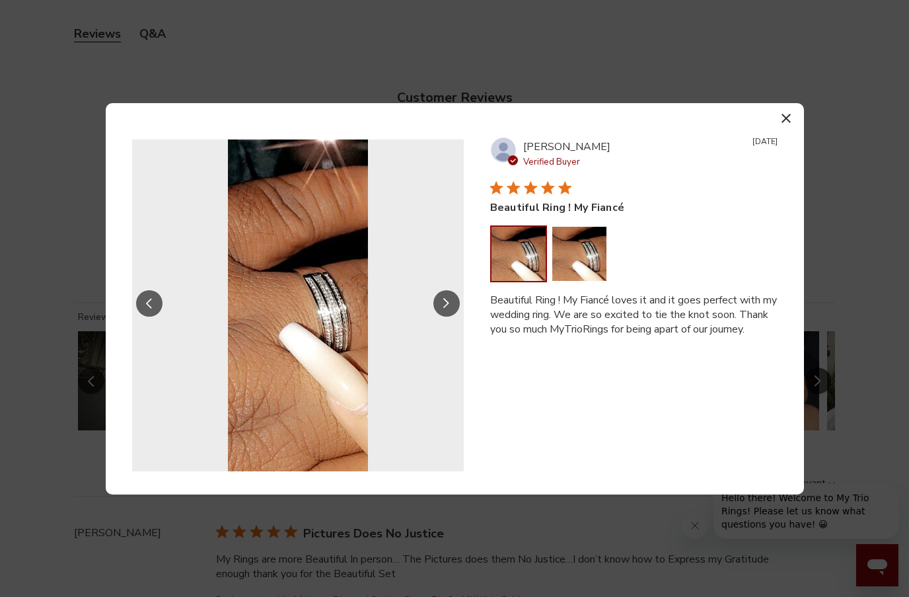
click at [445, 302] on icon "Slide Controls" at bounding box center [446, 303] width 7 height 11
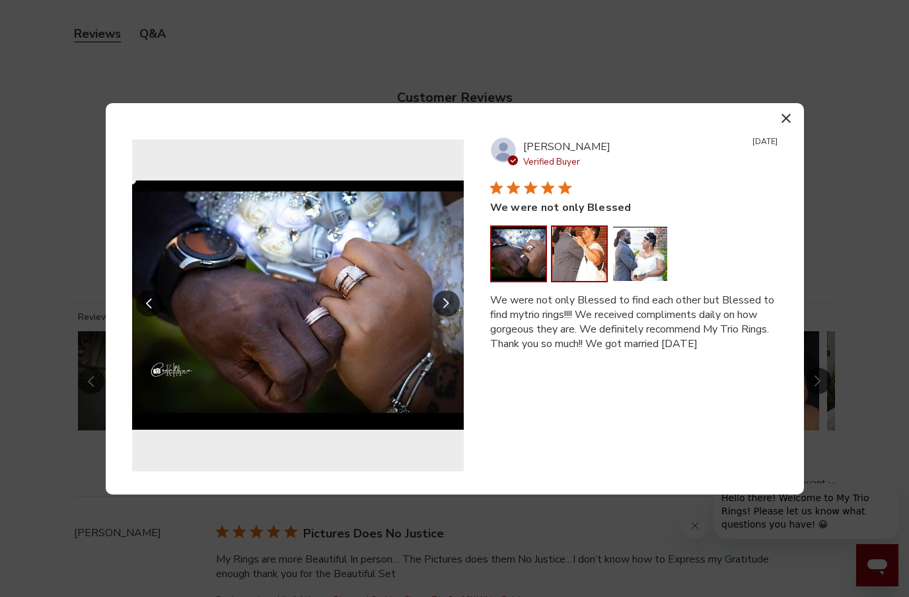
click at [591, 260] on button "Image of review by Dennis D. on October 28, 20 number 2" at bounding box center [579, 254] width 54 height 54
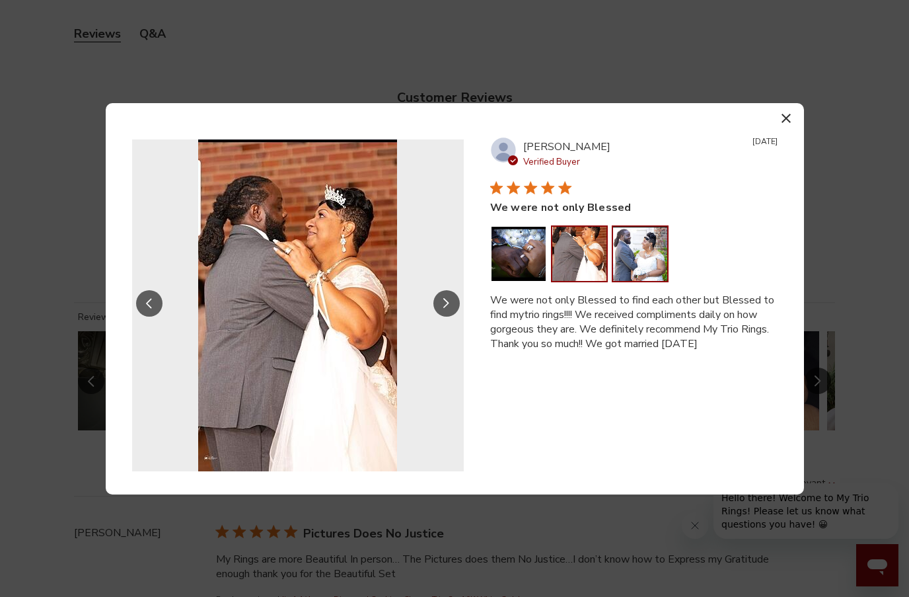
click at [639, 258] on button "Image of review by Dennis D. on October 28, 20 number 3" at bounding box center [640, 254] width 54 height 54
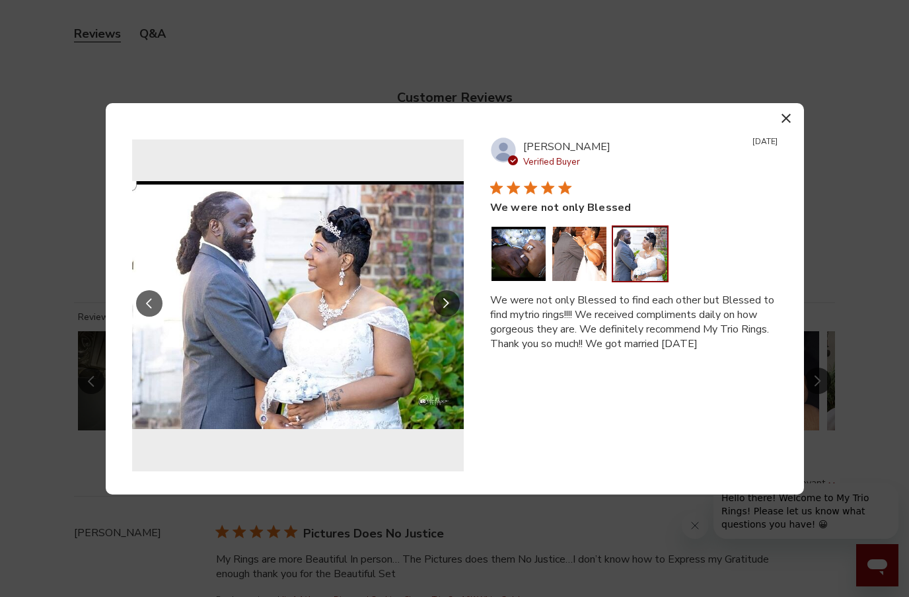
click at [783, 112] on button "button" at bounding box center [786, 118] width 19 height 19
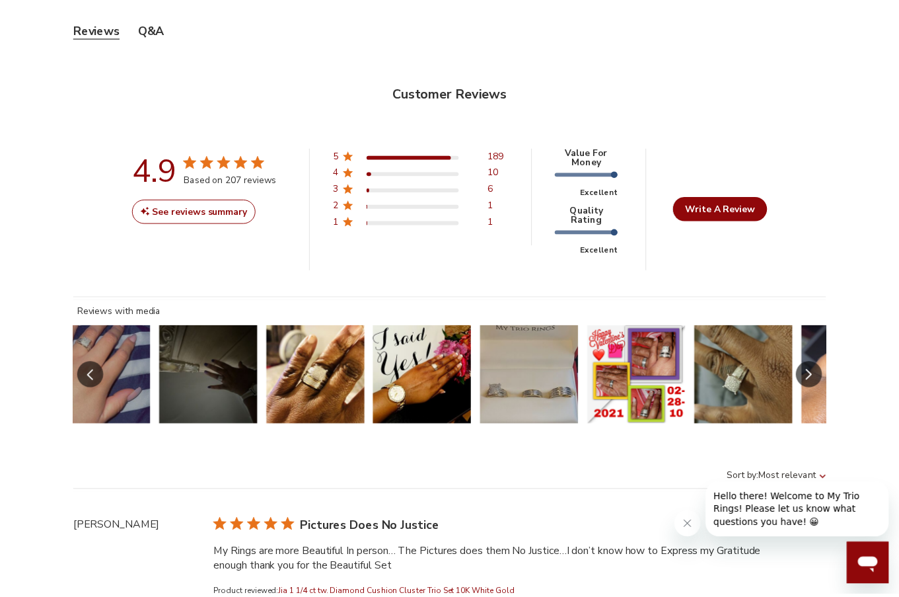
scroll to position [536, 826]
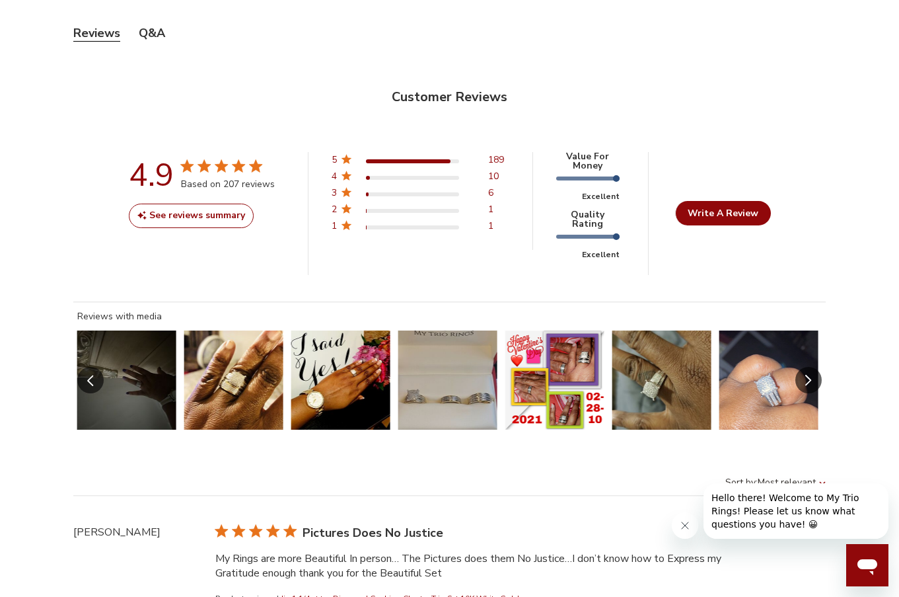
click at [801, 367] on button "Slide Controls" at bounding box center [808, 380] width 26 height 26
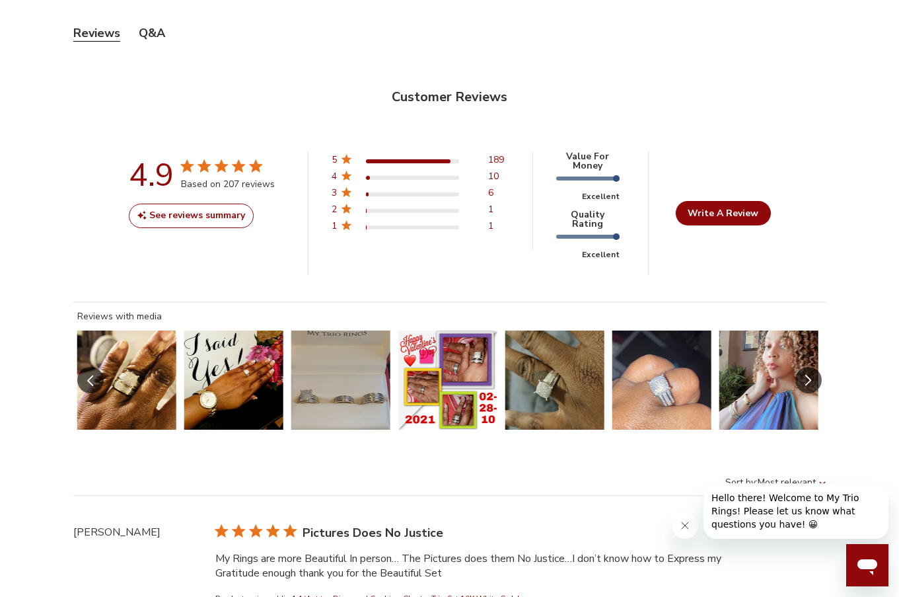
click at [758, 348] on button "Slide 73 of 102.\a Image of customer." at bounding box center [768, 379] width 99 height 99
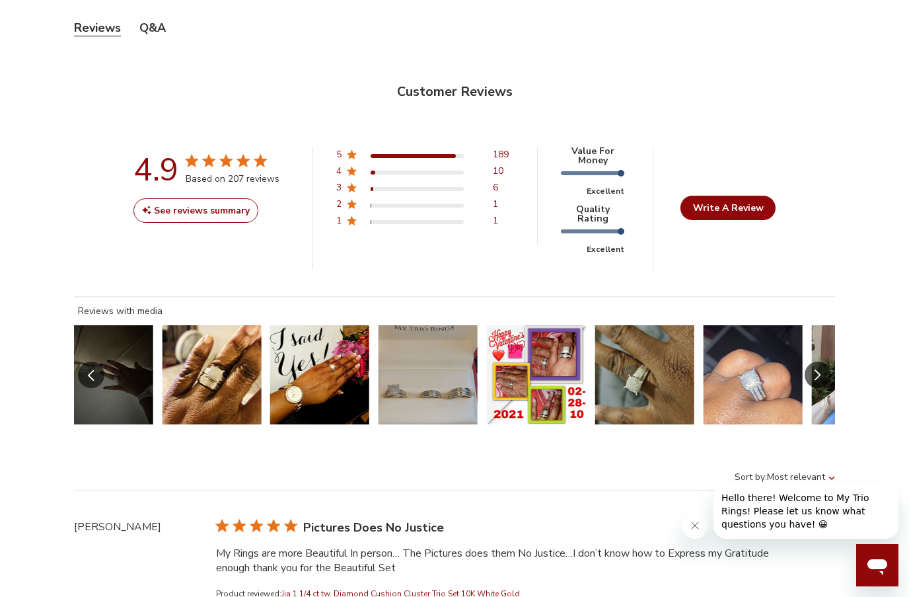
scroll to position [542, 836]
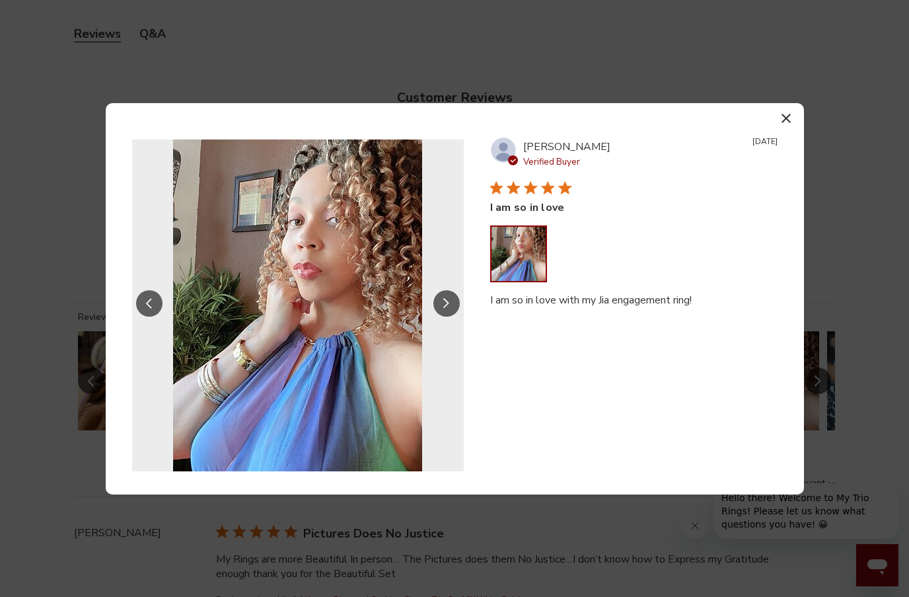
click at [449, 312] on button "Slide Controls" at bounding box center [446, 303] width 26 height 26
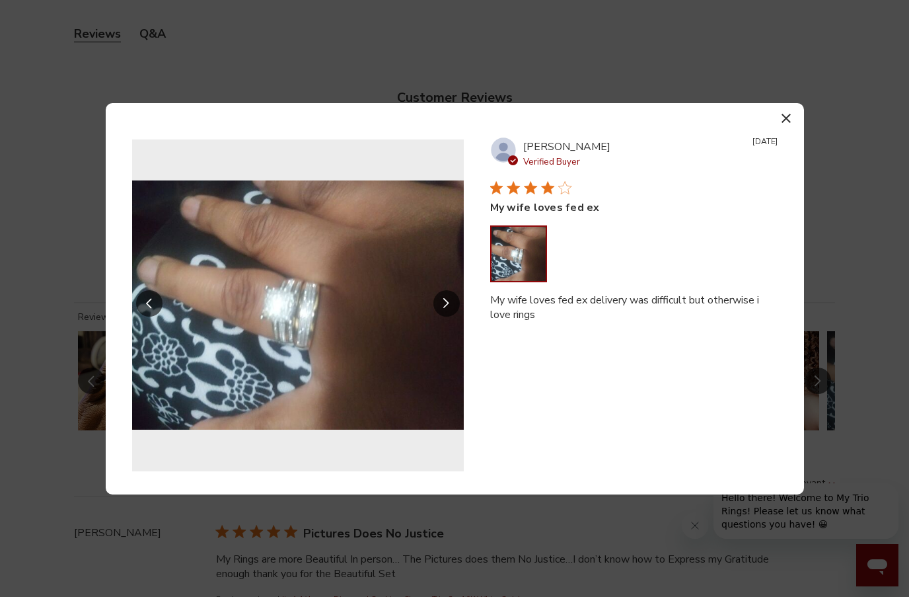
click at [449, 312] on button "Slide Controls" at bounding box center [446, 303] width 26 height 26
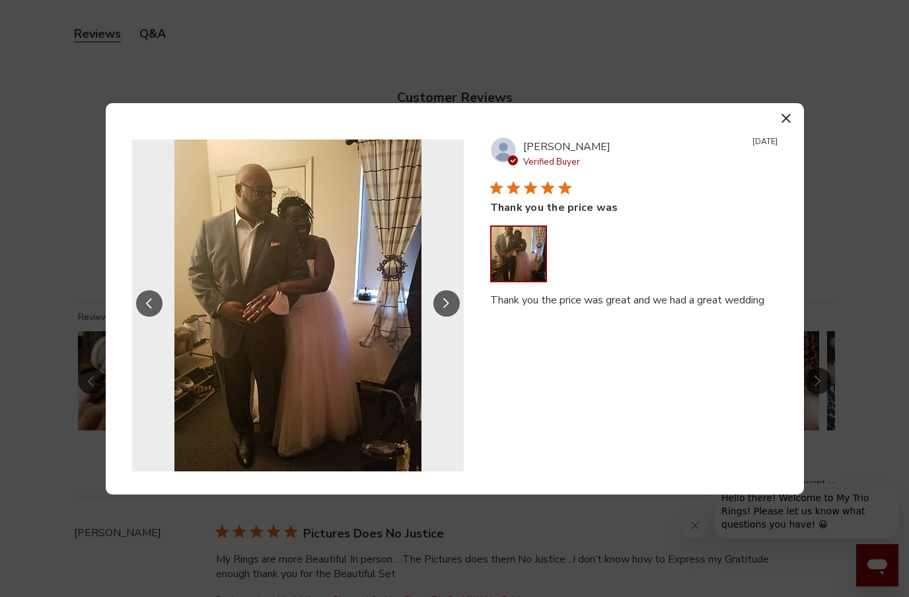
click at [443, 309] on icon "Slide Controls" at bounding box center [446, 303] width 7 height 11
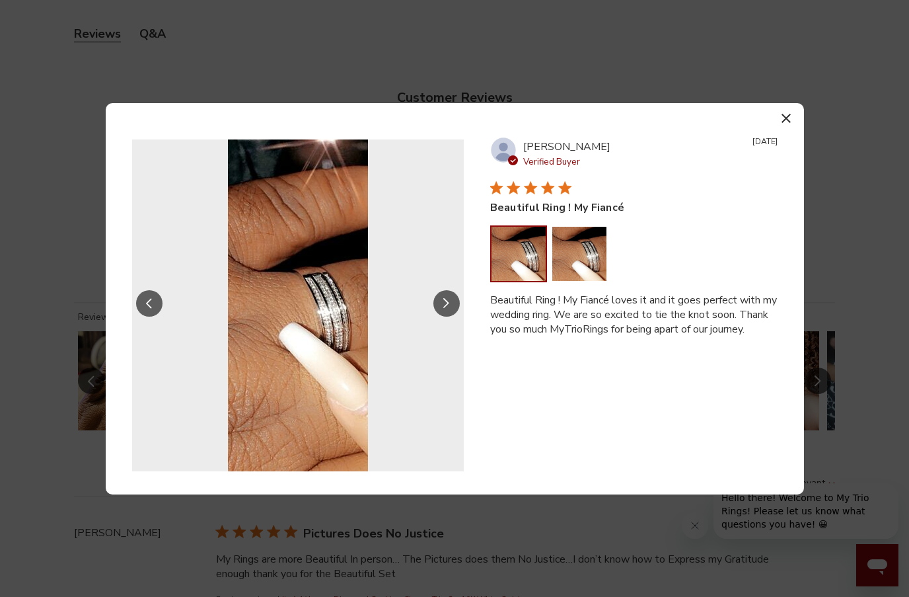
click at [443, 309] on icon "Slide Controls" at bounding box center [446, 303] width 7 height 11
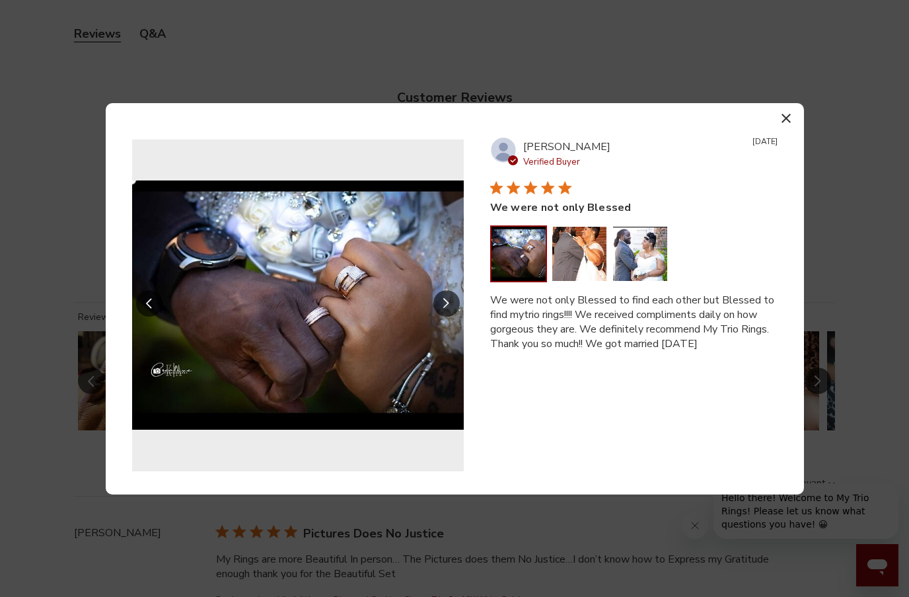
click at [443, 309] on icon "Slide Controls" at bounding box center [446, 303] width 7 height 11
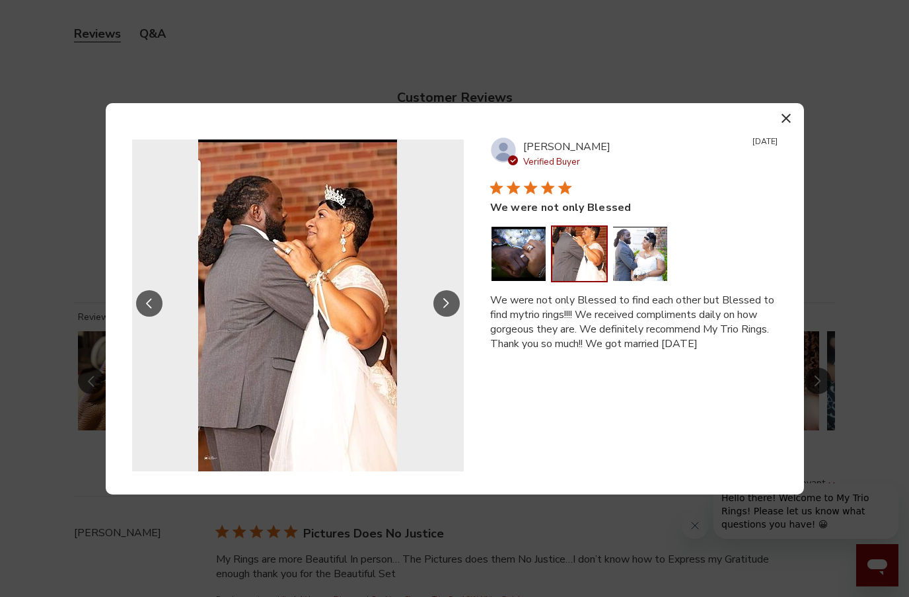
click at [443, 309] on icon "Slide Controls" at bounding box center [446, 303] width 7 height 11
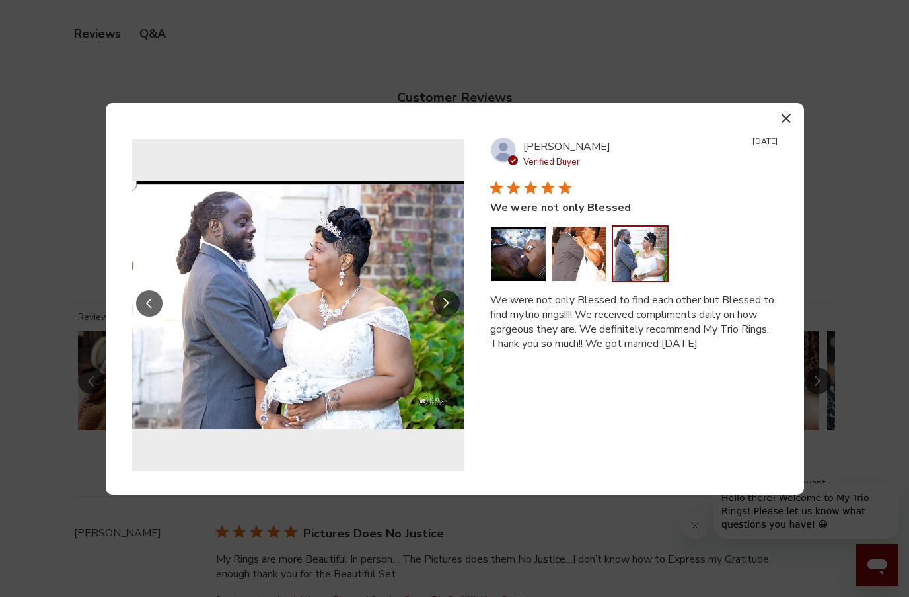
click at [443, 309] on icon "Slide Controls" at bounding box center [446, 303] width 7 height 11
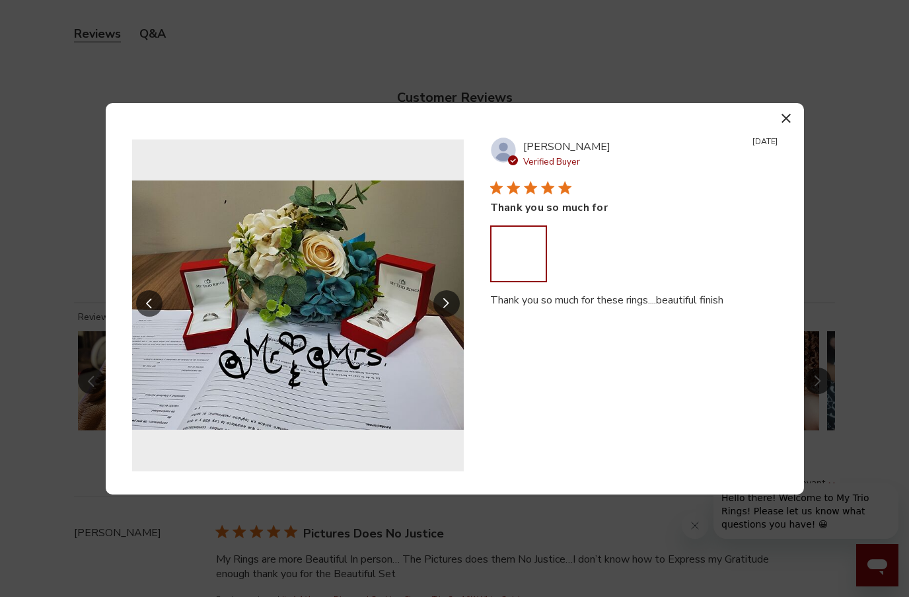
click at [444, 307] on icon "Slide Controls" at bounding box center [446, 303] width 6 height 11
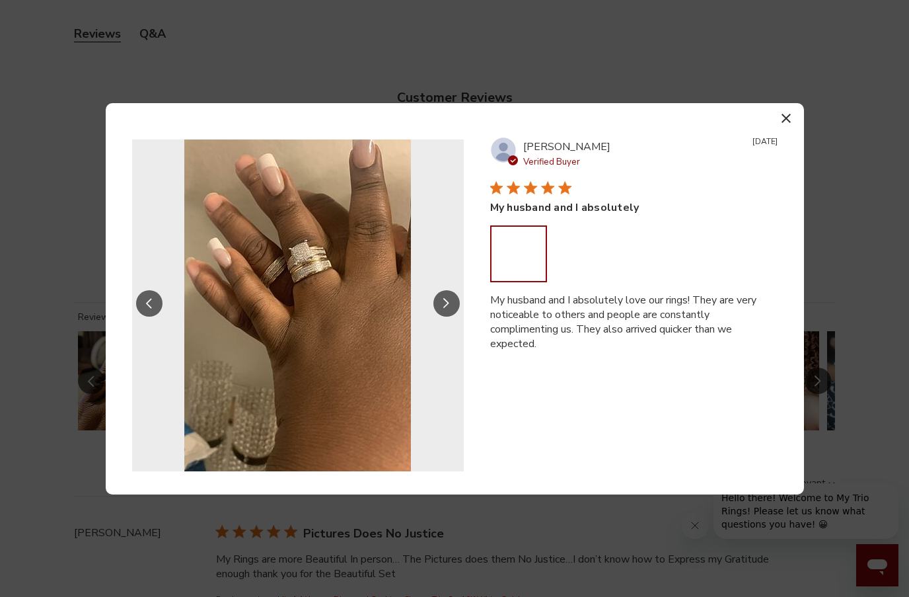
click at [444, 307] on icon "Slide Controls" at bounding box center [446, 303] width 6 height 11
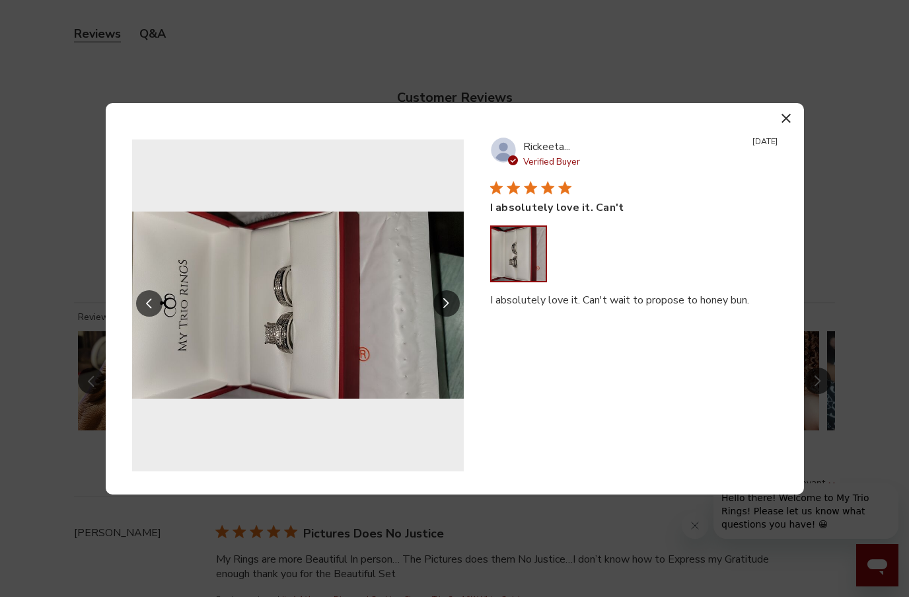
click at [444, 307] on icon "Slide Controls" at bounding box center [446, 303] width 6 height 11
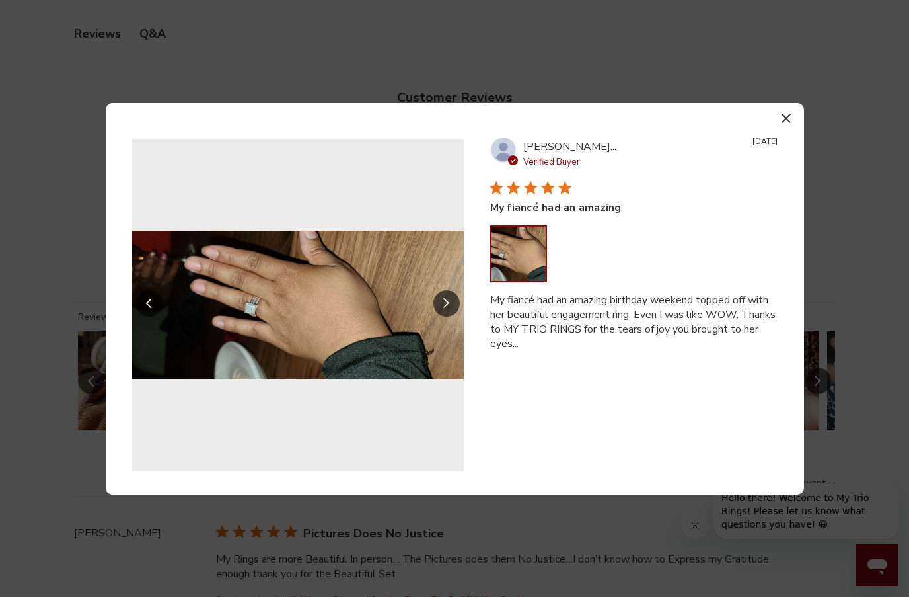
click at [445, 306] on icon "Slide Controls" at bounding box center [446, 303] width 6 height 11
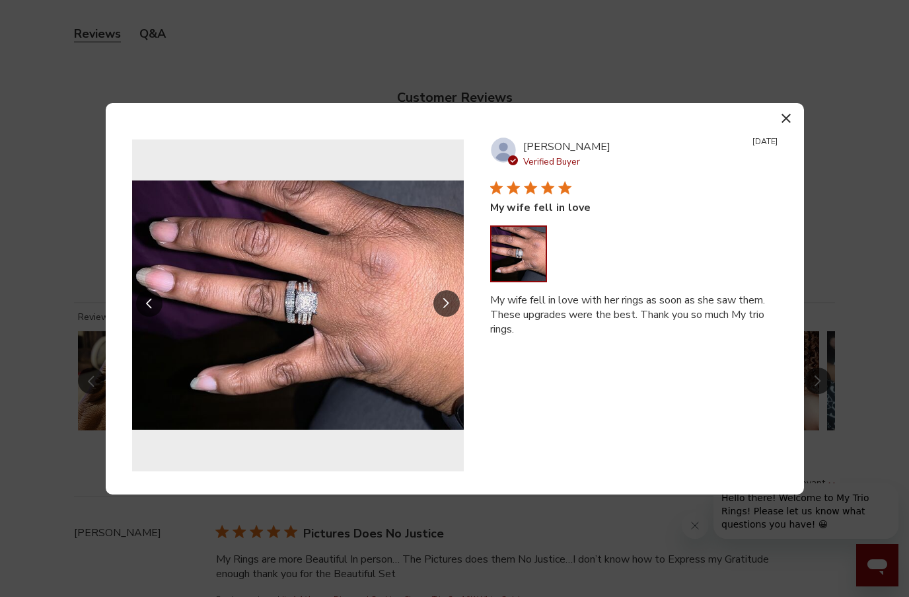
click at [445, 306] on icon "Slide Controls" at bounding box center [446, 303] width 6 height 11
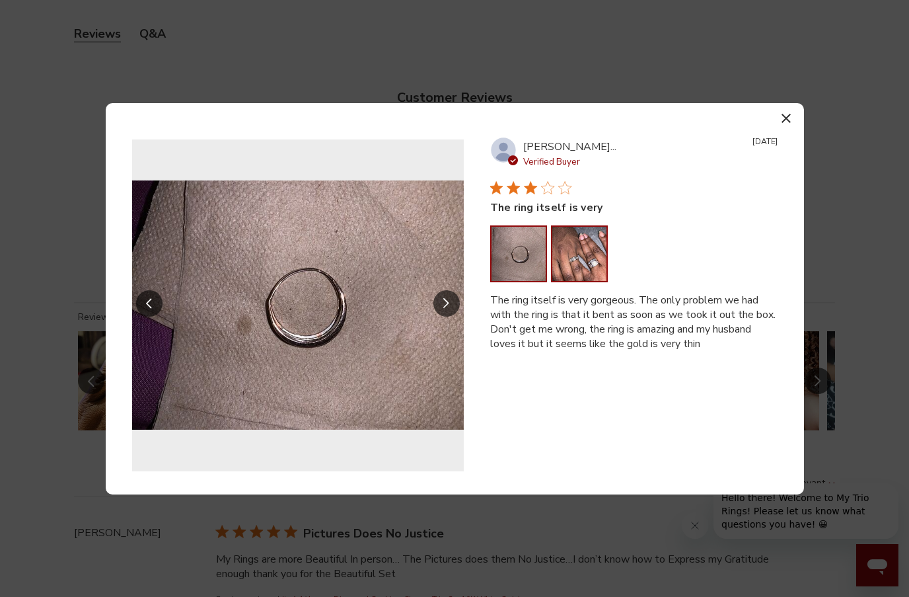
click at [593, 267] on button "Image of review by Madeline V. on August 29, 20 number 2" at bounding box center [579, 254] width 54 height 54
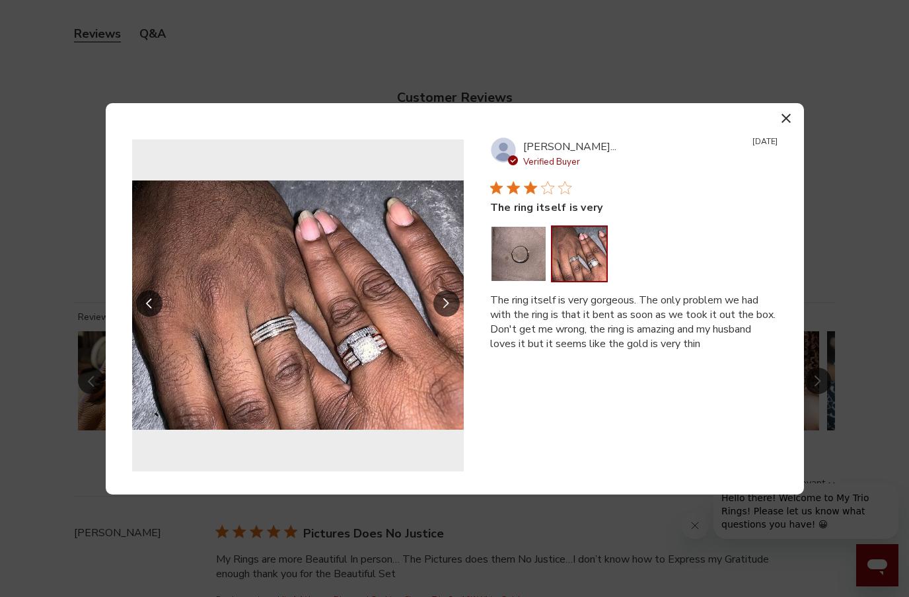
click at [449, 297] on button "Slide Controls" at bounding box center [446, 303] width 26 height 26
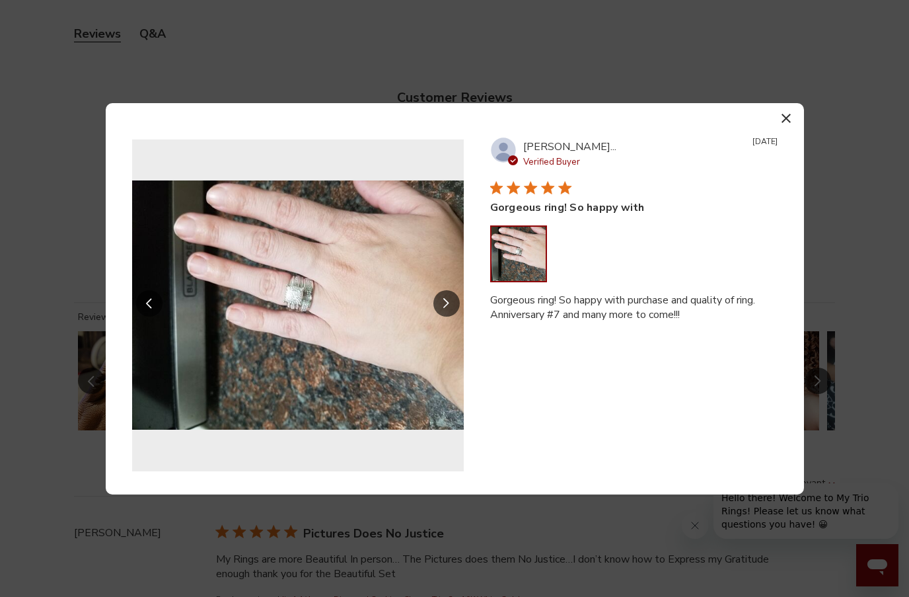
click at [448, 297] on button "Slide Controls" at bounding box center [446, 303] width 26 height 26
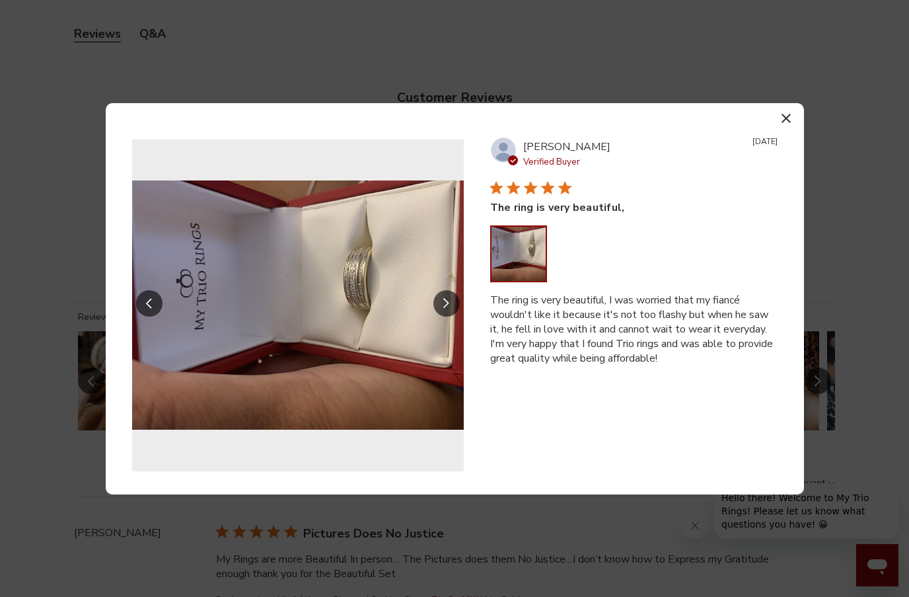
click at [448, 297] on button "Slide Controls" at bounding box center [446, 303] width 26 height 26
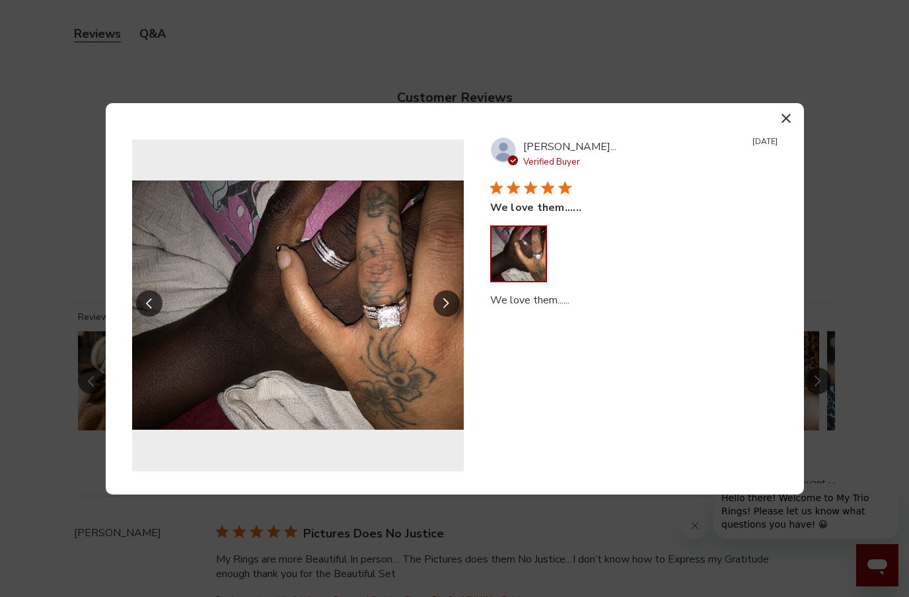
click at [448, 297] on button "Slide Controls" at bounding box center [446, 303] width 26 height 26
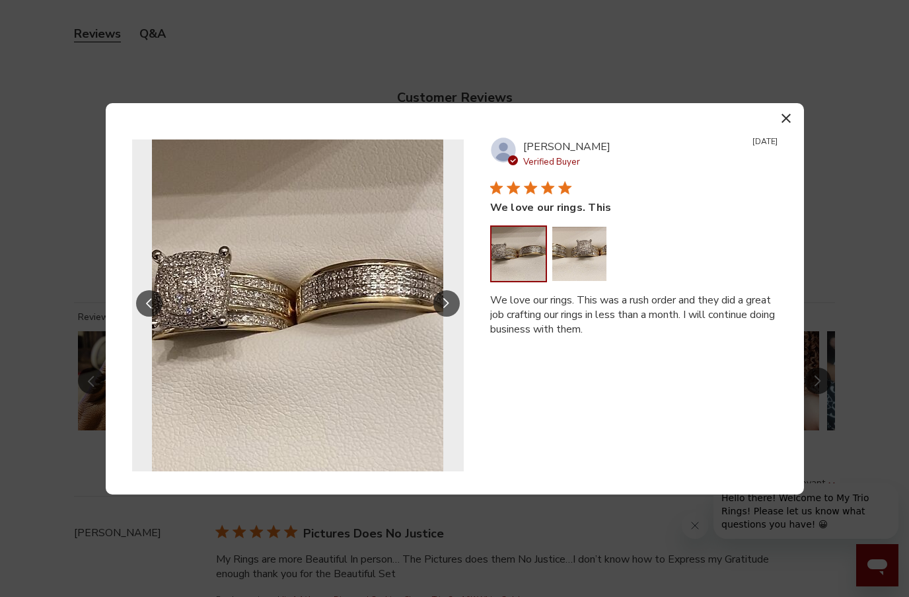
click at [447, 297] on button "Slide Controls" at bounding box center [446, 303] width 26 height 26
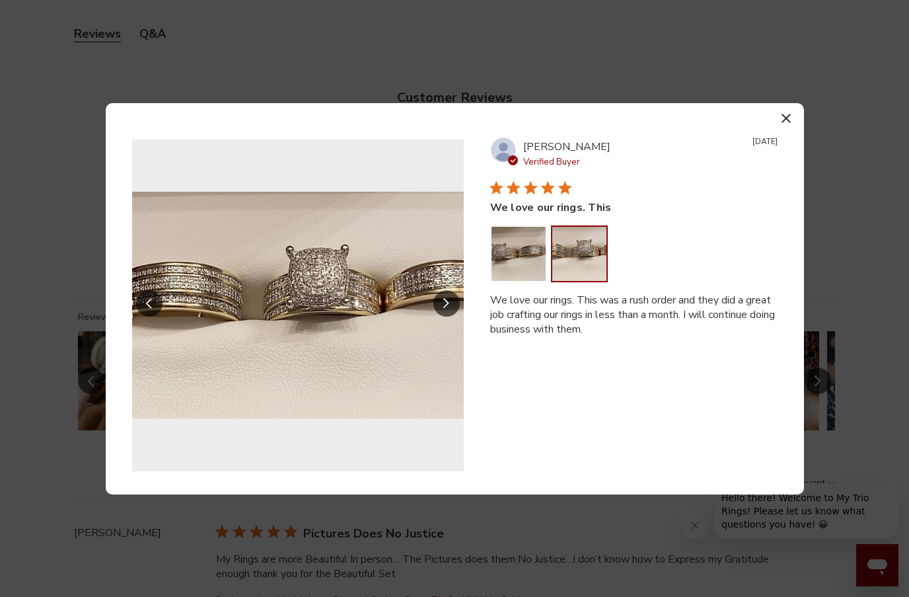
click at [451, 302] on button "Slide Controls" at bounding box center [446, 303] width 26 height 26
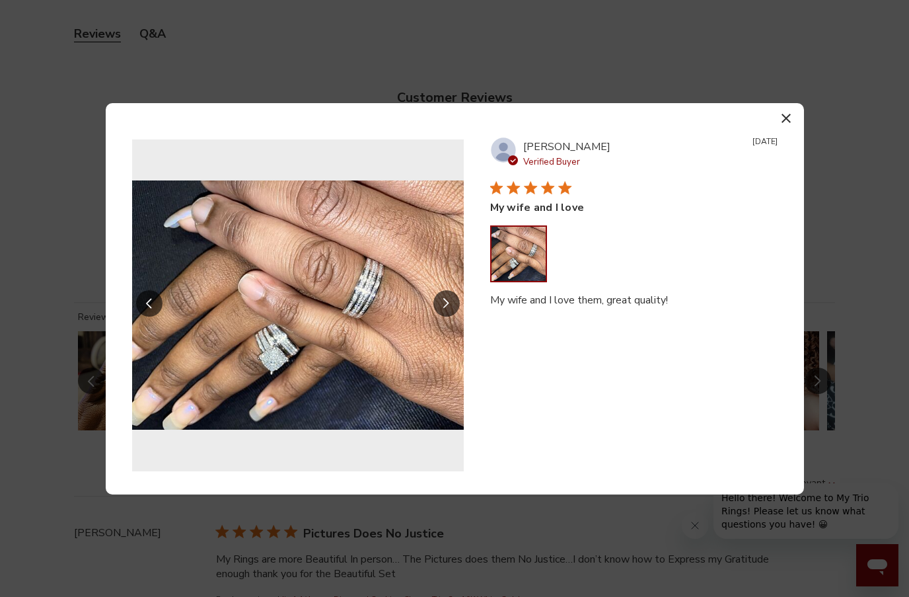
click at [451, 302] on button "Slide Controls" at bounding box center [446, 303] width 26 height 26
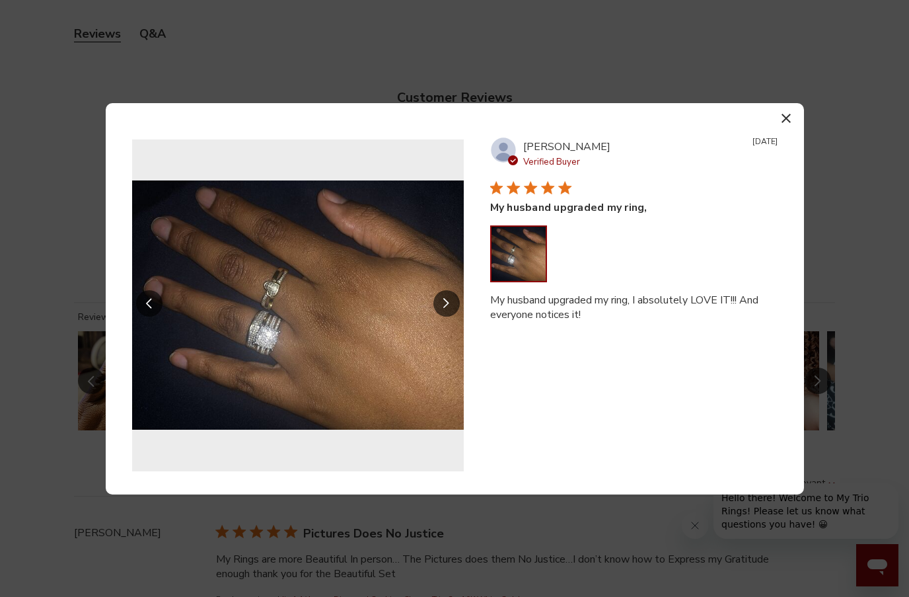
click at [451, 302] on button "Slide Controls" at bounding box center [446, 303] width 26 height 26
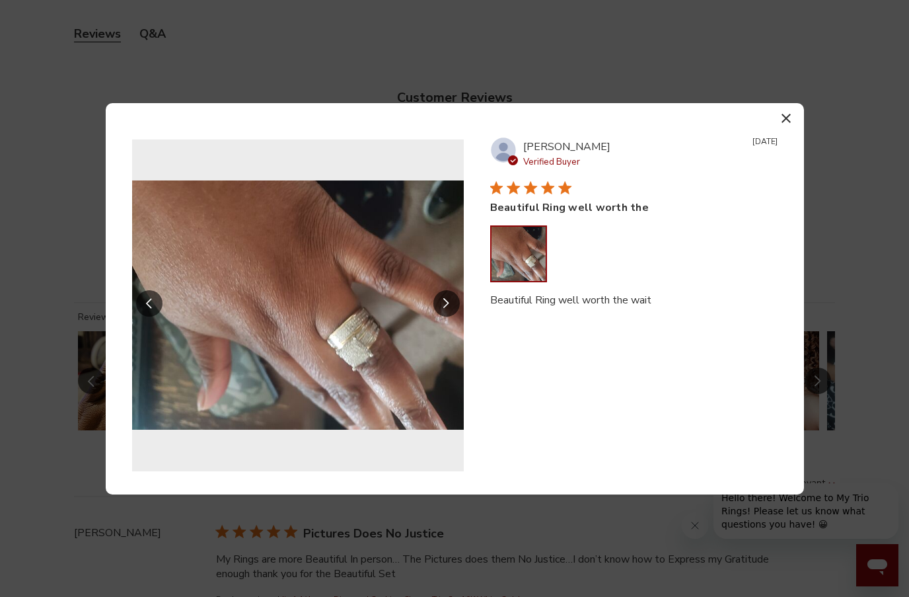
click at [451, 302] on button "Slide Controls" at bounding box center [446, 303] width 26 height 26
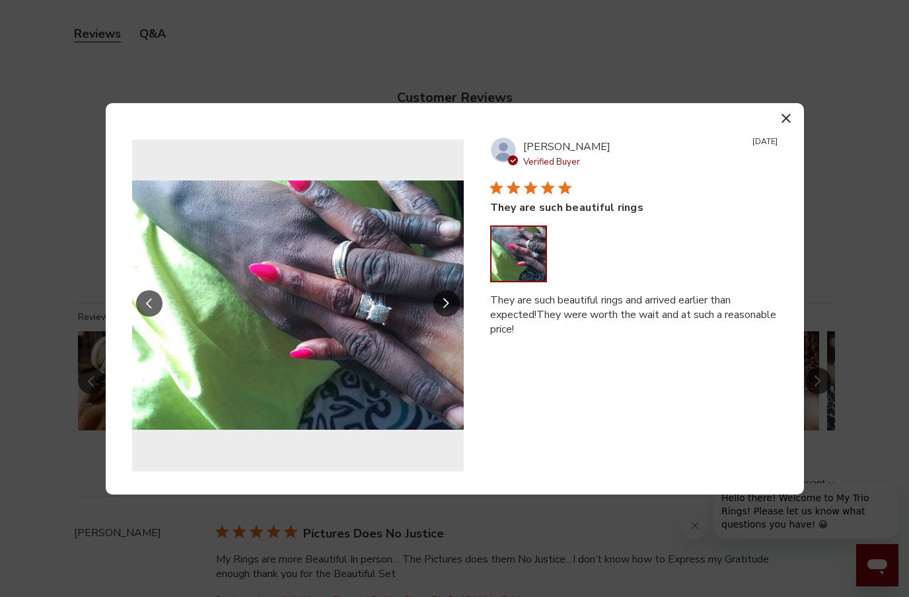
click at [451, 302] on button "Slide Controls" at bounding box center [446, 303] width 26 height 26
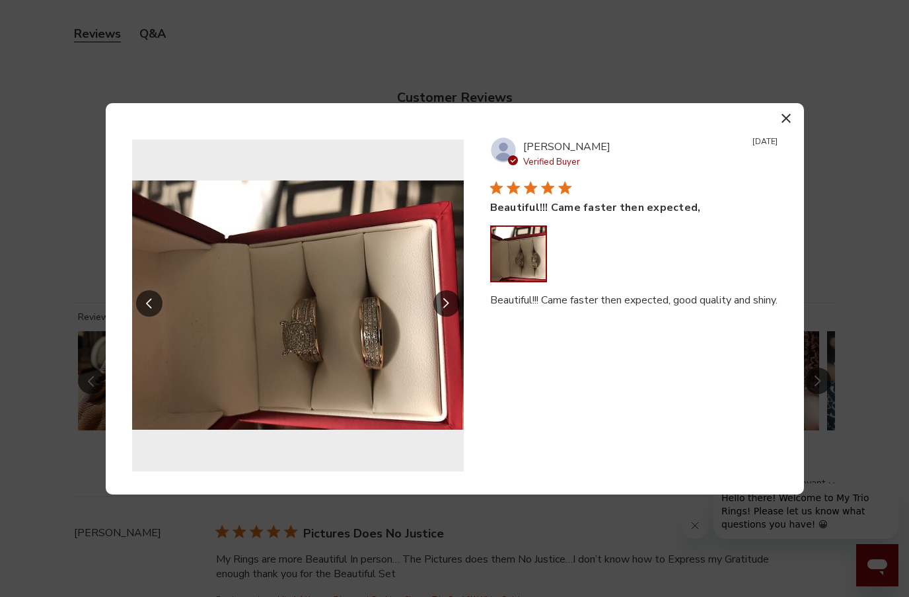
click at [451, 302] on button "Slide Controls" at bounding box center [446, 303] width 26 height 26
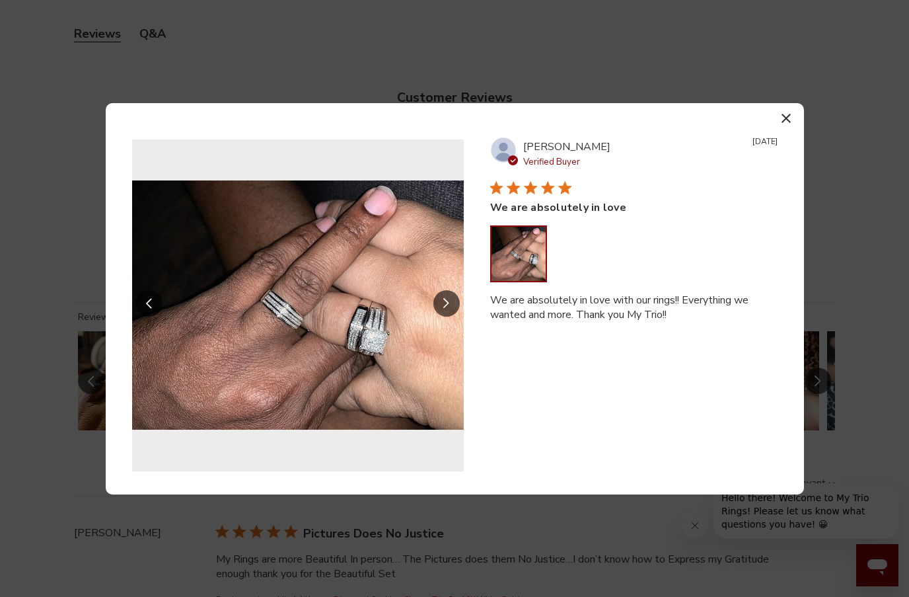
click at [451, 302] on button "Slide Controls" at bounding box center [446, 303] width 26 height 26
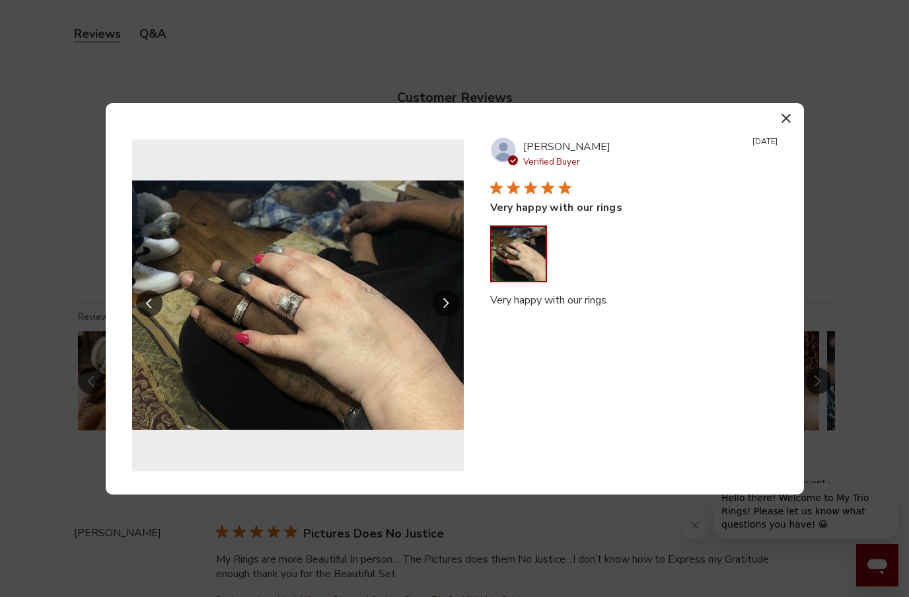
click at [451, 302] on button "Slide Controls" at bounding box center [446, 303] width 26 height 26
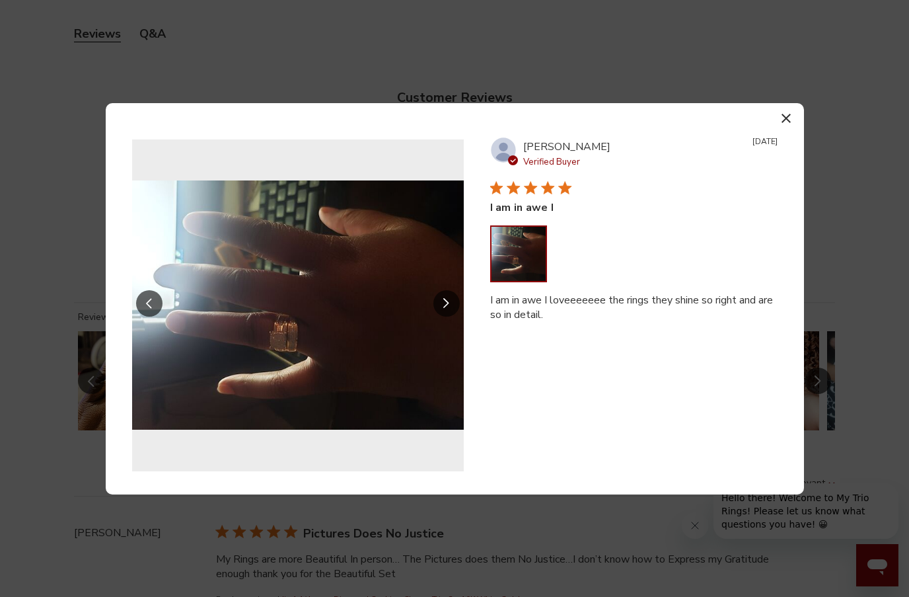
click at [153, 298] on button "Slide Controls" at bounding box center [149, 303] width 26 height 26
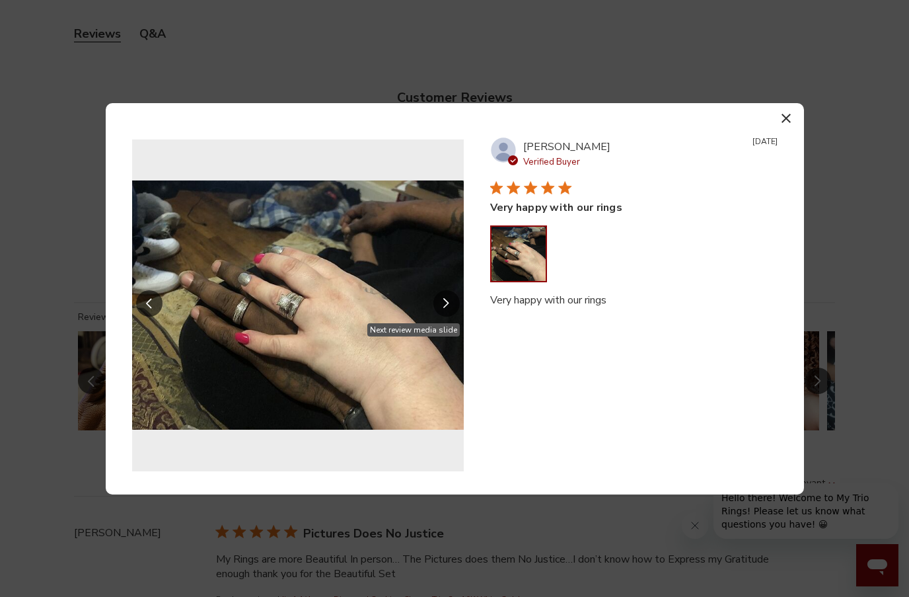
click at [445, 298] on icon "Slide Controls" at bounding box center [446, 303] width 7 height 11
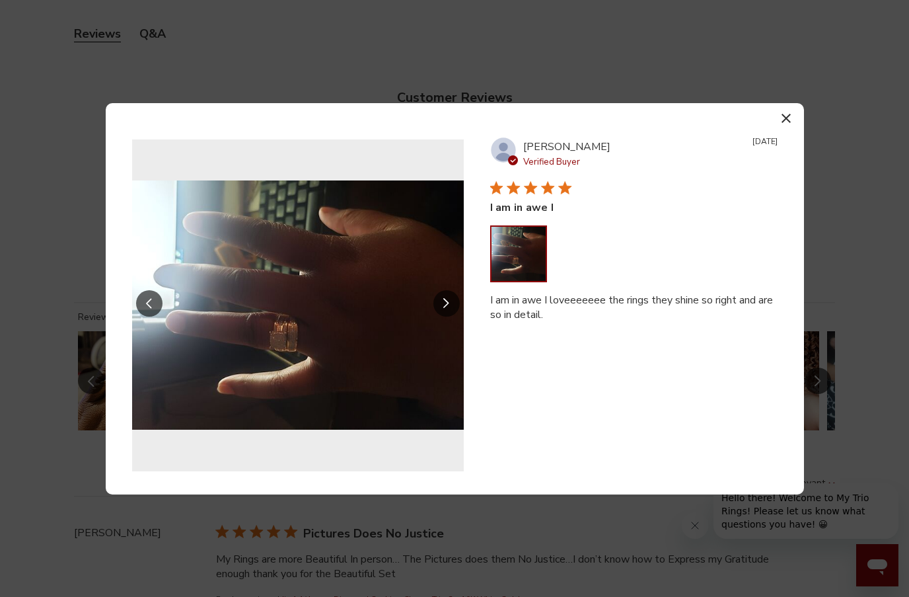
click at [445, 298] on icon "Slide Controls" at bounding box center [446, 303] width 7 height 11
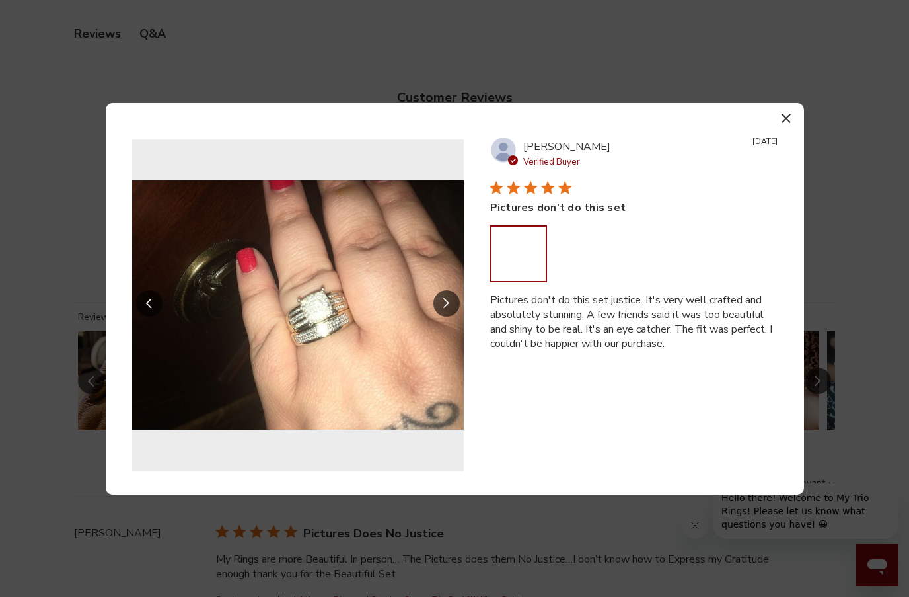
click at [445, 298] on icon "Slide Controls" at bounding box center [446, 303] width 7 height 11
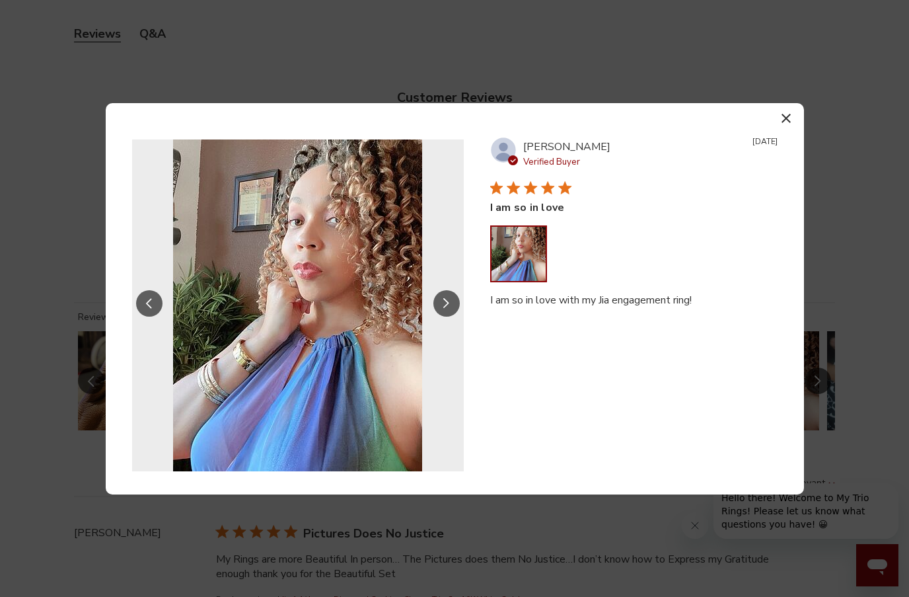
click at [444, 299] on icon "Slide Controls" at bounding box center [446, 303] width 6 height 11
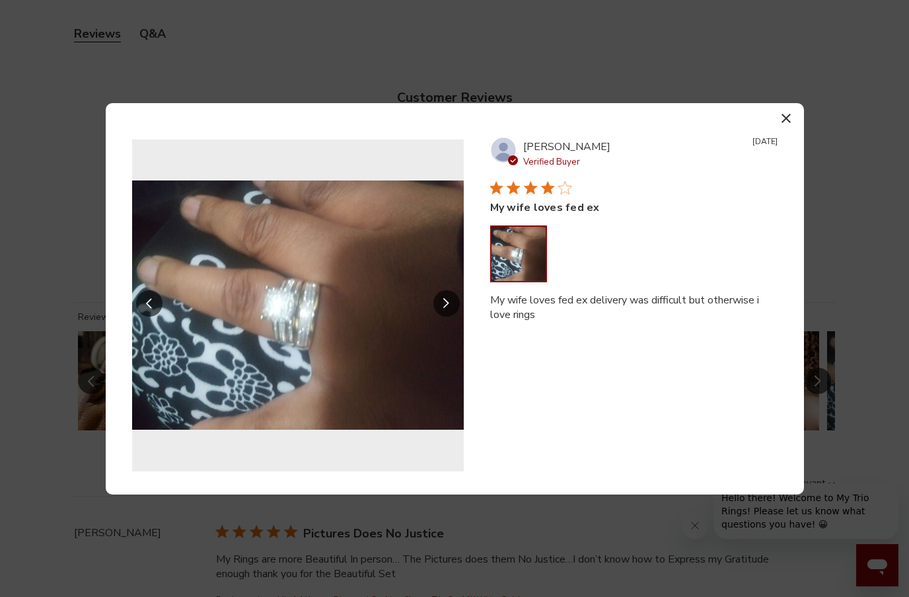
click at [444, 299] on icon "Slide Controls" at bounding box center [446, 303] width 6 height 11
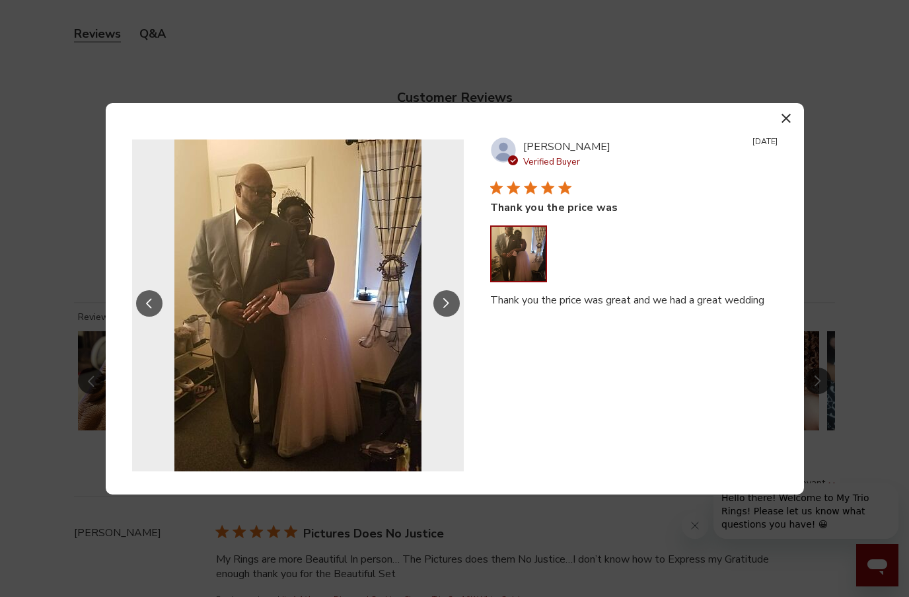
click at [788, 121] on icon "button" at bounding box center [785, 118] width 9 height 9
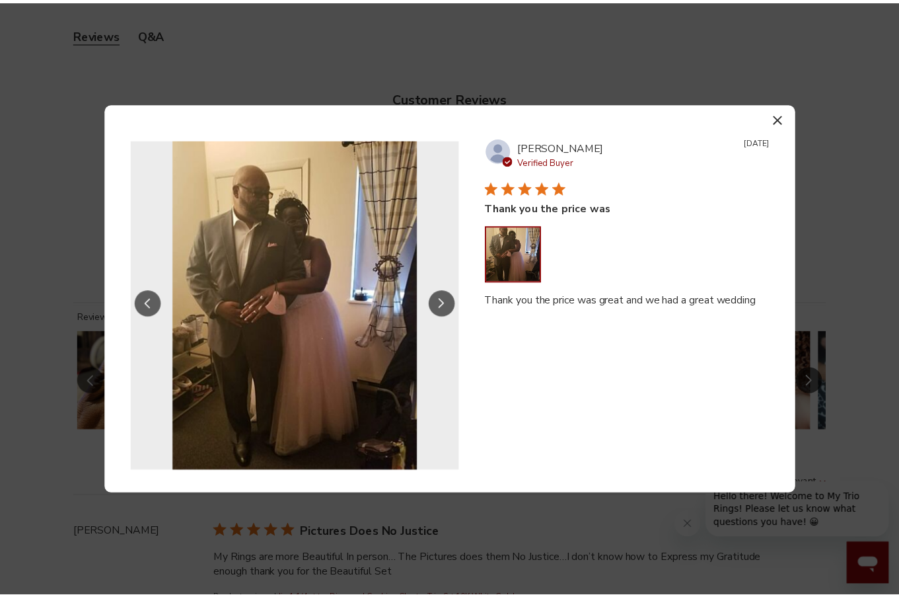
scroll to position [536, 826]
